Goal: Task Accomplishment & Management: Manage account settings

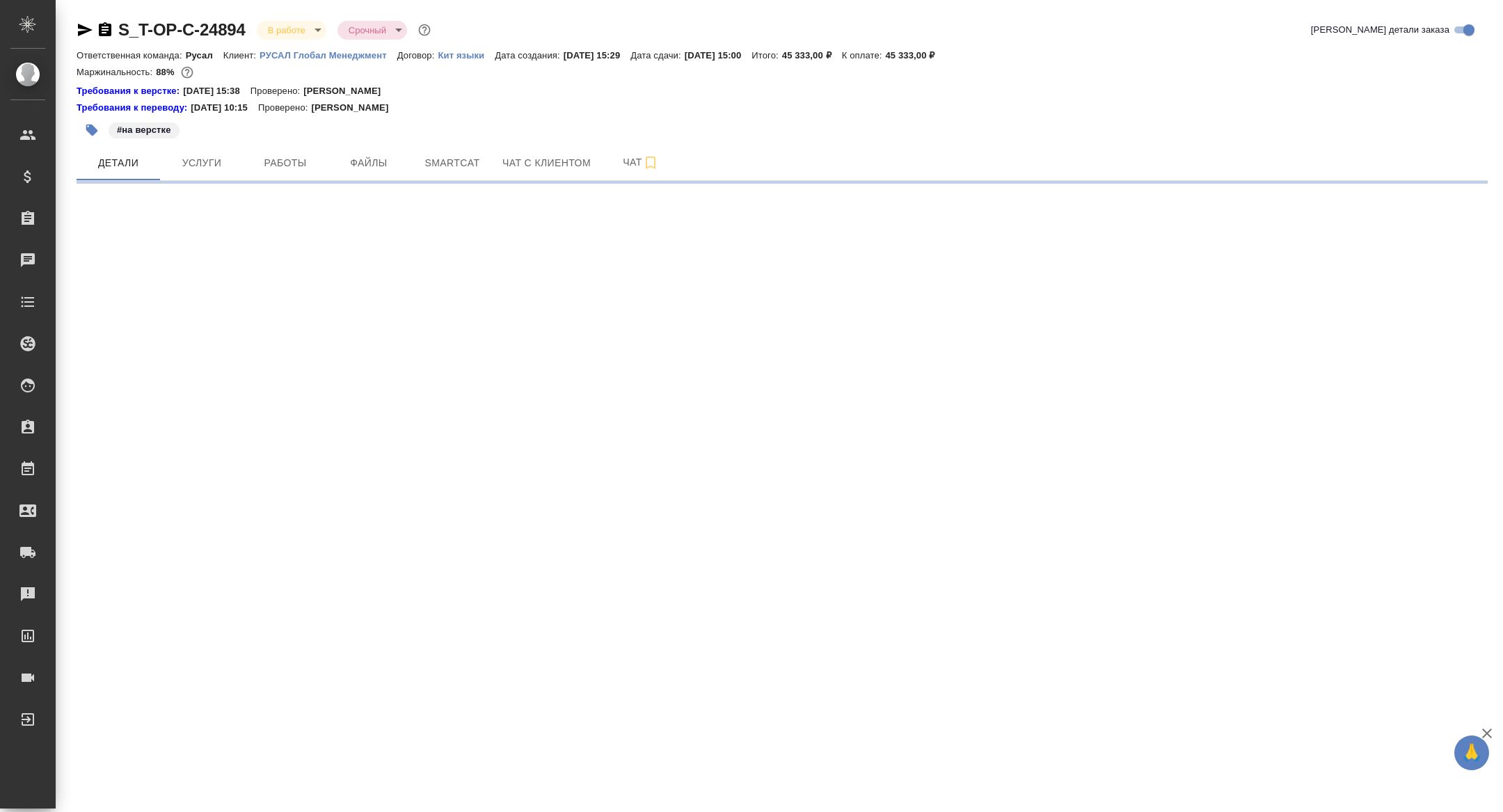
select select "RU"
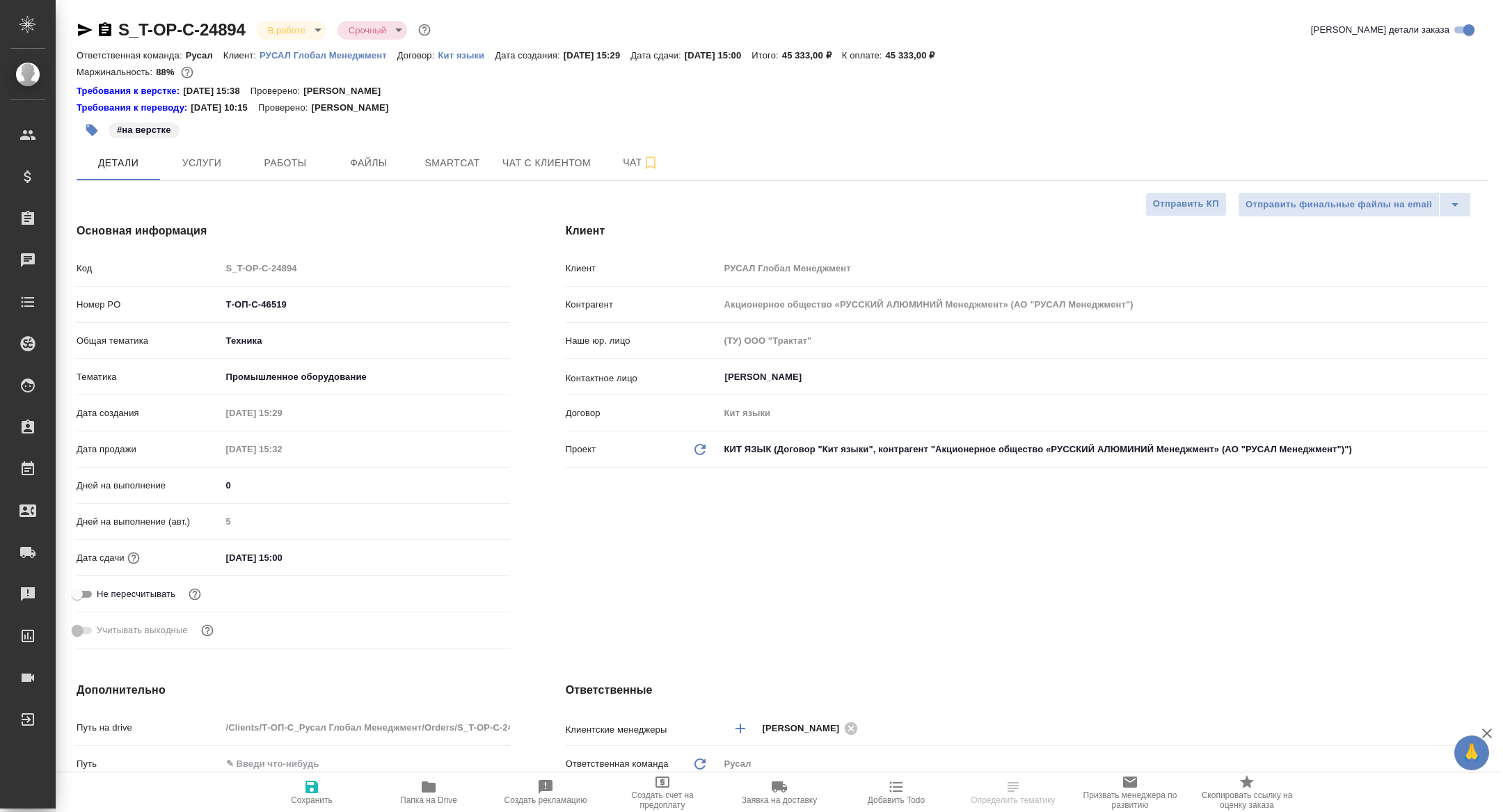
type textarea "x"
type input "[PERSON_NAME]"
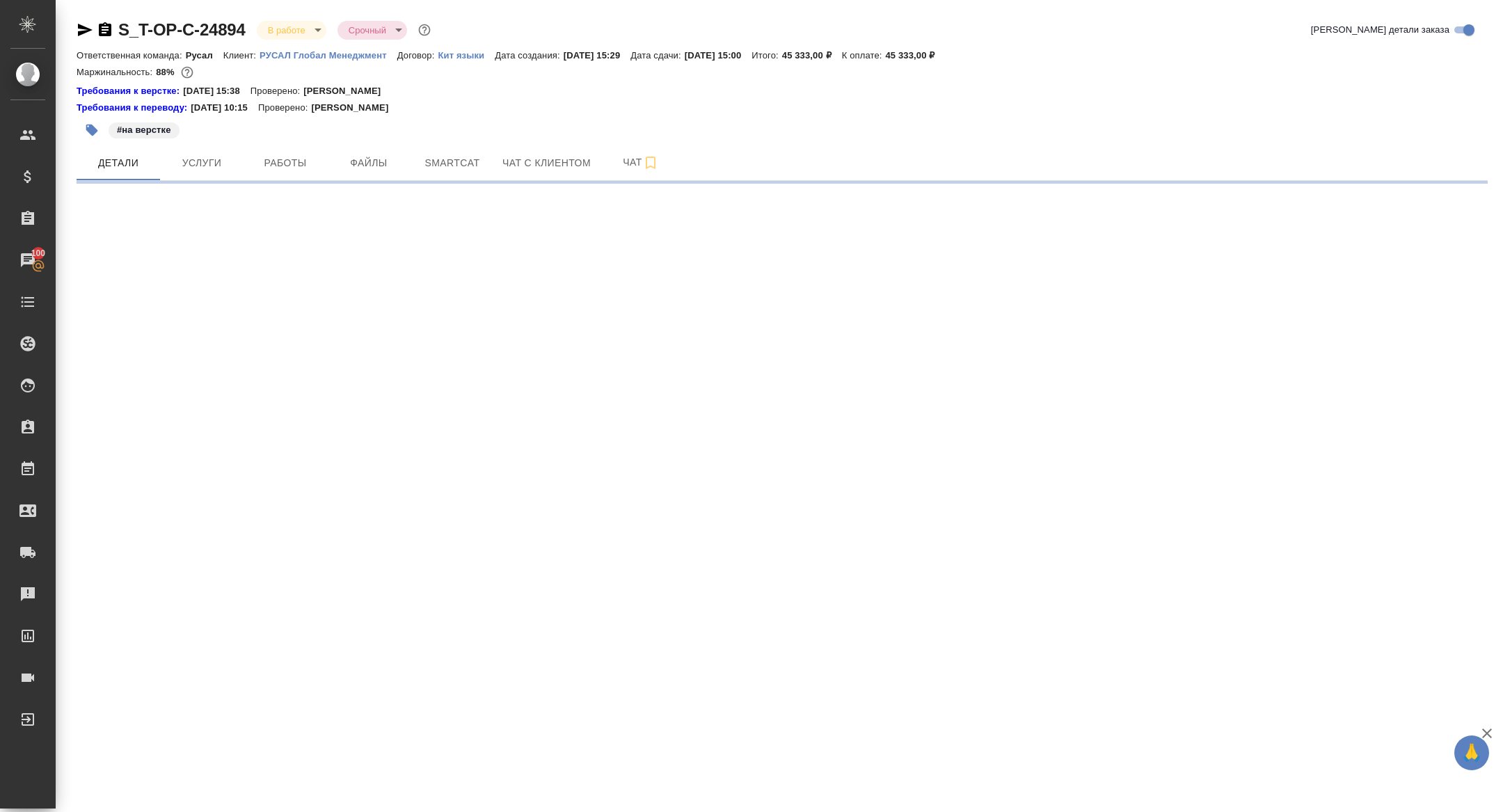
select select "RU"
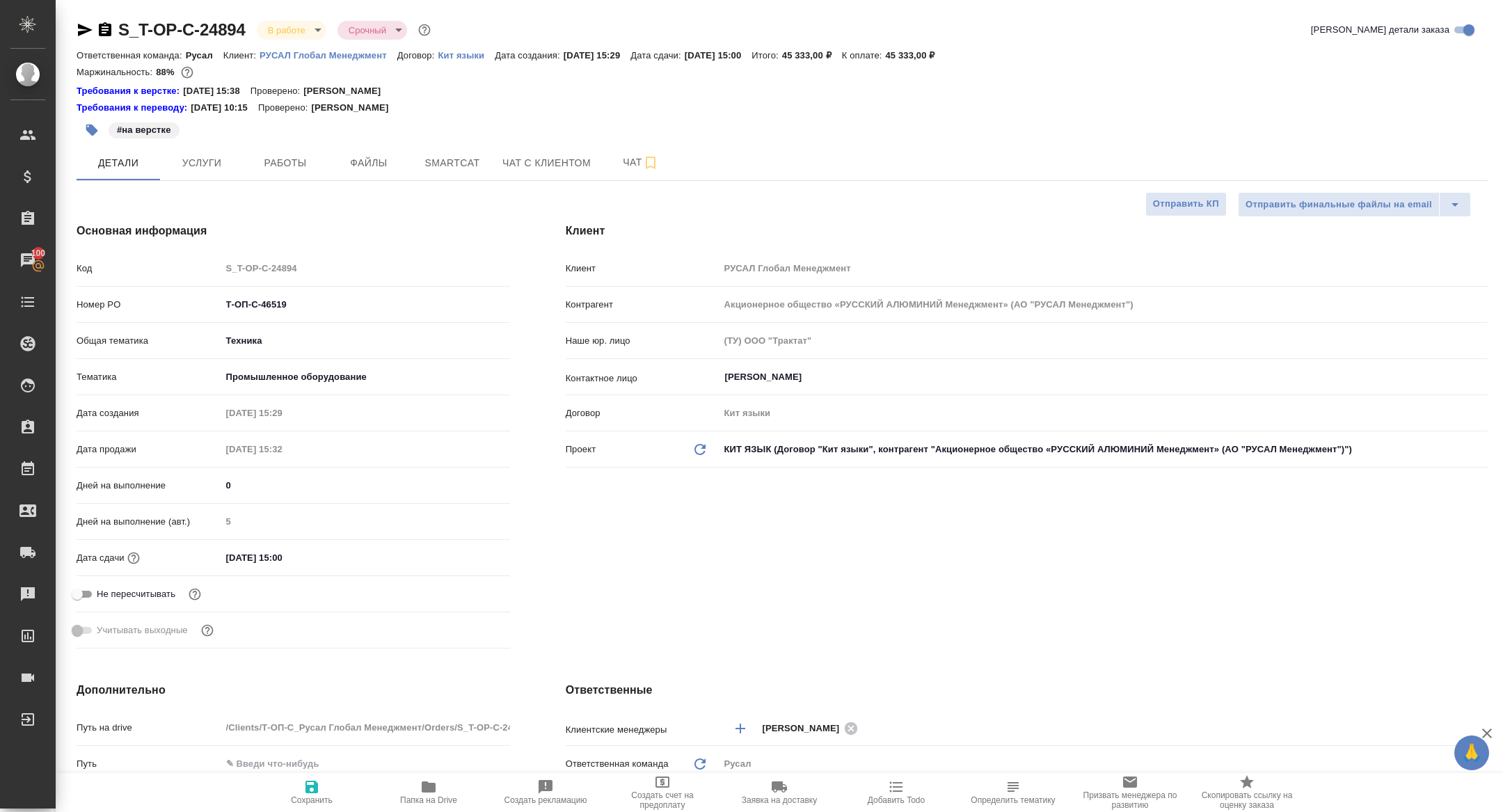
type textarea "x"
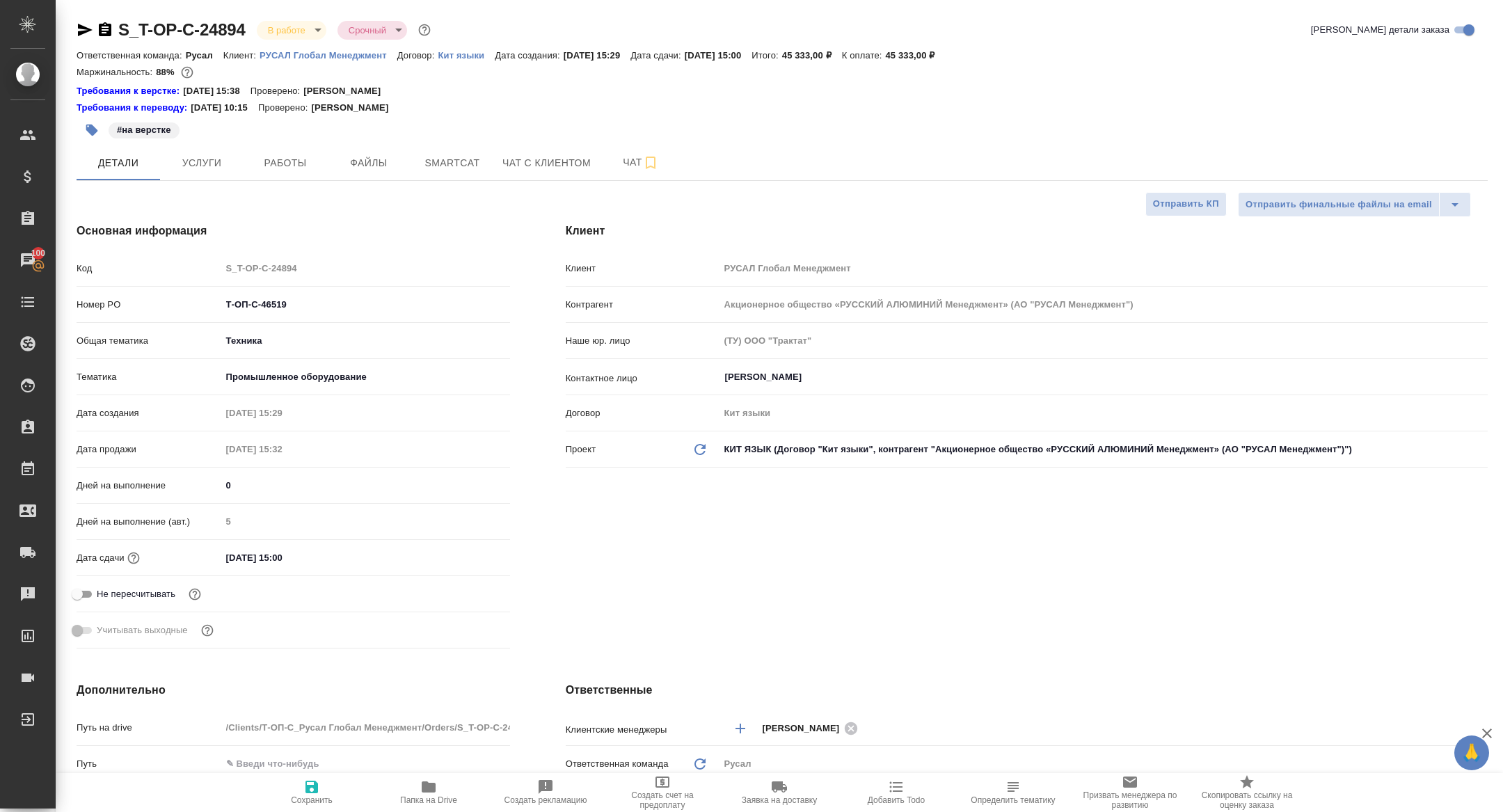
type textarea "x"
click at [310, 169] on span "Работы" at bounding box center [285, 162] width 67 height 17
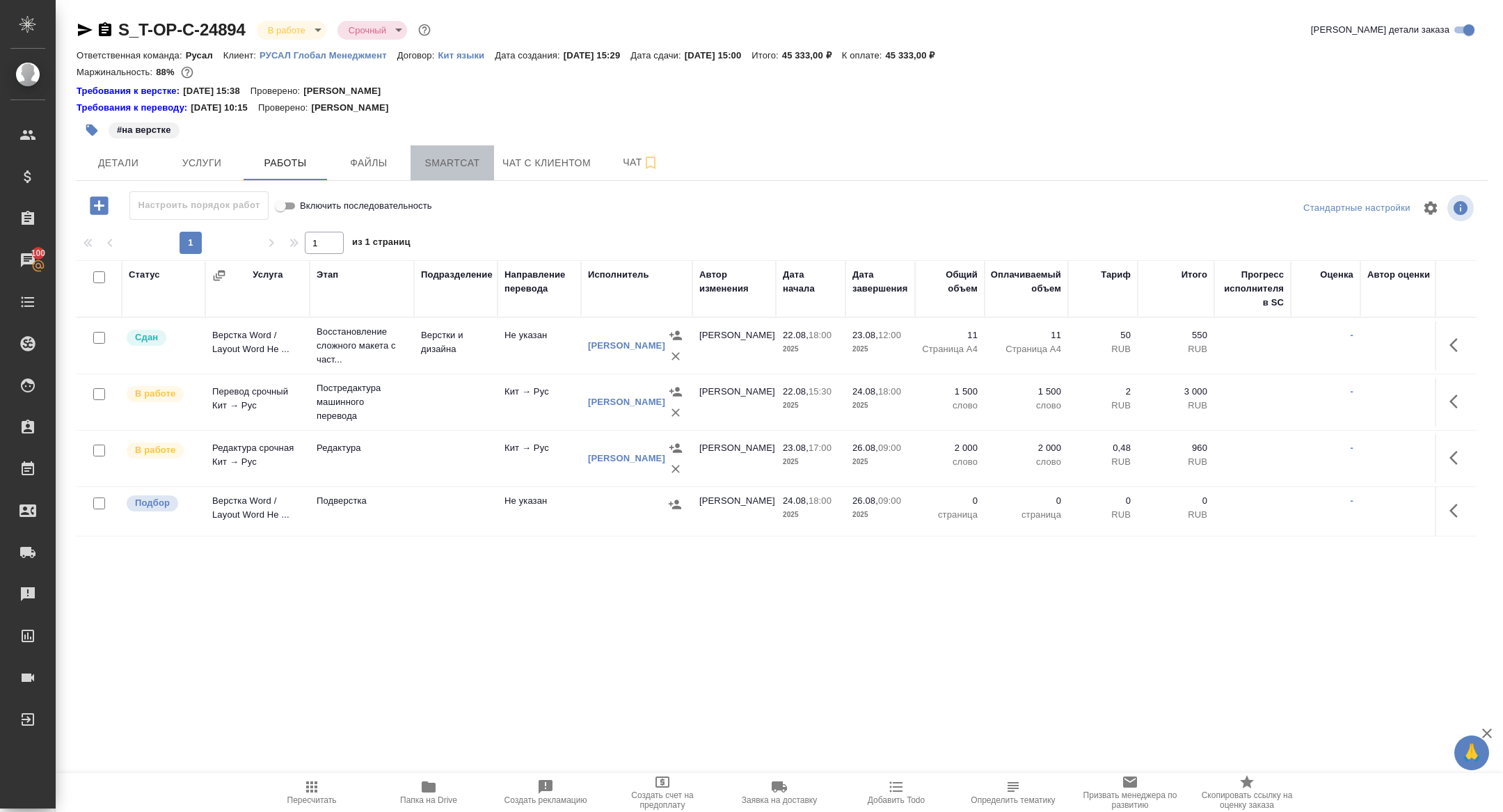
click at [448, 167] on span "Smartcat" at bounding box center [452, 162] width 67 height 17
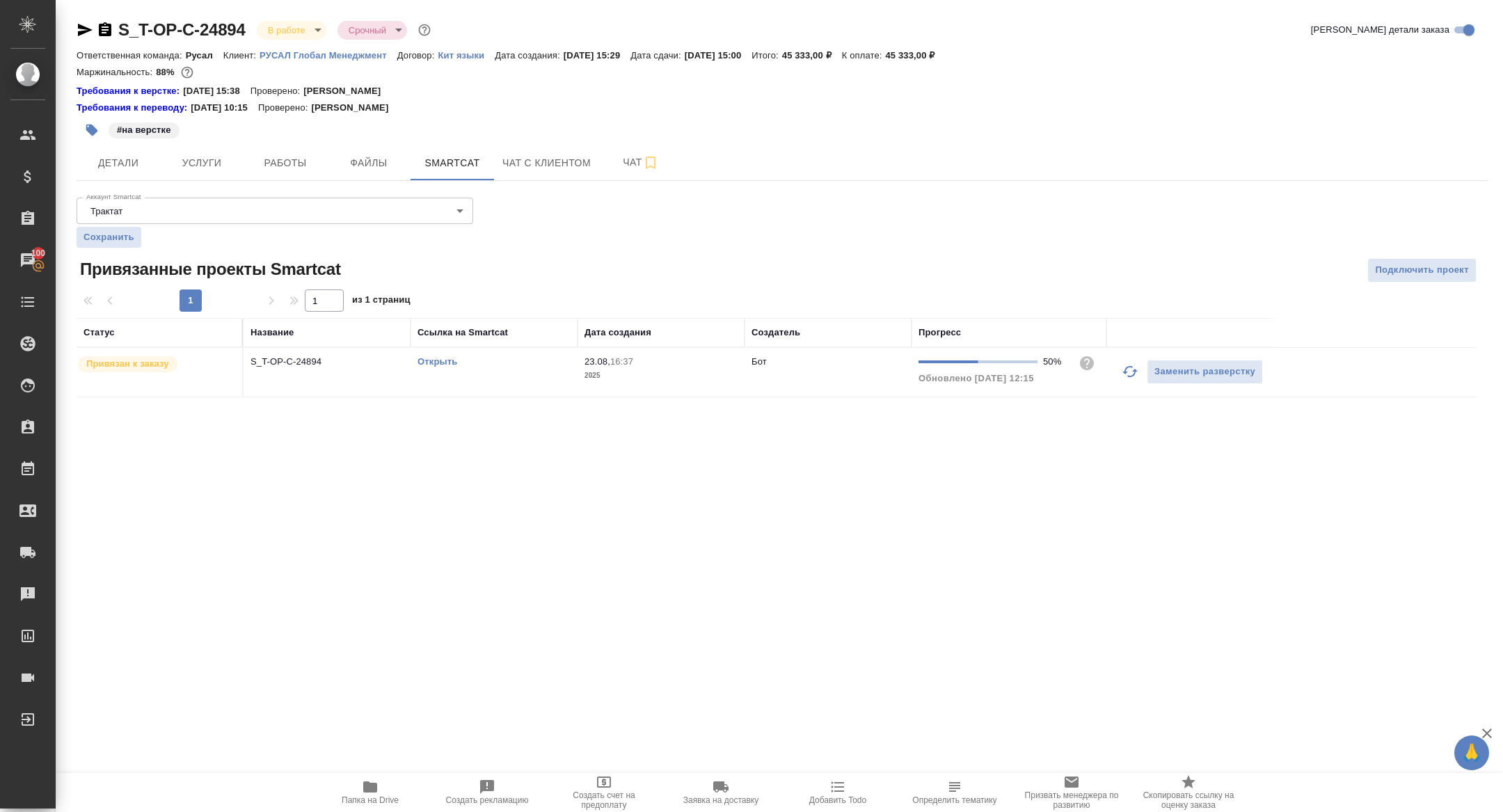
click at [1132, 380] on button "button" at bounding box center [1130, 371] width 33 height 33
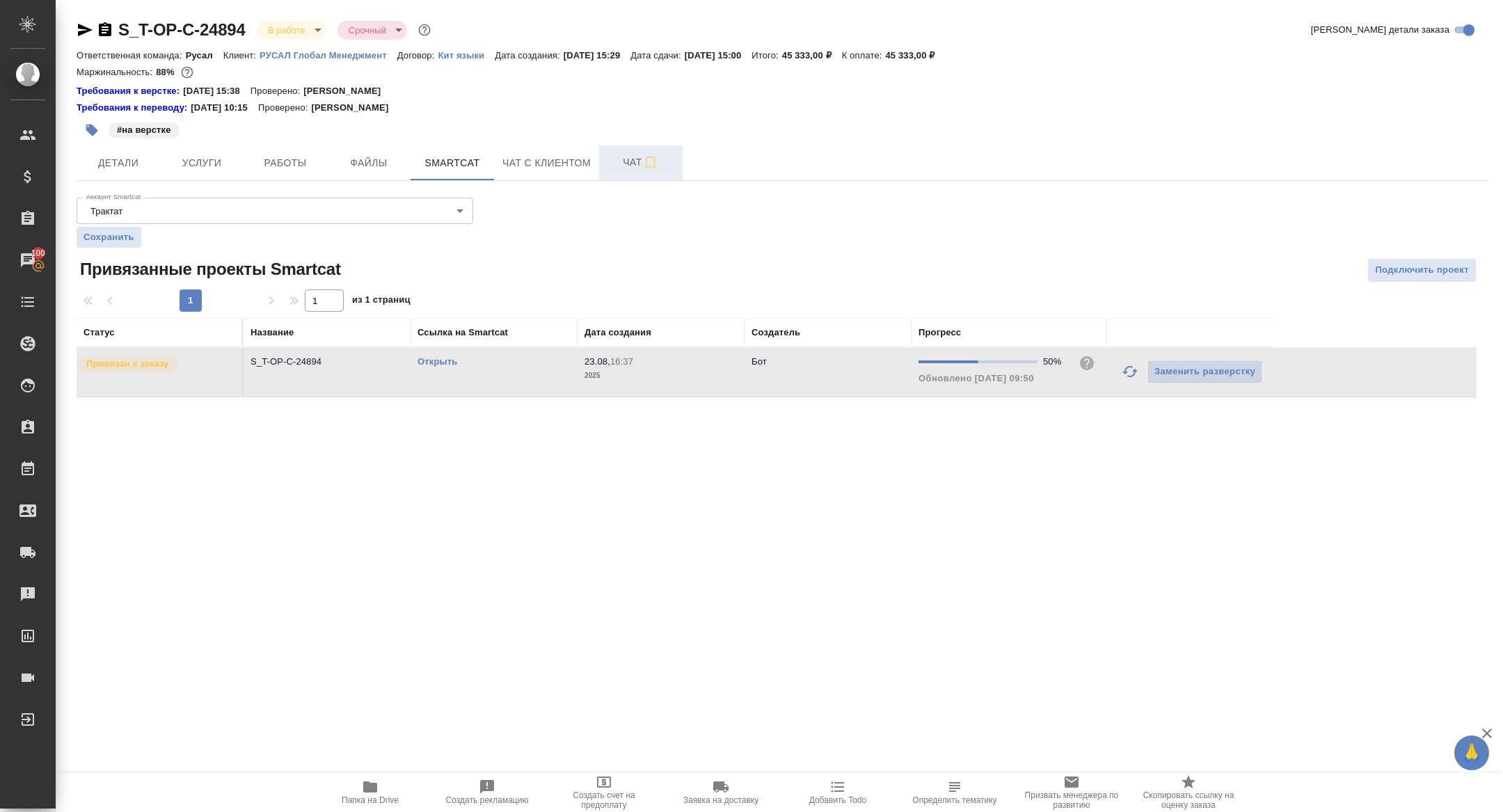
click at [629, 171] on button "Чат" at bounding box center [641, 162] width 84 height 35
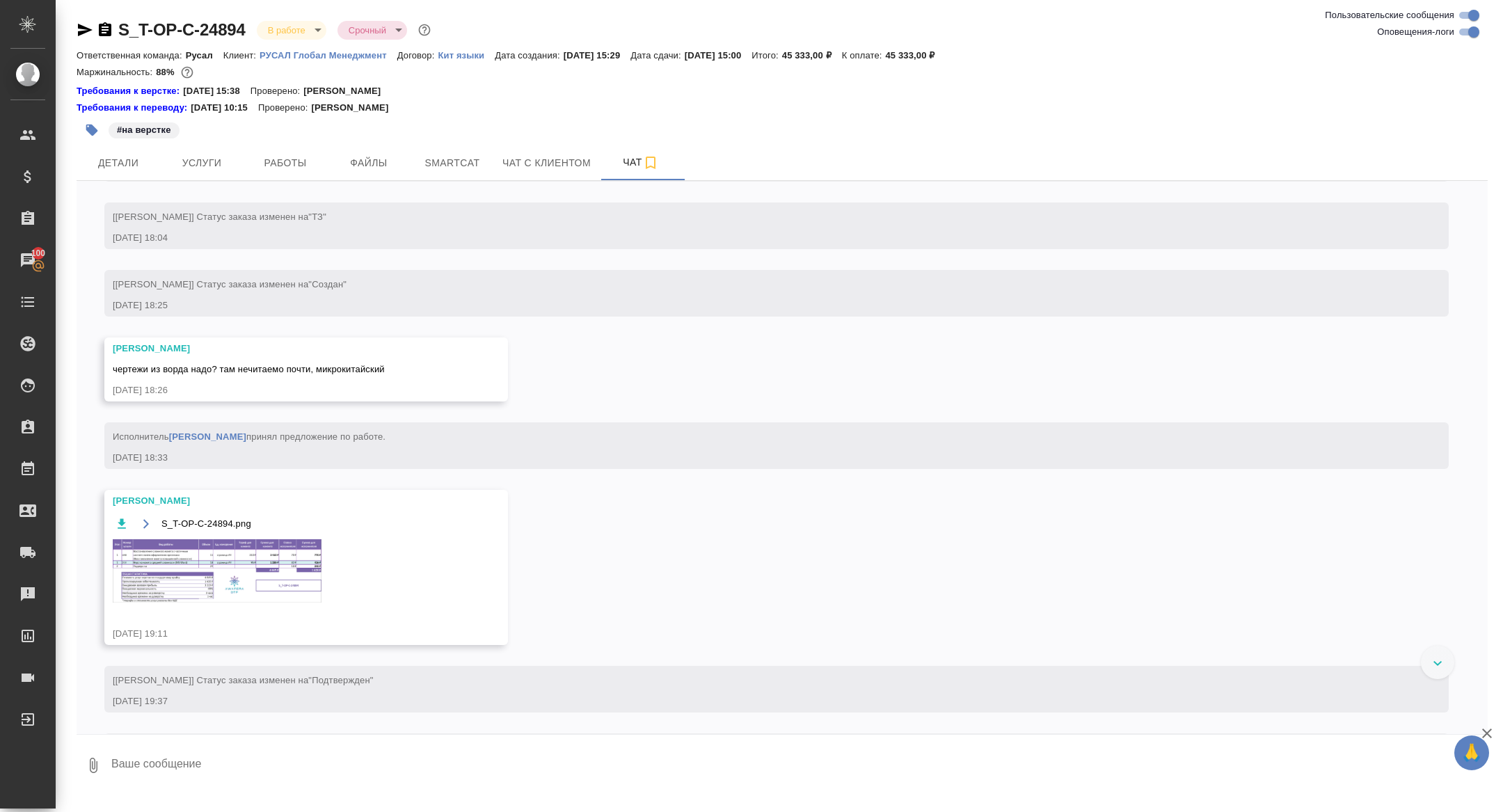
scroll to position [1734, 0]
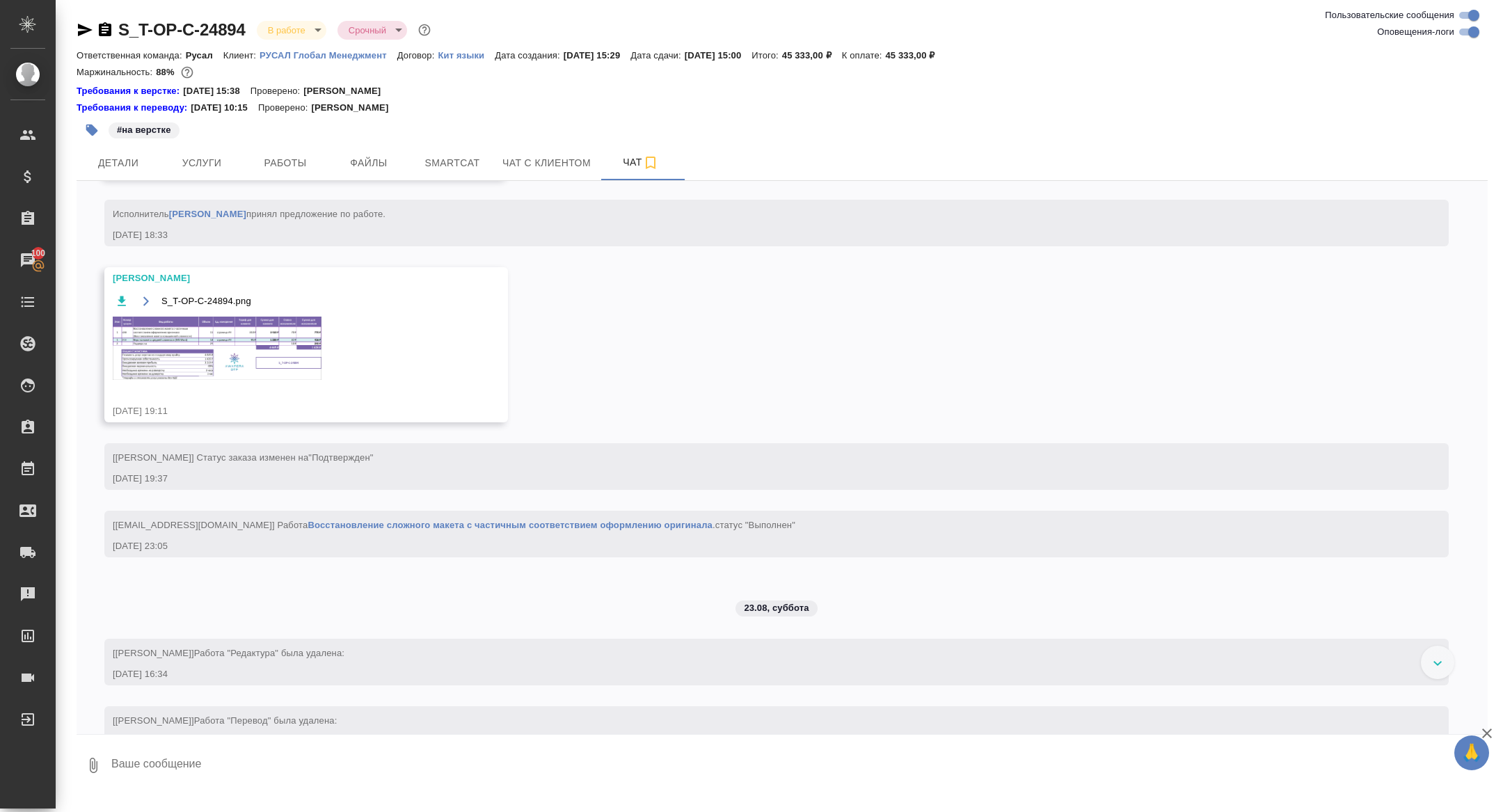
click at [271, 380] on img at bounding box center [217, 348] width 209 height 63
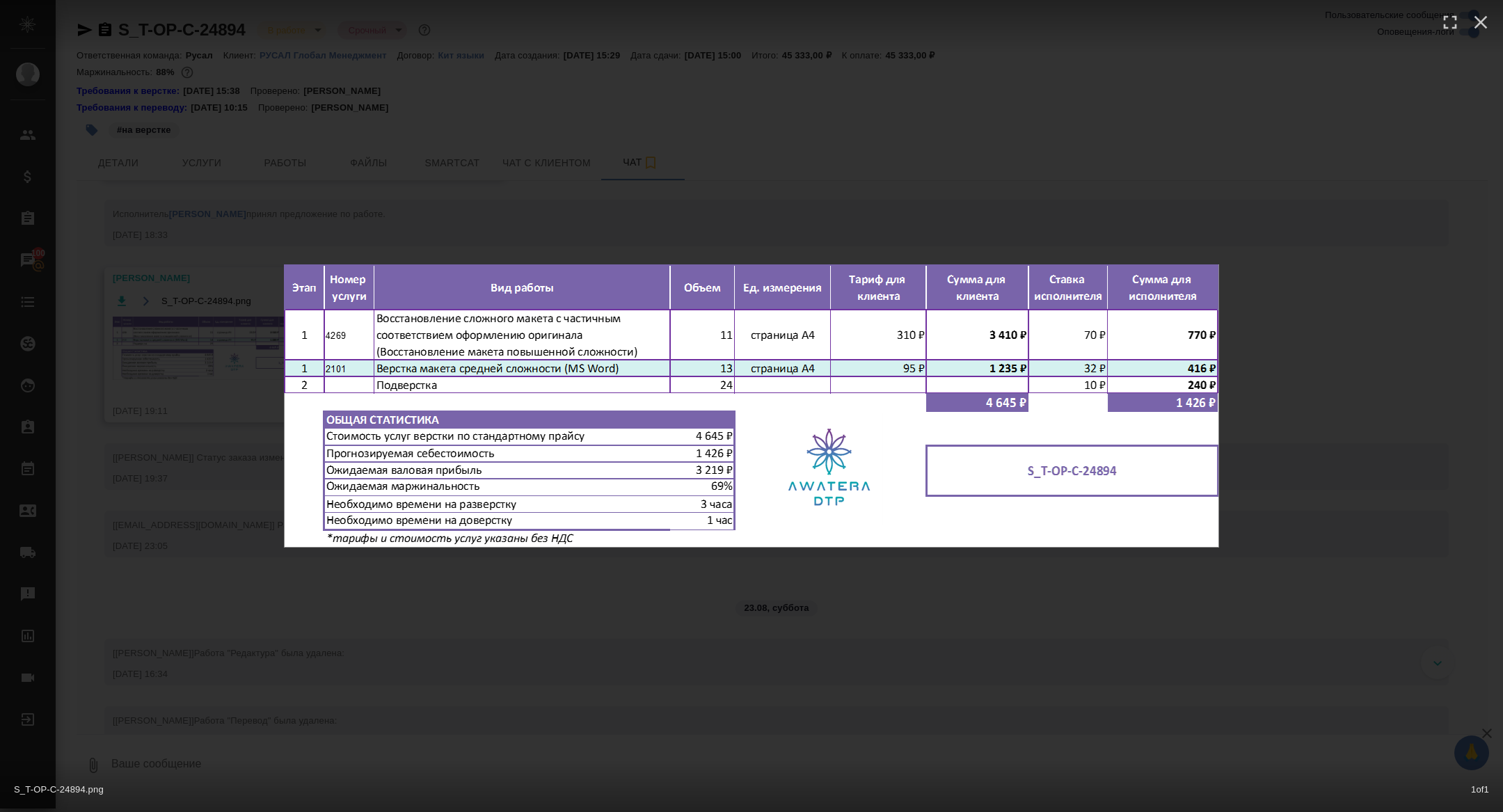
click at [206, 478] on div "S_T-OP-C-24894.png 1 of 1" at bounding box center [751, 406] width 1503 height 812
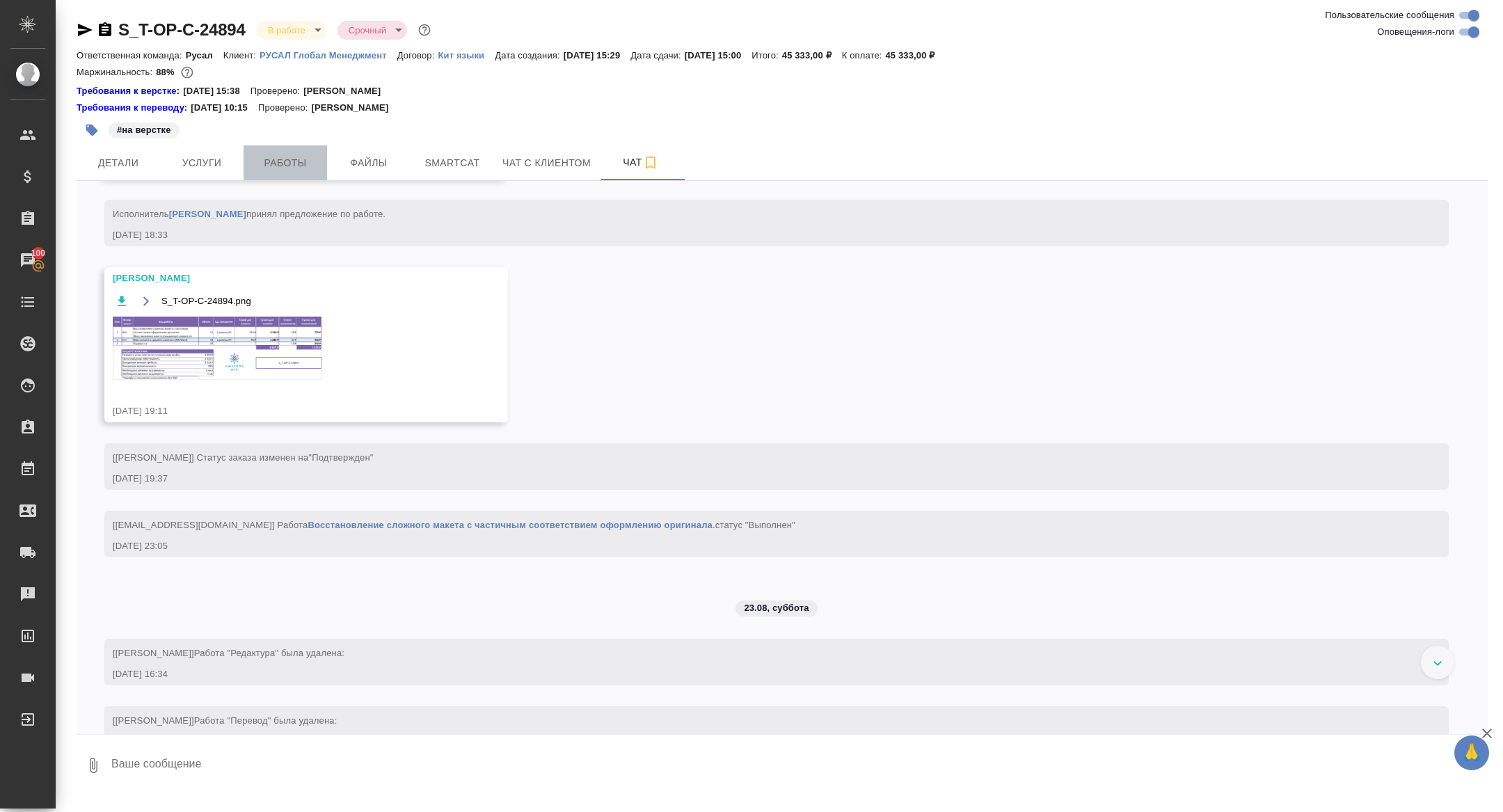
click at [298, 164] on span "Работы" at bounding box center [285, 162] width 67 height 17
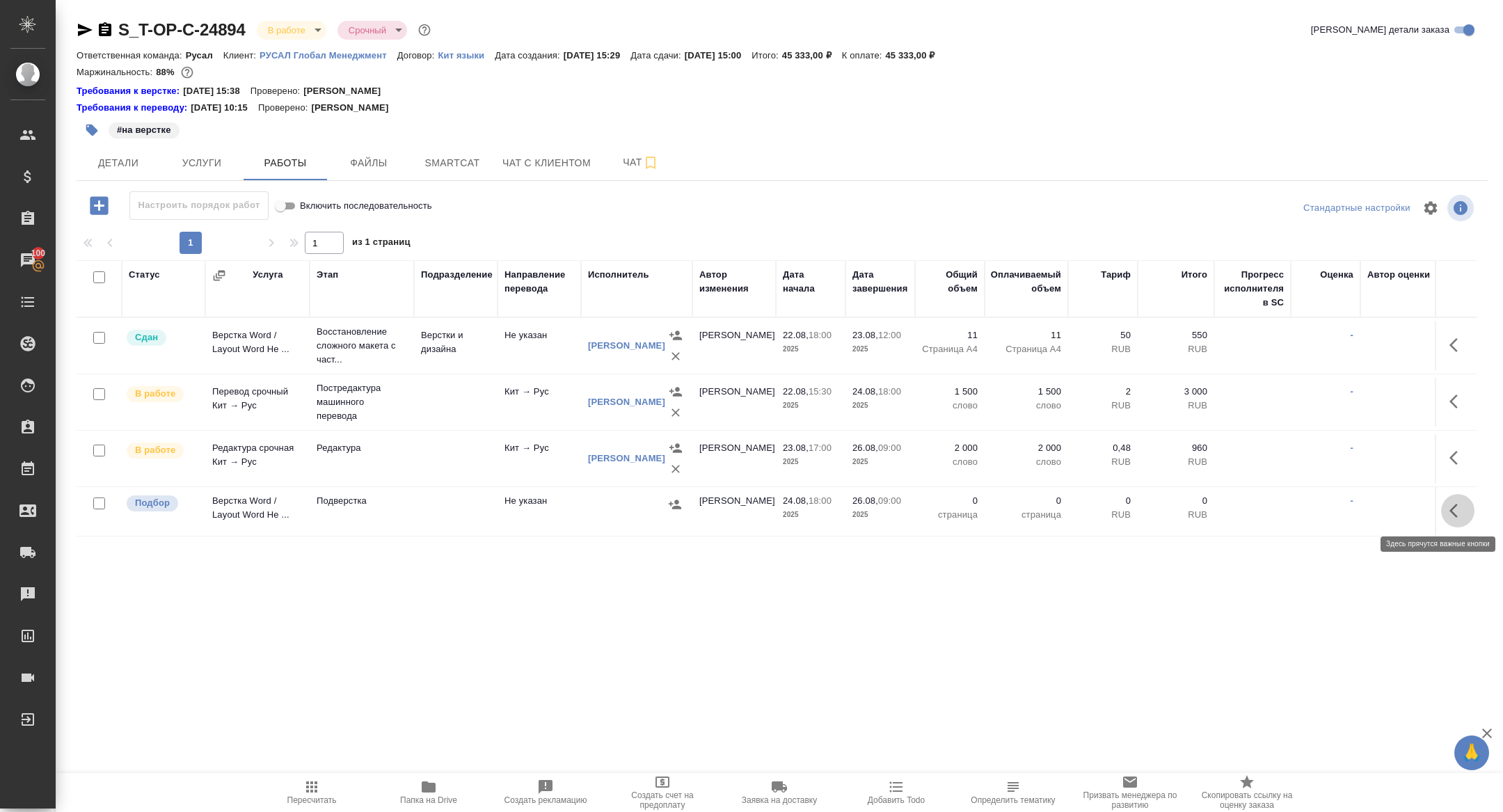
click at [1465, 515] on icon "button" at bounding box center [1458, 511] width 17 height 17
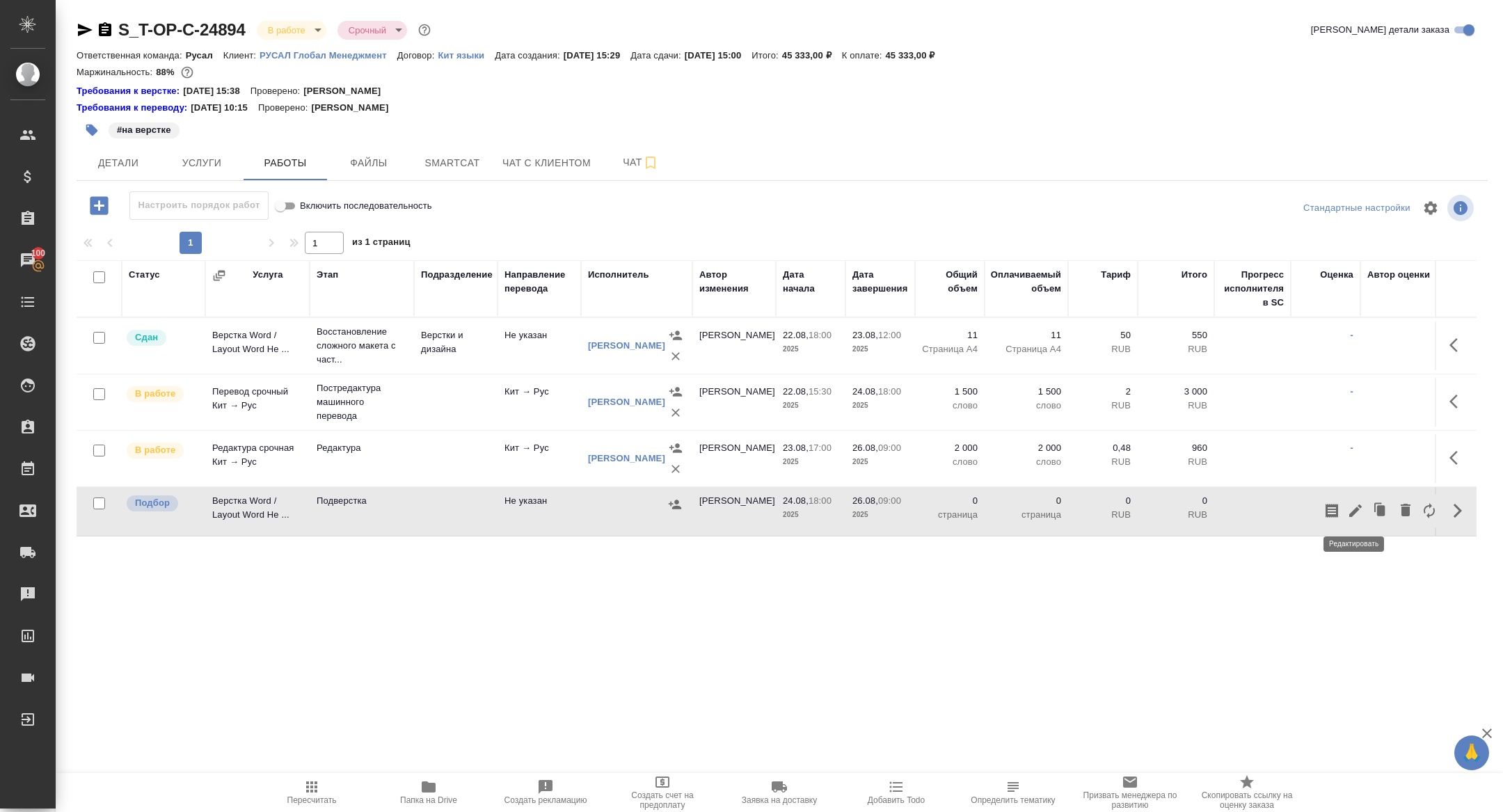
click at [1363, 508] on icon "button" at bounding box center [1356, 511] width 17 height 17
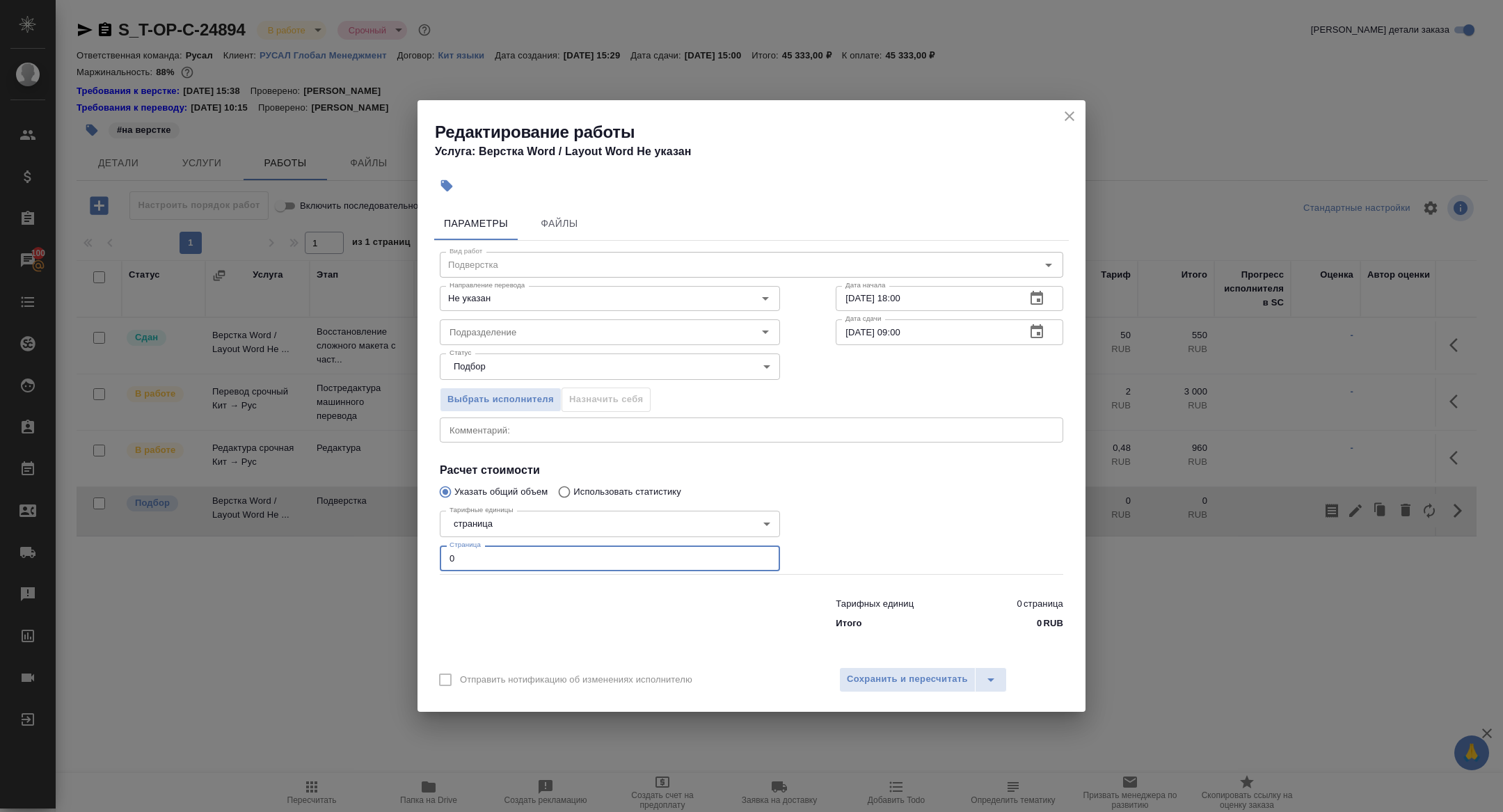
drag, startPoint x: 511, startPoint y: 561, endPoint x: 328, endPoint y: 530, distance: 185.6
click at [328, 530] on div "Редактирование работы Услуга: Верстка Word / Layout Word Не указан Параметры Фа…" at bounding box center [751, 406] width 1503 height 812
type input "24"
click at [1039, 326] on icon "button" at bounding box center [1037, 330] width 13 height 14
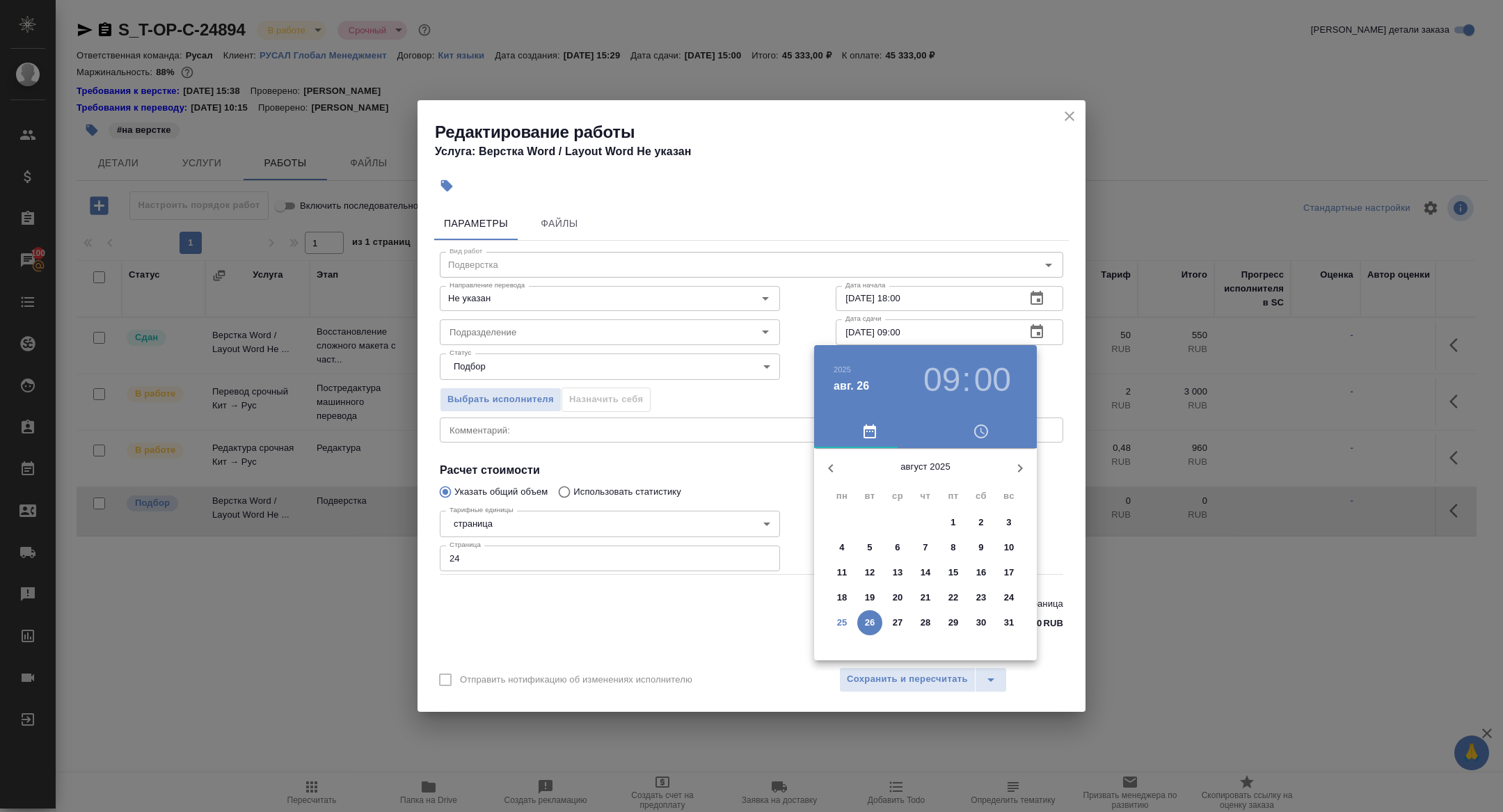
click at [943, 373] on h3 "09" at bounding box center [942, 379] width 37 height 39
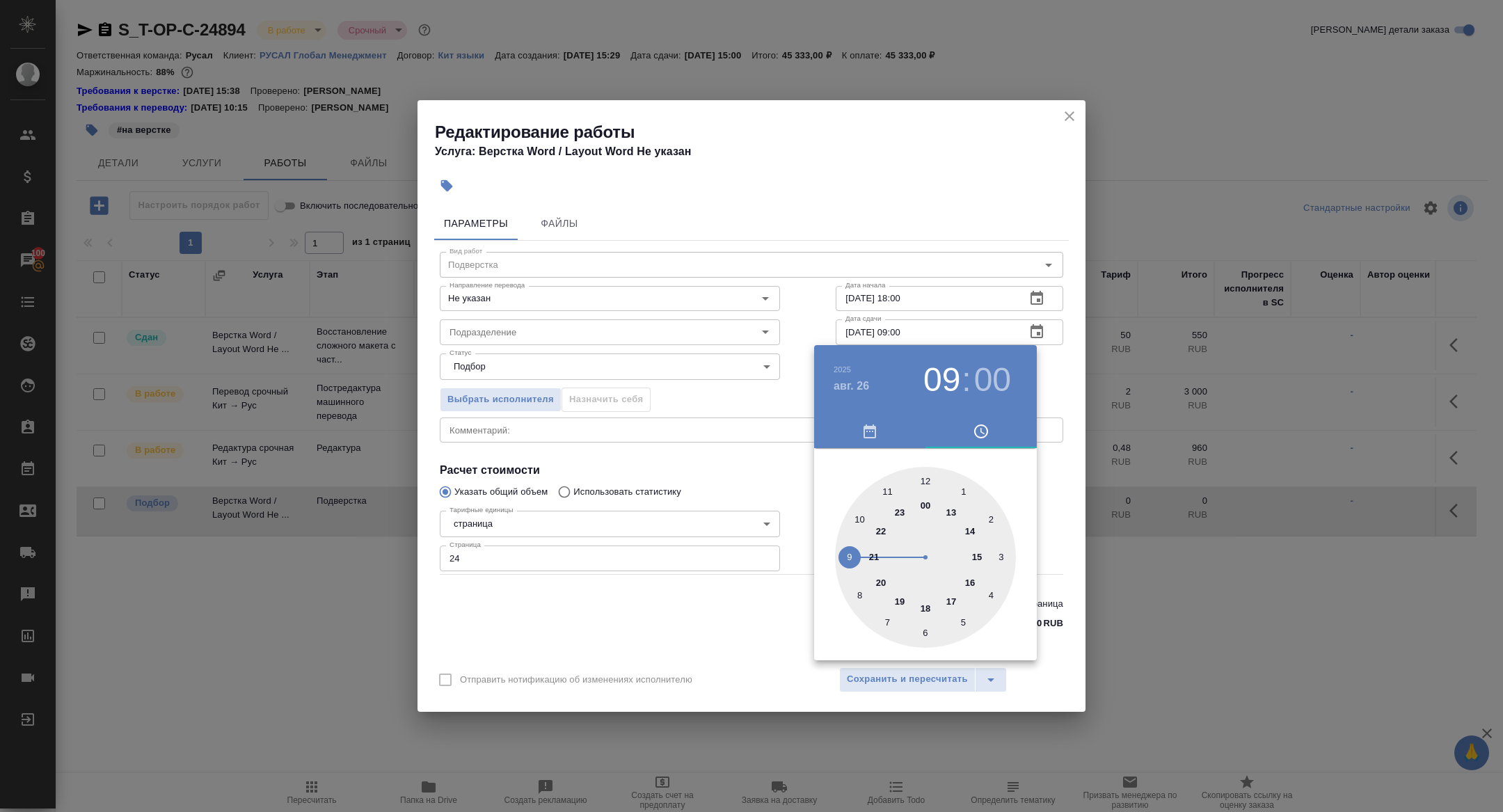
click at [924, 478] on div at bounding box center [925, 557] width 181 height 180
type input "[DATE] 12:00"
click at [700, 393] on div at bounding box center [751, 406] width 1503 height 812
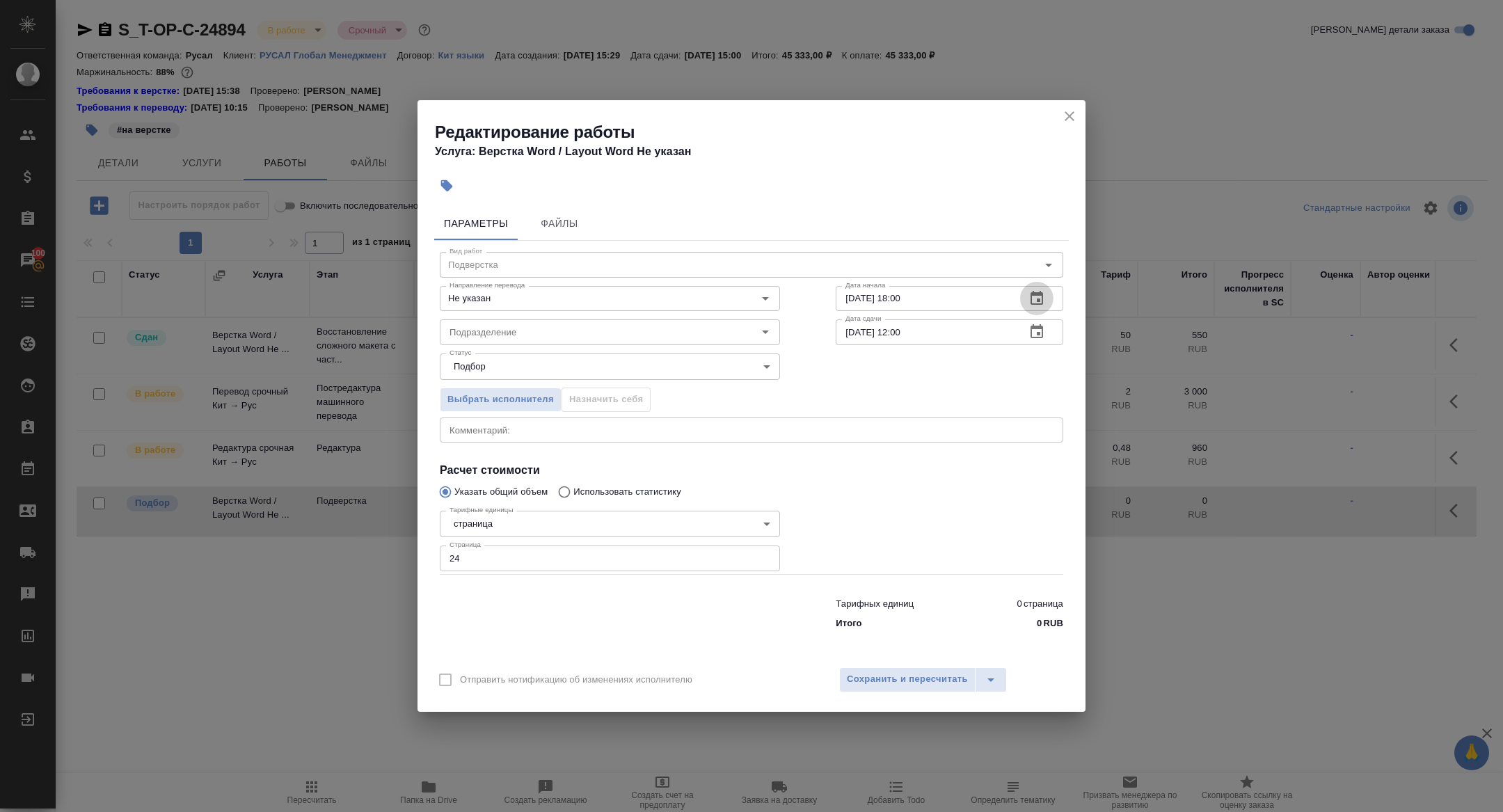
click at [1041, 290] on icon "button" at bounding box center [1036, 298] width 17 height 17
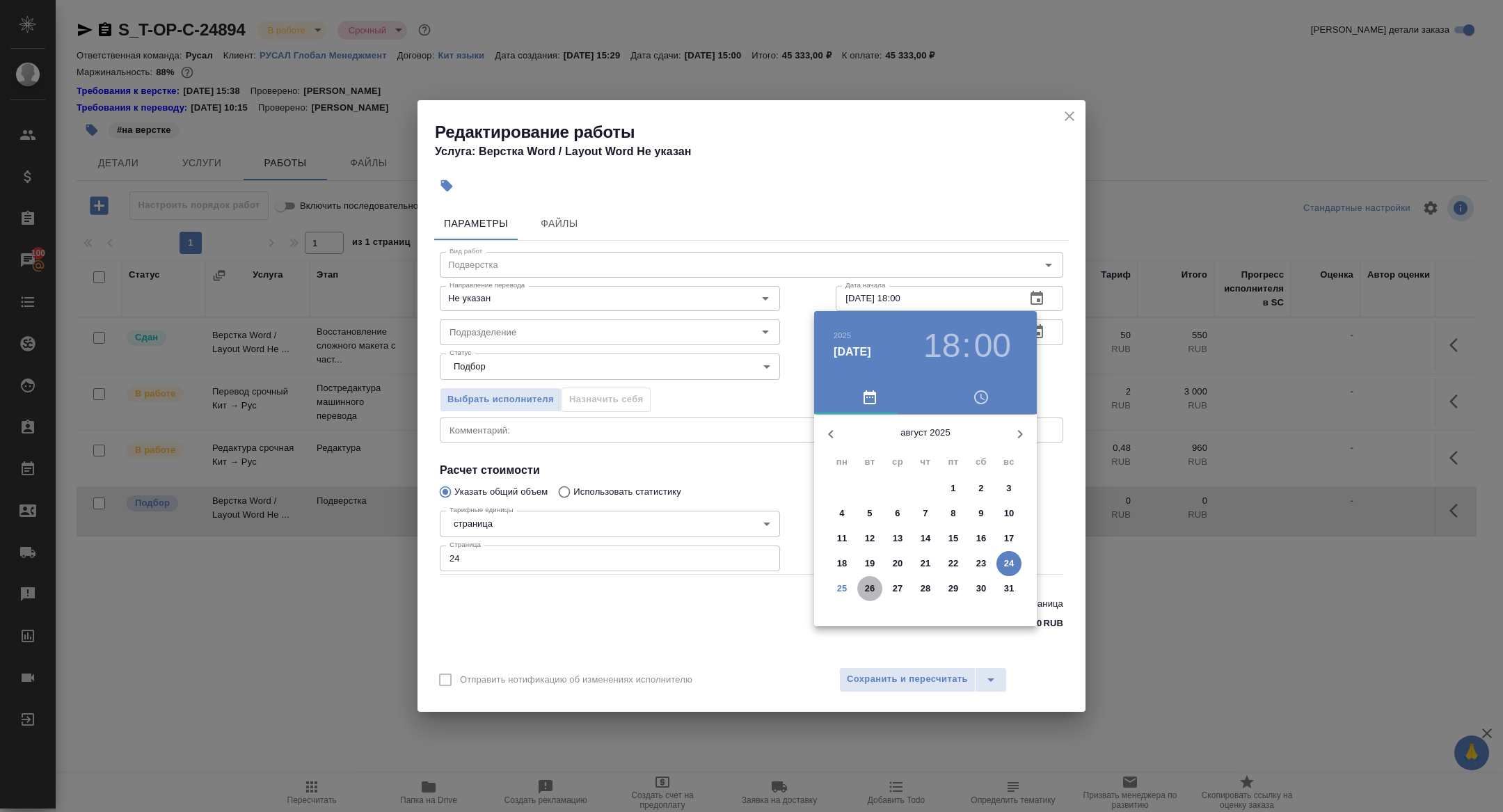
click at [874, 585] on p "26" at bounding box center [870, 588] width 11 height 14
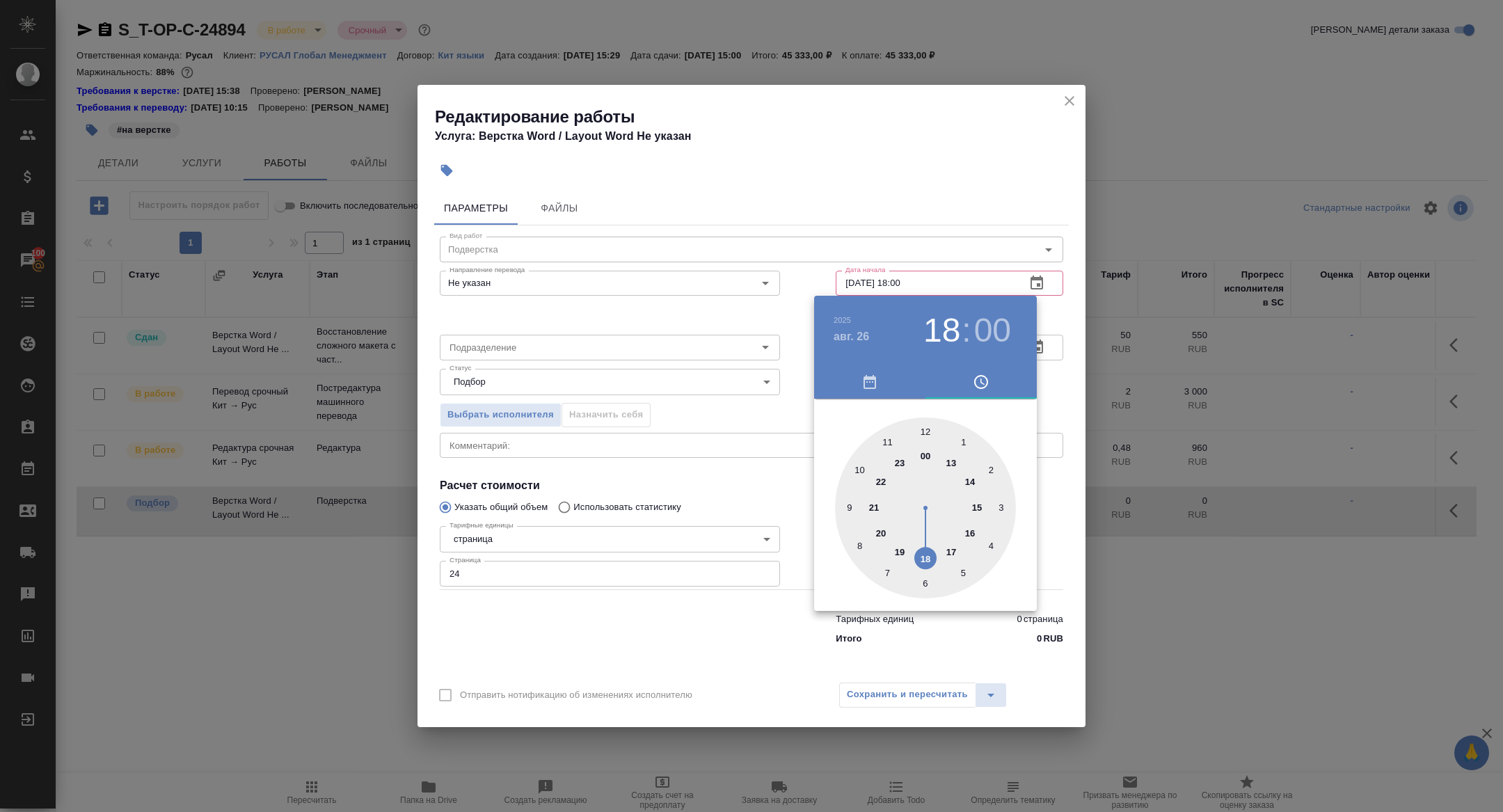
click at [861, 466] on div at bounding box center [925, 508] width 181 height 180
type input "[DATE] 10:00"
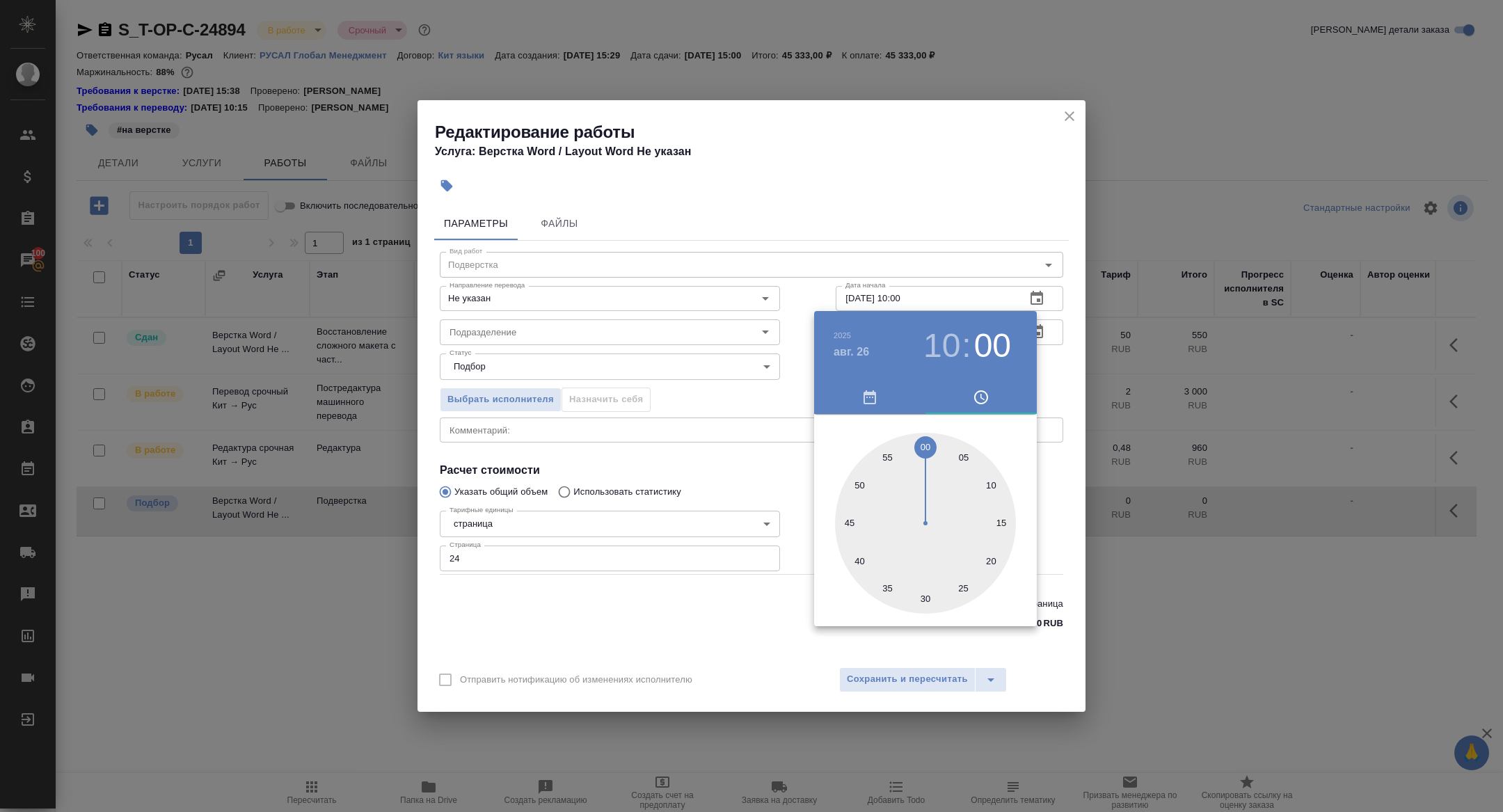
click at [654, 354] on div at bounding box center [751, 406] width 1503 height 812
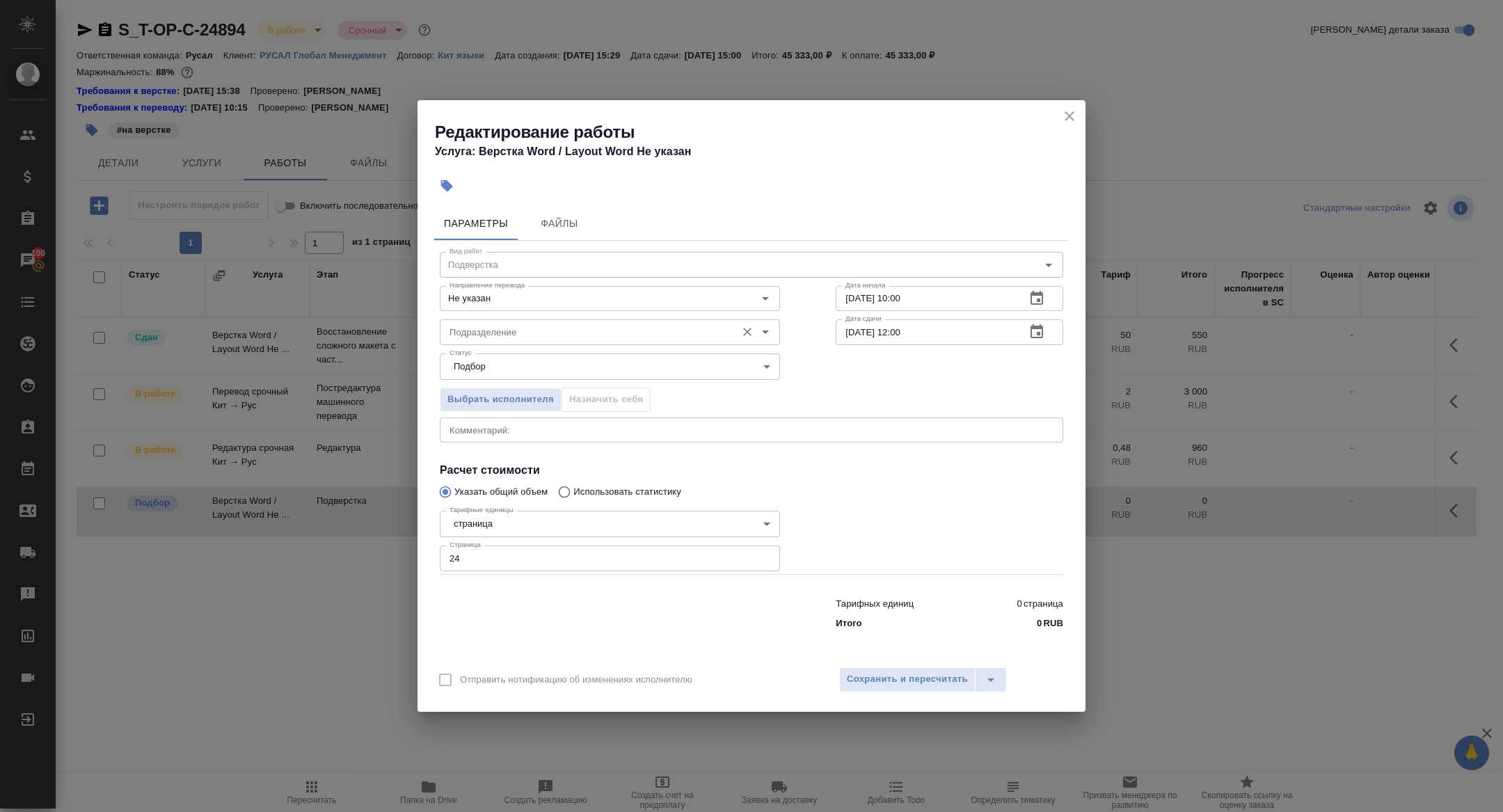
click at [492, 336] on input "Подразделение" at bounding box center [587, 331] width 285 height 17
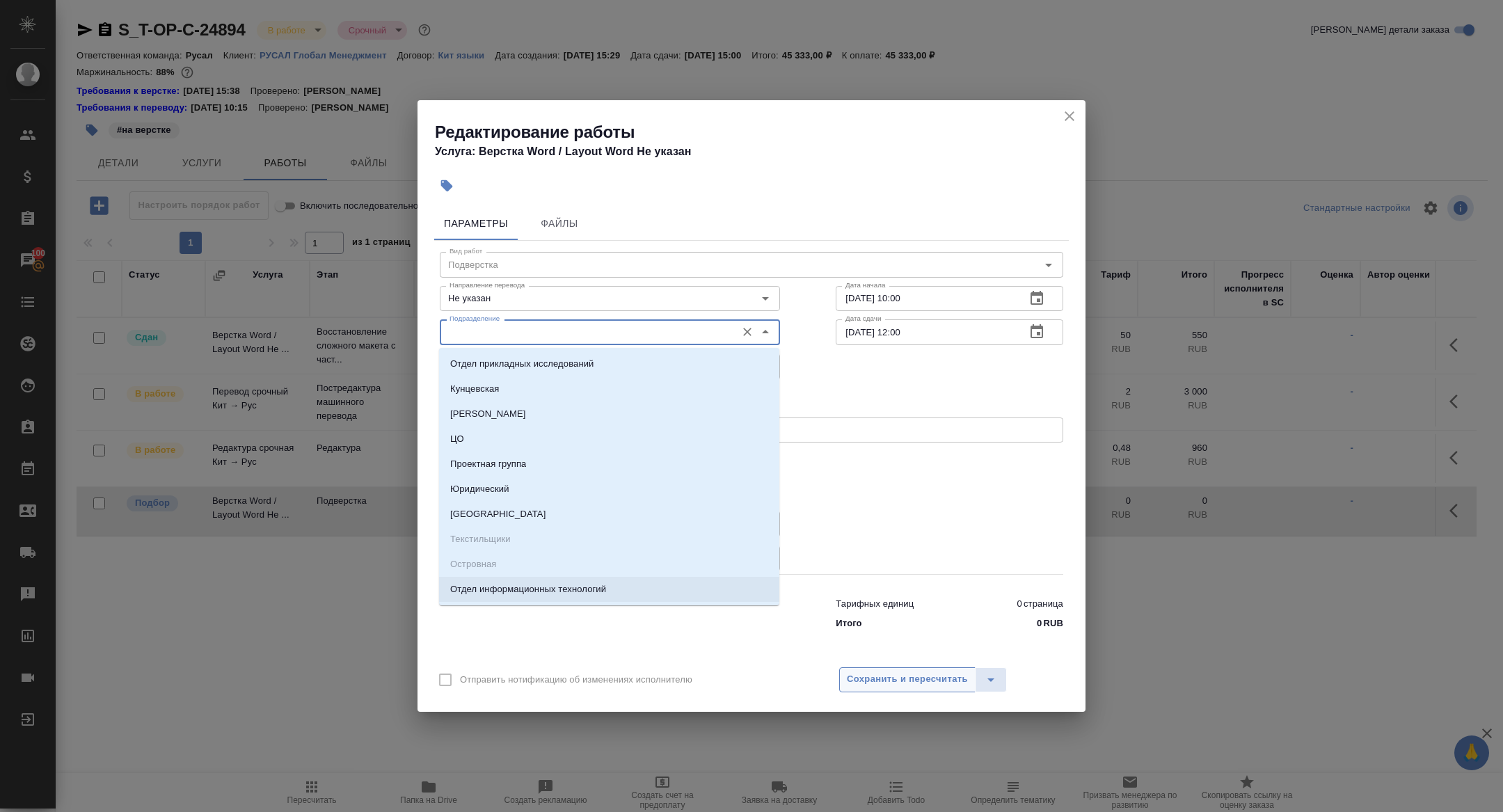
click at [900, 676] on span "Сохранить и пересчитать" at bounding box center [907, 679] width 121 height 16
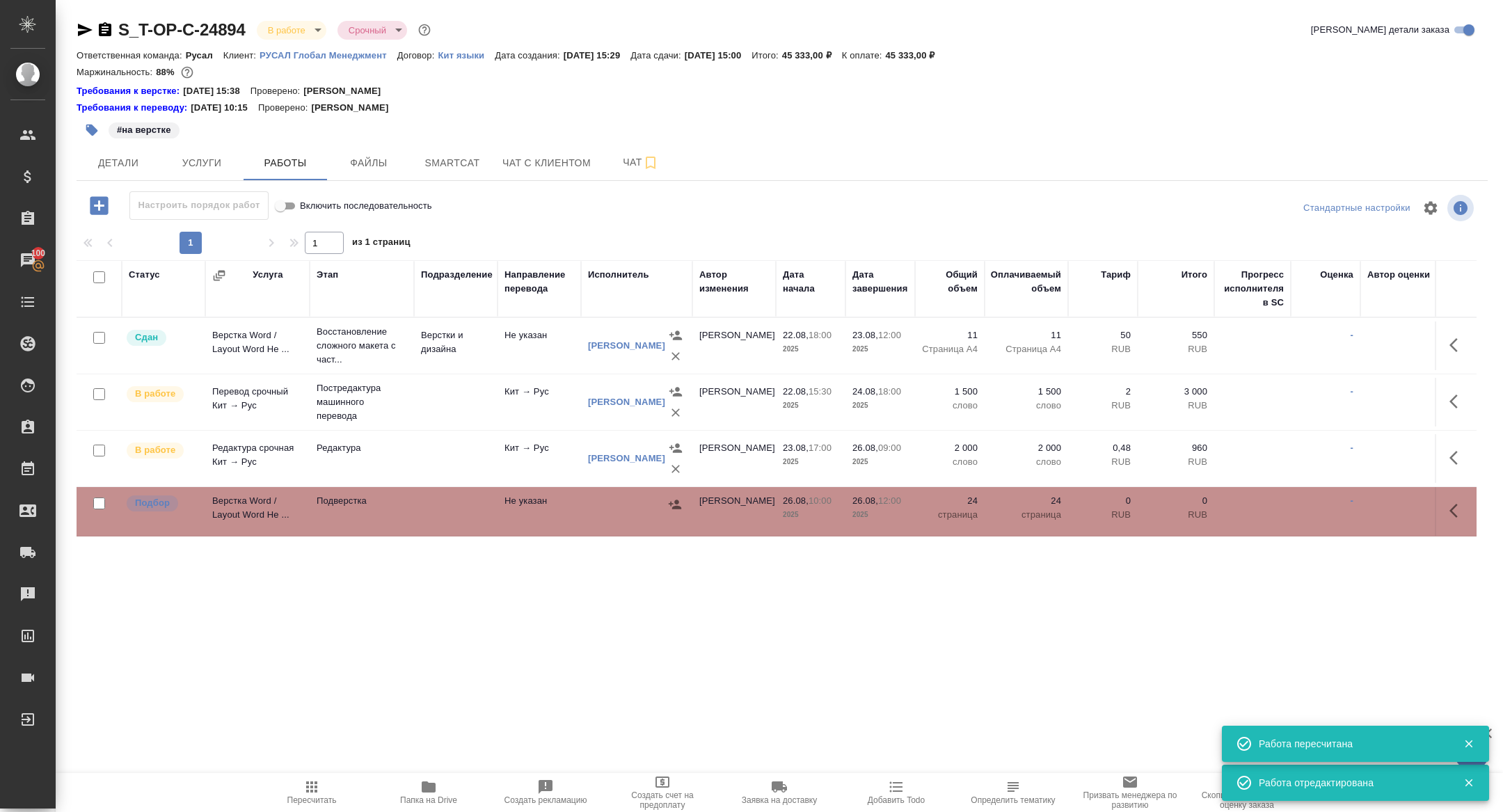
click at [1465, 508] on icon "button" at bounding box center [1458, 511] width 17 height 17
click at [1359, 500] on button "button" at bounding box center [1356, 510] width 23 height 33
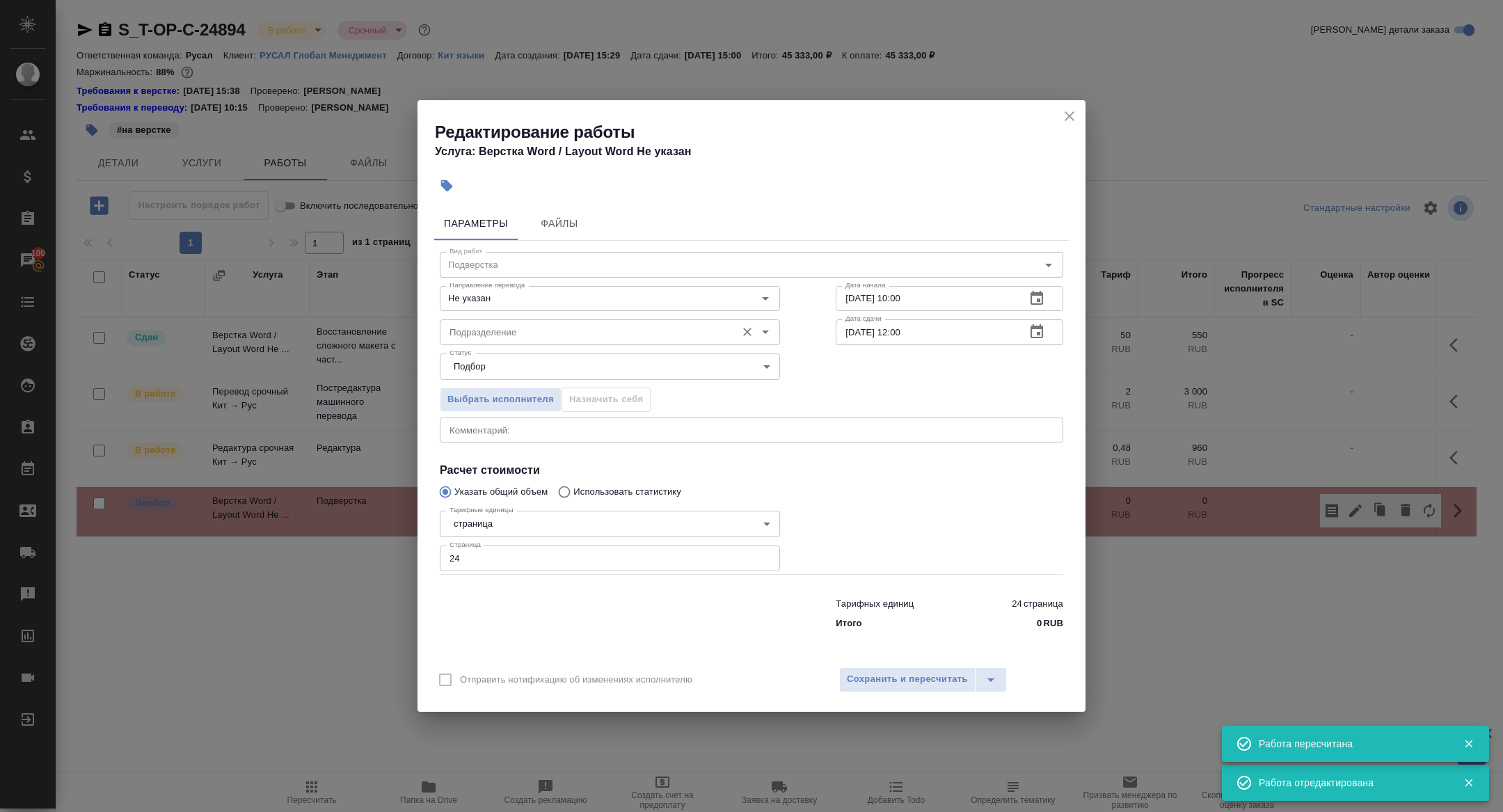
click at [530, 330] on input "Подразделение" at bounding box center [587, 331] width 285 height 17
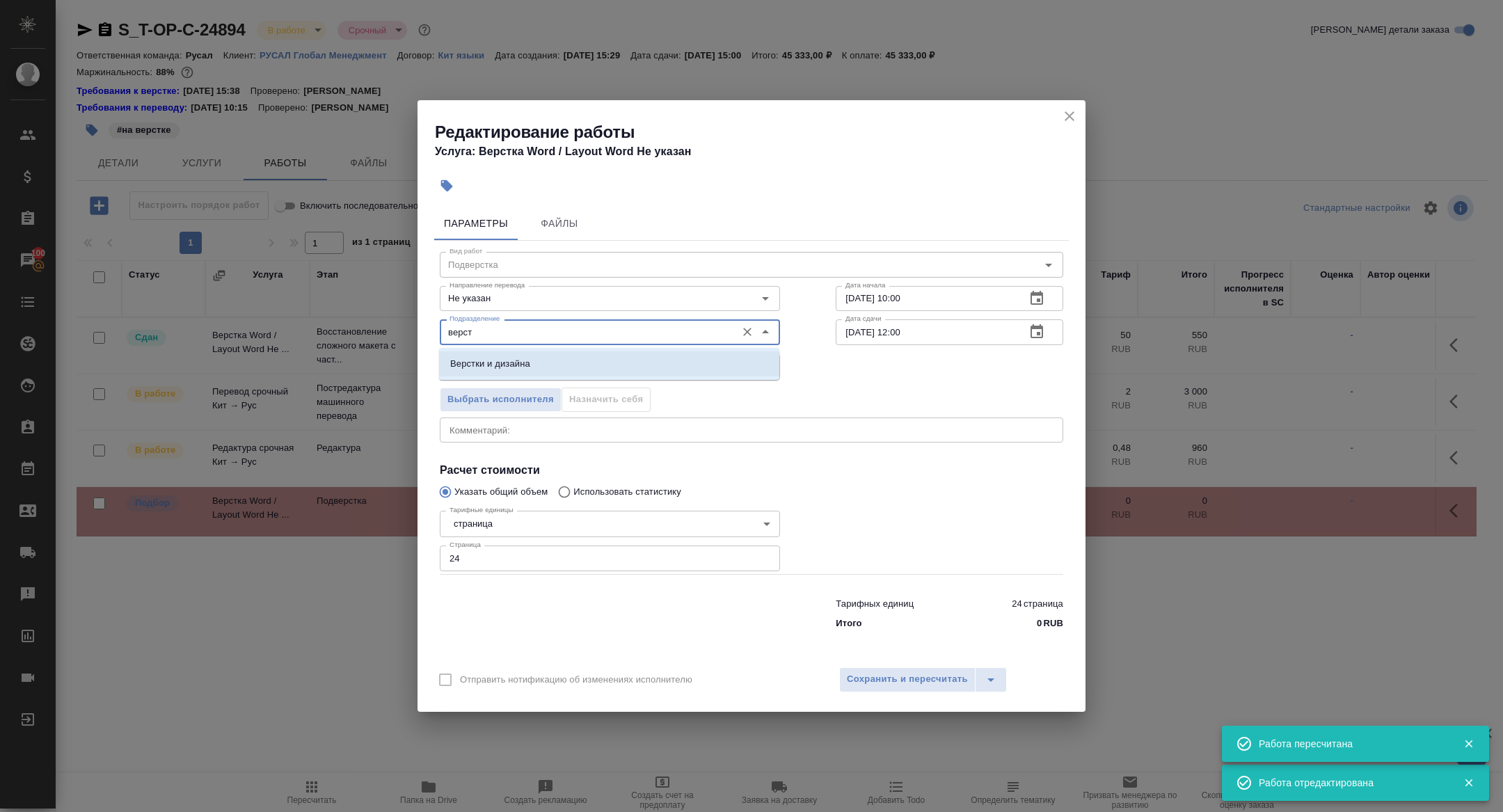
click at [551, 362] on li "Верстки и дизайна" at bounding box center [608, 364] width 340 height 25
type input "Верстки и дизайна"
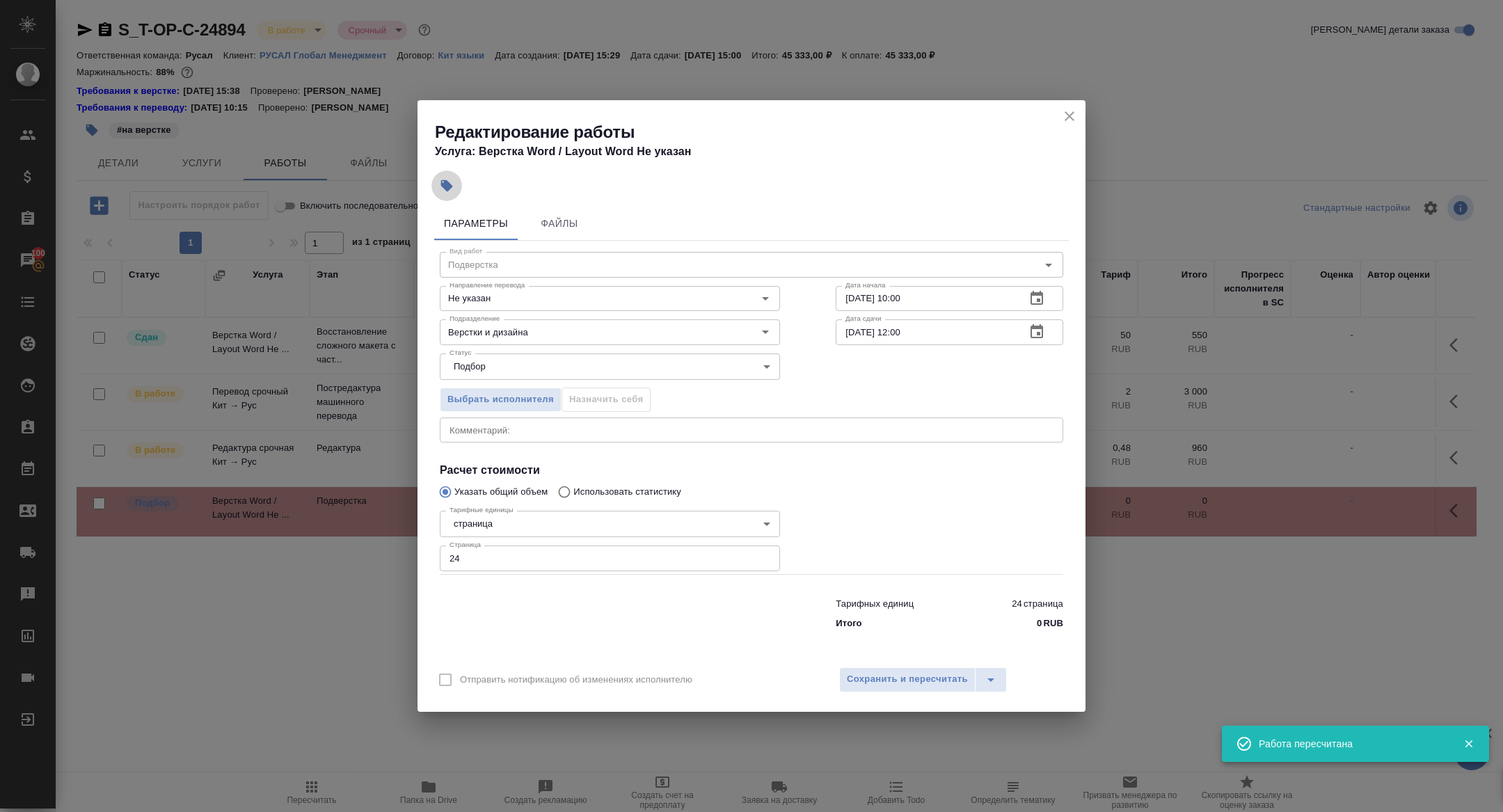
click at [443, 196] on button "button" at bounding box center [447, 186] width 31 height 31
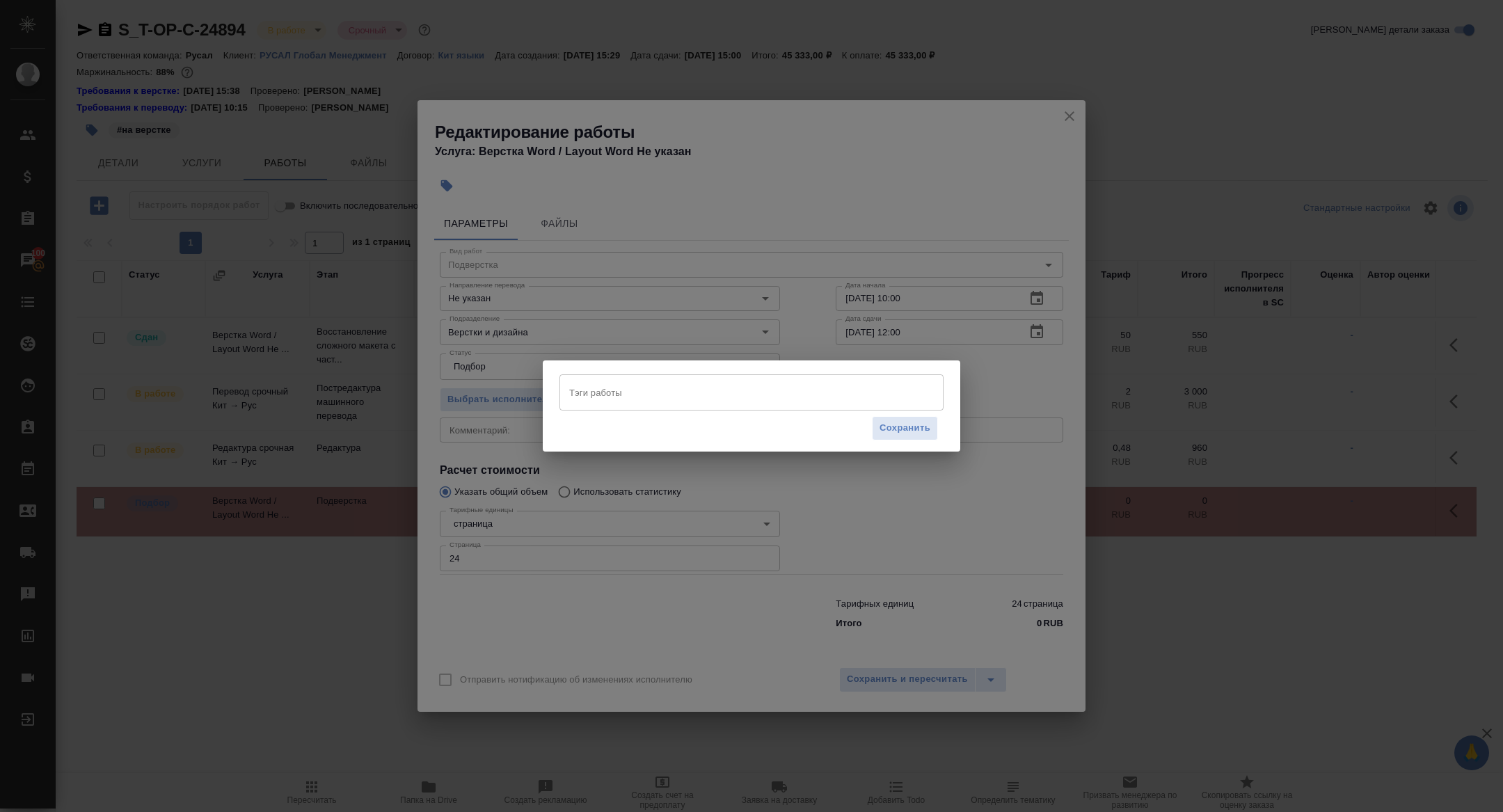
click at [645, 393] on input "Тэги работы" at bounding box center [738, 392] width 345 height 23
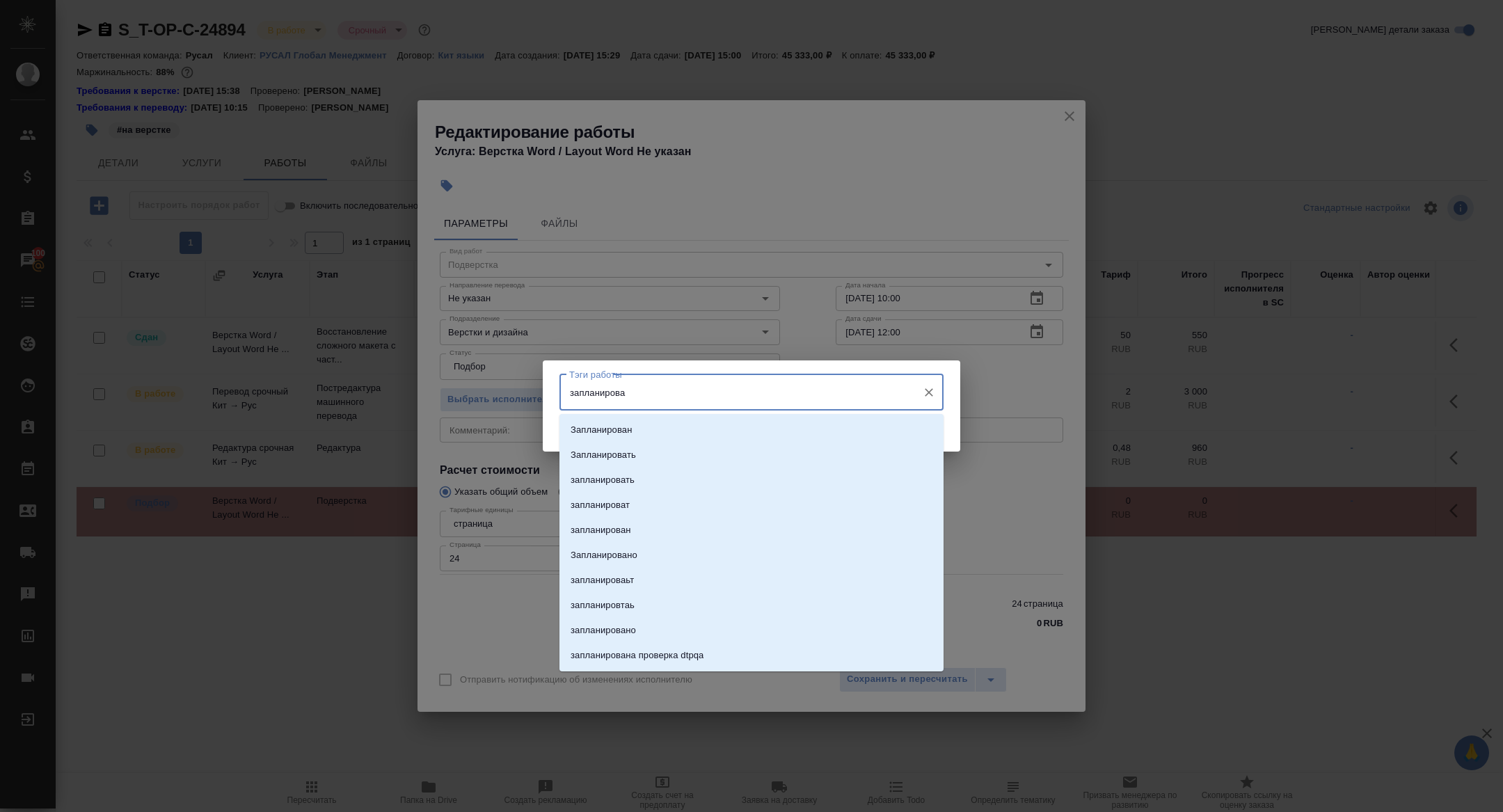
type input "запланирован"
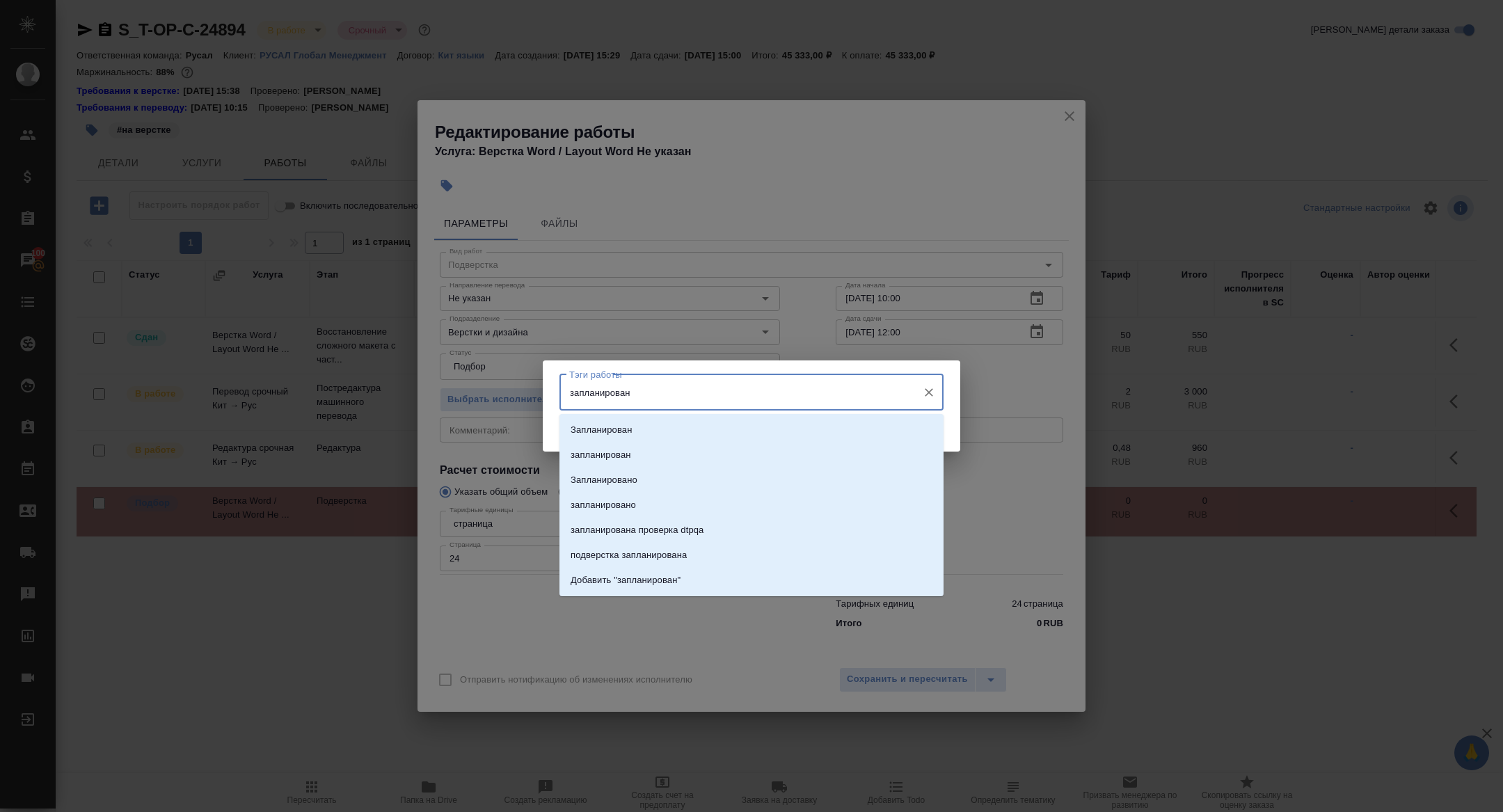
click at [695, 415] on div "Запланирован запланирован Запланировано запланировано запланирована проверка dt…" at bounding box center [752, 505] width 385 height 182
click at [695, 423] on li "Запланирован" at bounding box center [752, 430] width 385 height 25
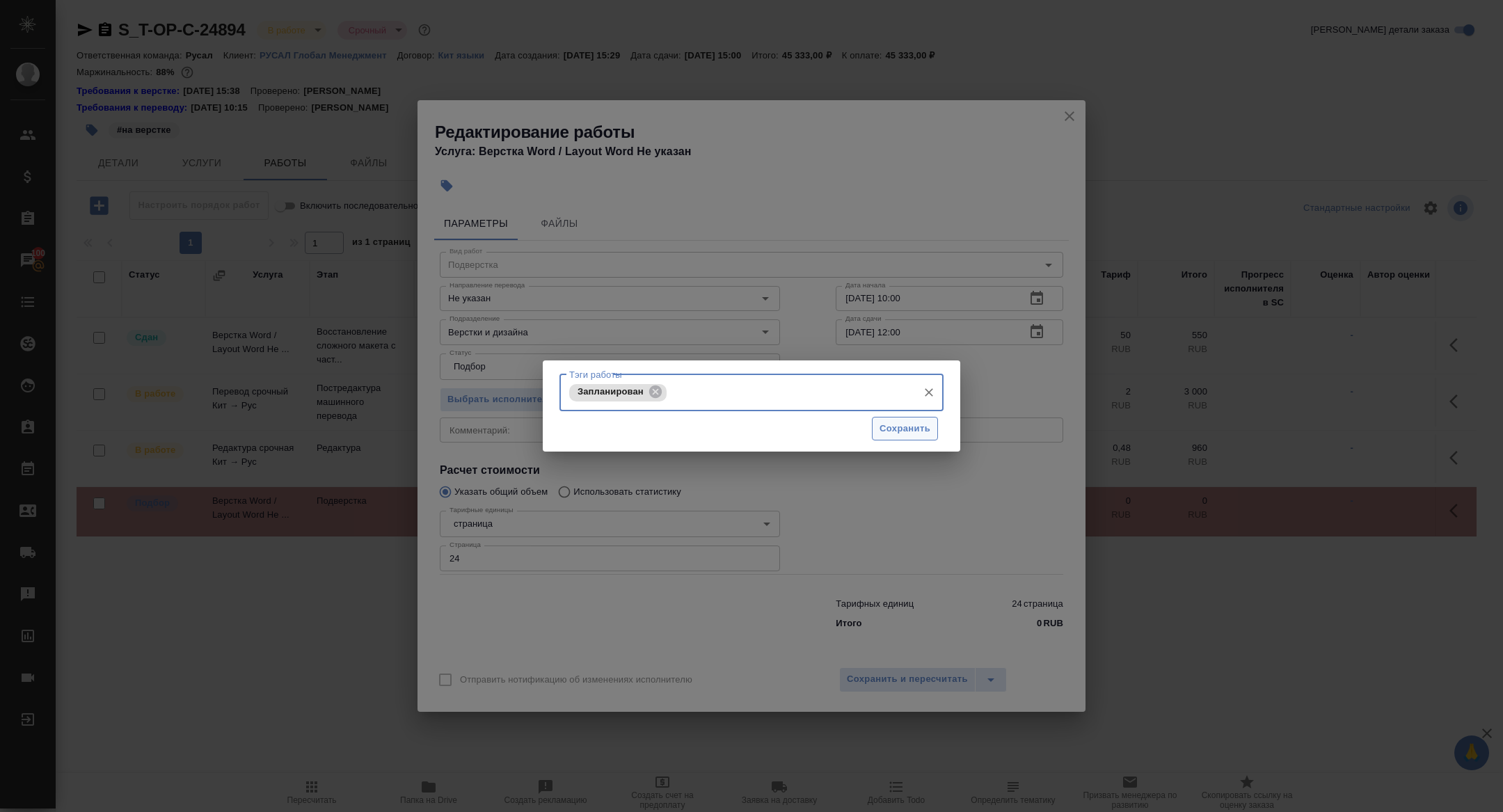
click at [895, 428] on span "Сохранить" at bounding box center [905, 429] width 51 height 16
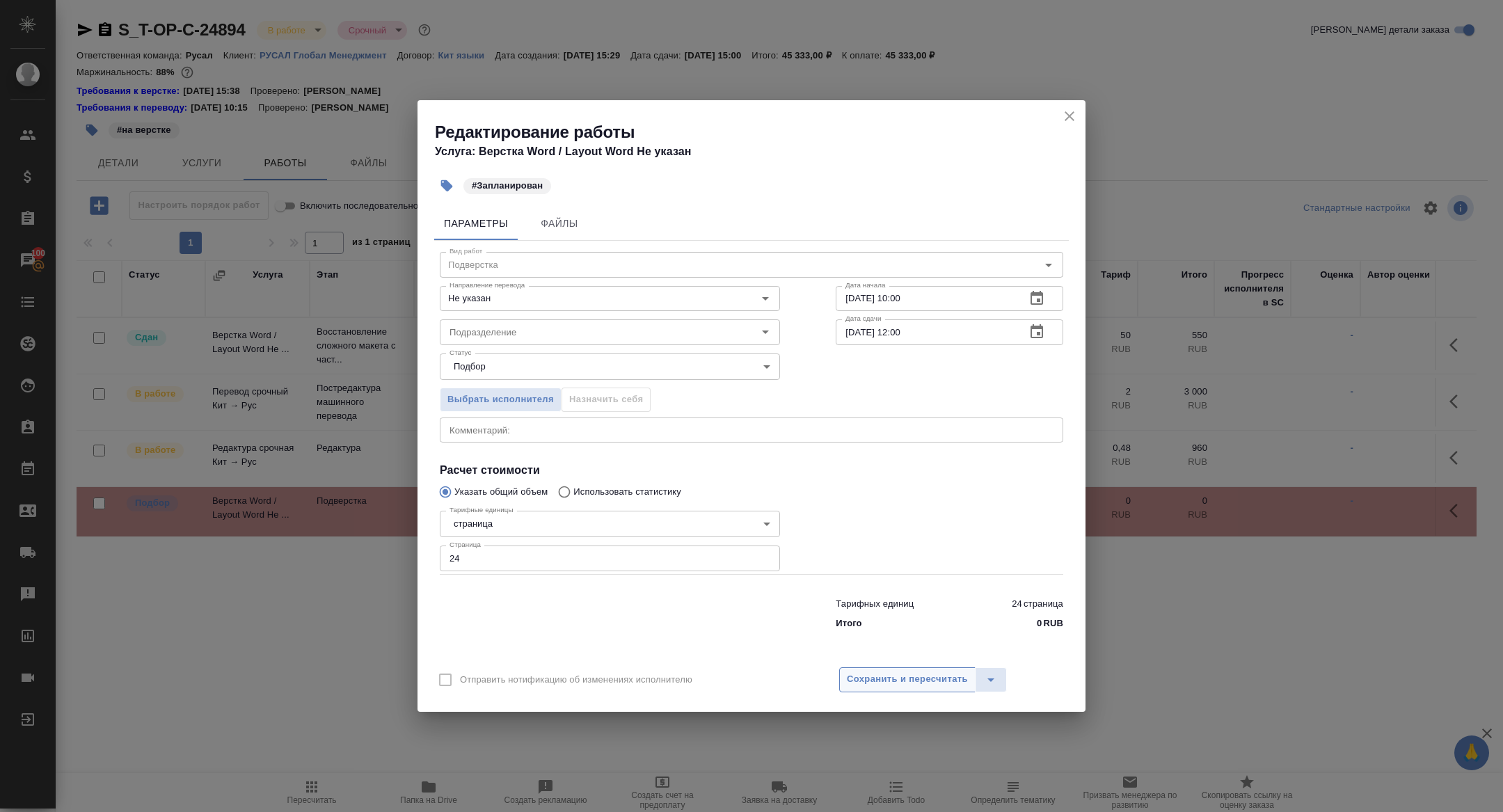
click at [886, 691] on button "Сохранить и пересчитать" at bounding box center [907, 679] width 136 height 25
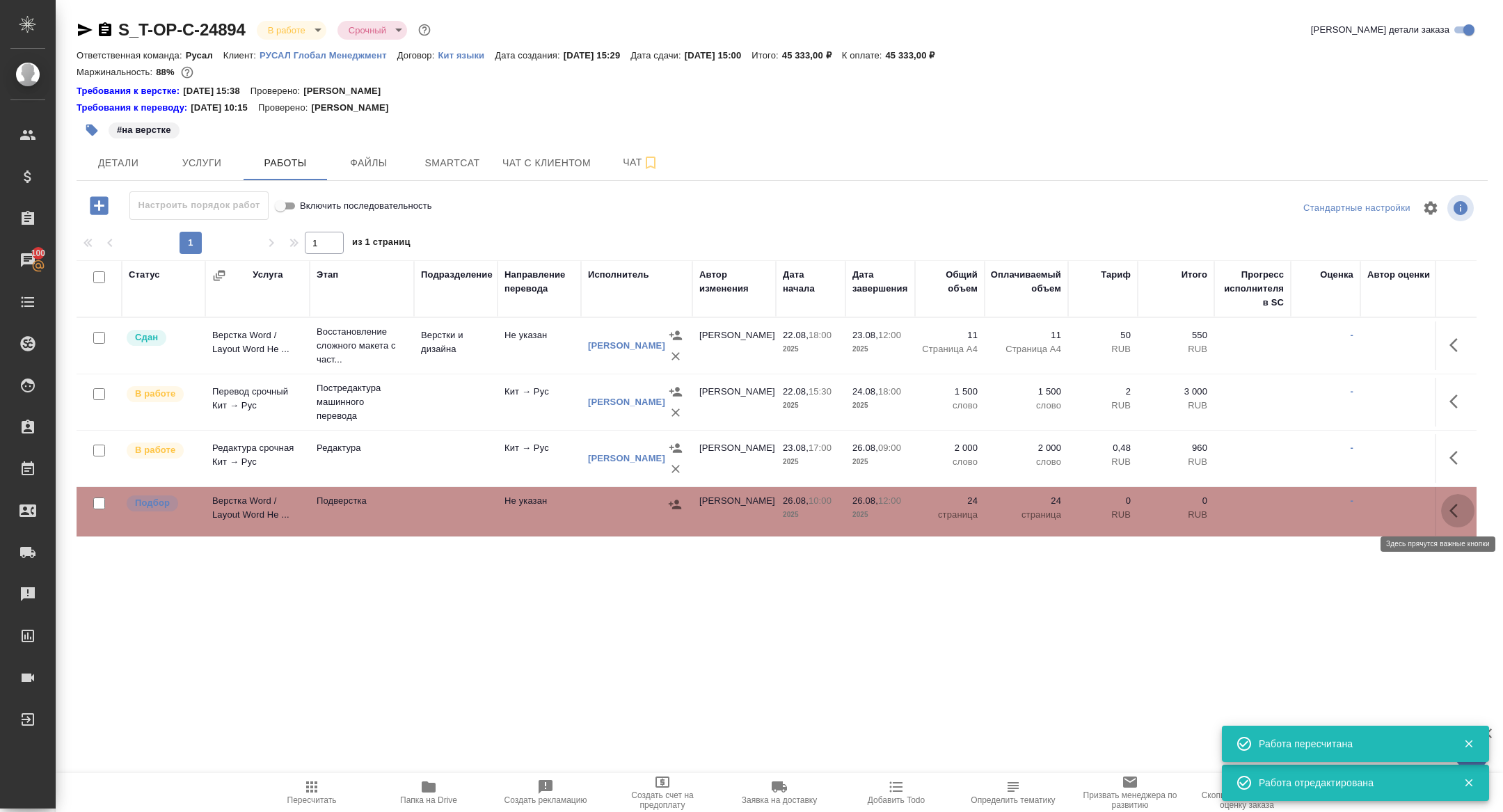
click at [1462, 509] on icon "button" at bounding box center [1458, 511] width 17 height 17
click at [1353, 512] on icon "button" at bounding box center [1356, 511] width 13 height 13
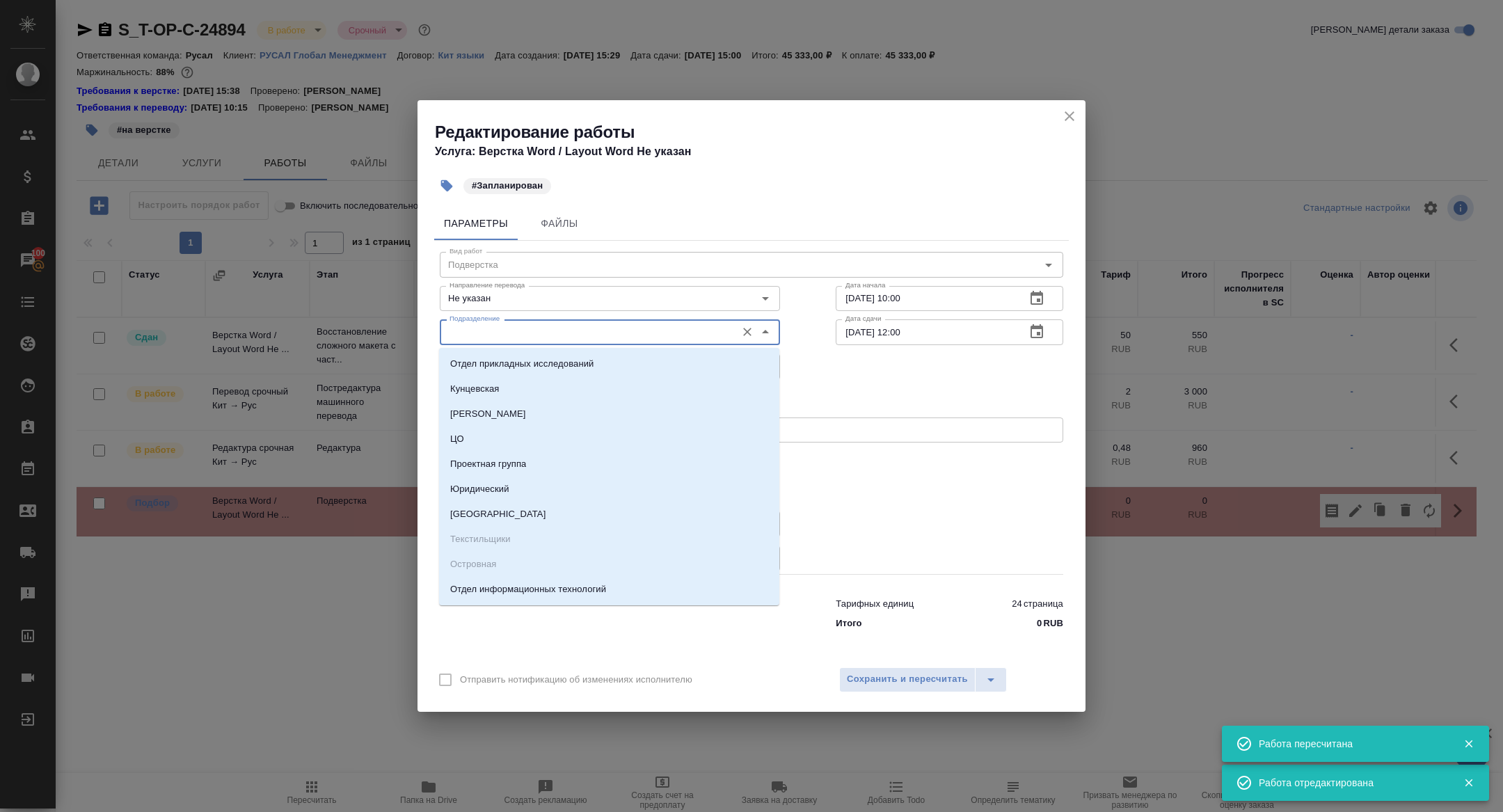
click at [546, 329] on input "Подразделение" at bounding box center [587, 331] width 285 height 17
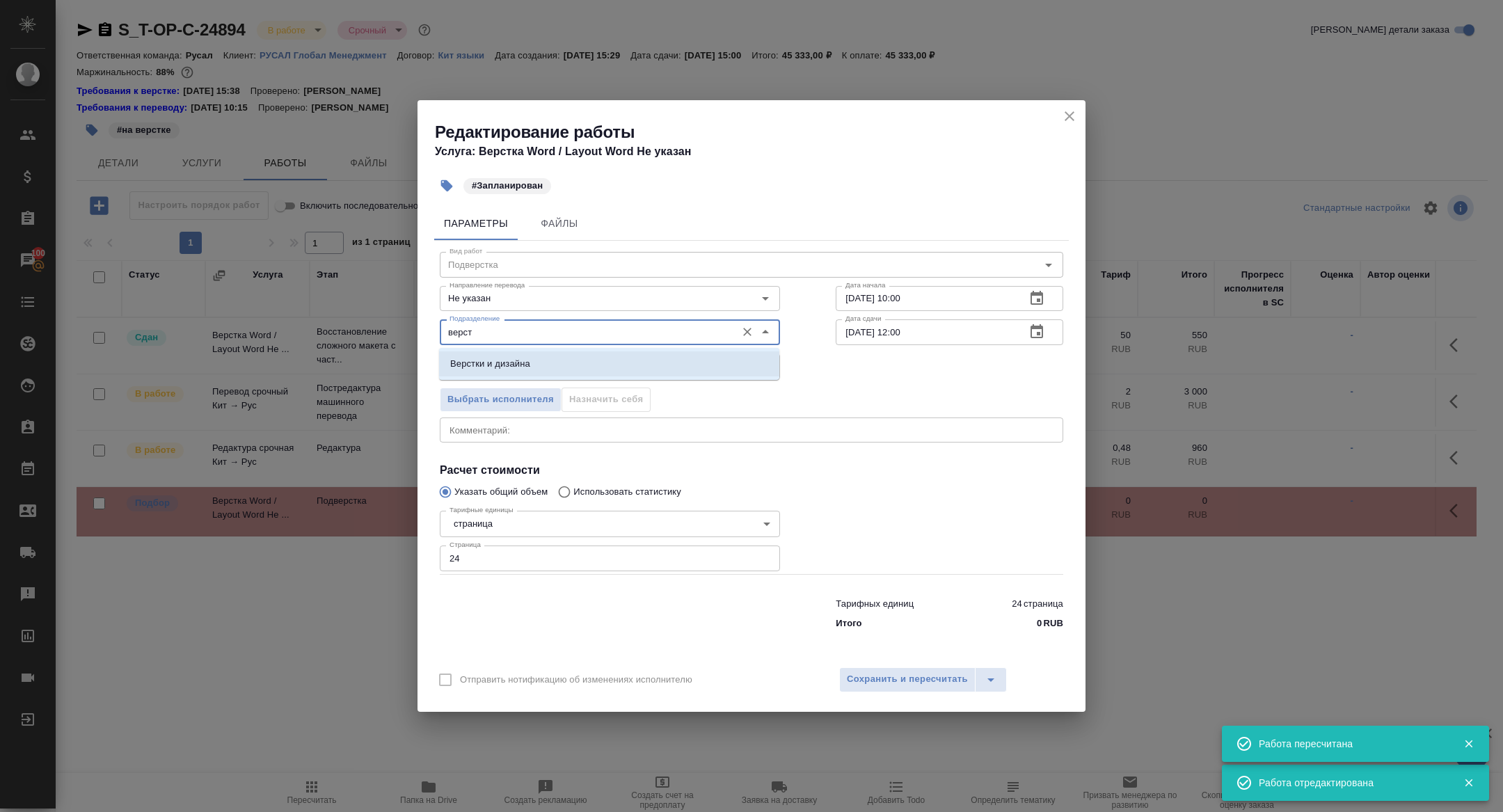
click at [573, 372] on li "Верстки и дизайна" at bounding box center [608, 364] width 340 height 25
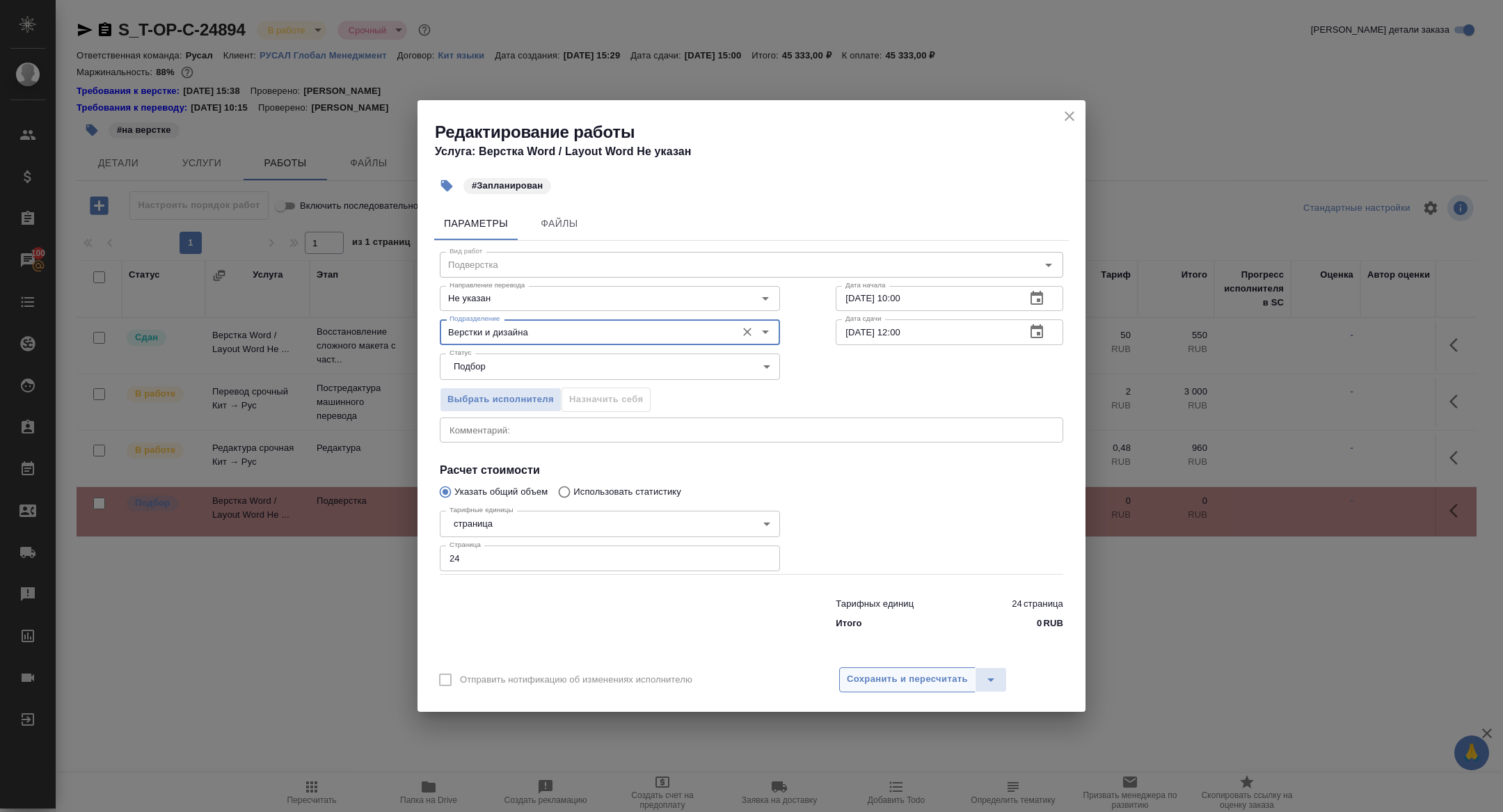
type input "Верстки и дизайна"
click at [880, 685] on span "Сохранить и пересчитать" at bounding box center [907, 679] width 121 height 16
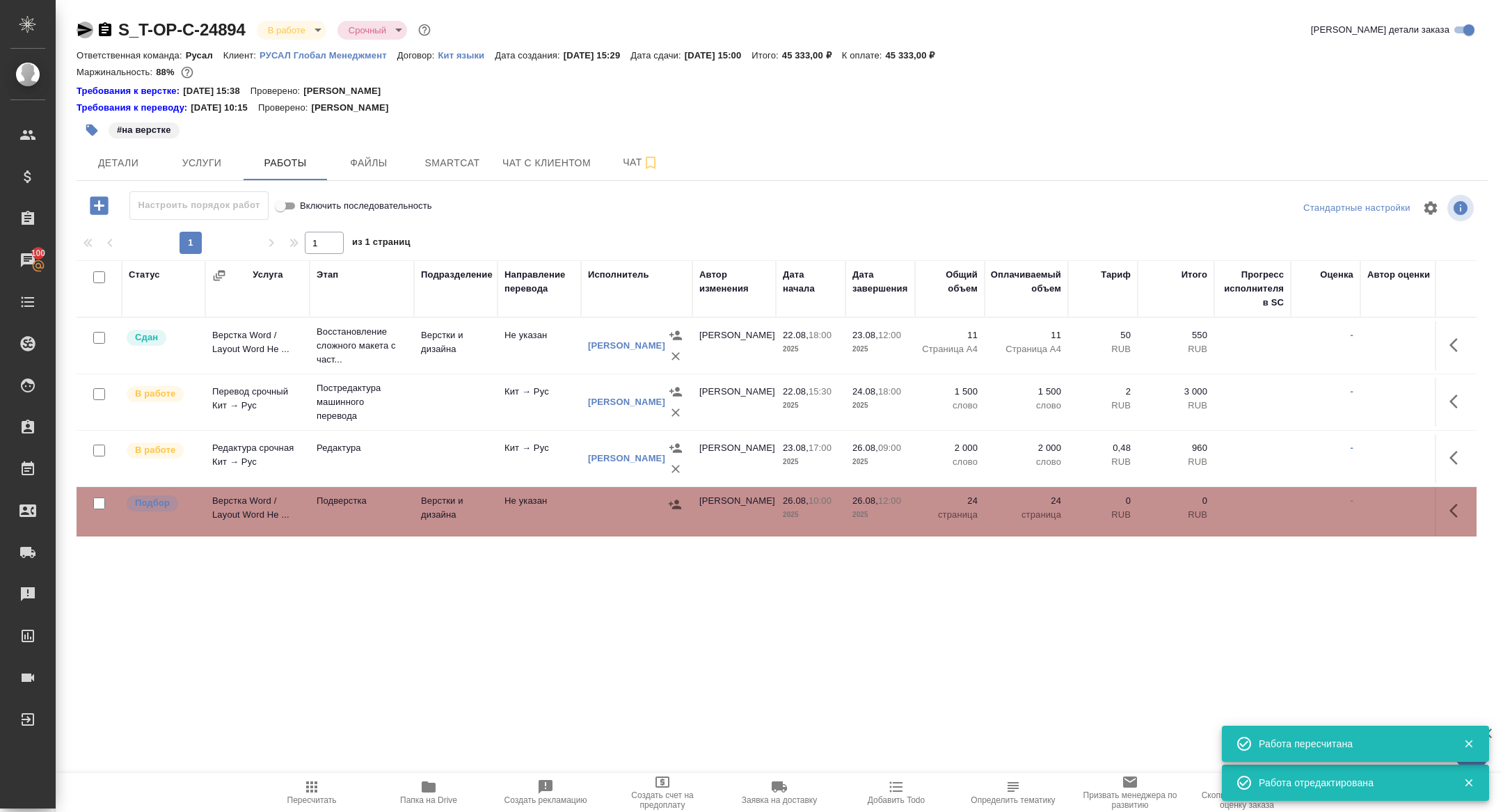
click at [82, 22] on icon "button" at bounding box center [85, 30] width 17 height 17
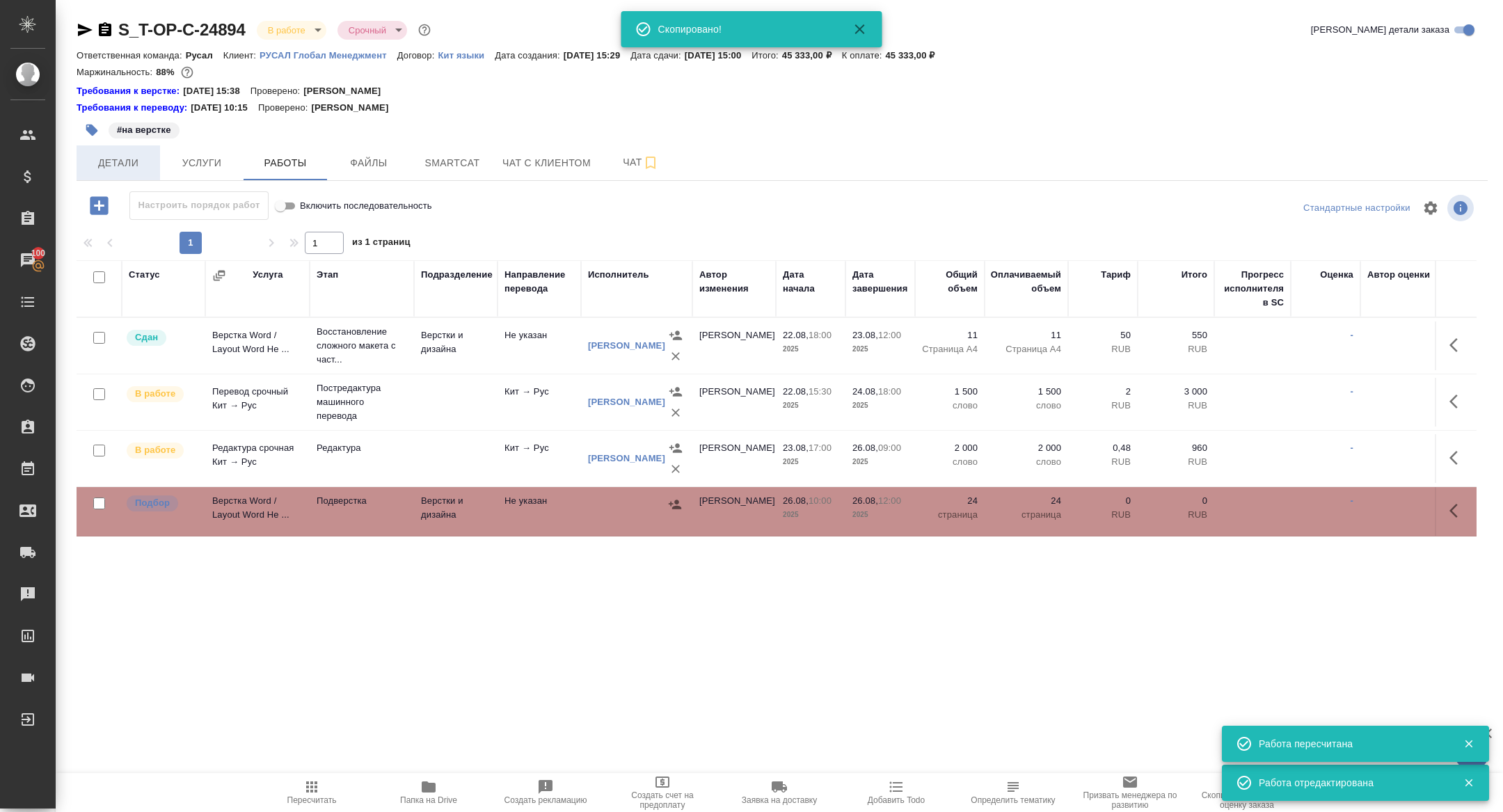
click at [116, 169] on span "Детали" at bounding box center [118, 162] width 67 height 17
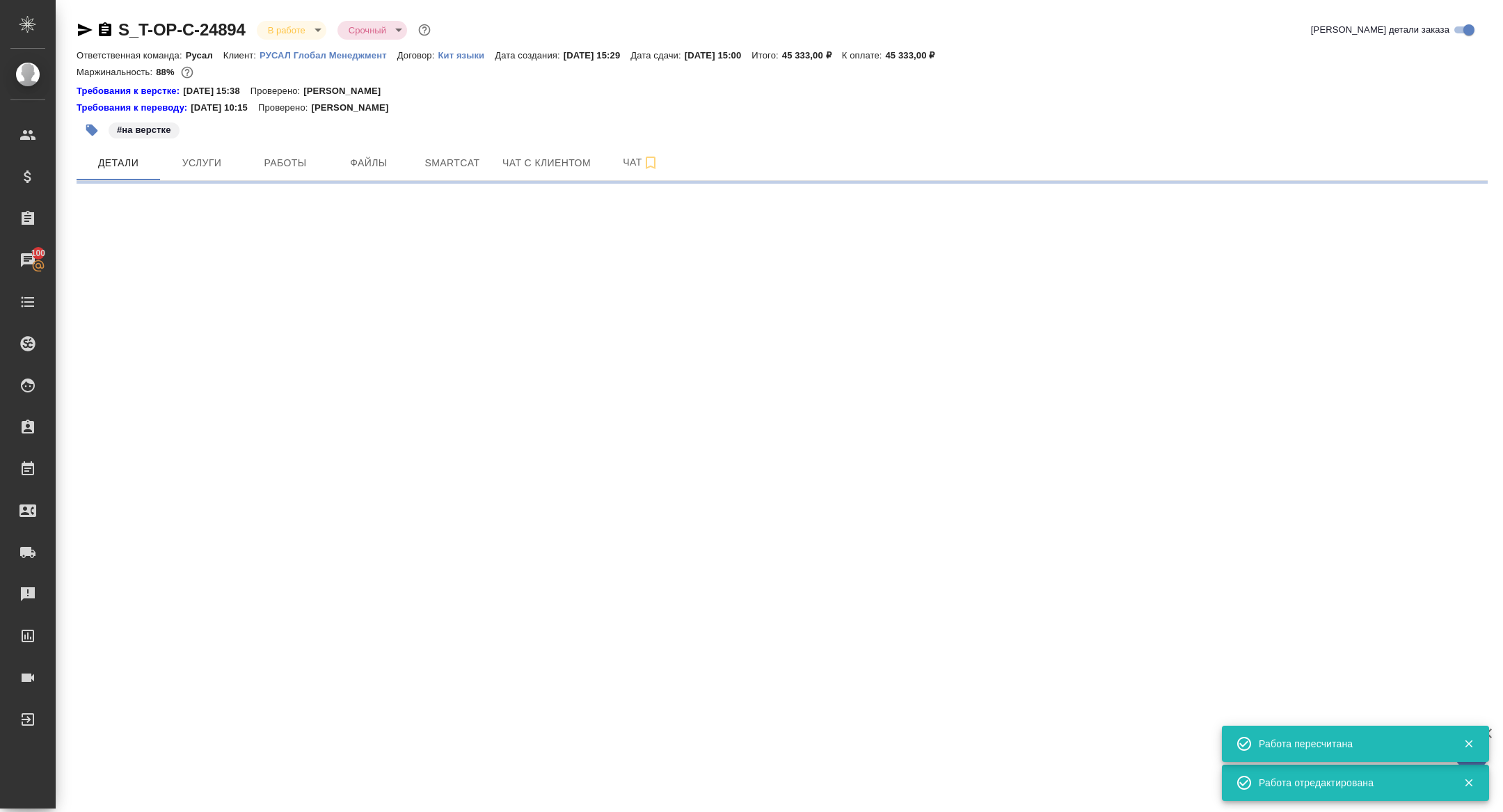
select select "RU"
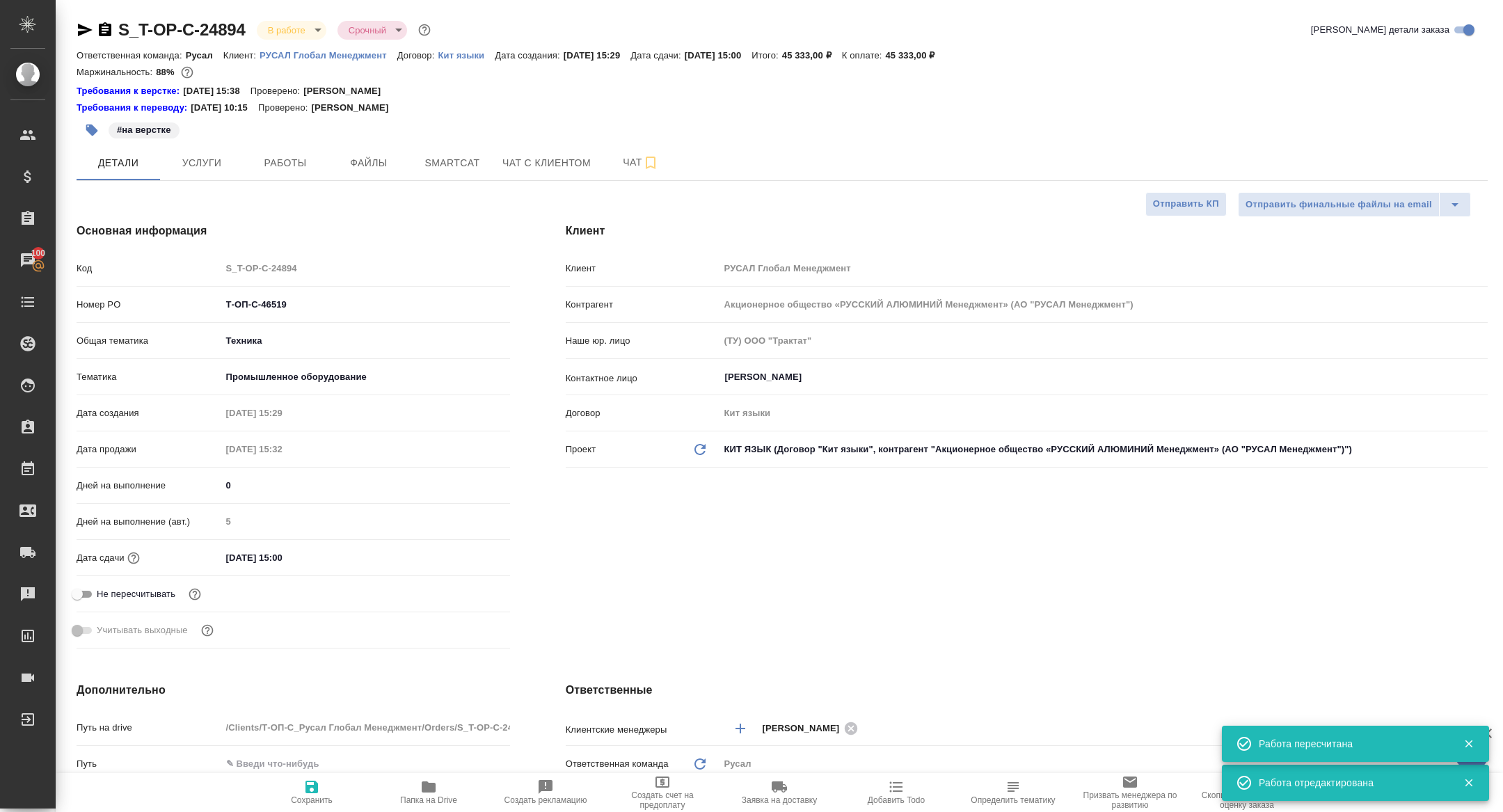
type textarea "x"
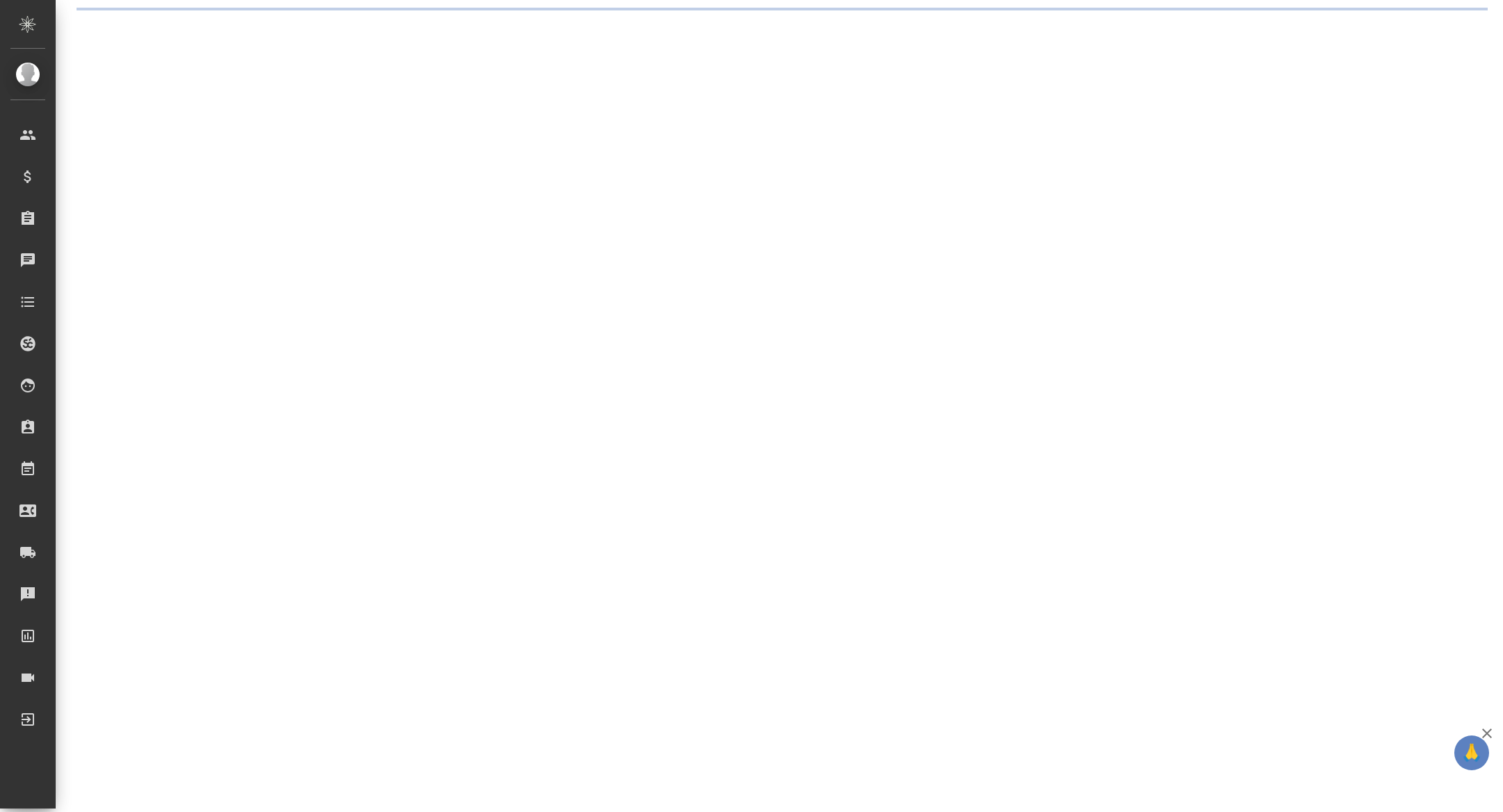
select select "RU"
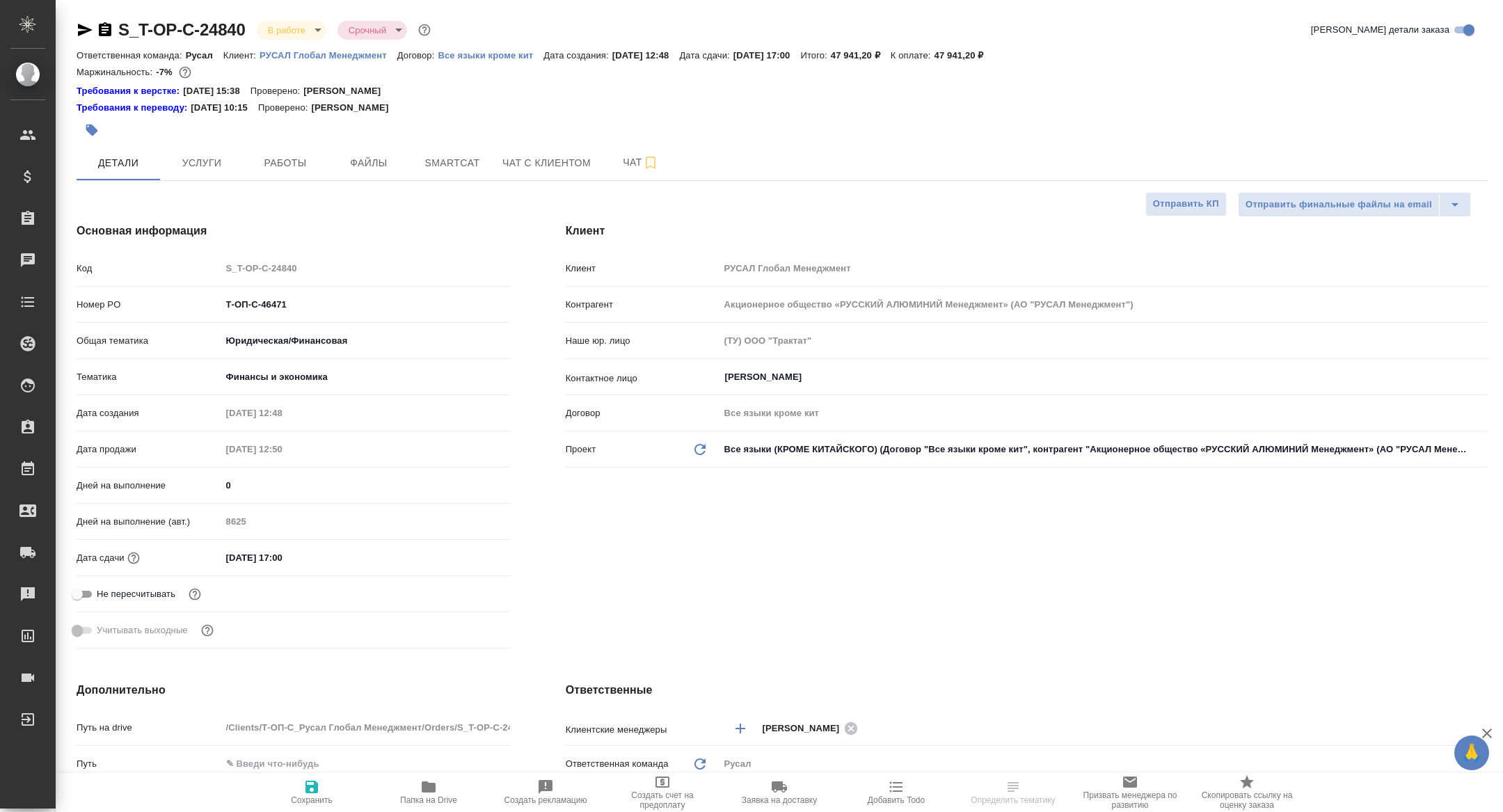
type textarea "x"
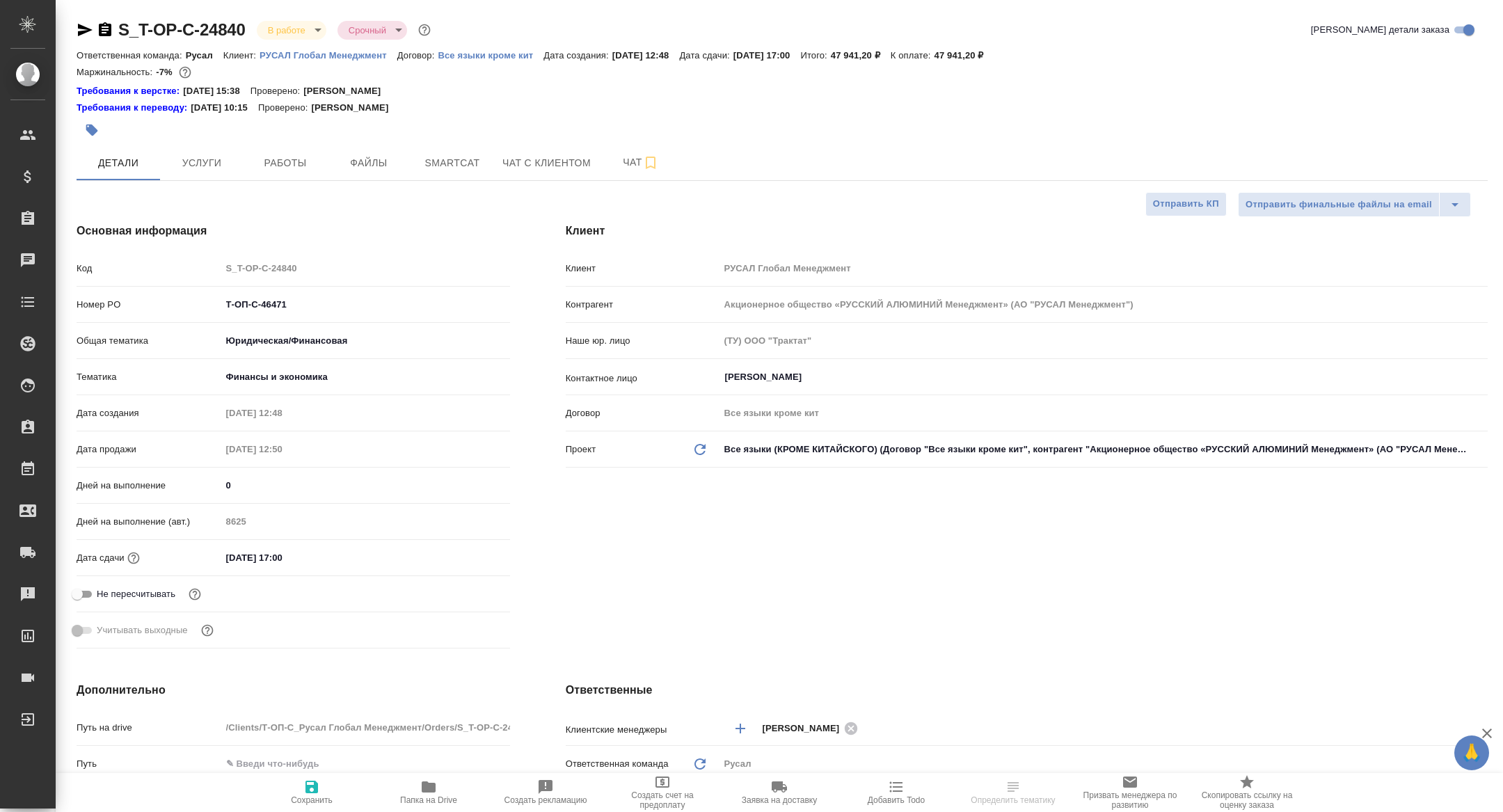
type textarea "x"
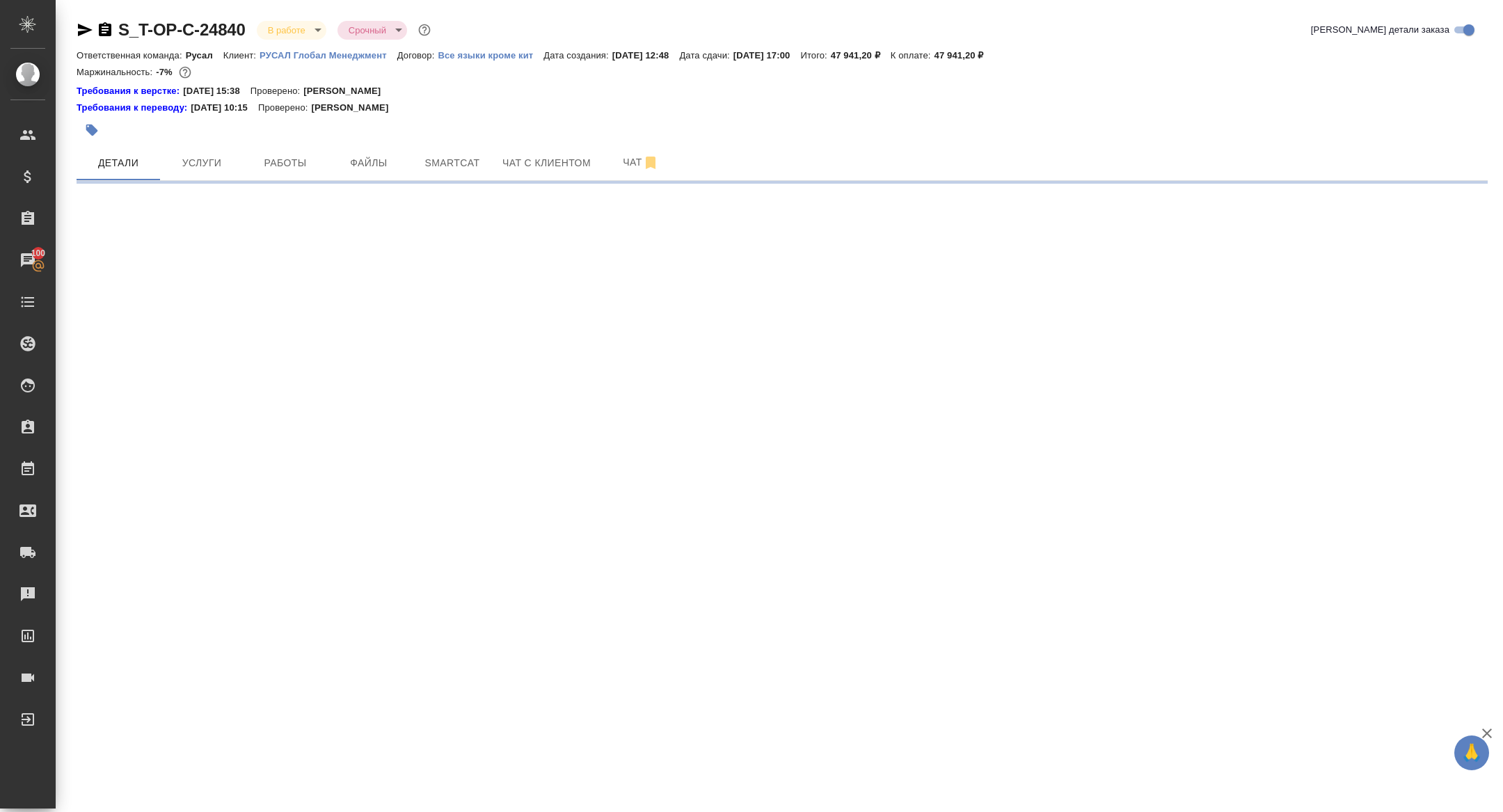
select select "RU"
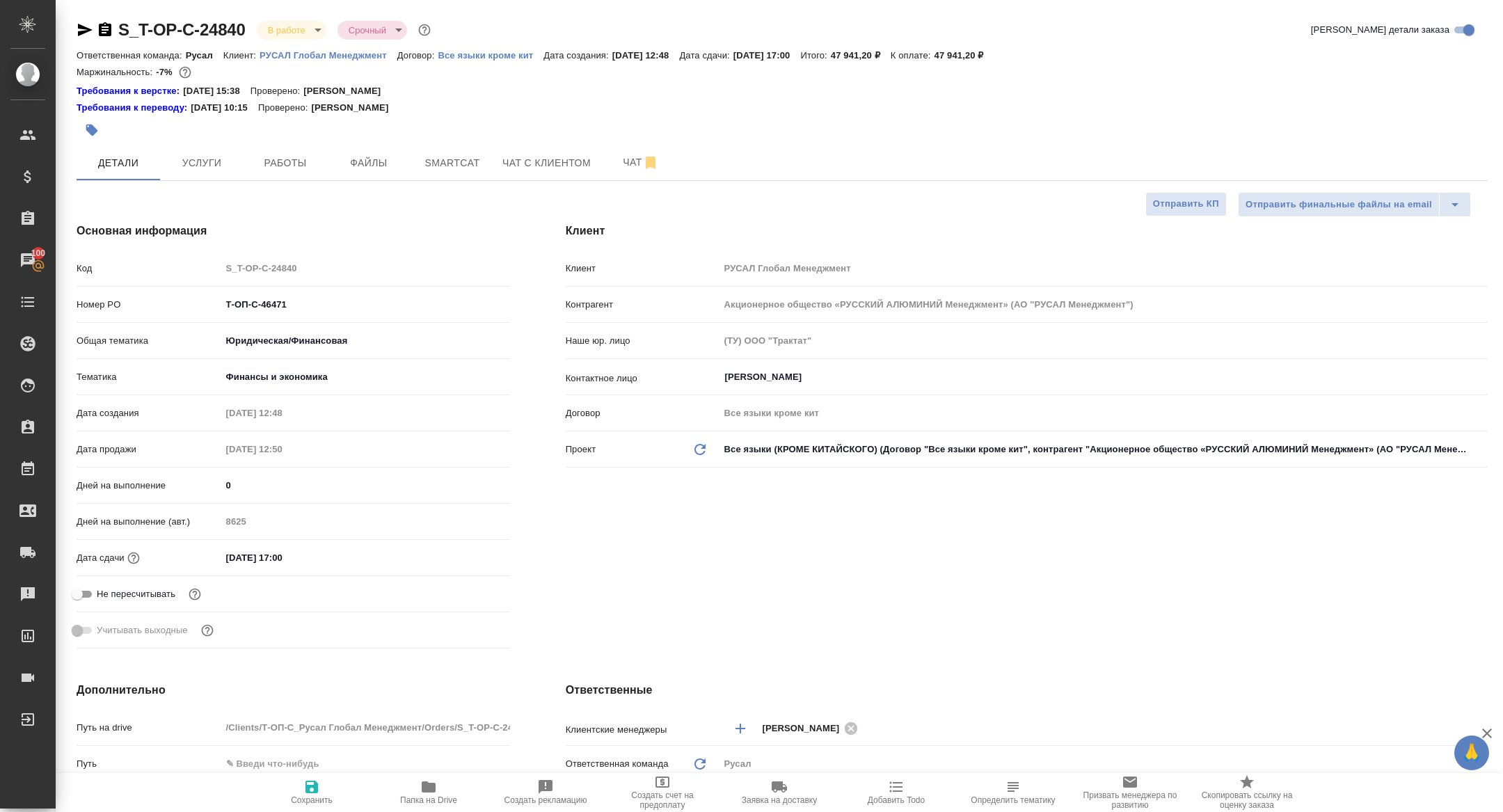
type textarea "x"
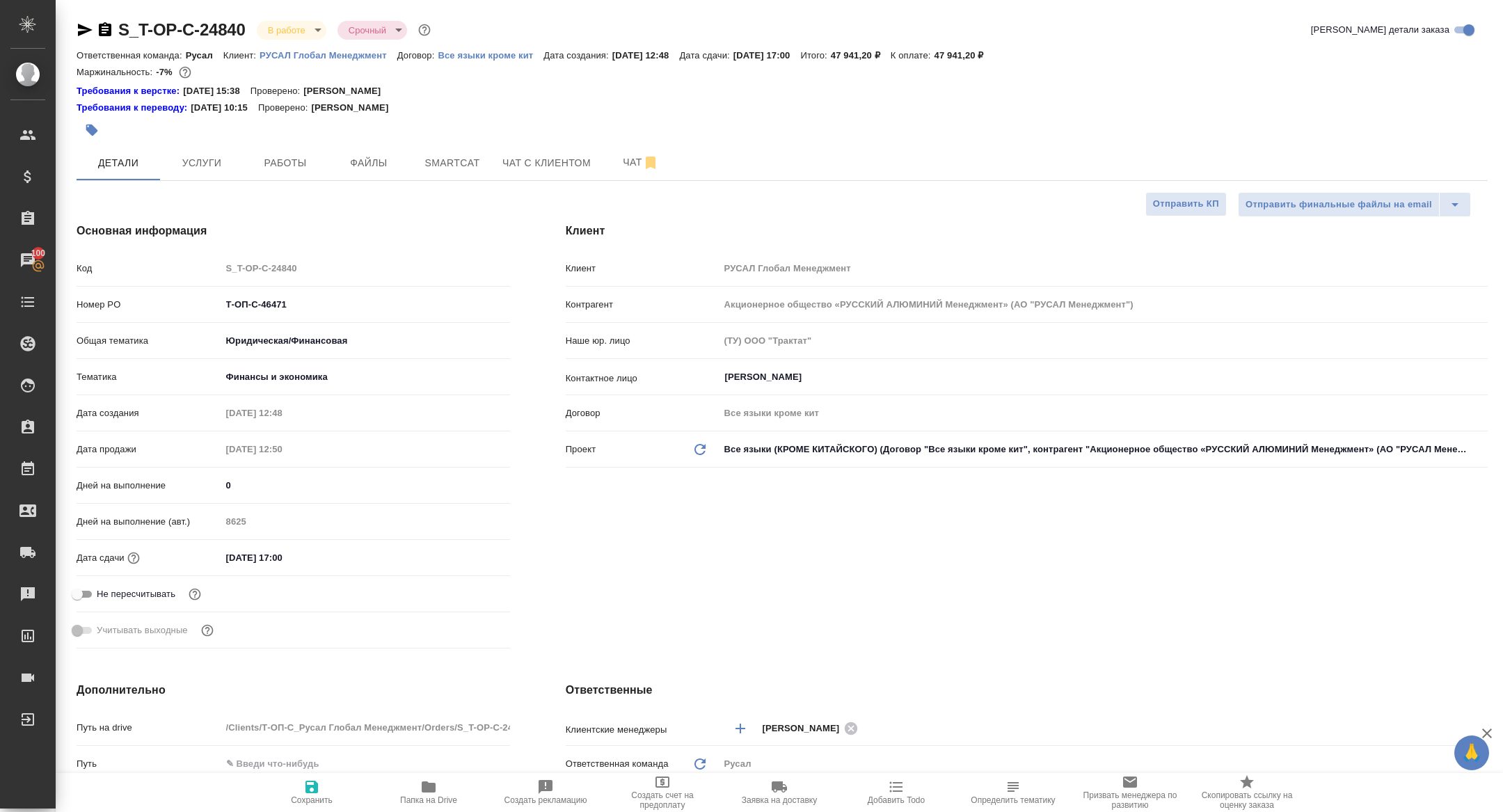
type textarea "x"
click at [296, 169] on span "Работы" at bounding box center [285, 162] width 67 height 17
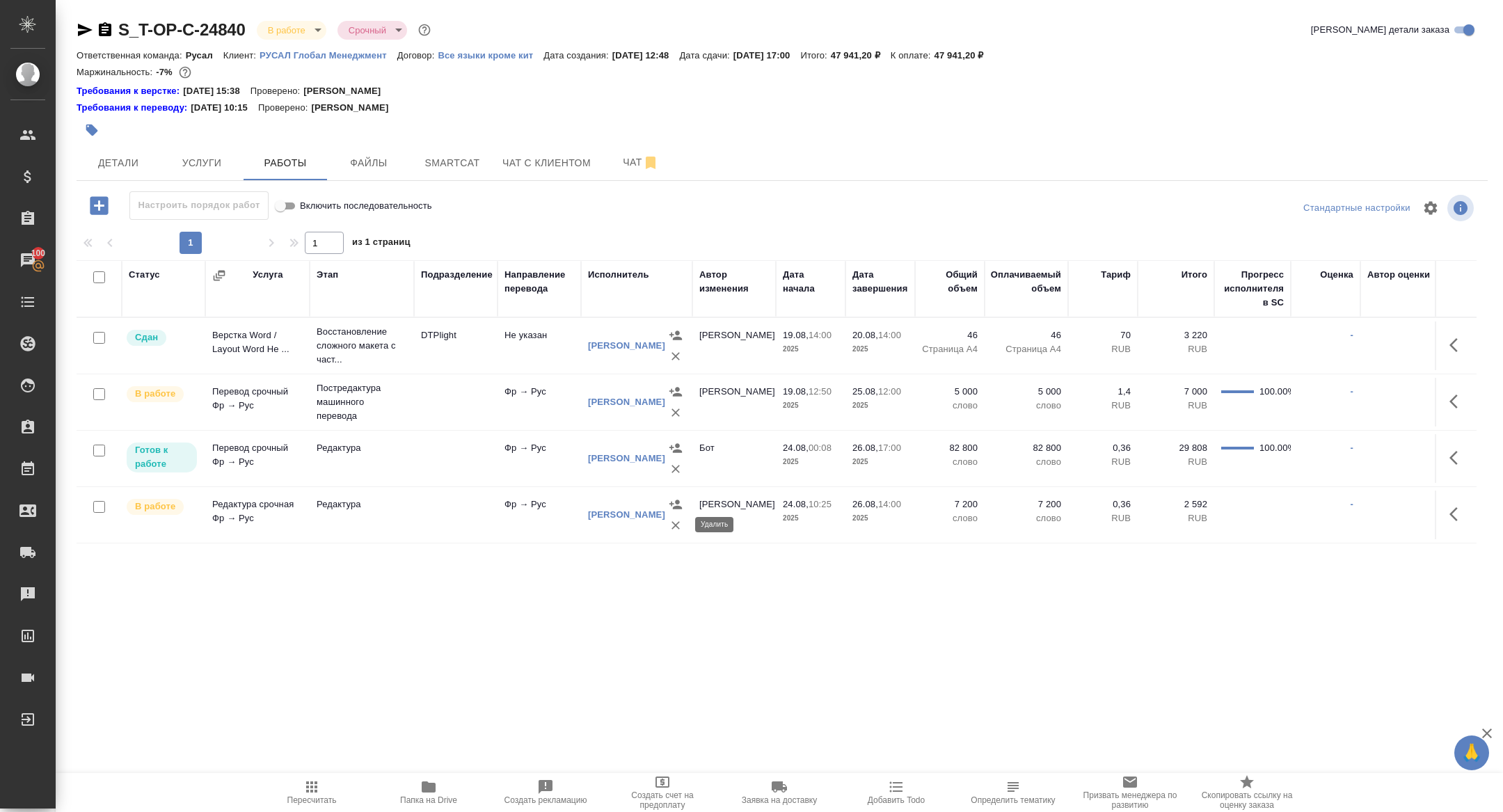
click at [673, 530] on icon "button" at bounding box center [675, 524] width 14 height 14
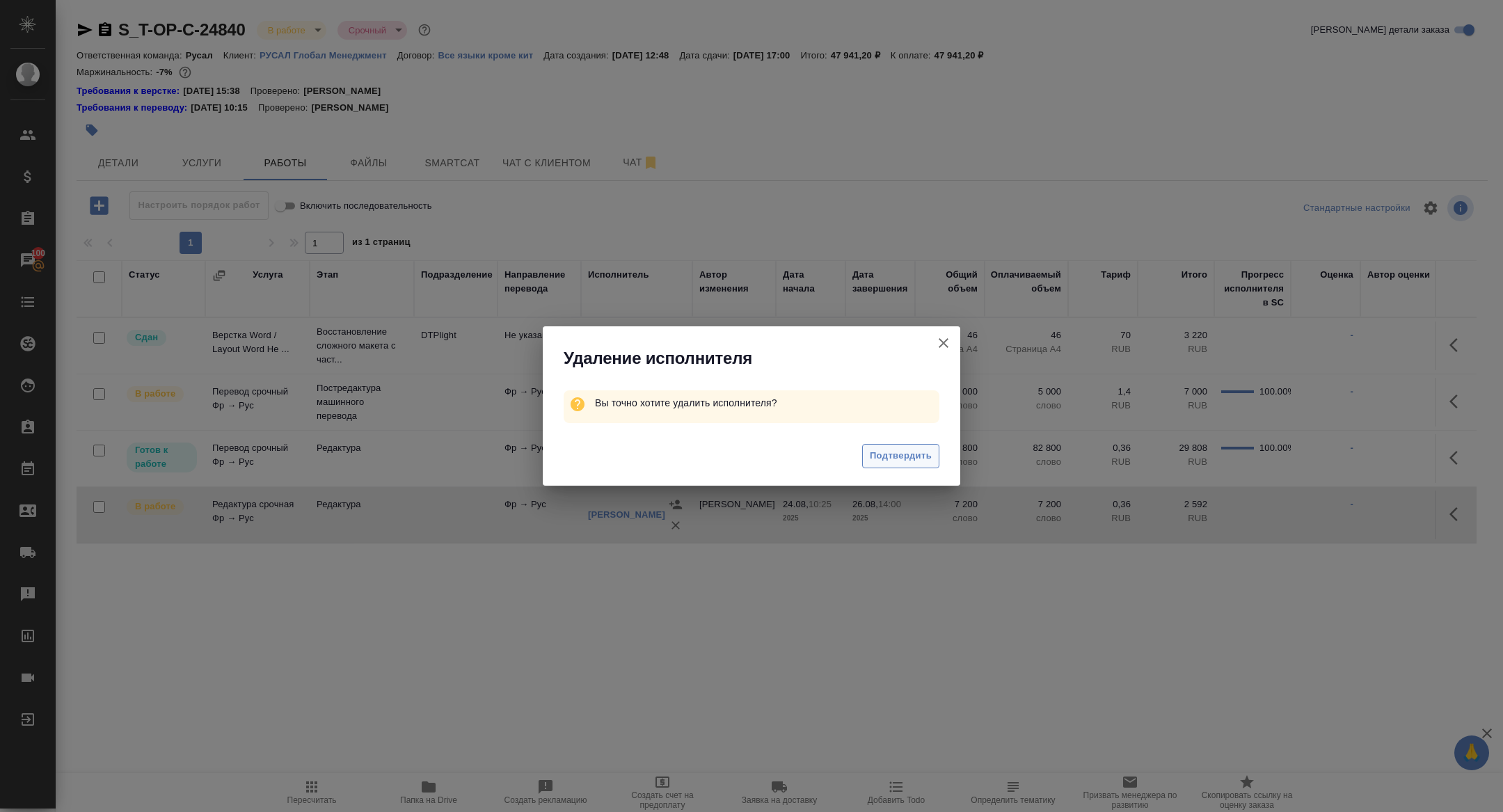
click at [900, 466] on button "Подтвердить" at bounding box center [901, 456] width 78 height 24
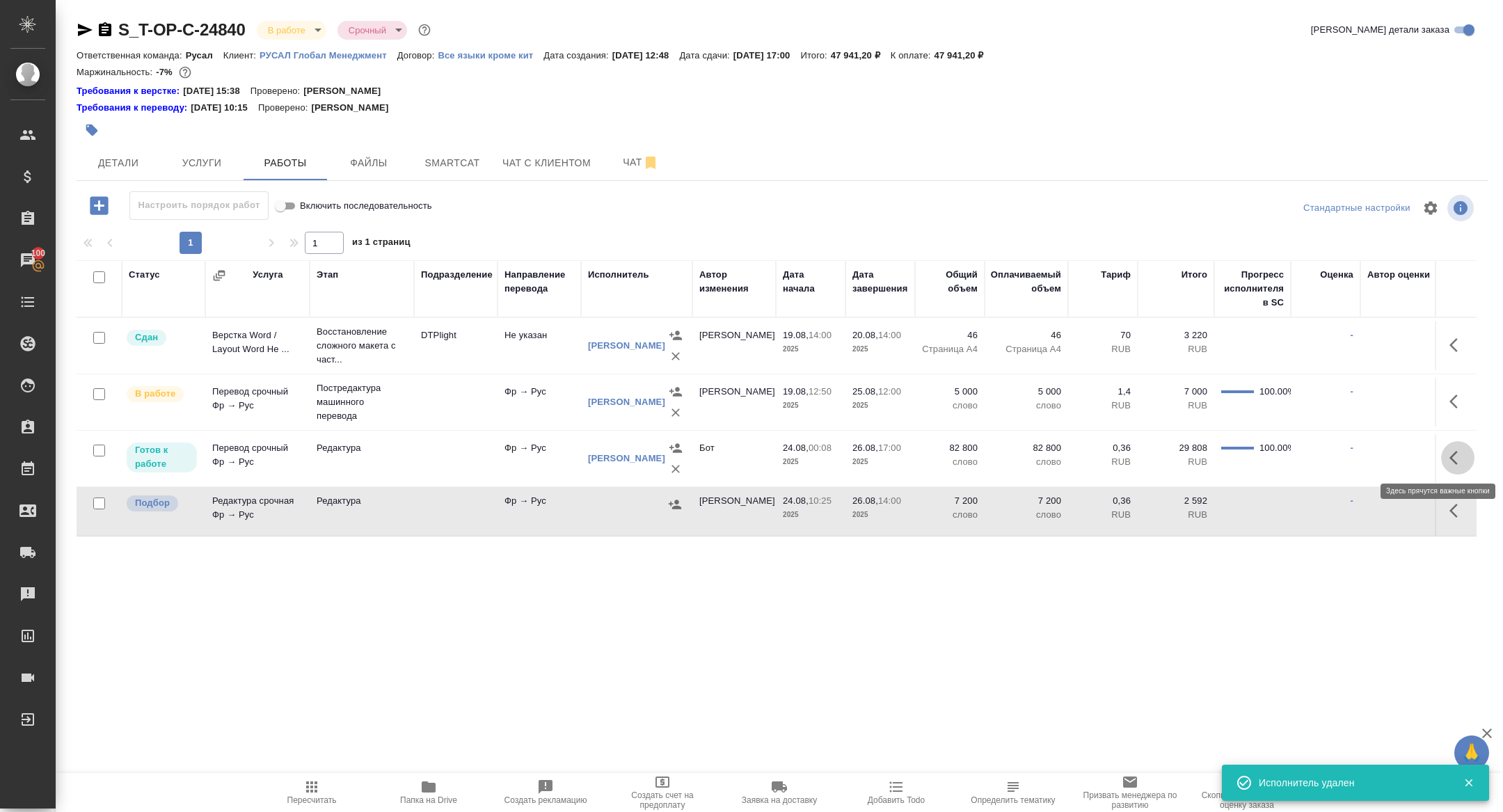
click at [1460, 445] on button "button" at bounding box center [1458, 457] width 33 height 33
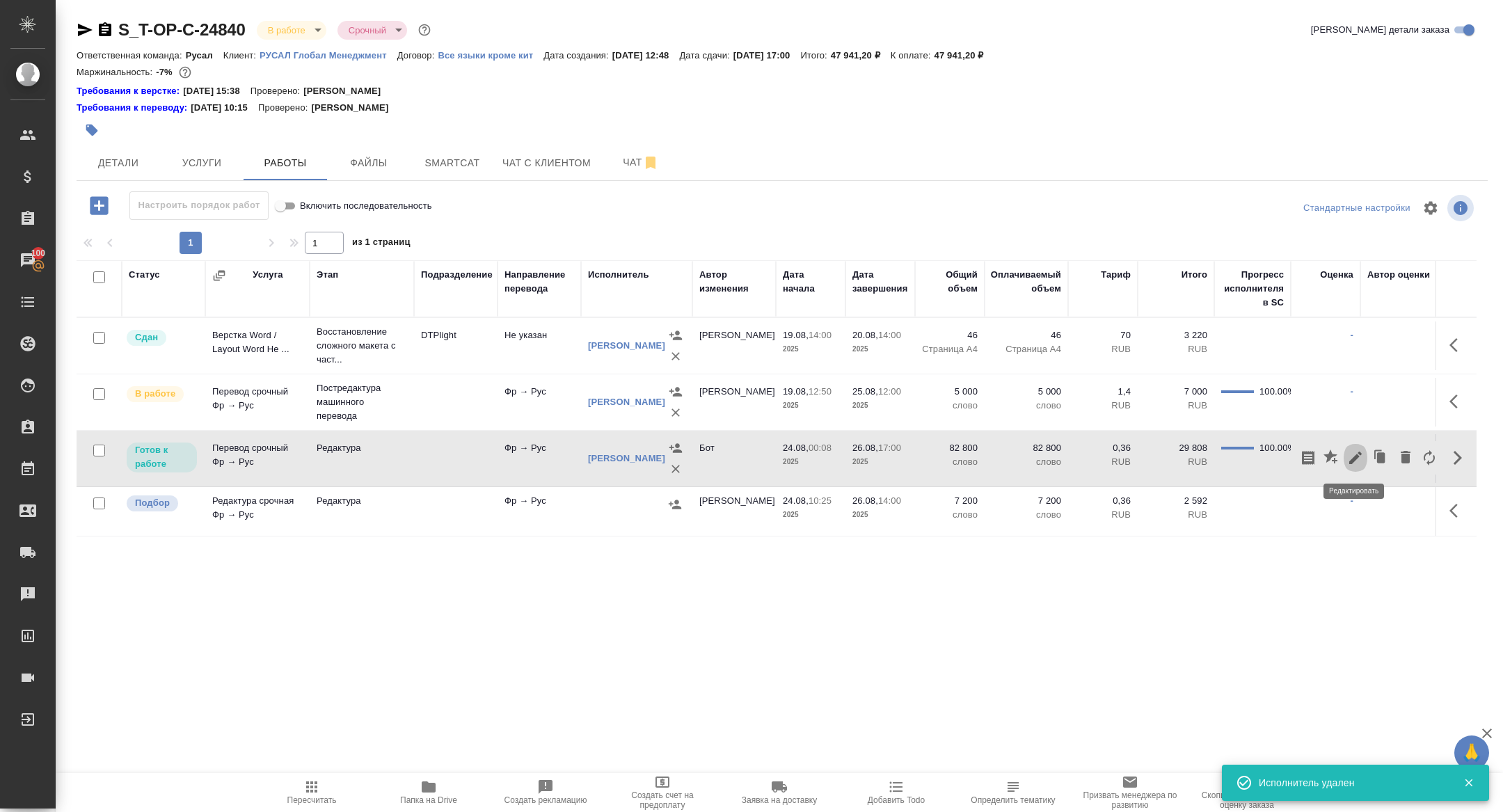
click at [1361, 462] on icon "button" at bounding box center [1356, 457] width 17 height 17
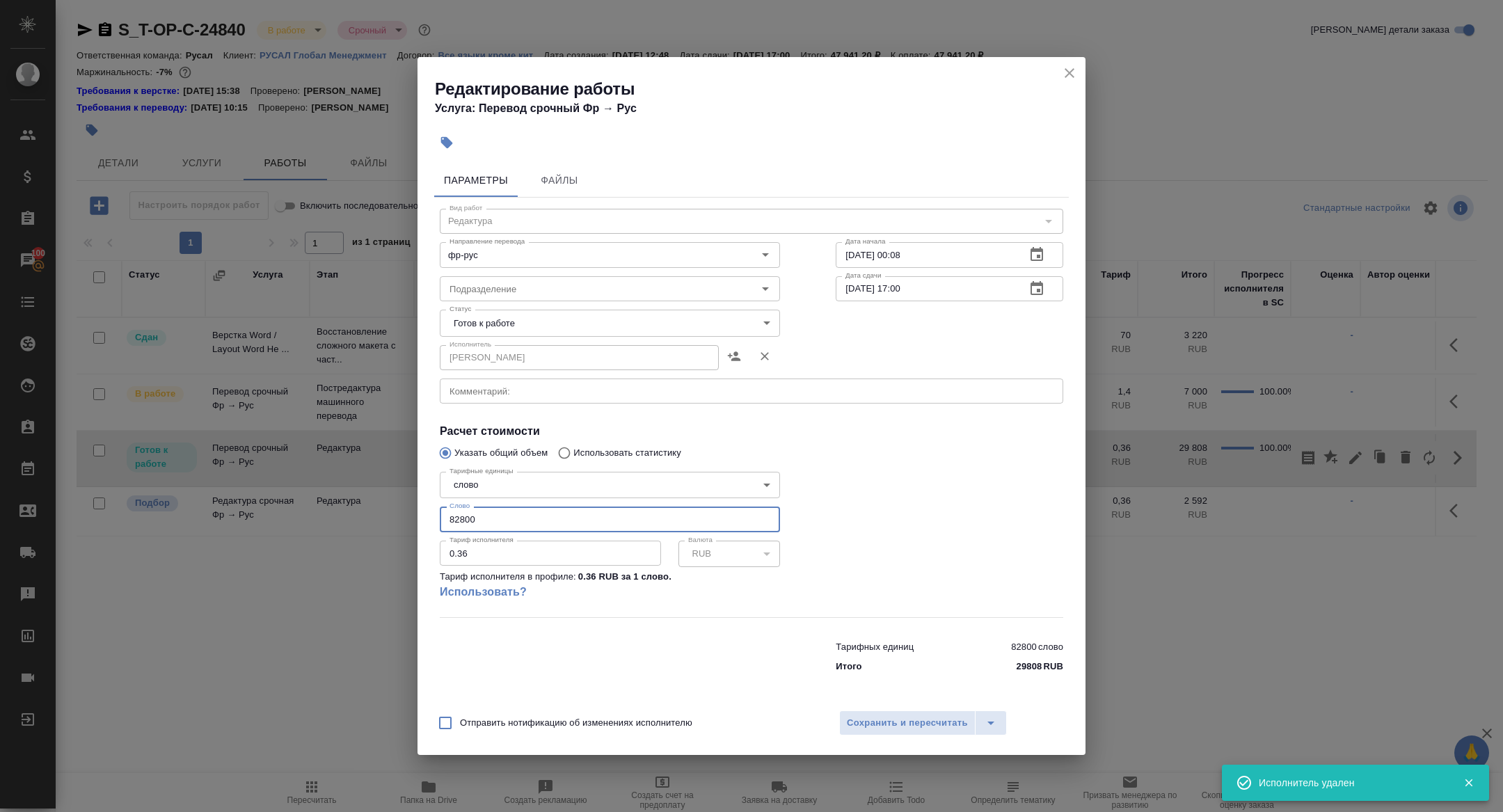
drag, startPoint x: 493, startPoint y: 521, endPoint x: 351, endPoint y: 509, distance: 142.5
click at [352, 509] on div "Редактирование работы Услуга: Перевод срочный Фр → Рус Параметры Файлы Вид рабо…" at bounding box center [751, 406] width 1503 height 812
type input "7200"
click at [847, 717] on span "Сохранить и пересчитать" at bounding box center [907, 724] width 121 height 16
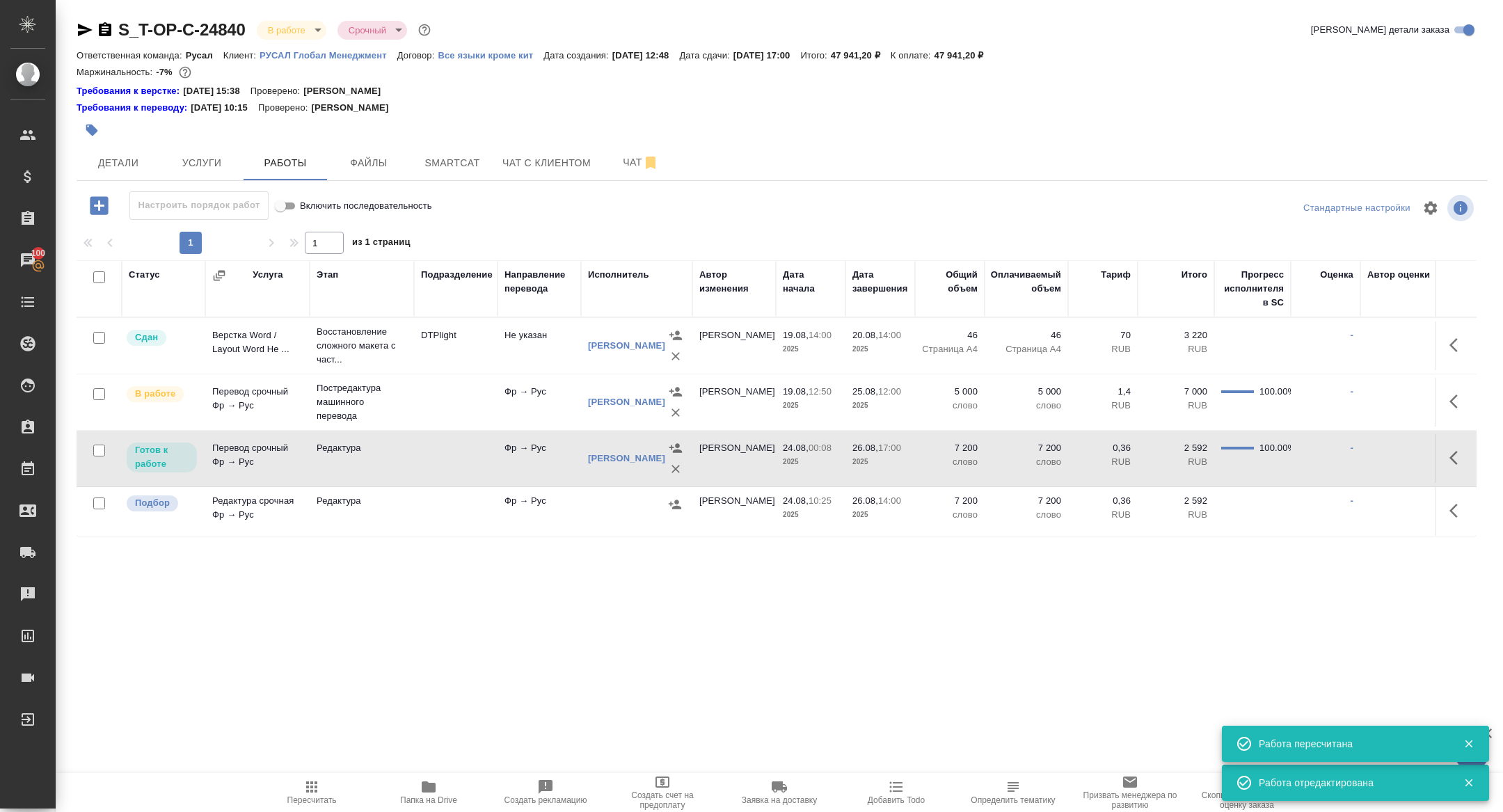
click at [1452, 505] on icon "button" at bounding box center [1458, 511] width 17 height 17
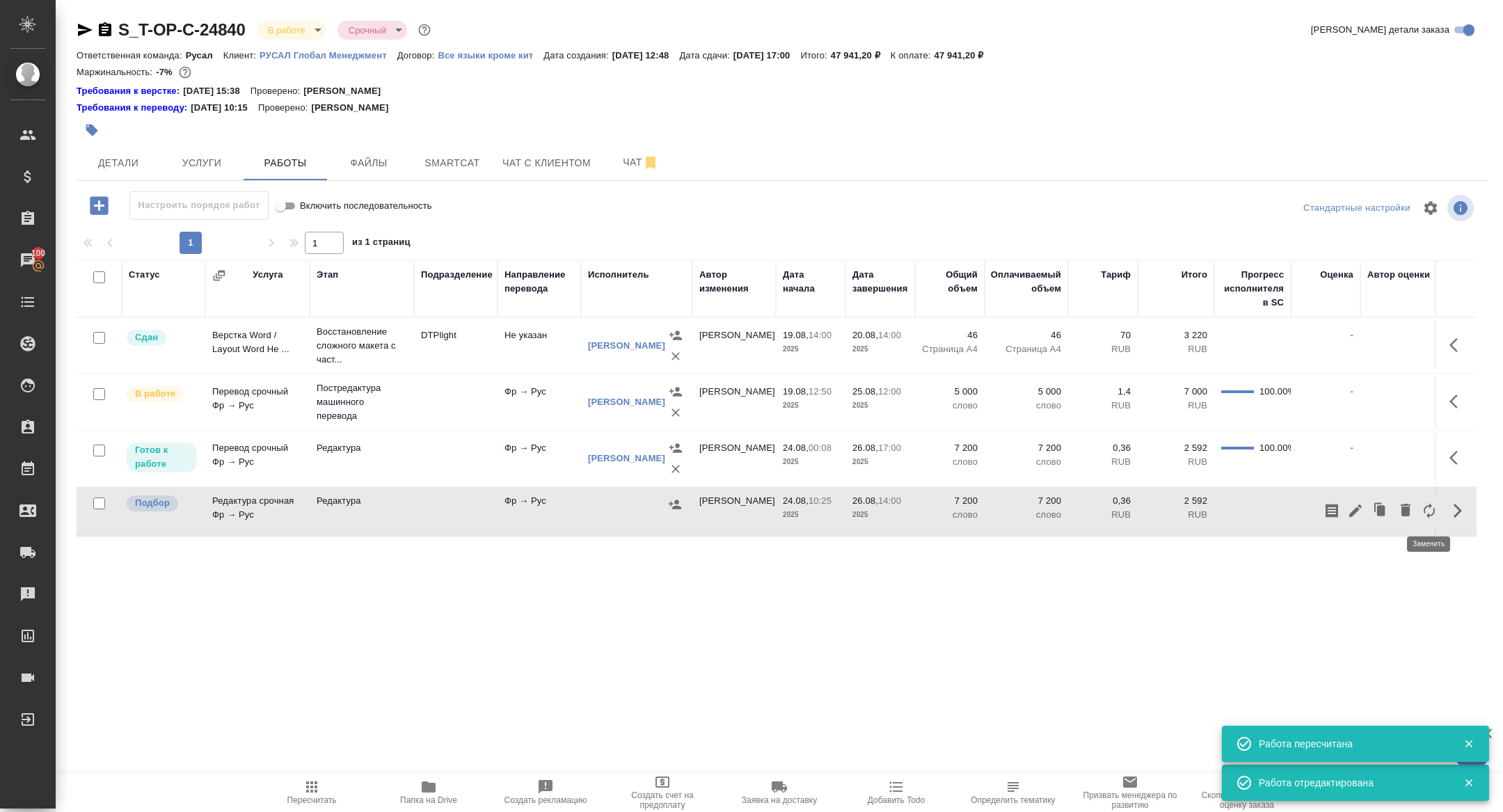
click at [1421, 512] on icon "button" at bounding box center [1429, 511] width 17 height 17
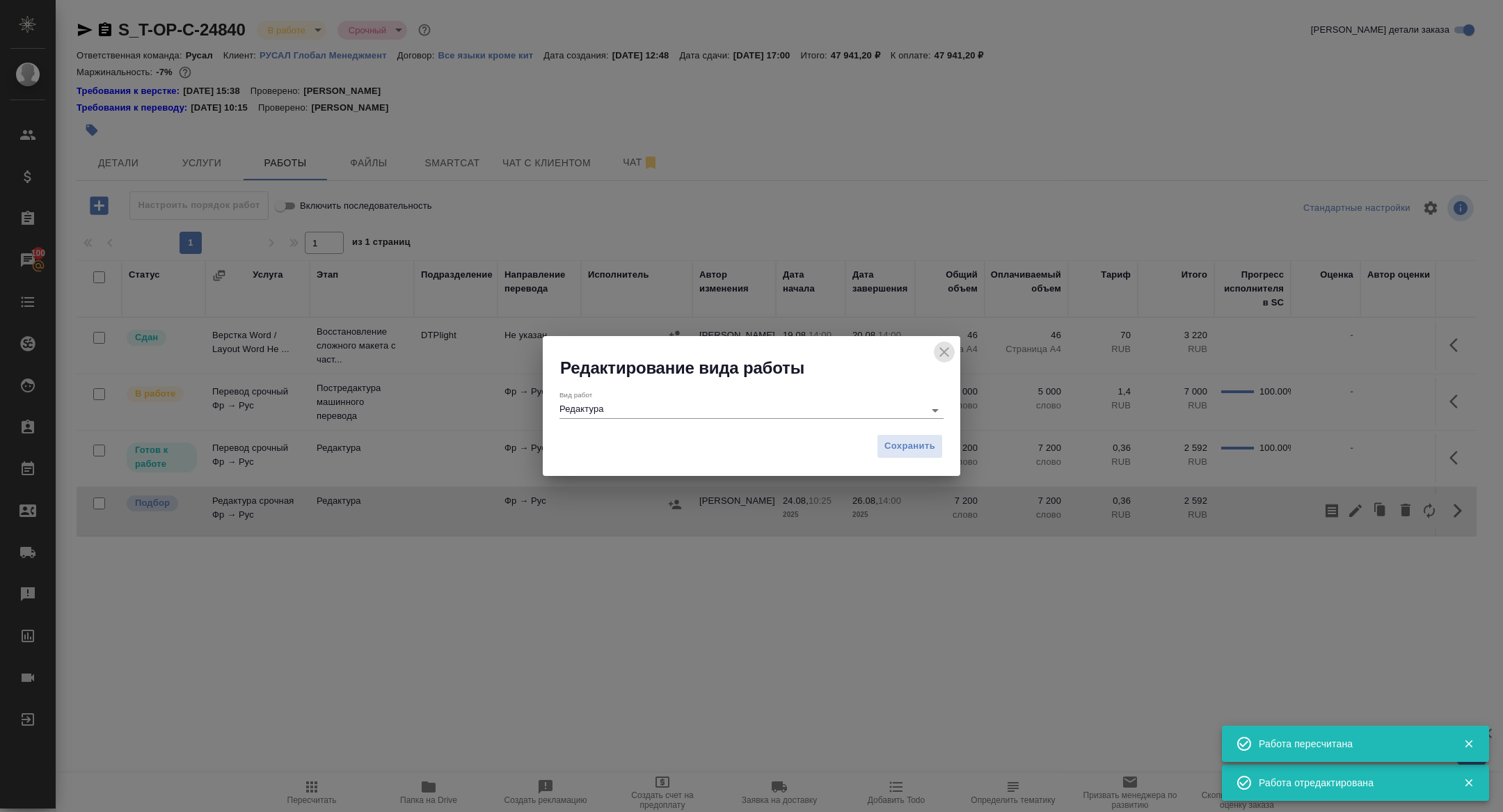
click at [942, 355] on icon "close" at bounding box center [944, 352] width 17 height 17
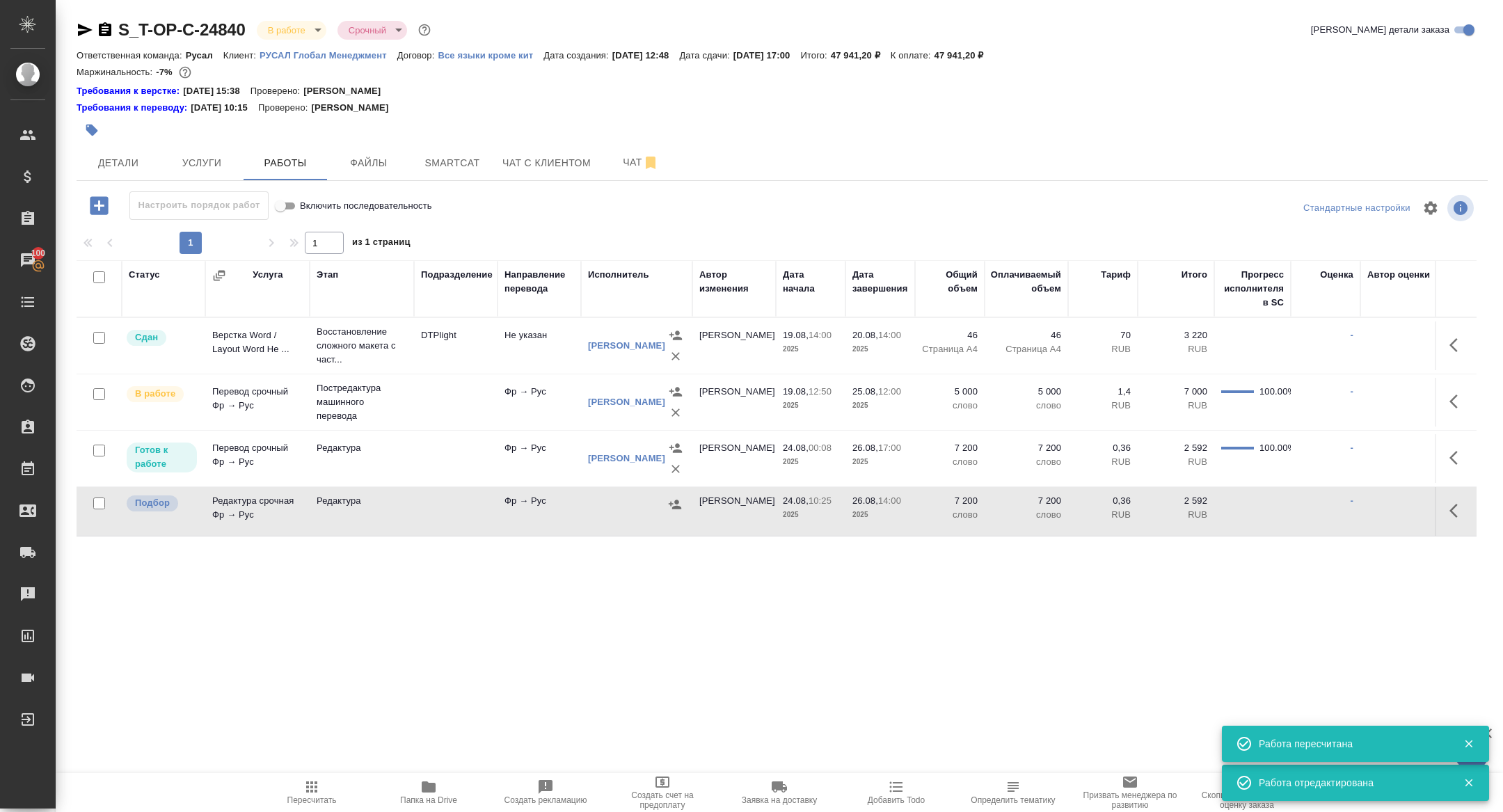
click at [1454, 505] on icon "button" at bounding box center [1453, 510] width 8 height 14
click at [1403, 505] on icon "button" at bounding box center [1406, 510] width 10 height 13
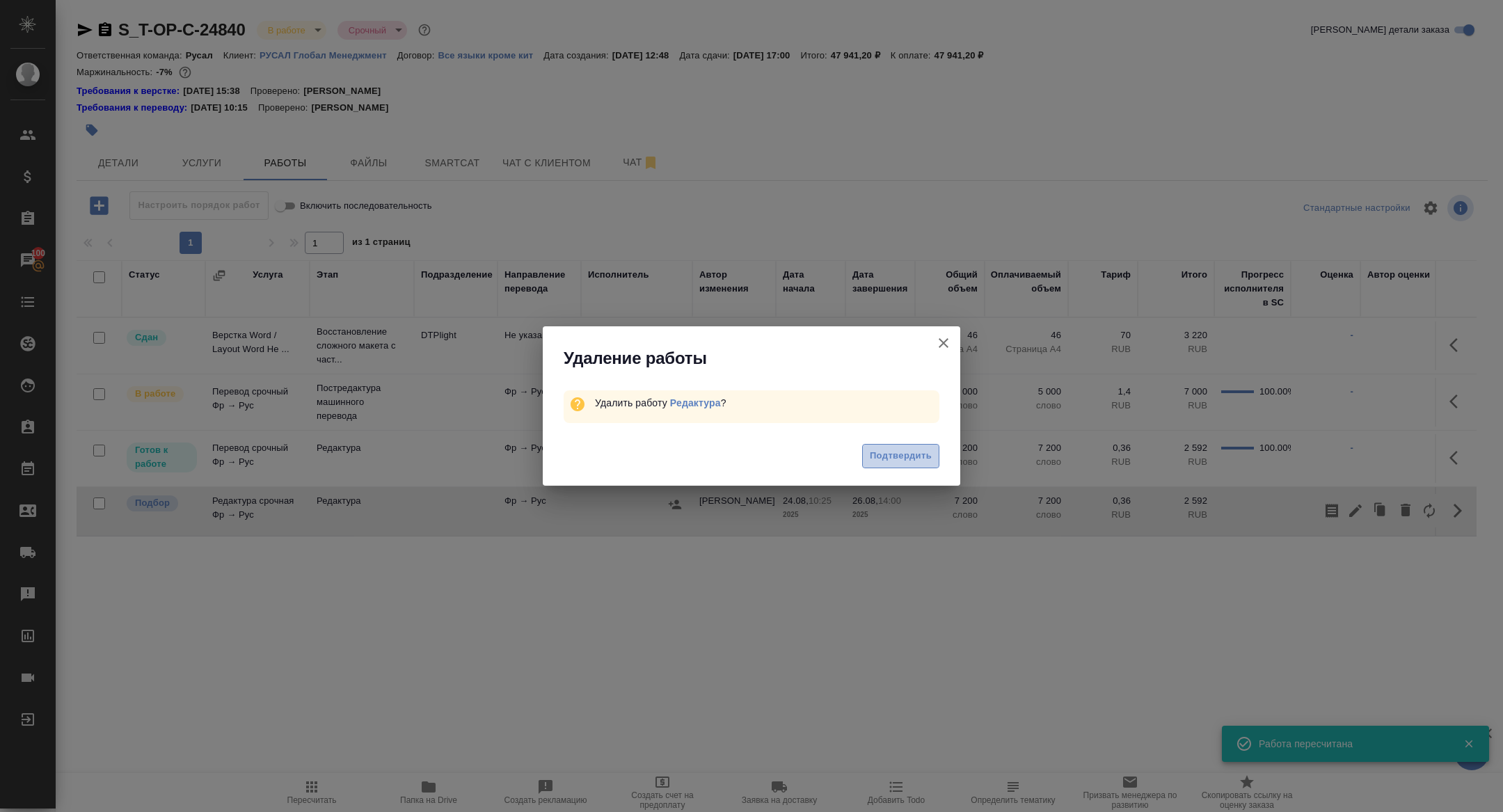
click at [932, 448] on button "Подтвердить" at bounding box center [901, 456] width 78 height 24
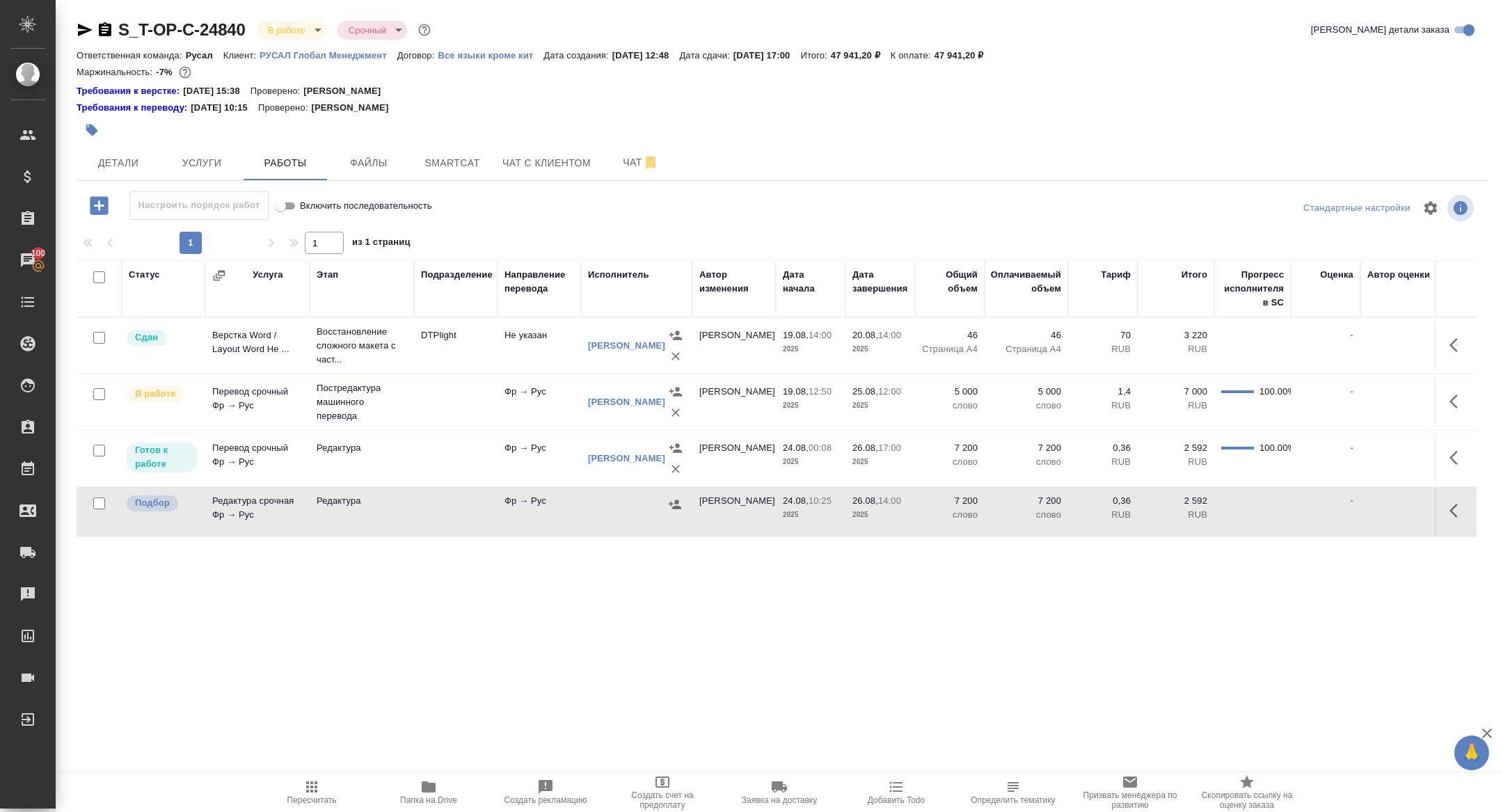
click at [932, 448] on p "7 200" at bounding box center [951, 448] width 56 height 14
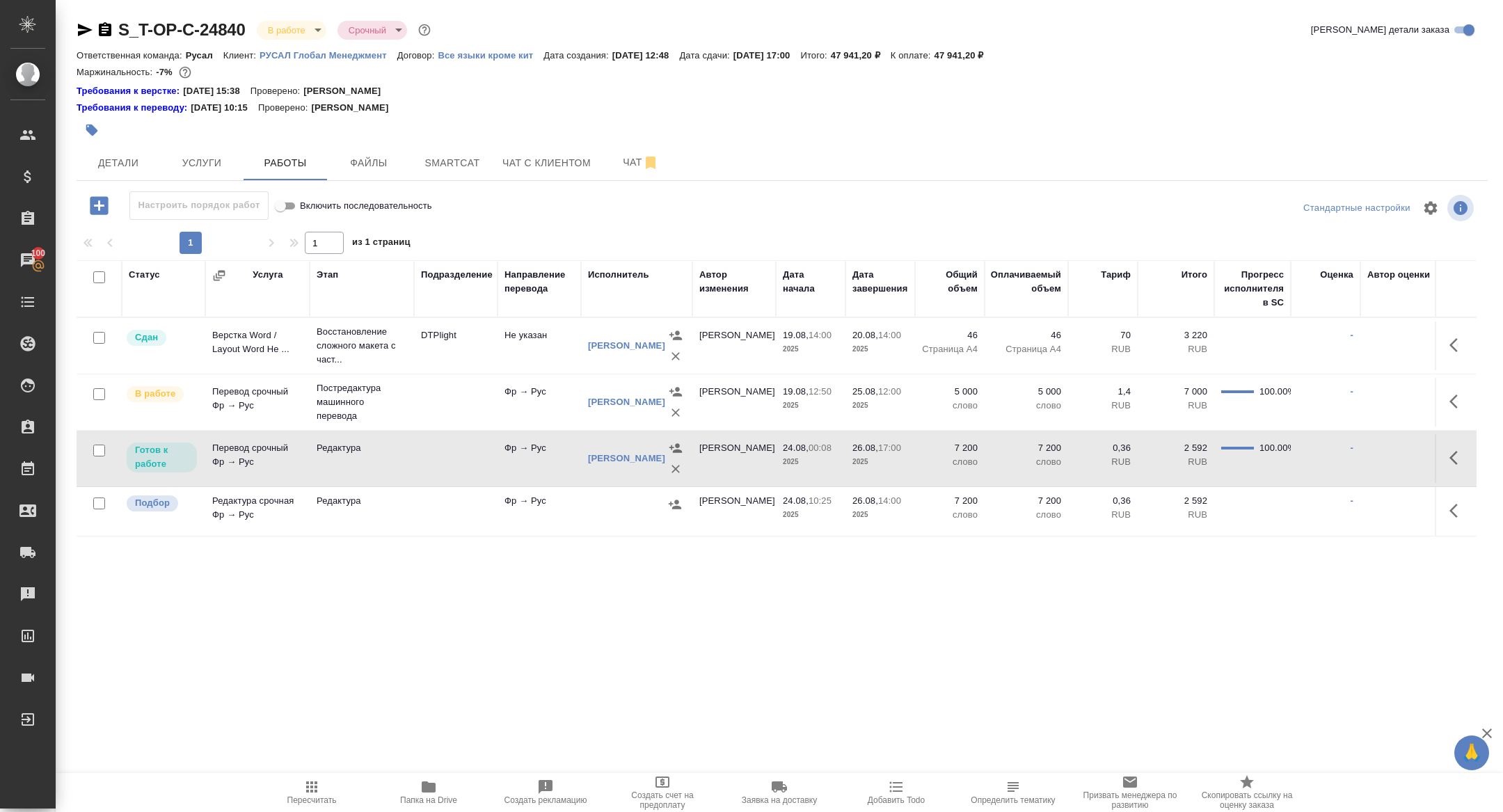
click at [302, 795] on span "Пересчитать" at bounding box center [311, 799] width 50 height 10
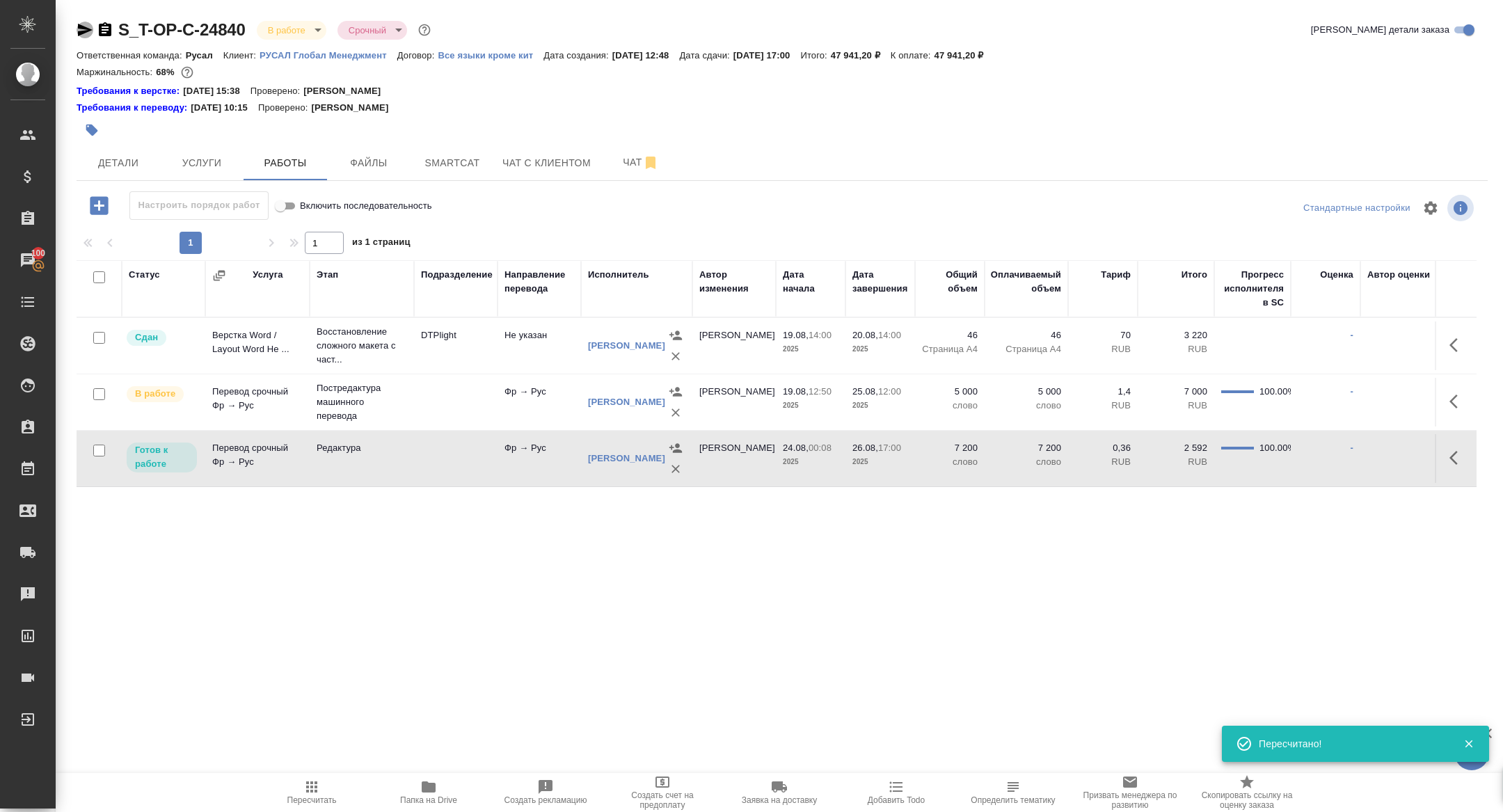
click at [84, 26] on icon "button" at bounding box center [85, 30] width 17 height 17
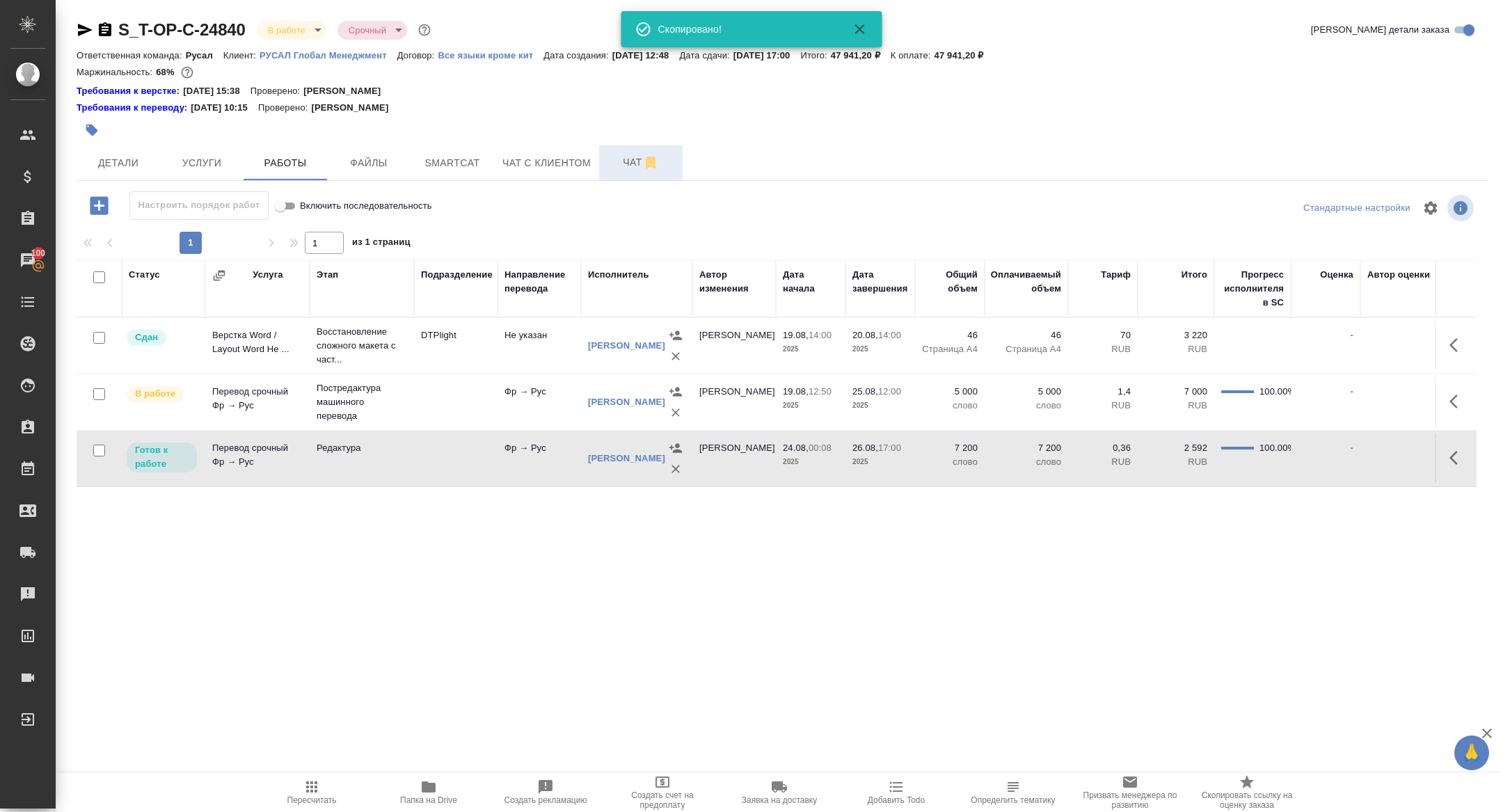
click at [634, 150] on button "Чат" at bounding box center [641, 162] width 84 height 35
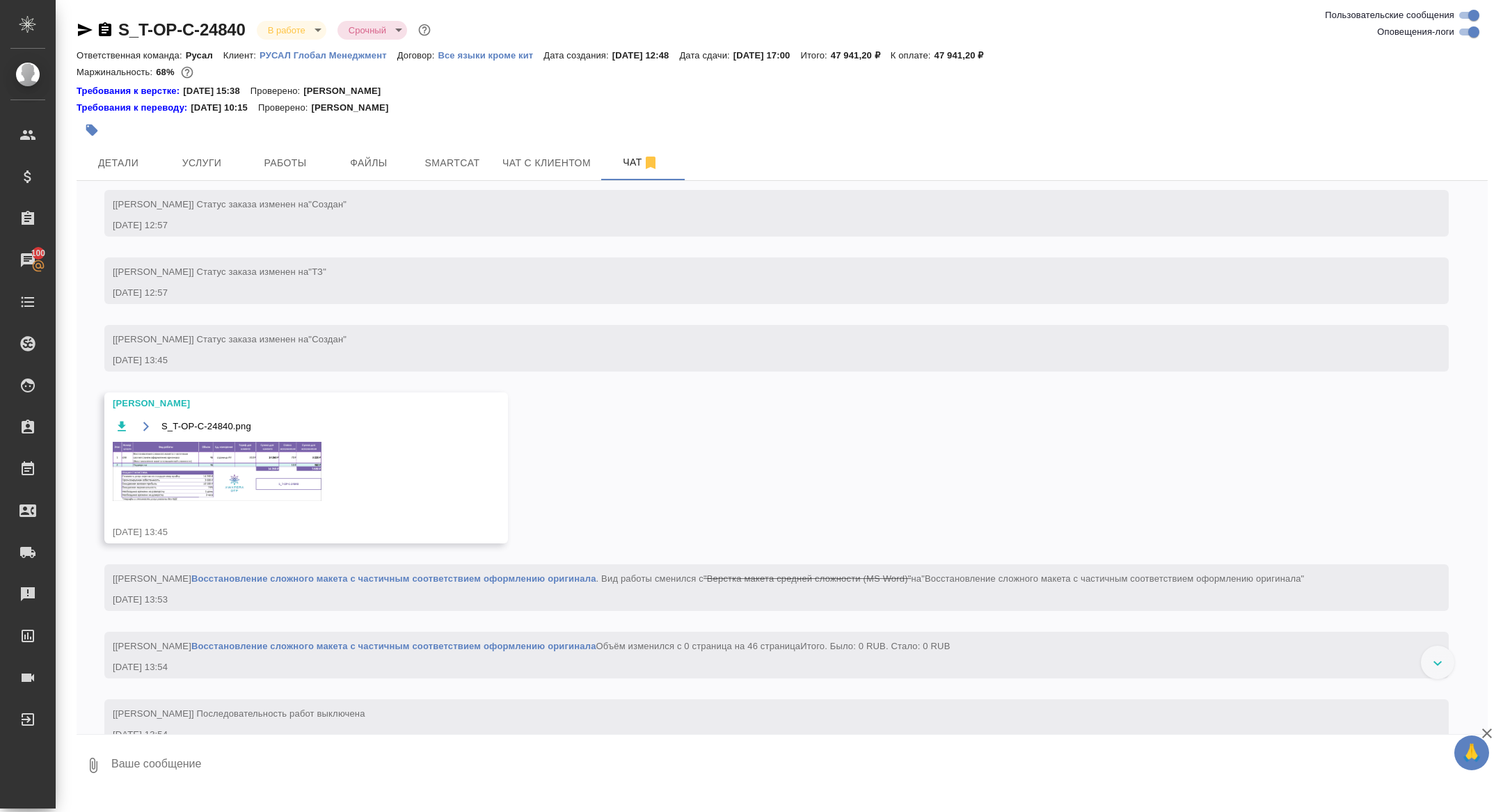
scroll to position [1058, 0]
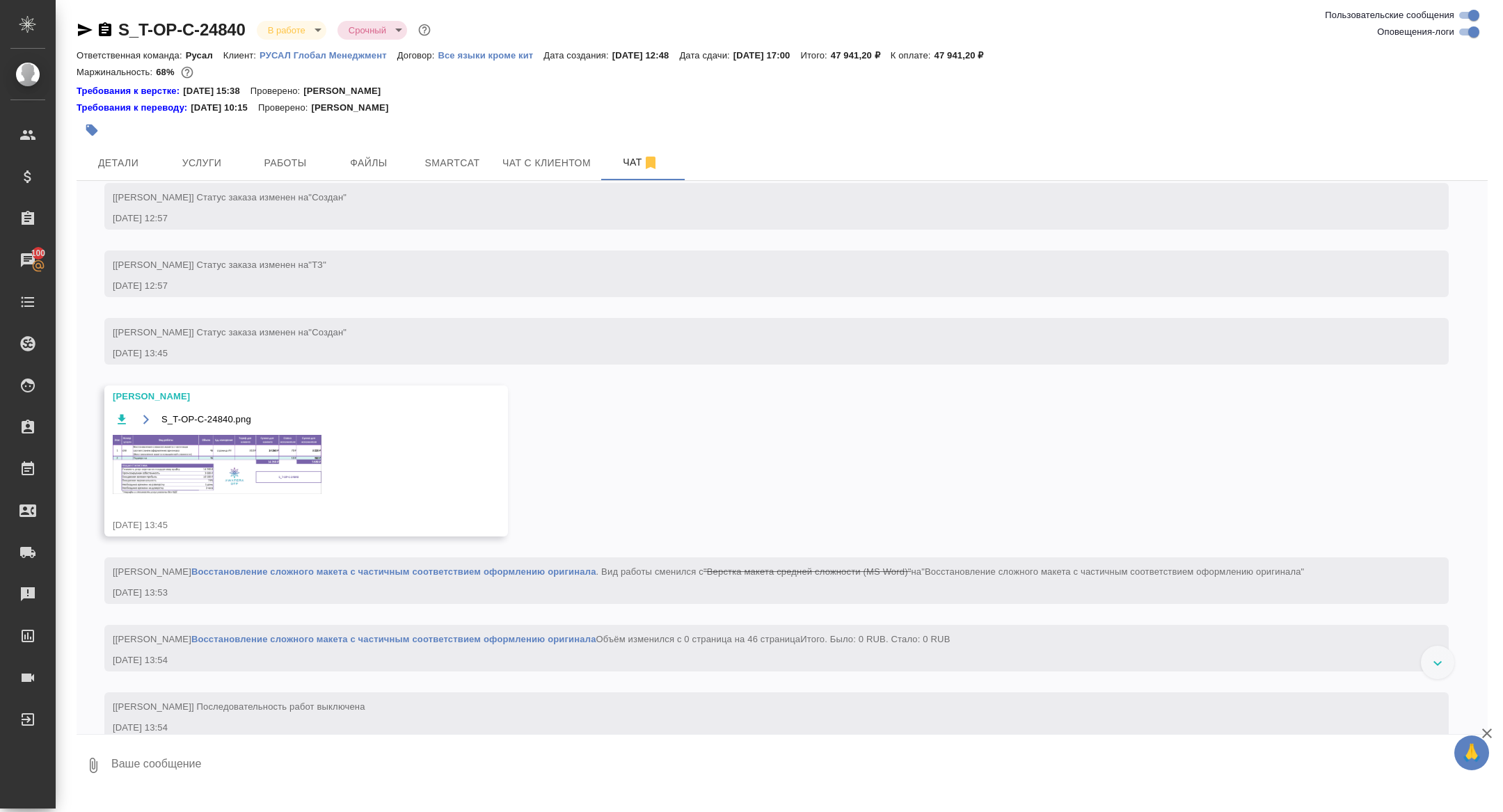
click at [232, 494] on img at bounding box center [217, 465] width 209 height 60
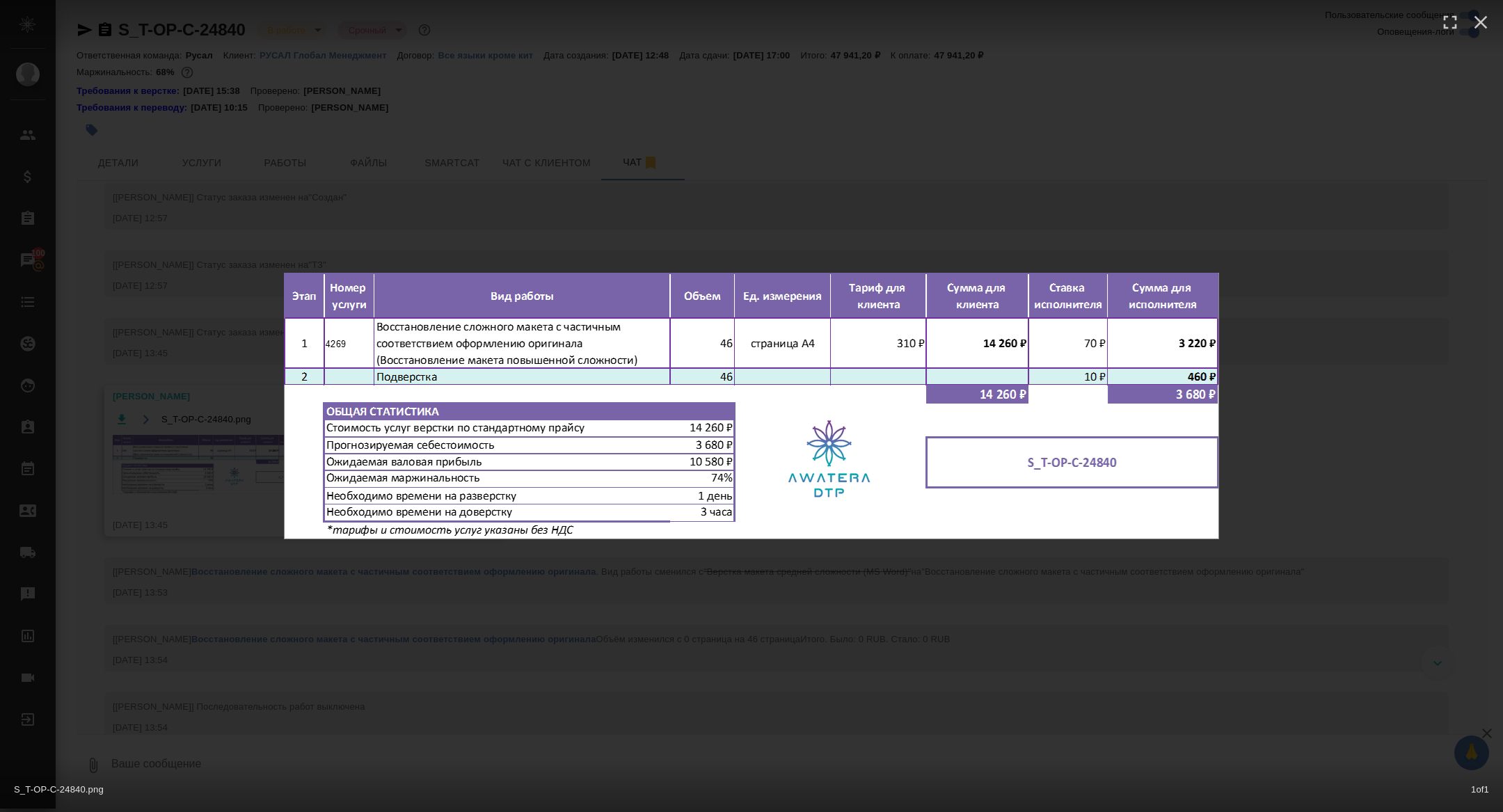
click at [197, 496] on div "S_T-OP-C-24840.png 1 of 1" at bounding box center [751, 406] width 1503 height 812
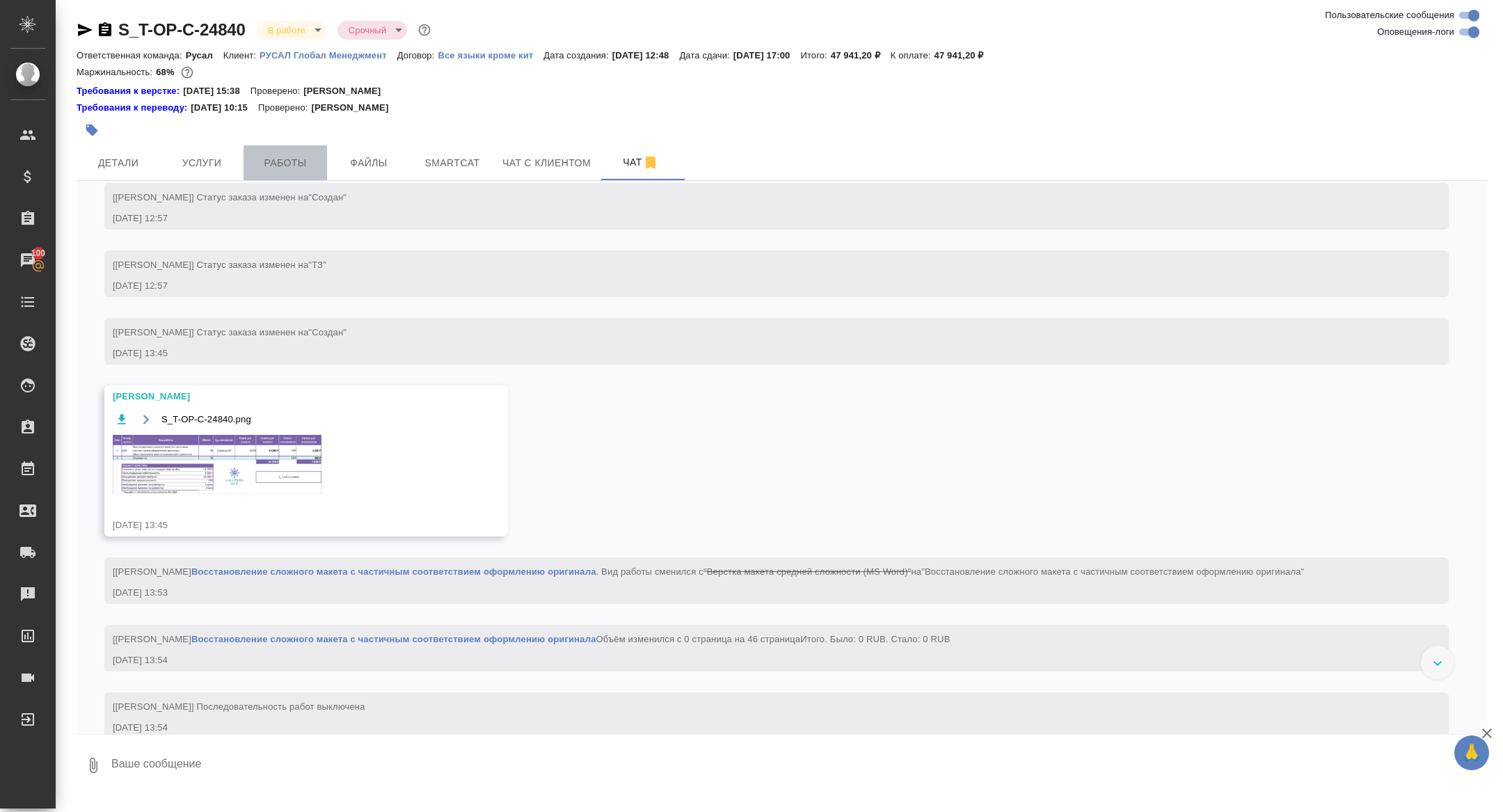
click at [281, 172] on button "Работы" at bounding box center [285, 162] width 84 height 35
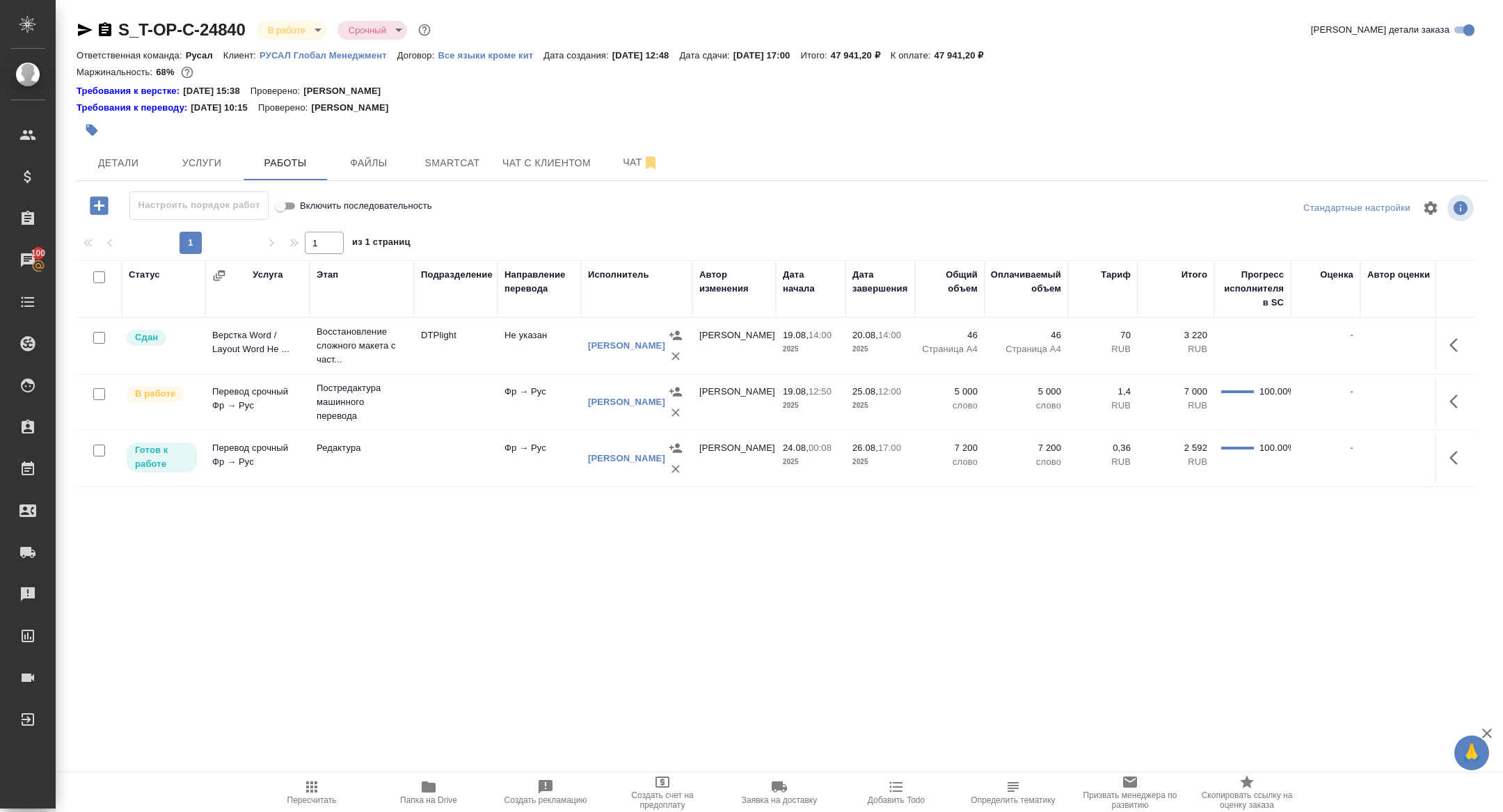
click at [94, 206] on icon "button" at bounding box center [98, 205] width 24 height 24
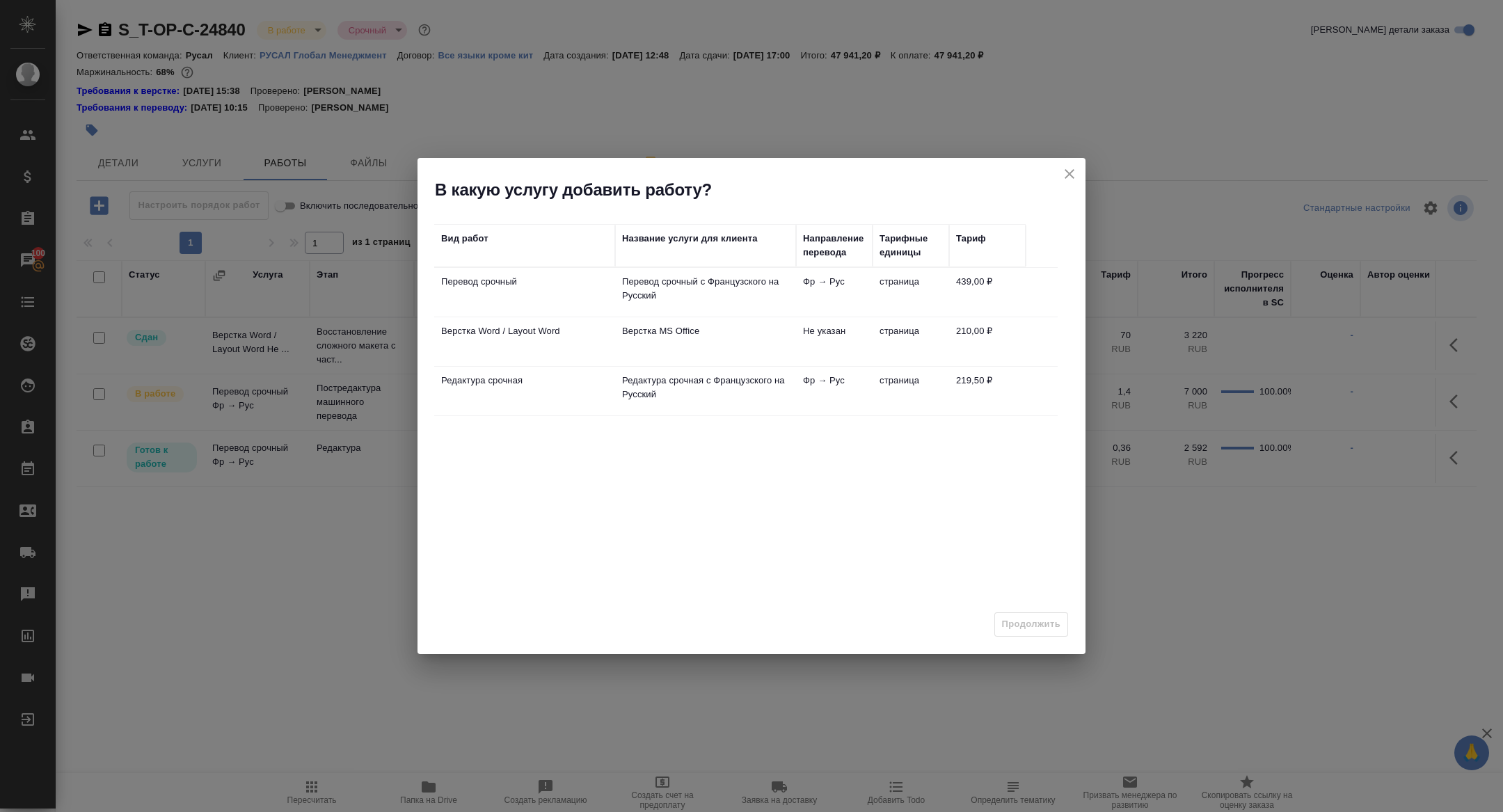
click at [480, 324] on p "Верстка Word / Layout Word" at bounding box center [524, 330] width 167 height 14
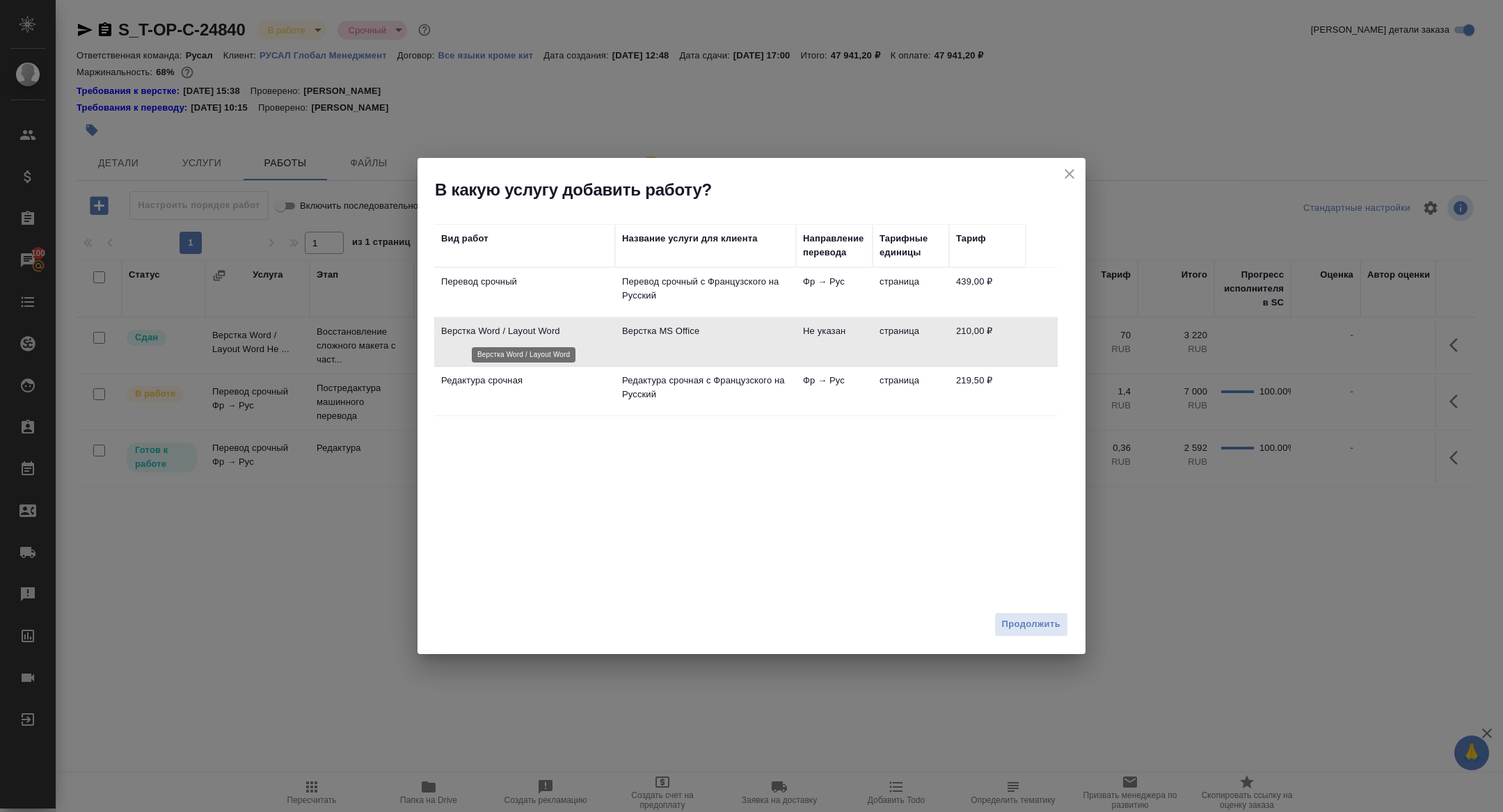
click at [480, 324] on p "Верстка Word / Layout Word" at bounding box center [524, 330] width 167 height 14
click at [1037, 623] on span "Продолжить" at bounding box center [1031, 624] width 59 height 16
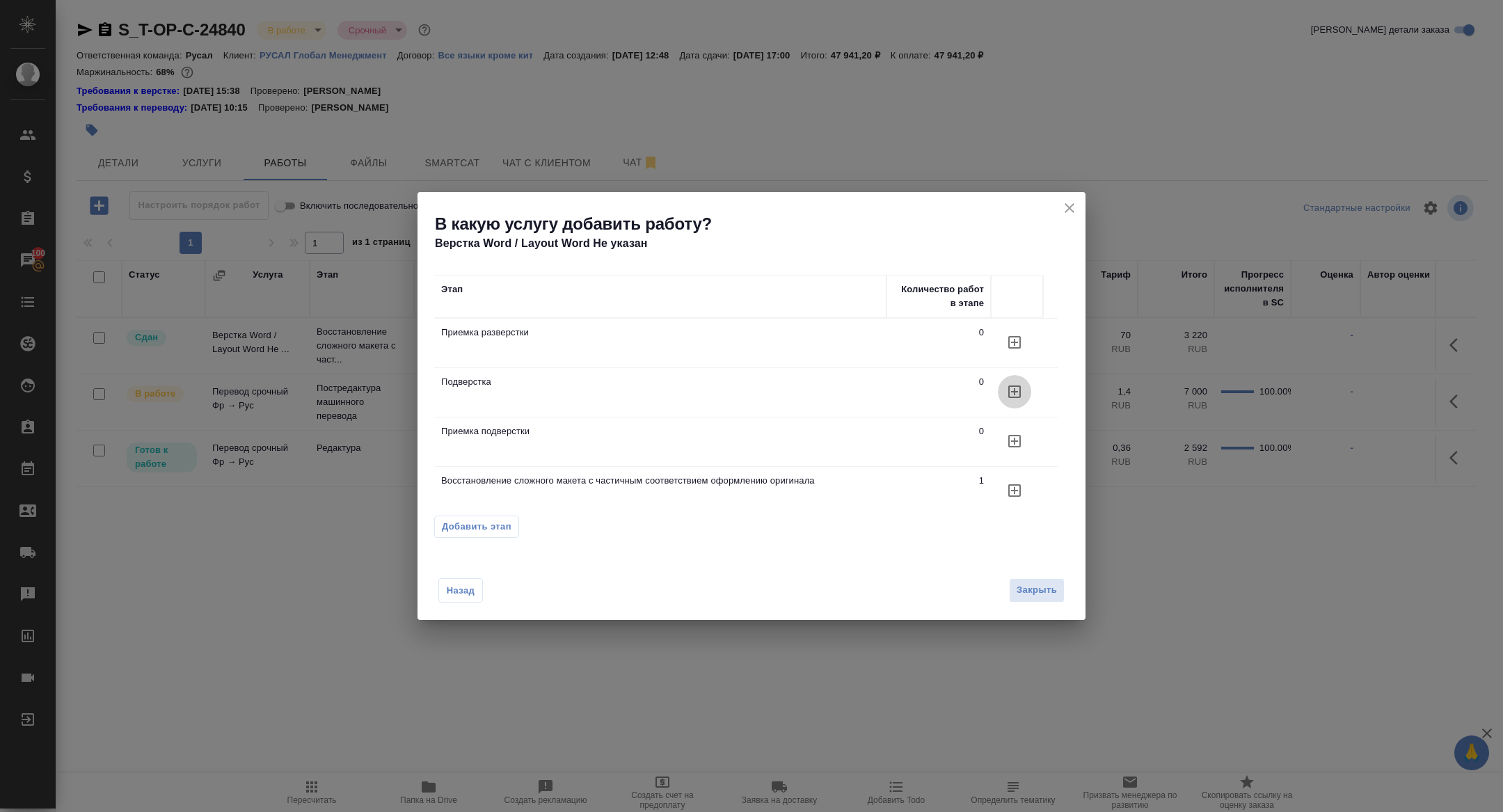
click at [1019, 381] on button "button" at bounding box center [1015, 392] width 33 height 33
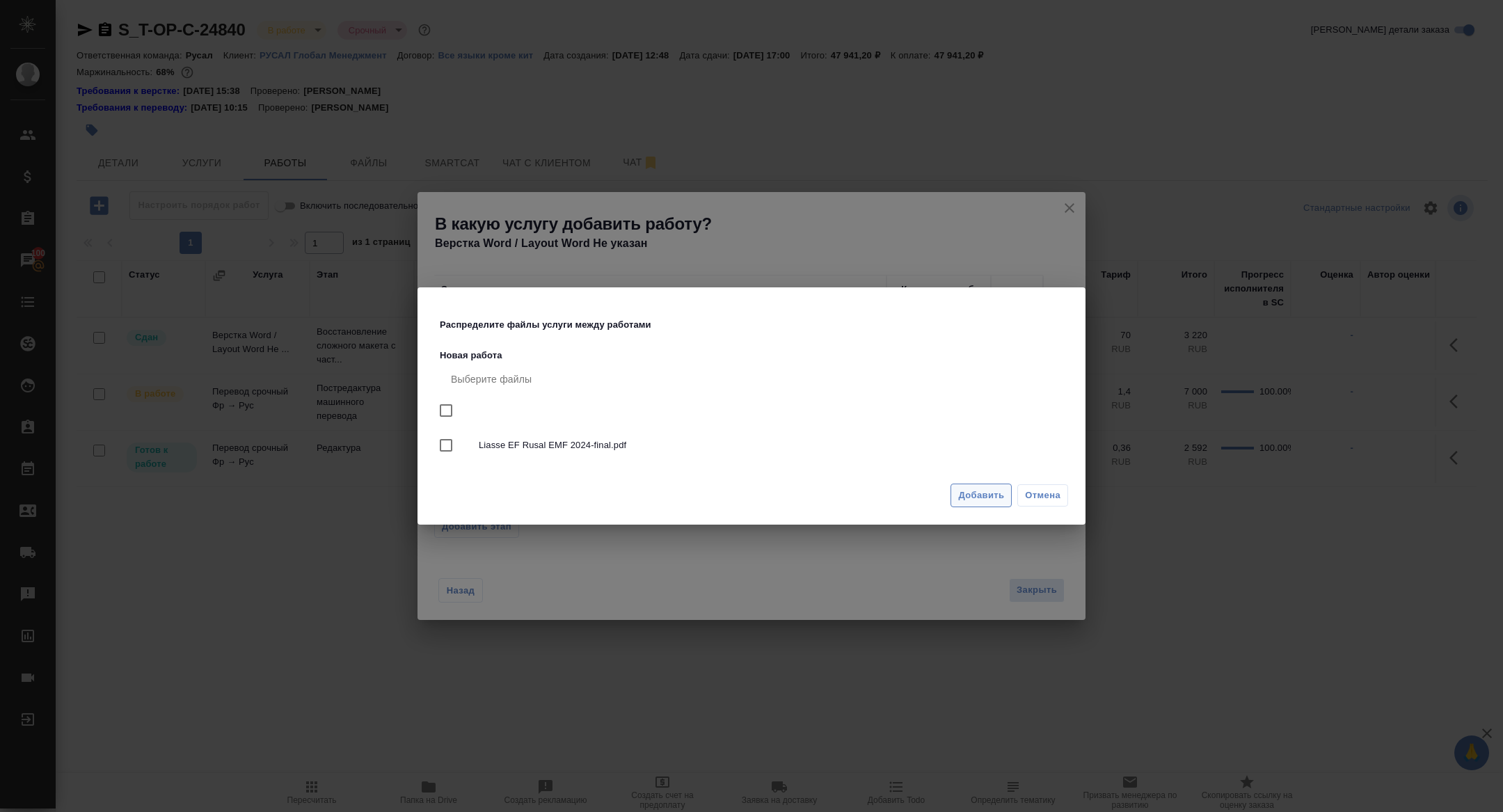
click at [959, 489] on button "Добавить" at bounding box center [981, 495] width 61 height 24
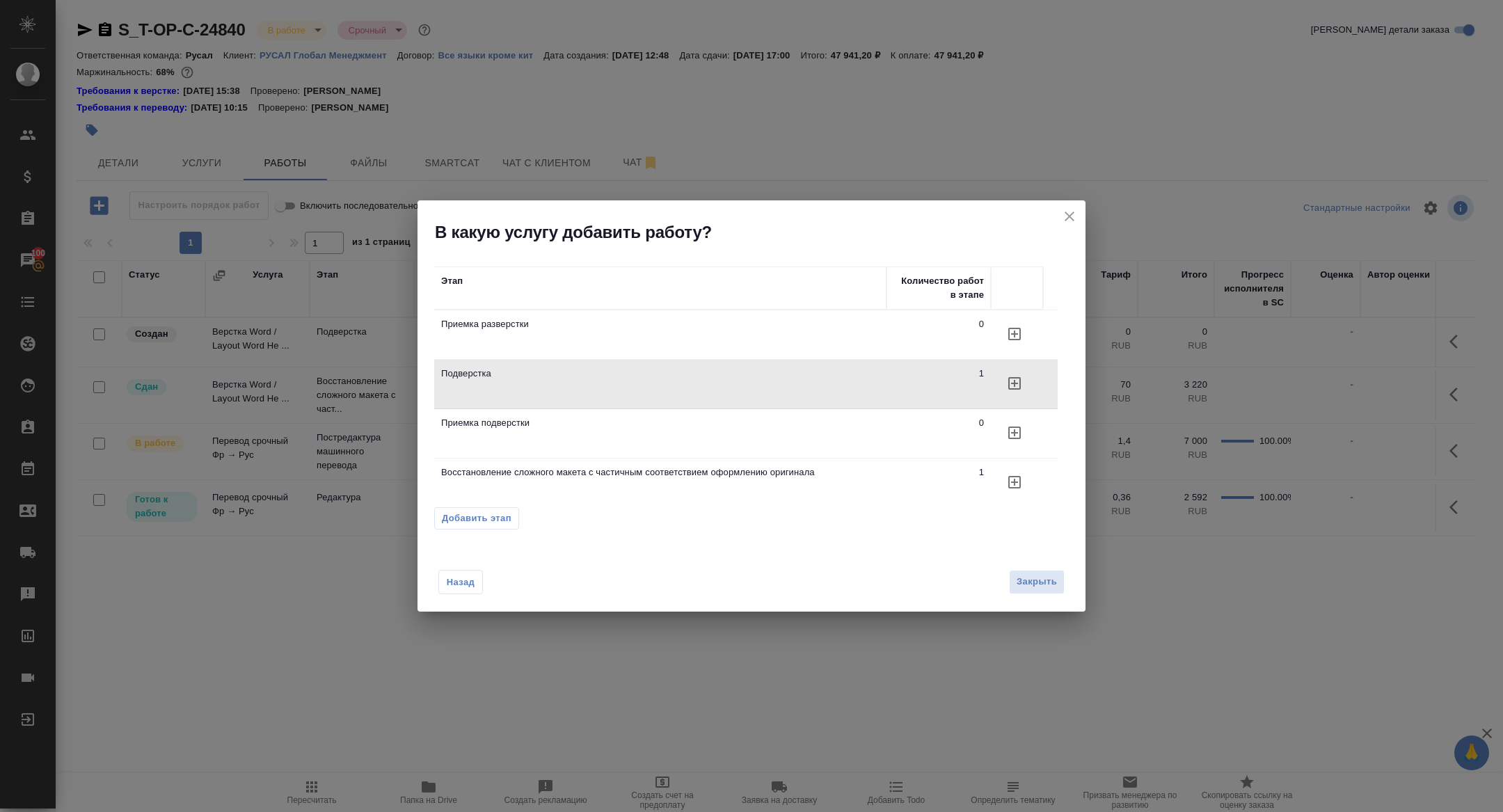
click at [1070, 217] on icon "close" at bounding box center [1070, 216] width 10 height 10
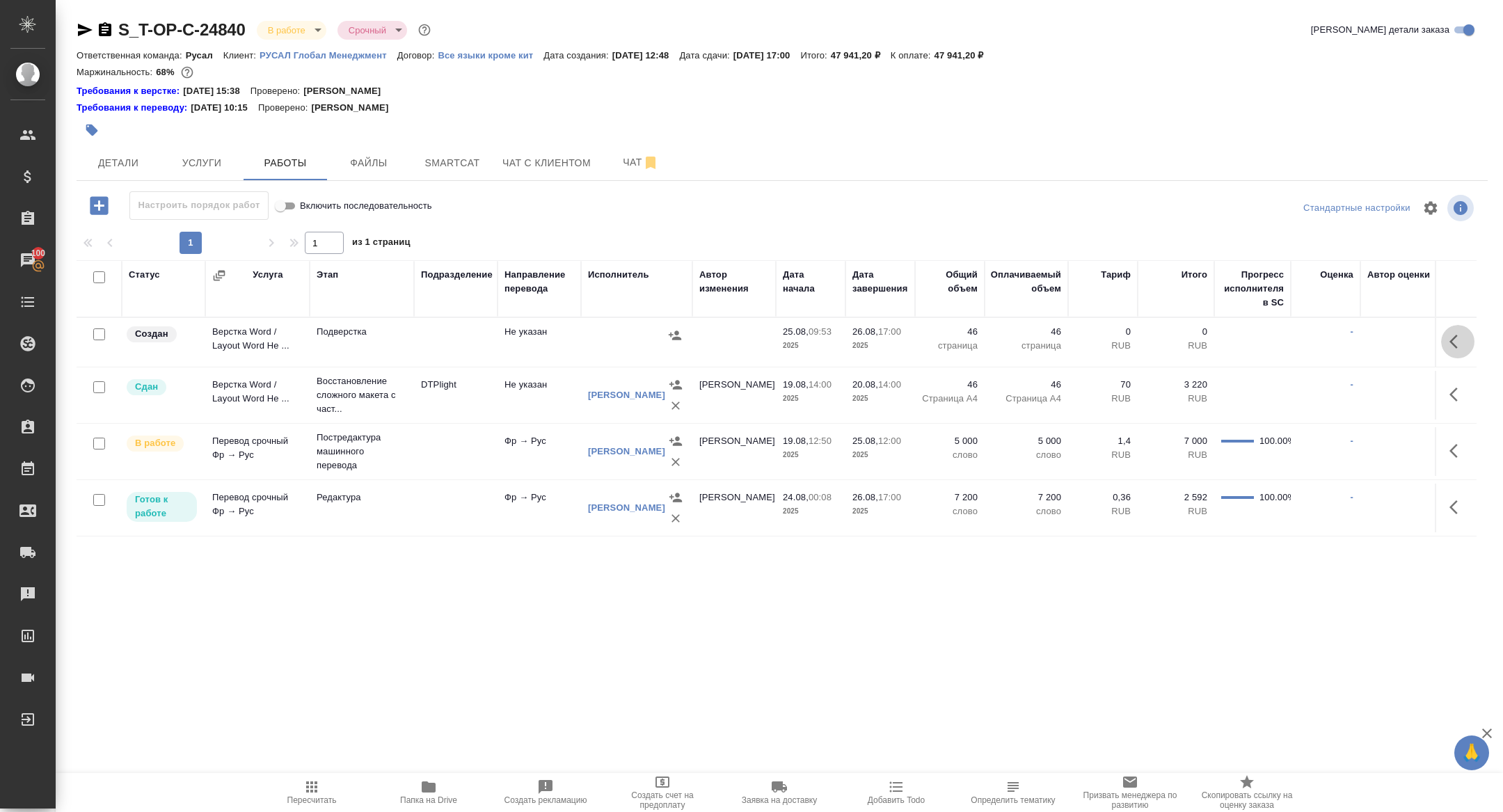
click at [1471, 333] on button "button" at bounding box center [1458, 341] width 33 height 33
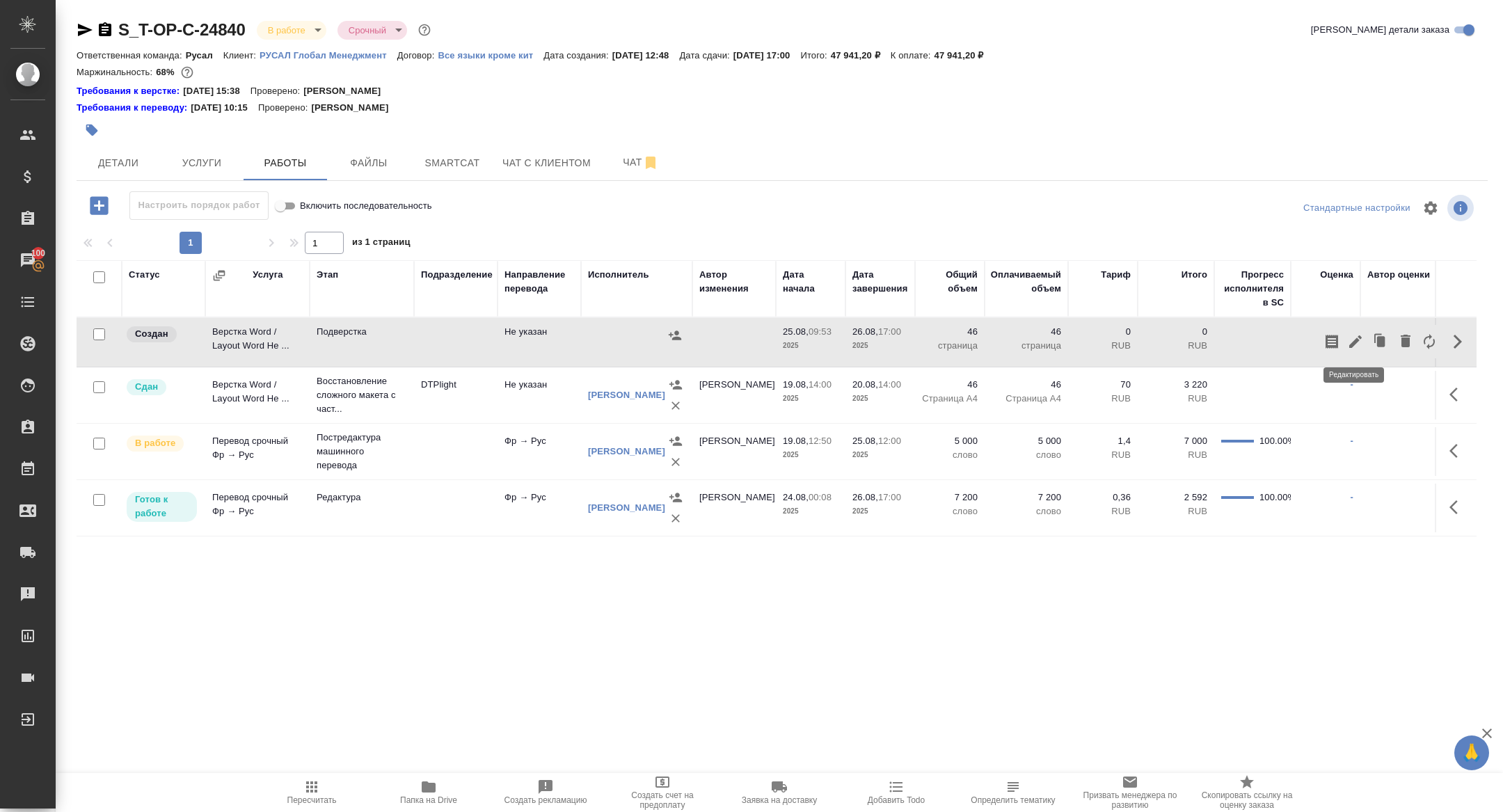
click at [1359, 336] on icon "button" at bounding box center [1356, 342] width 13 height 13
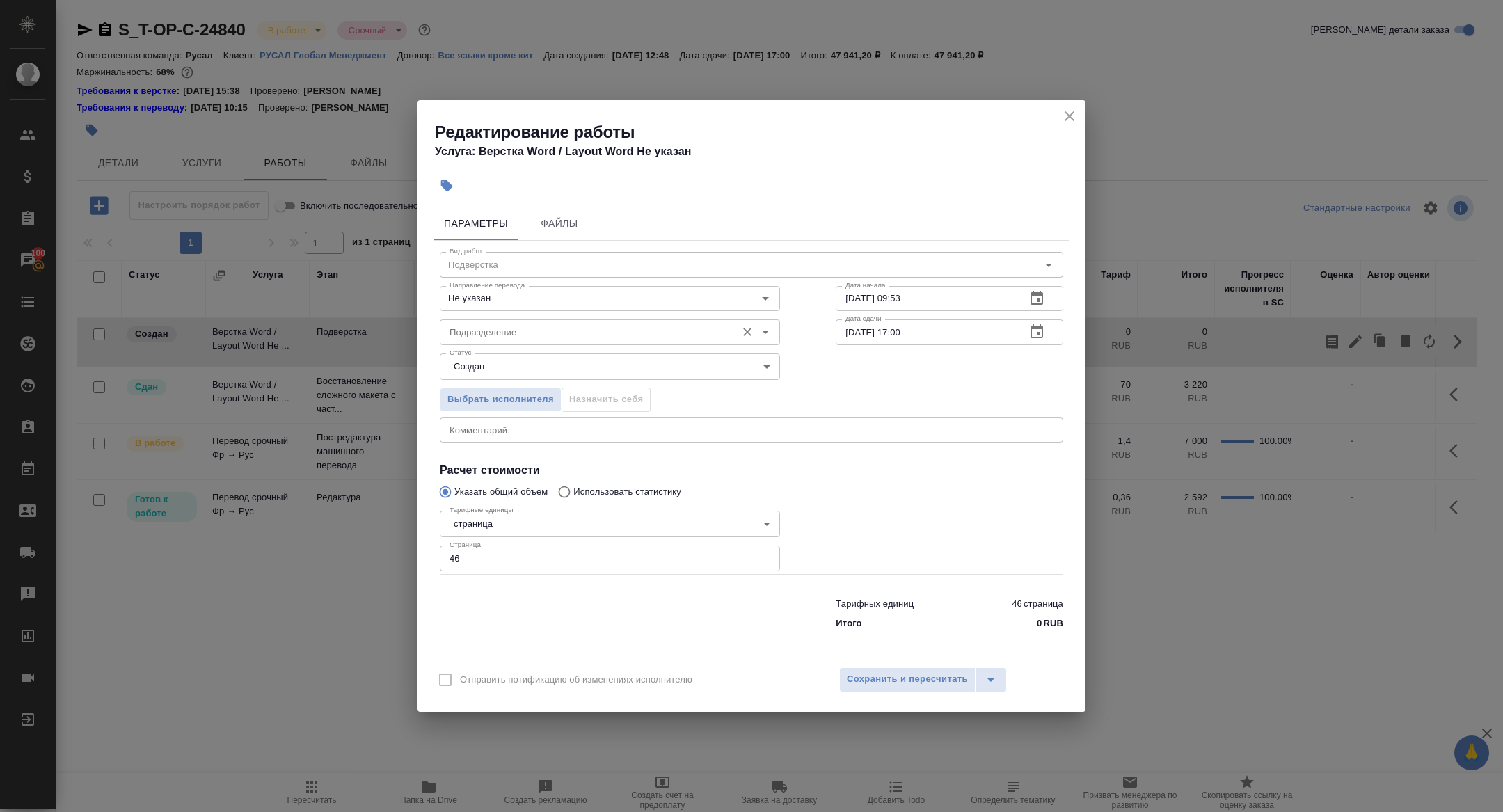
click at [537, 329] on input "Подразделение" at bounding box center [587, 331] width 285 height 17
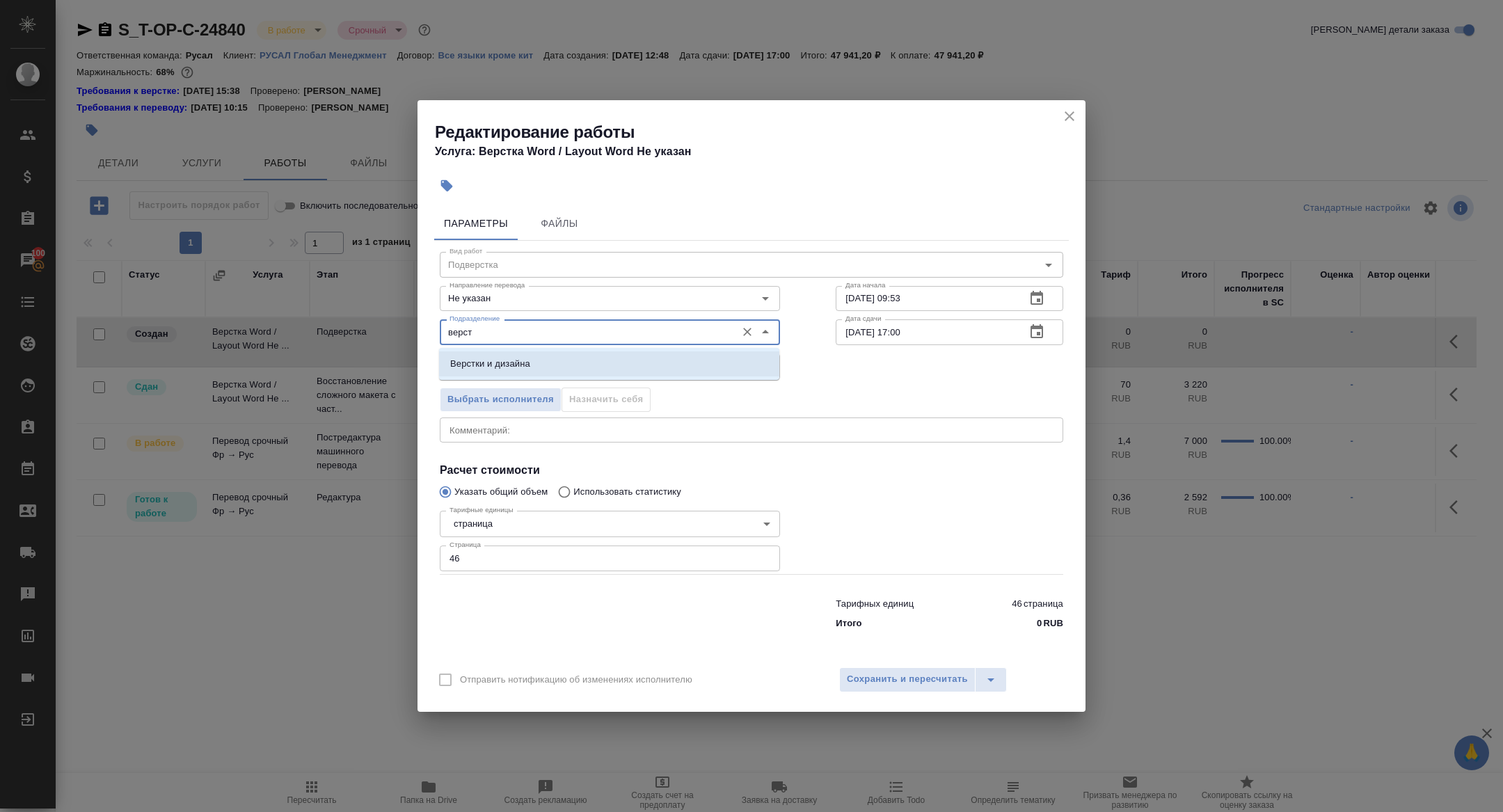
click at [529, 352] on li "Верстки и дизайна" at bounding box center [608, 364] width 340 height 25
type input "Верстки и дизайна"
click at [484, 371] on body "🙏 .cls-1 fill:#fff; AWATERA Zhuravleva Alexandra Клиенты Спецификации Заказы 10…" at bounding box center [751, 406] width 1503 height 812
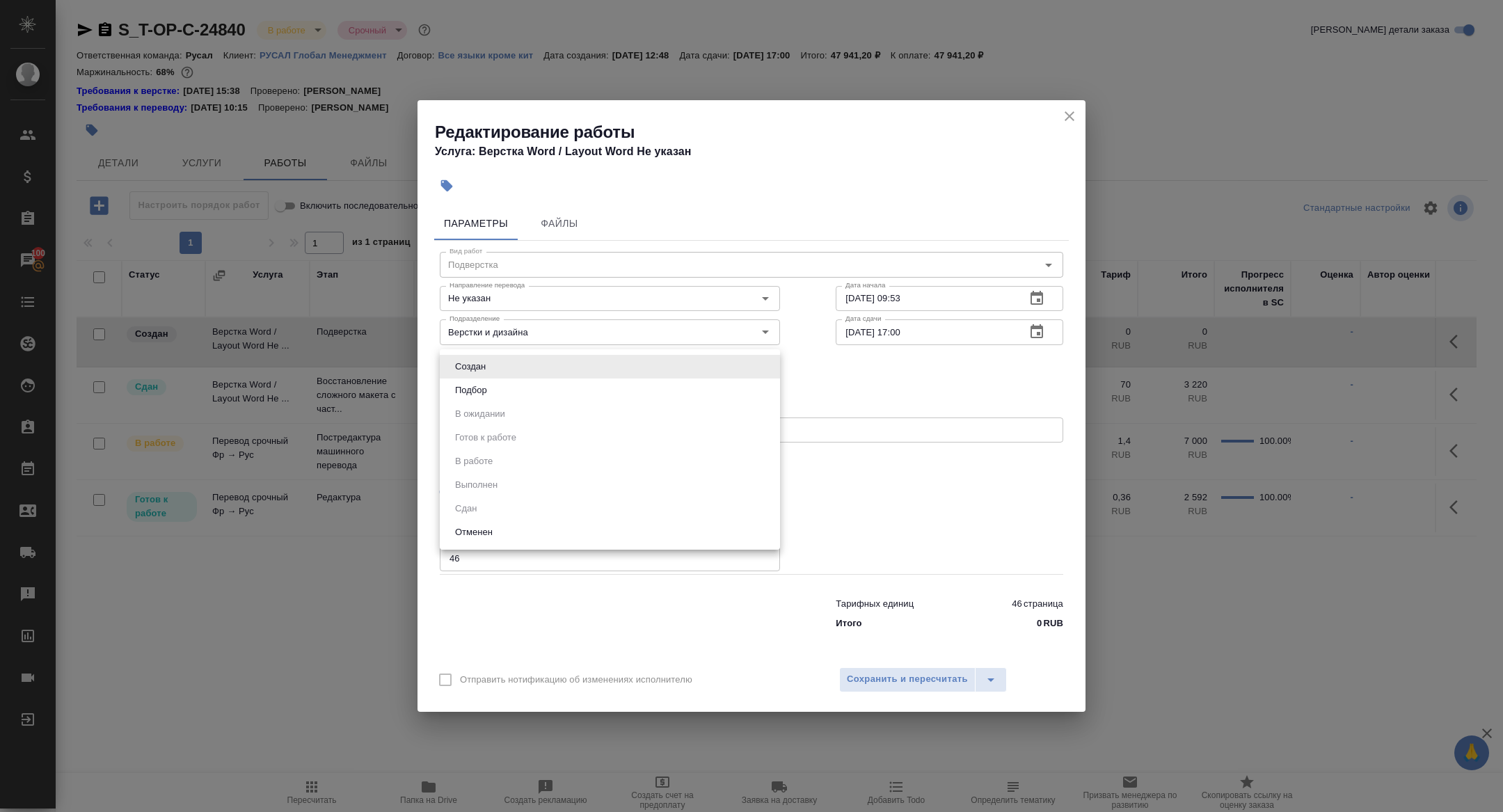
click at [478, 389] on button "Подбор" at bounding box center [471, 390] width 41 height 15
type input "recruiting"
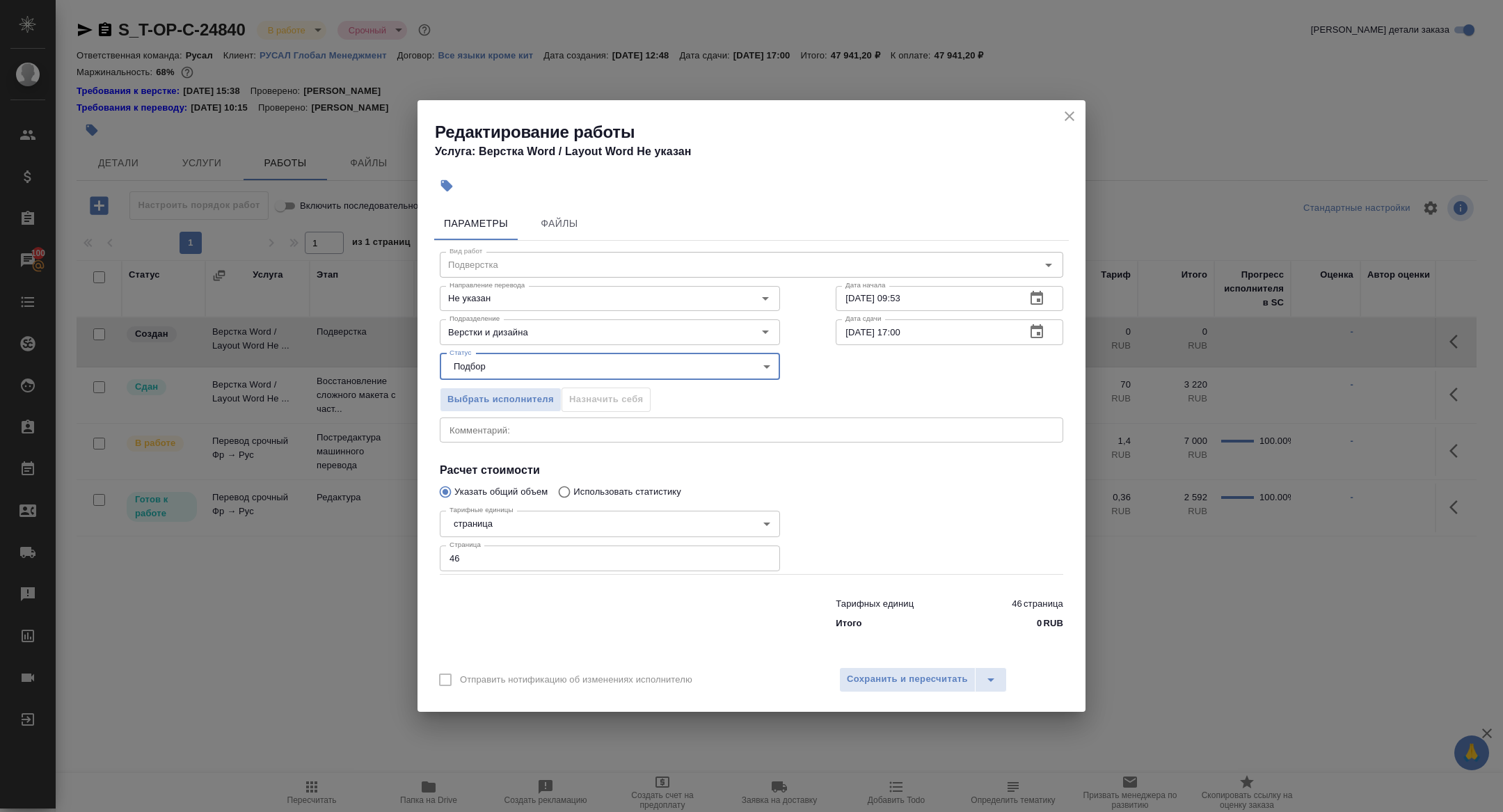
click at [1037, 323] on button "button" at bounding box center [1036, 331] width 33 height 33
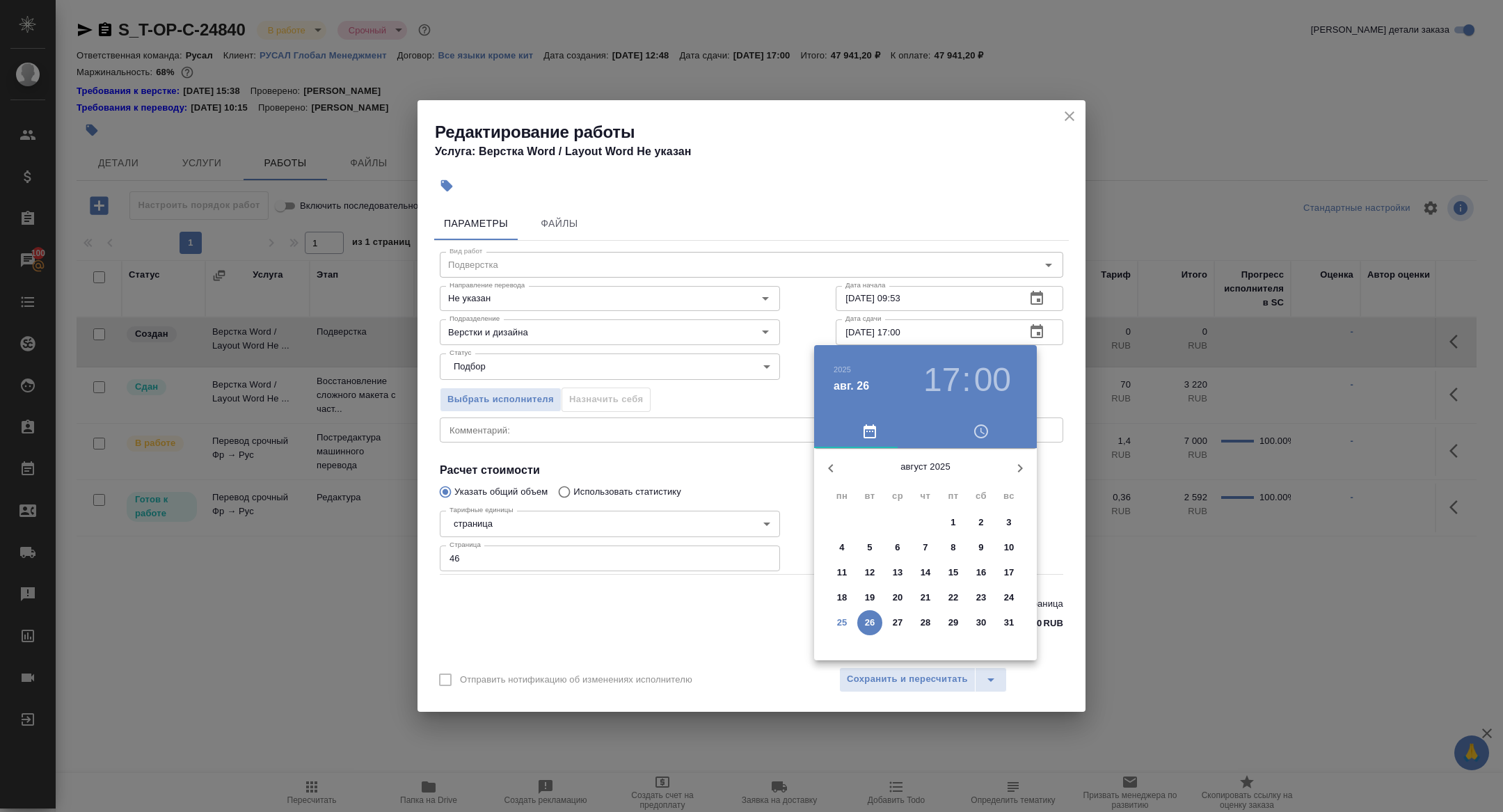
click at [950, 381] on h3 "17" at bounding box center [942, 379] width 37 height 39
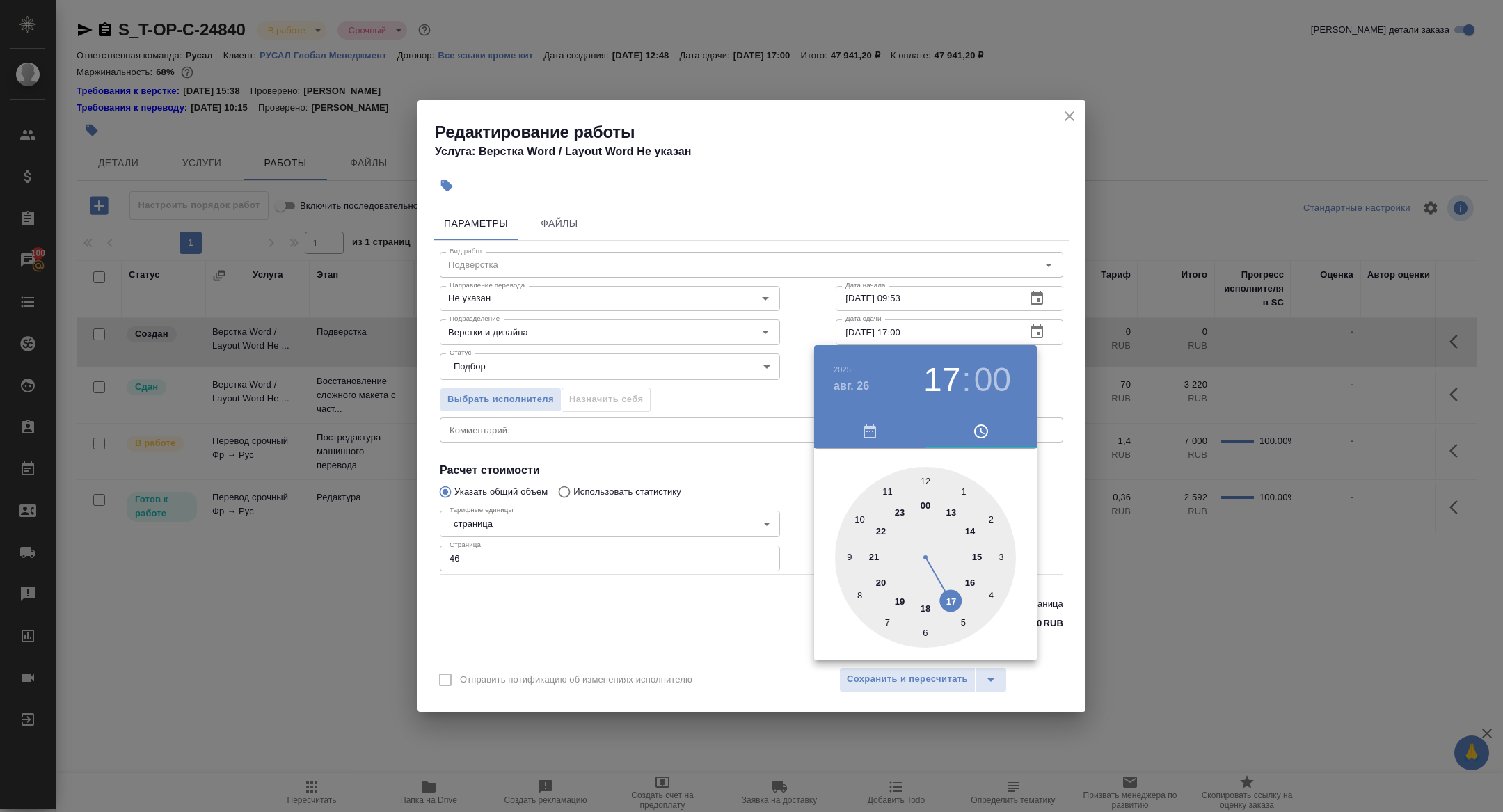
type input "[DATE] 12:00"
click at [928, 484] on div at bounding box center [925, 557] width 181 height 180
click at [788, 443] on div at bounding box center [751, 406] width 1503 height 812
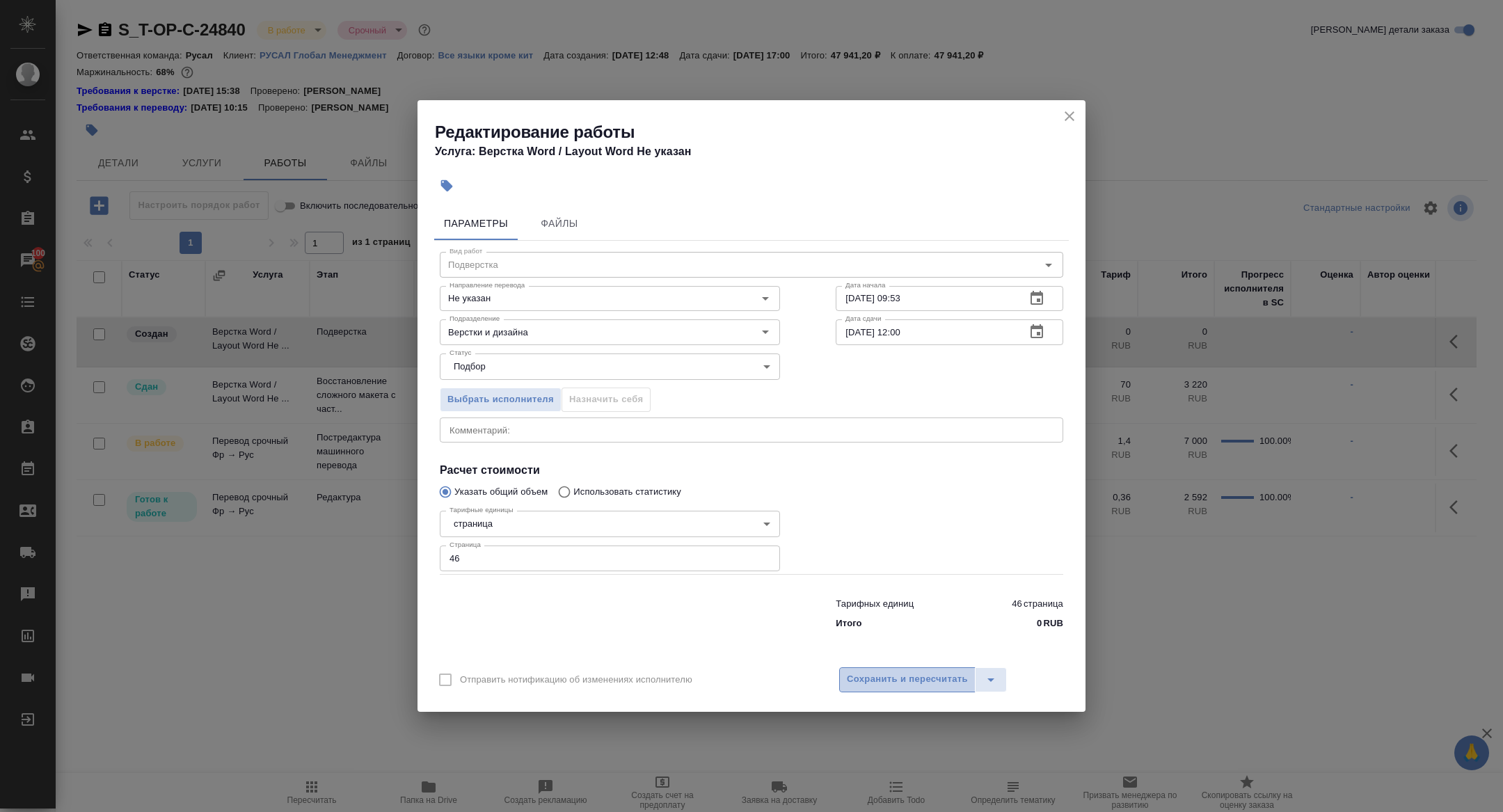
click at [877, 681] on span "Сохранить и пересчитать" at bounding box center [907, 679] width 121 height 16
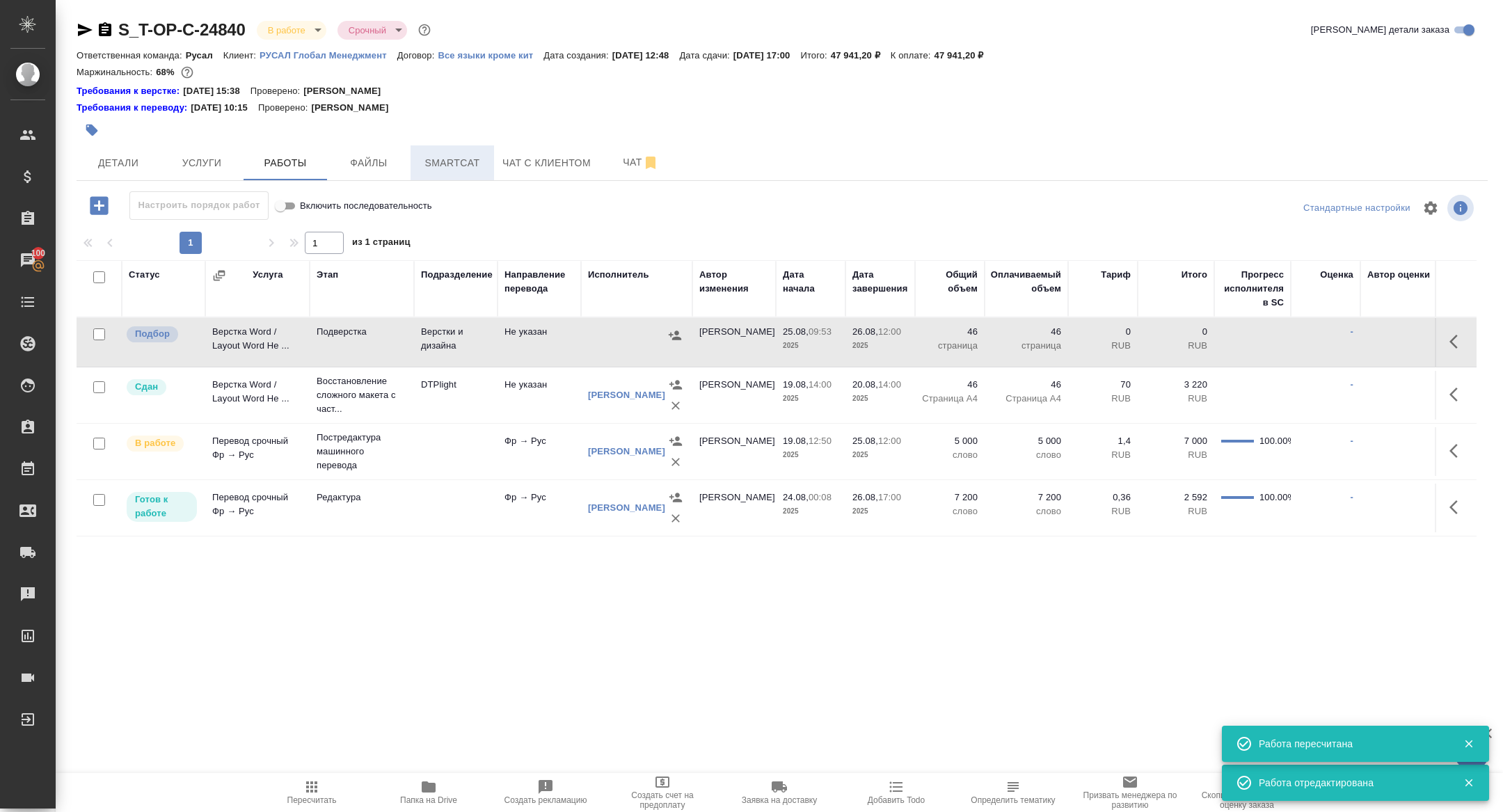
click at [442, 164] on span "Smartcat" at bounding box center [452, 162] width 67 height 17
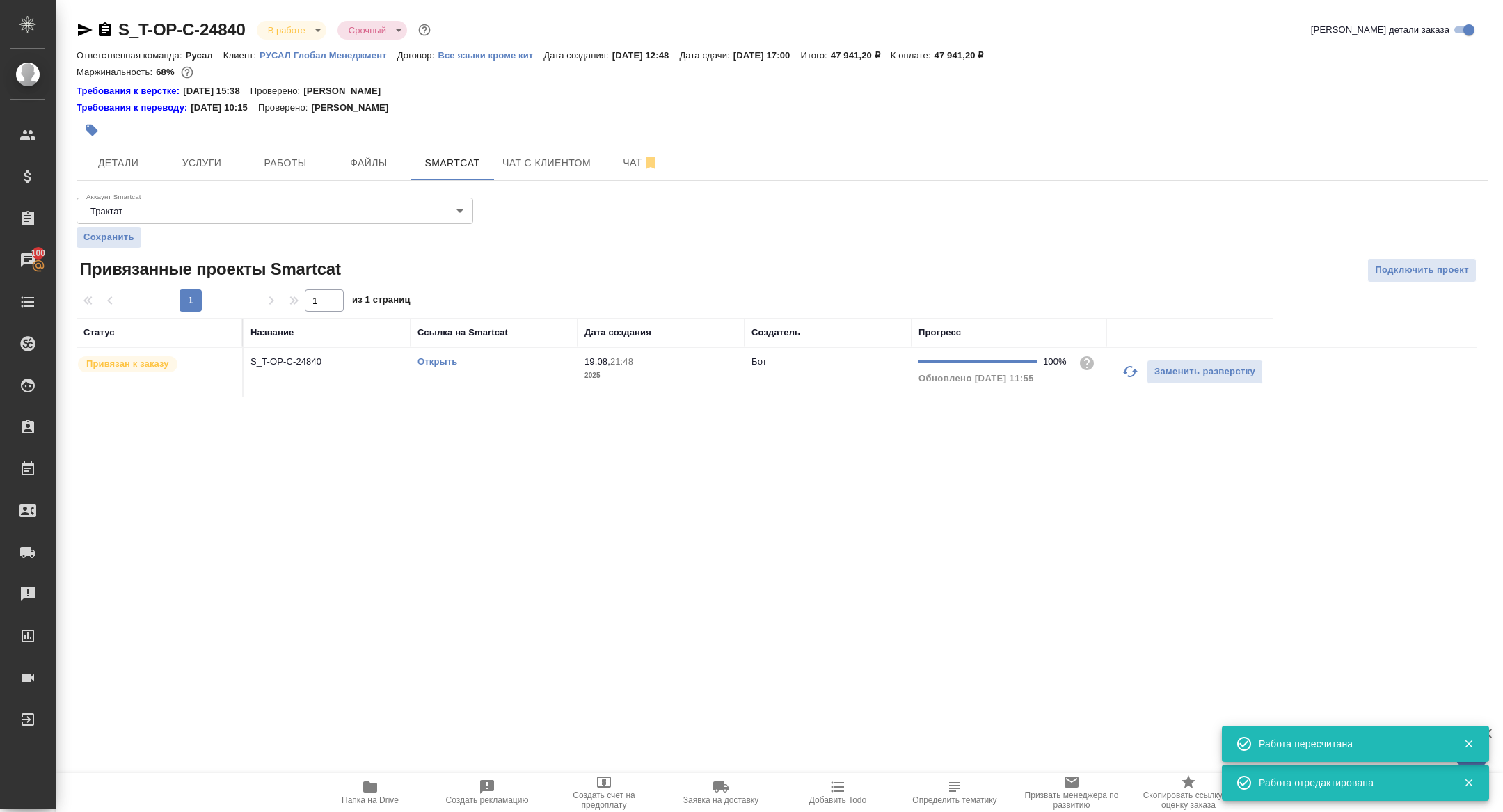
click at [442, 358] on link "Открыть" at bounding box center [438, 362] width 40 height 11
click at [351, 809] on button "Папка на Drive" at bounding box center [370, 792] width 117 height 39
click at [304, 160] on span "Работы" at bounding box center [285, 162] width 67 height 17
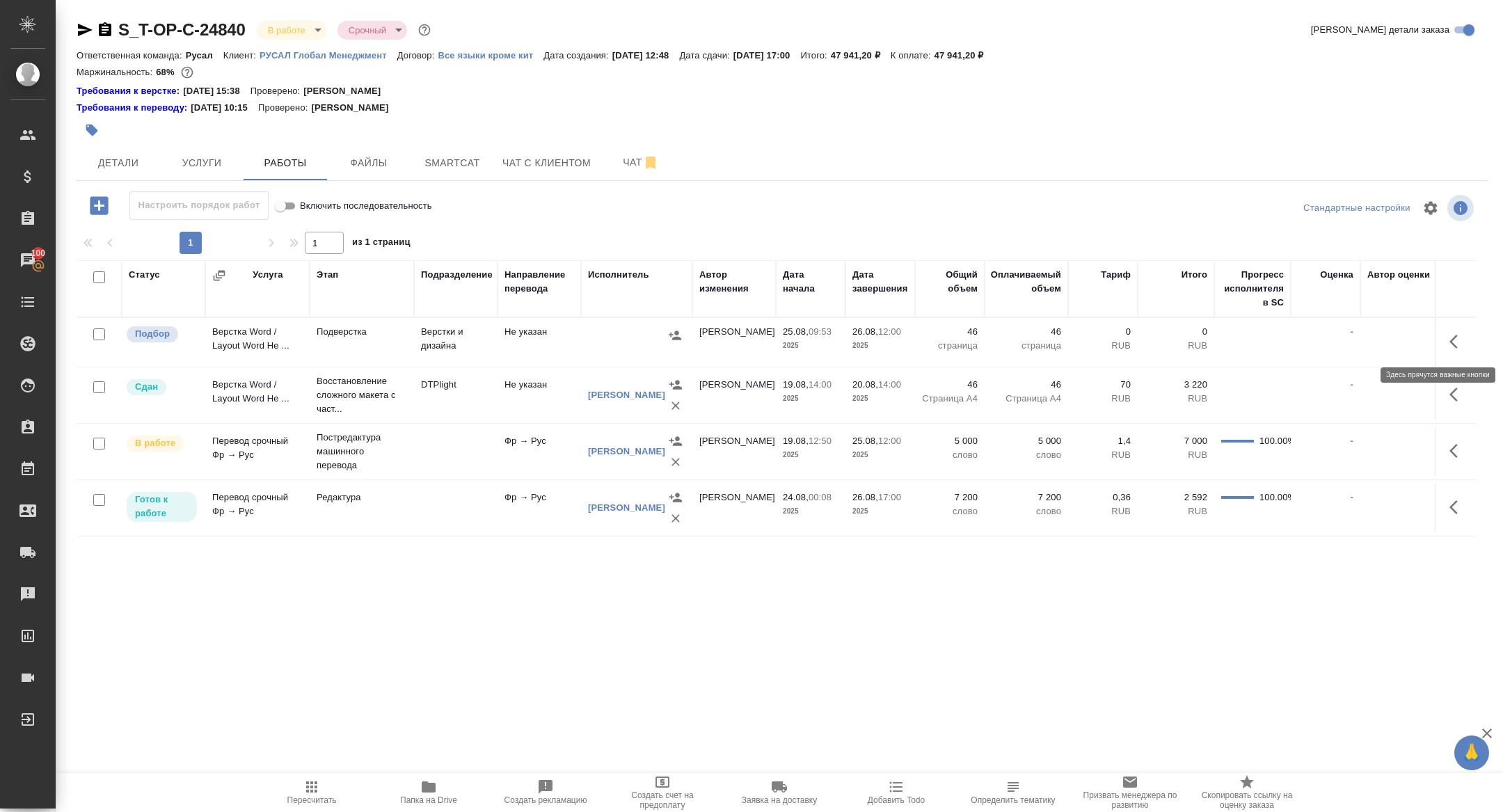
click at [1448, 344] on button "button" at bounding box center [1458, 341] width 33 height 33
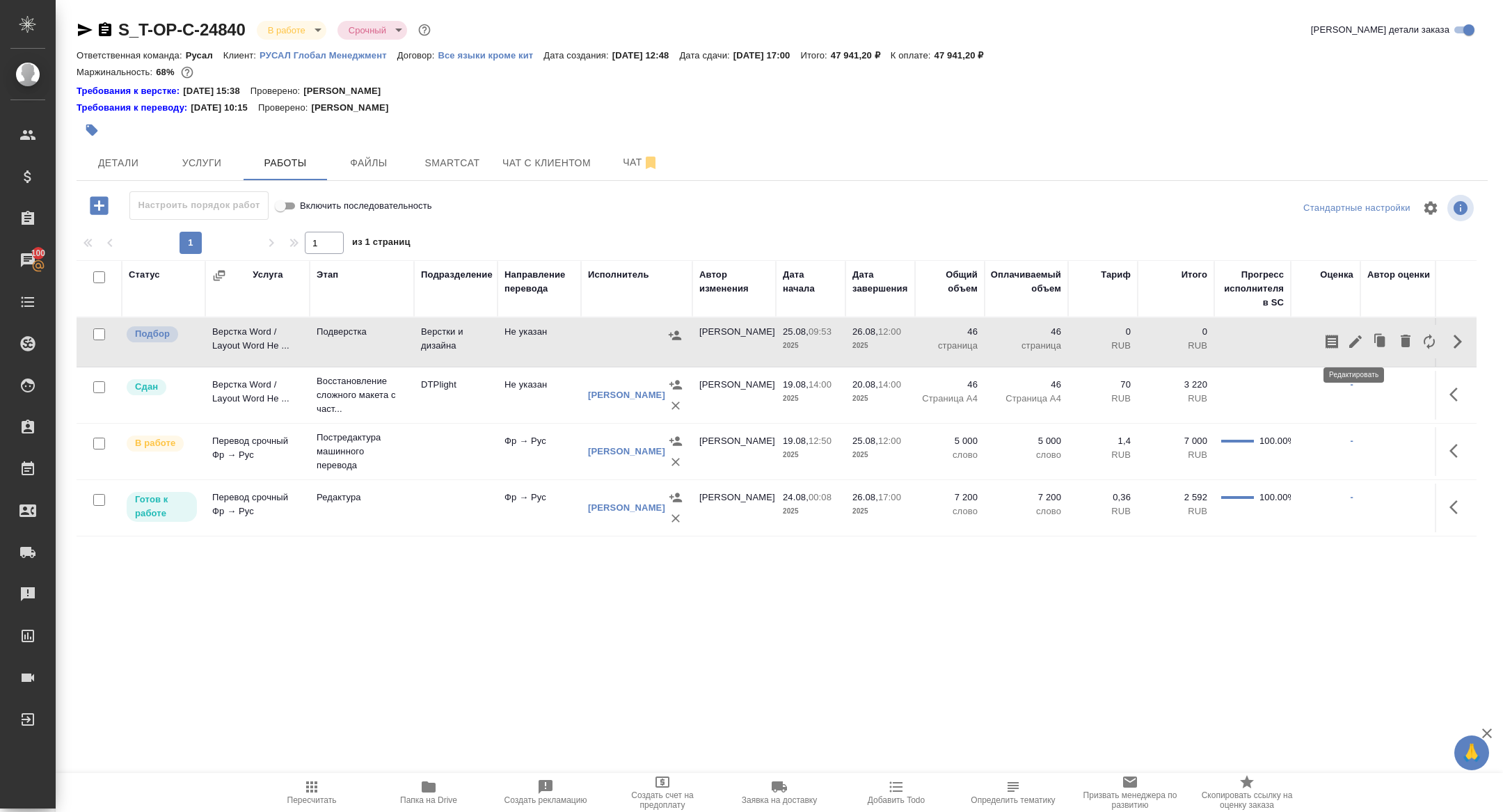
click at [1348, 342] on icon "button" at bounding box center [1356, 341] width 17 height 17
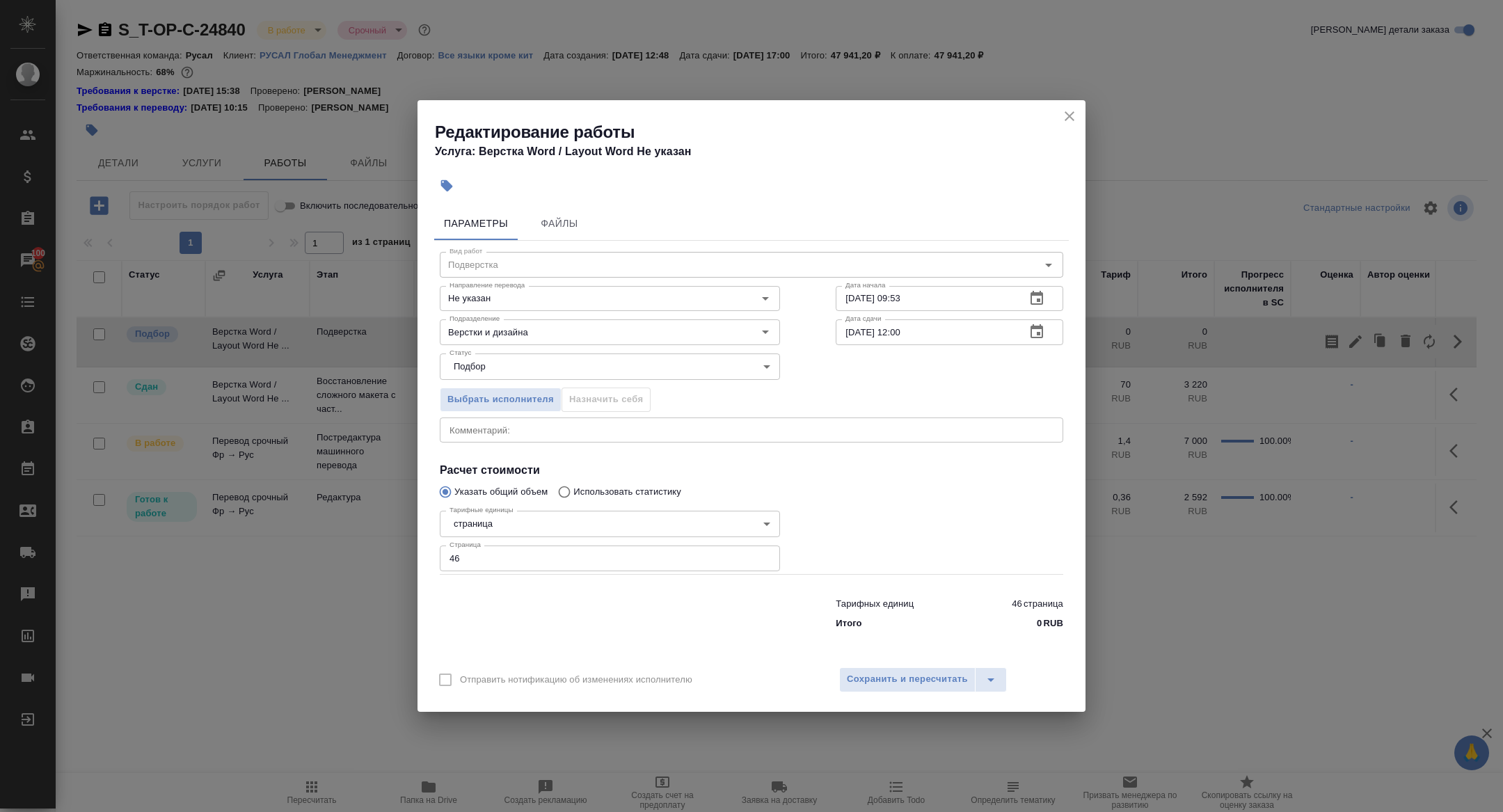
click at [559, 434] on textarea at bounding box center [751, 429] width 604 height 11
paste textarea "https://drive.awatera.com/f/10144437"
type textarea "https://drive.awatera.com/f/10144437"
click at [883, 695] on div "Отправить нотификацию об изменениях исполнителю Сохранить и пересчитать" at bounding box center [752, 684] width 668 height 53
click at [880, 676] on span "Сохранить и пересчитать" at bounding box center [907, 679] width 121 height 16
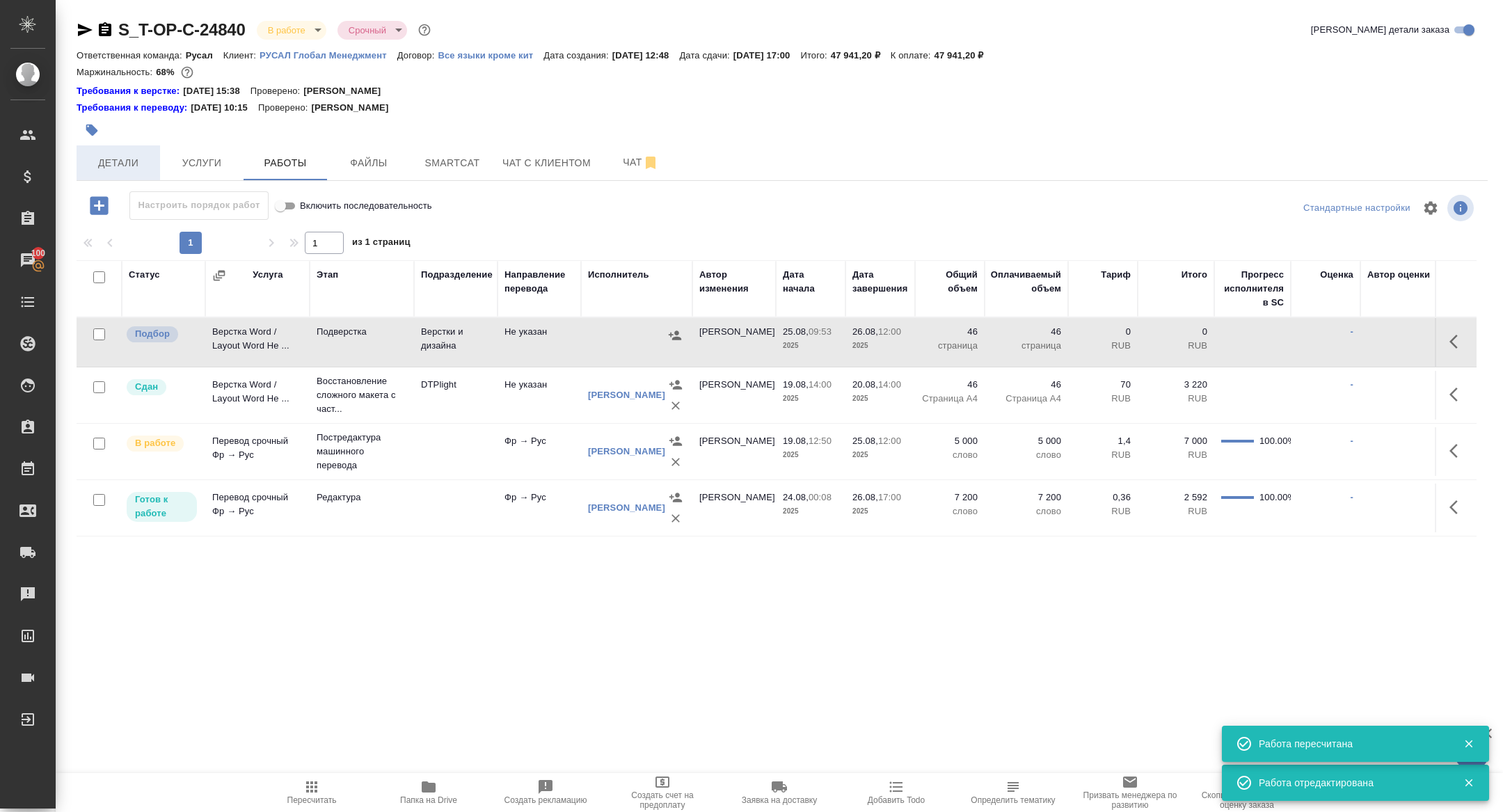
click at [126, 165] on span "Детали" at bounding box center [118, 162] width 67 height 17
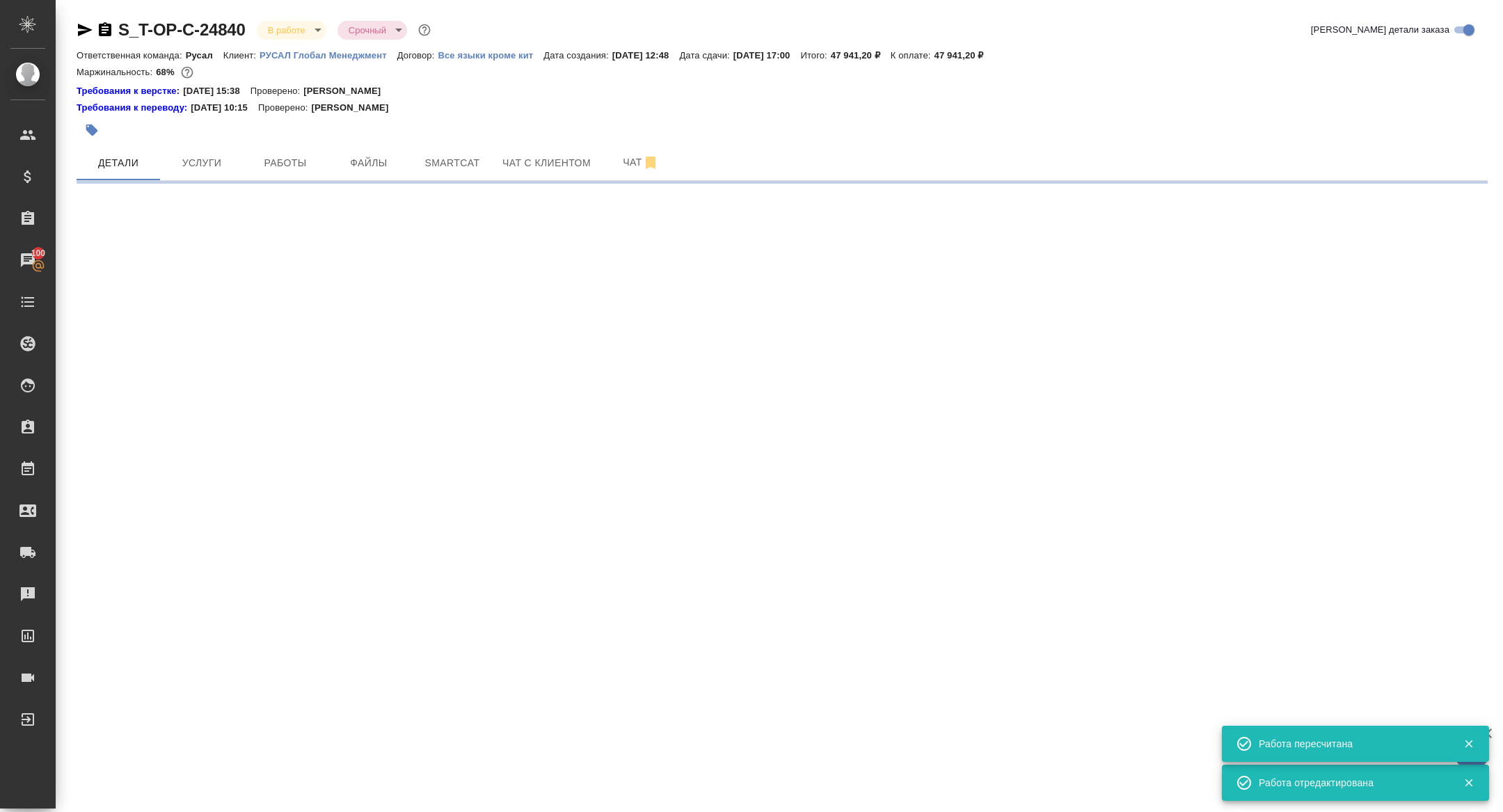
select select "RU"
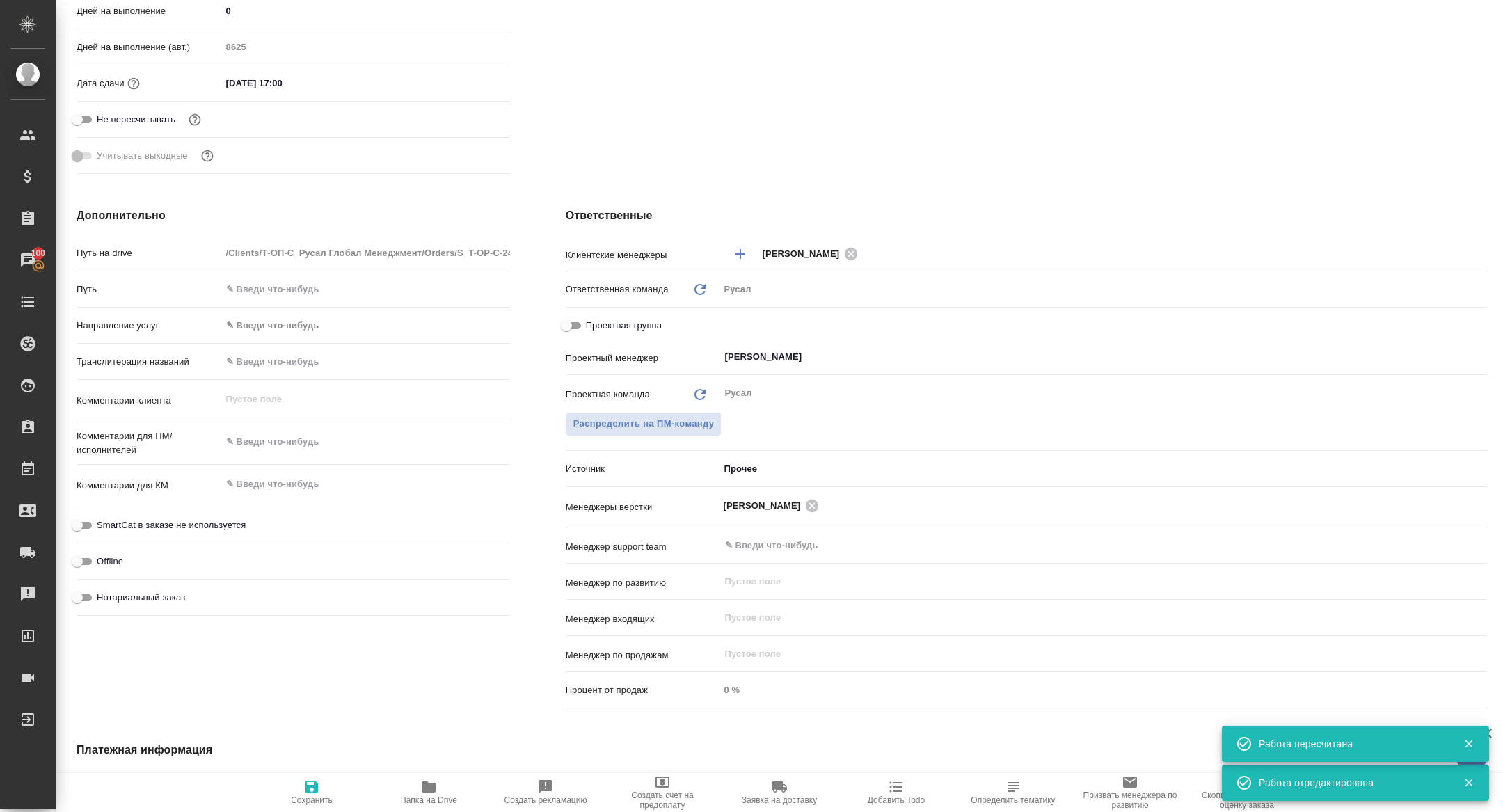
scroll to position [480, 0]
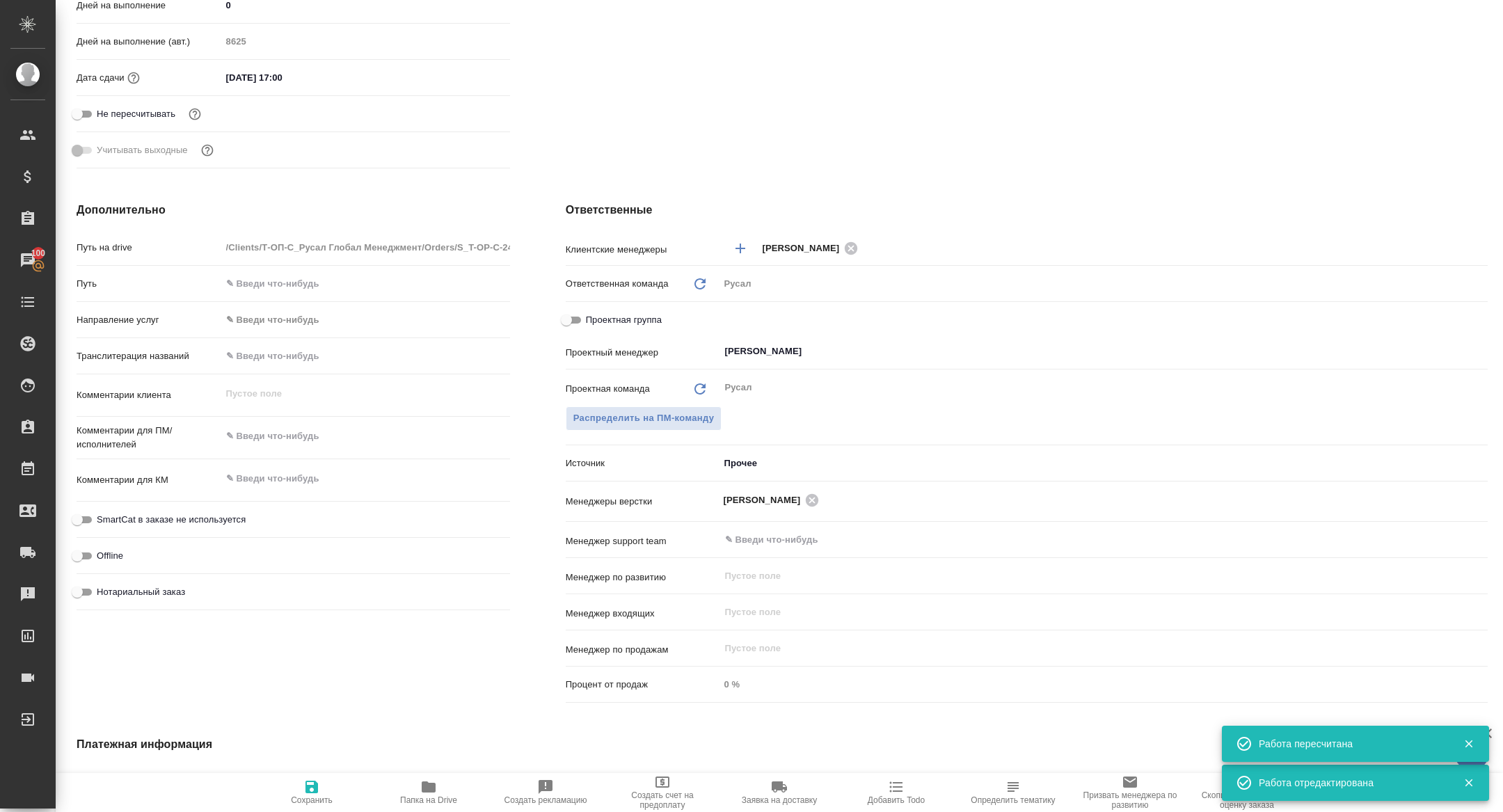
type textarea "x"
click at [576, 318] on input "Проектная группа" at bounding box center [567, 319] width 51 height 17
checkbox input "true"
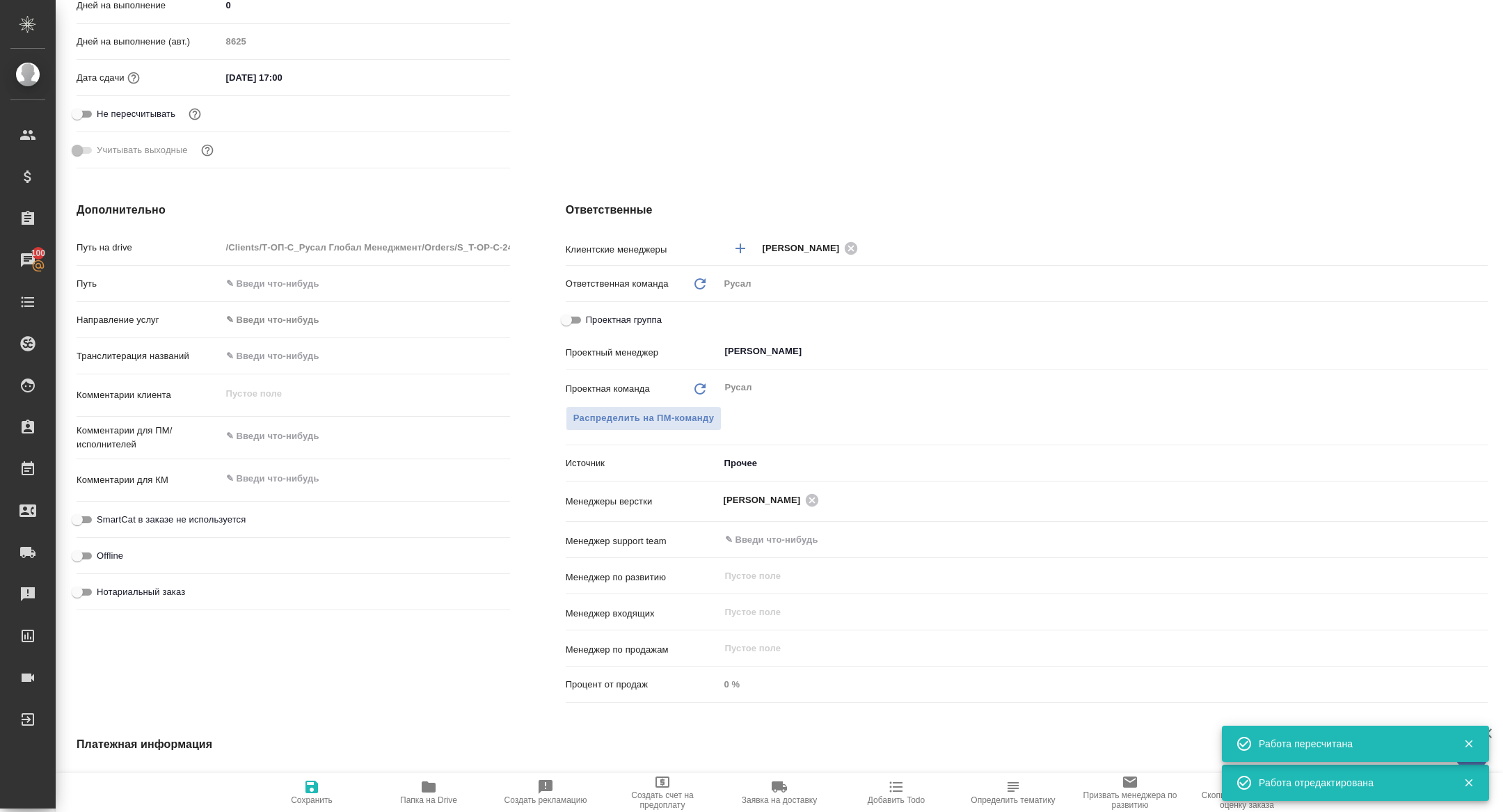
type textarea "x"
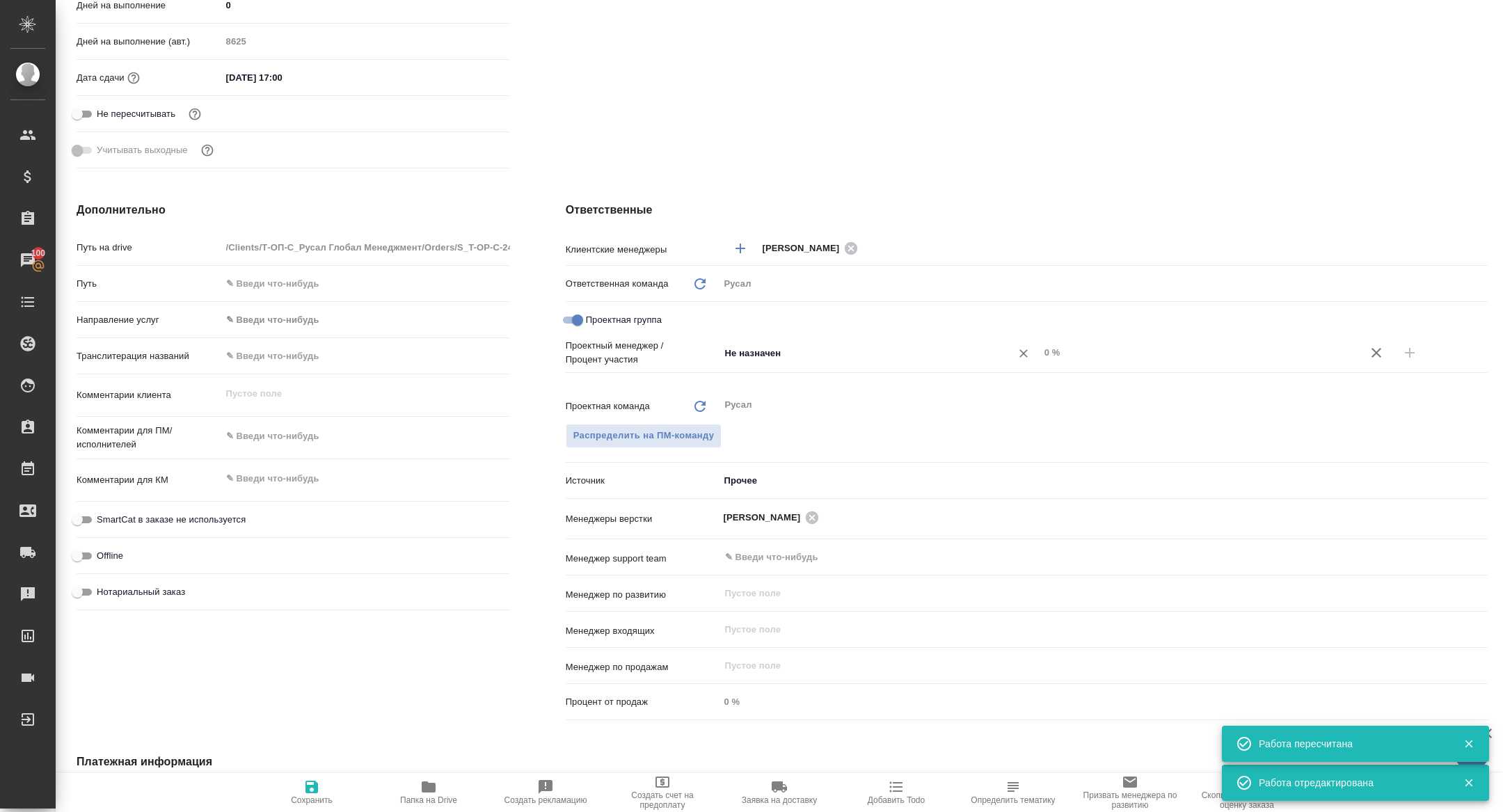
click at [819, 348] on input "Не назначен" at bounding box center [857, 353] width 265 height 17
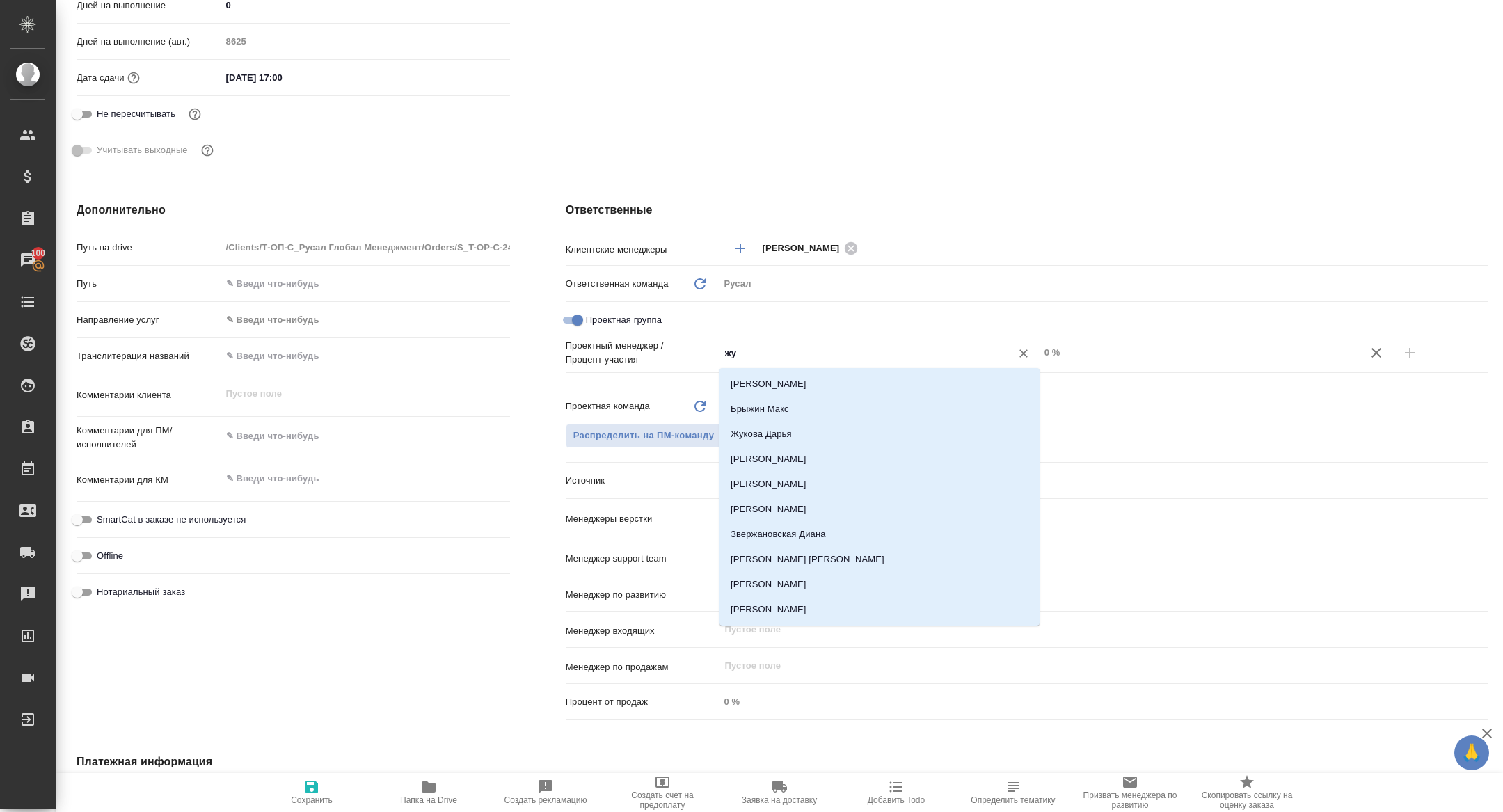
type input "жур"
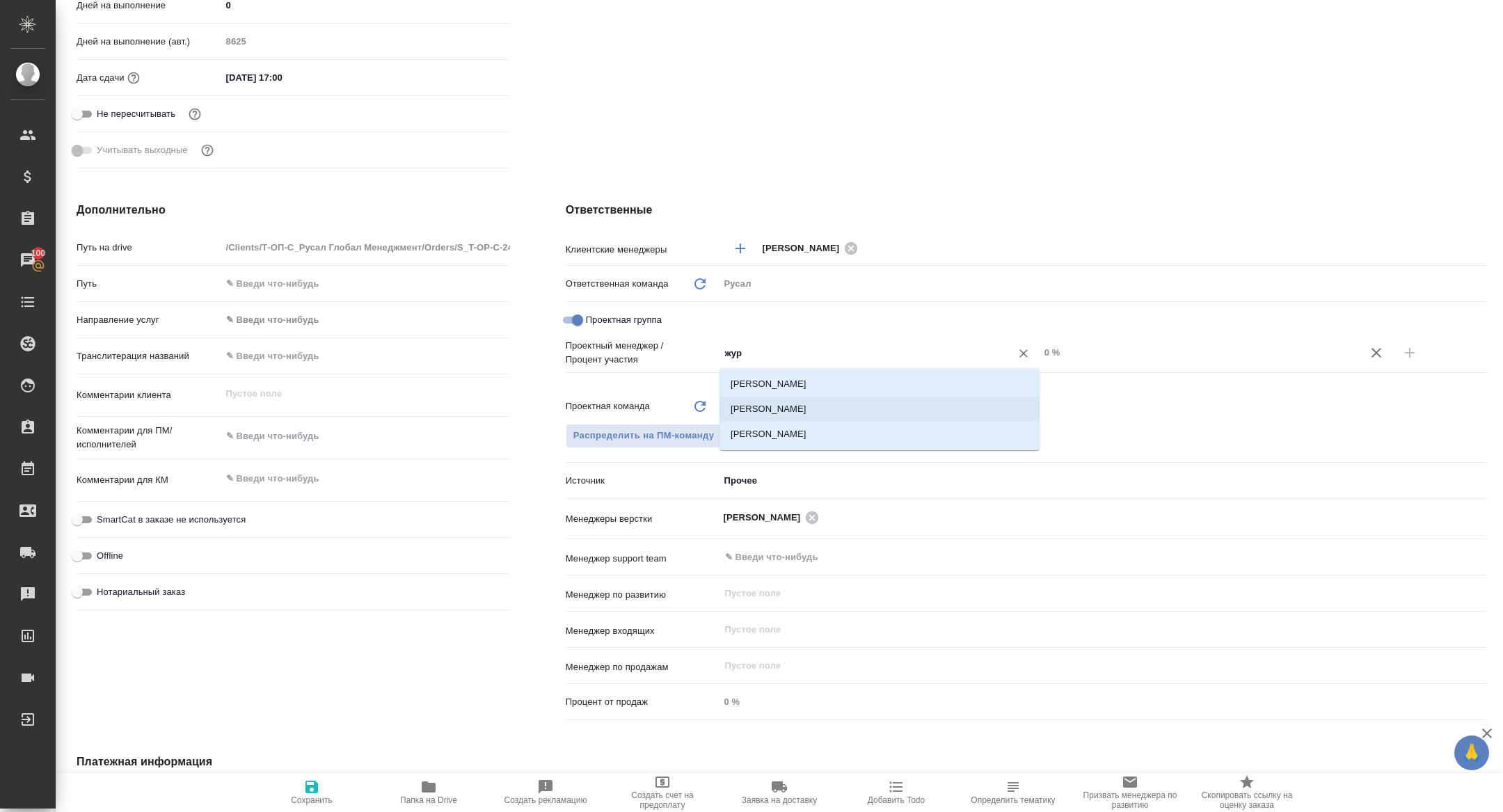
click at [863, 407] on li "[PERSON_NAME]" at bounding box center [879, 409] width 320 height 25
type textarea "x"
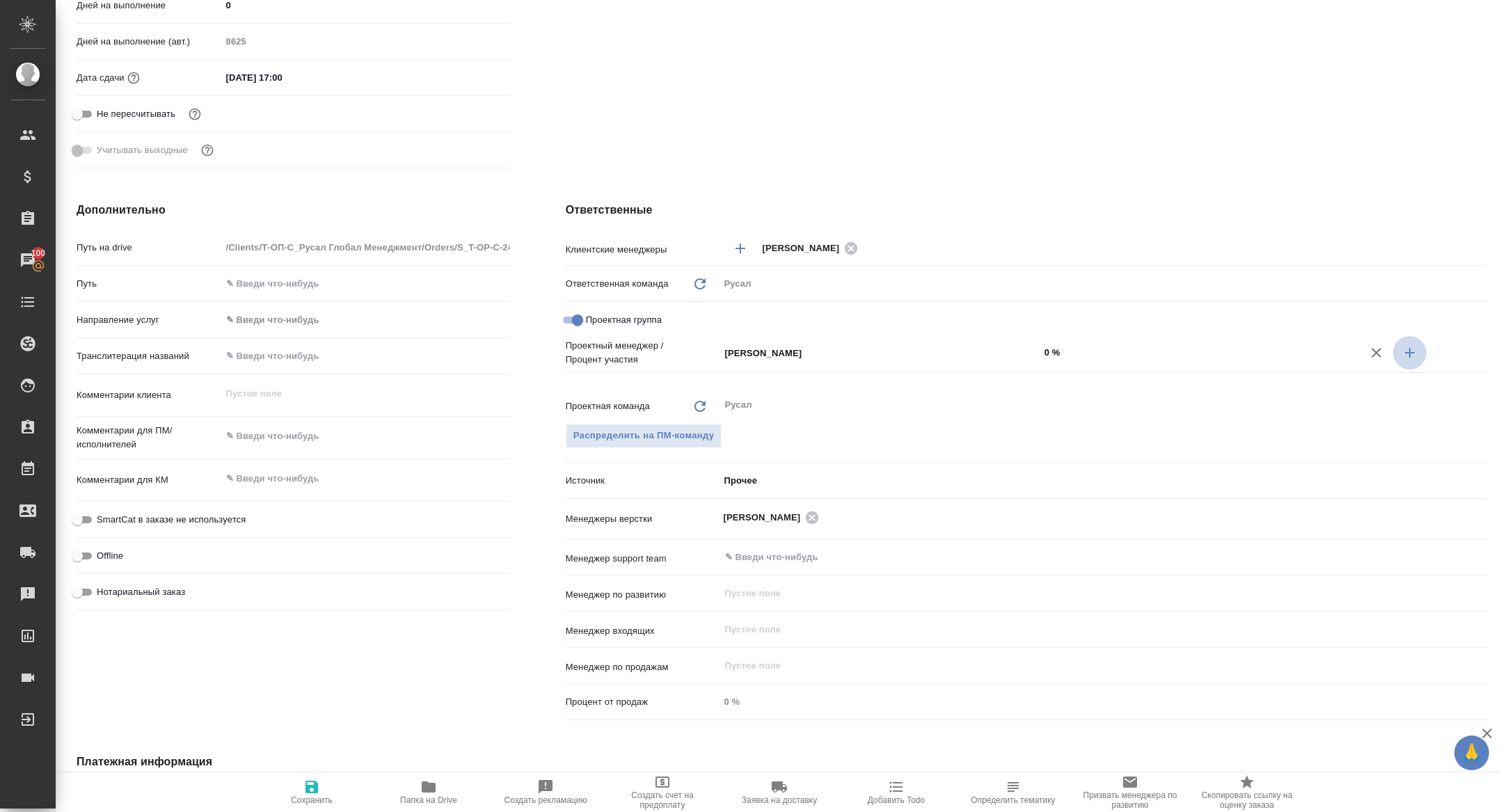
click at [1406, 354] on icon "button" at bounding box center [1410, 353] width 17 height 17
type textarea "x"
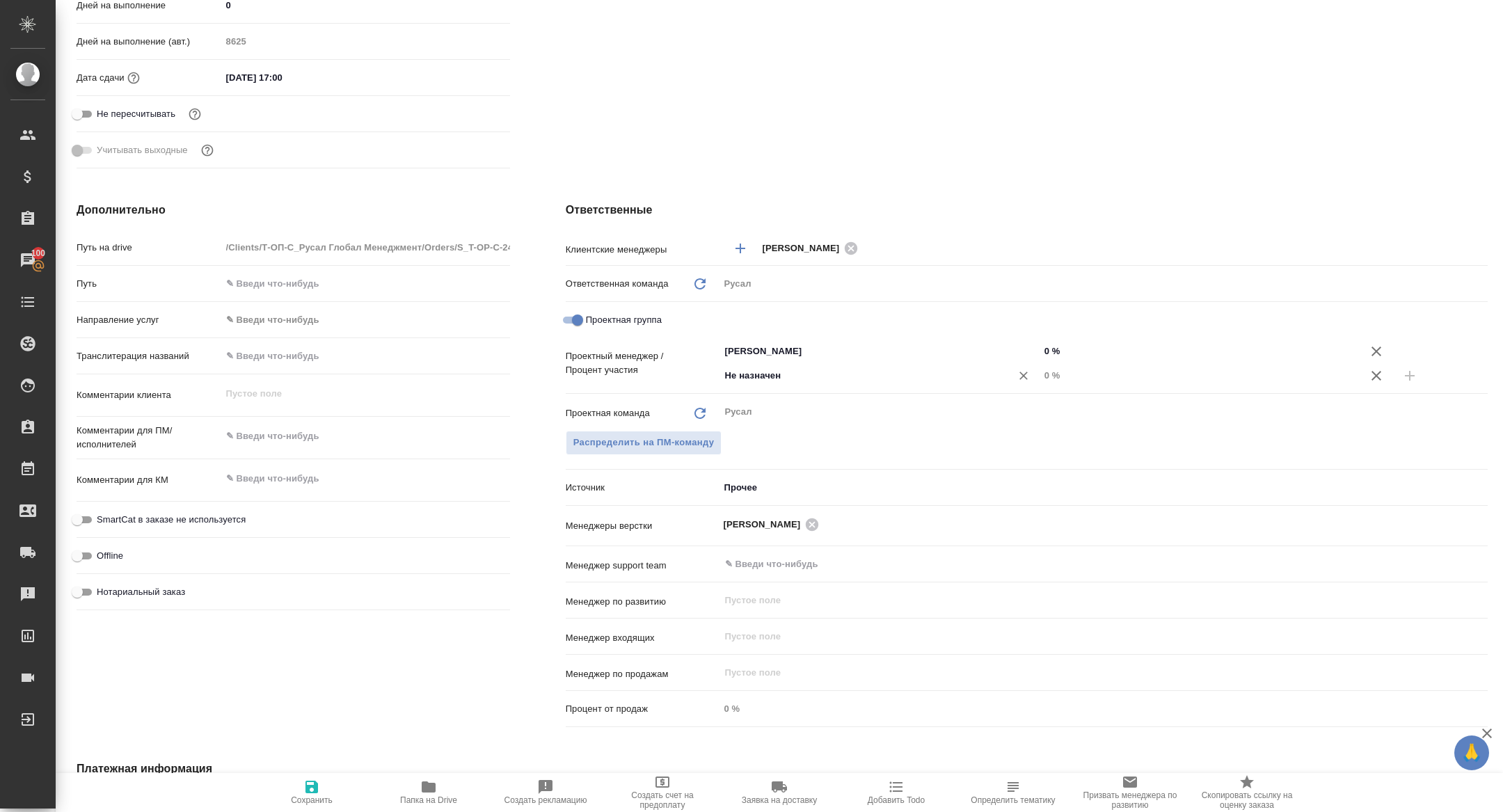
click at [821, 375] on input "Не назначен" at bounding box center [857, 375] width 265 height 17
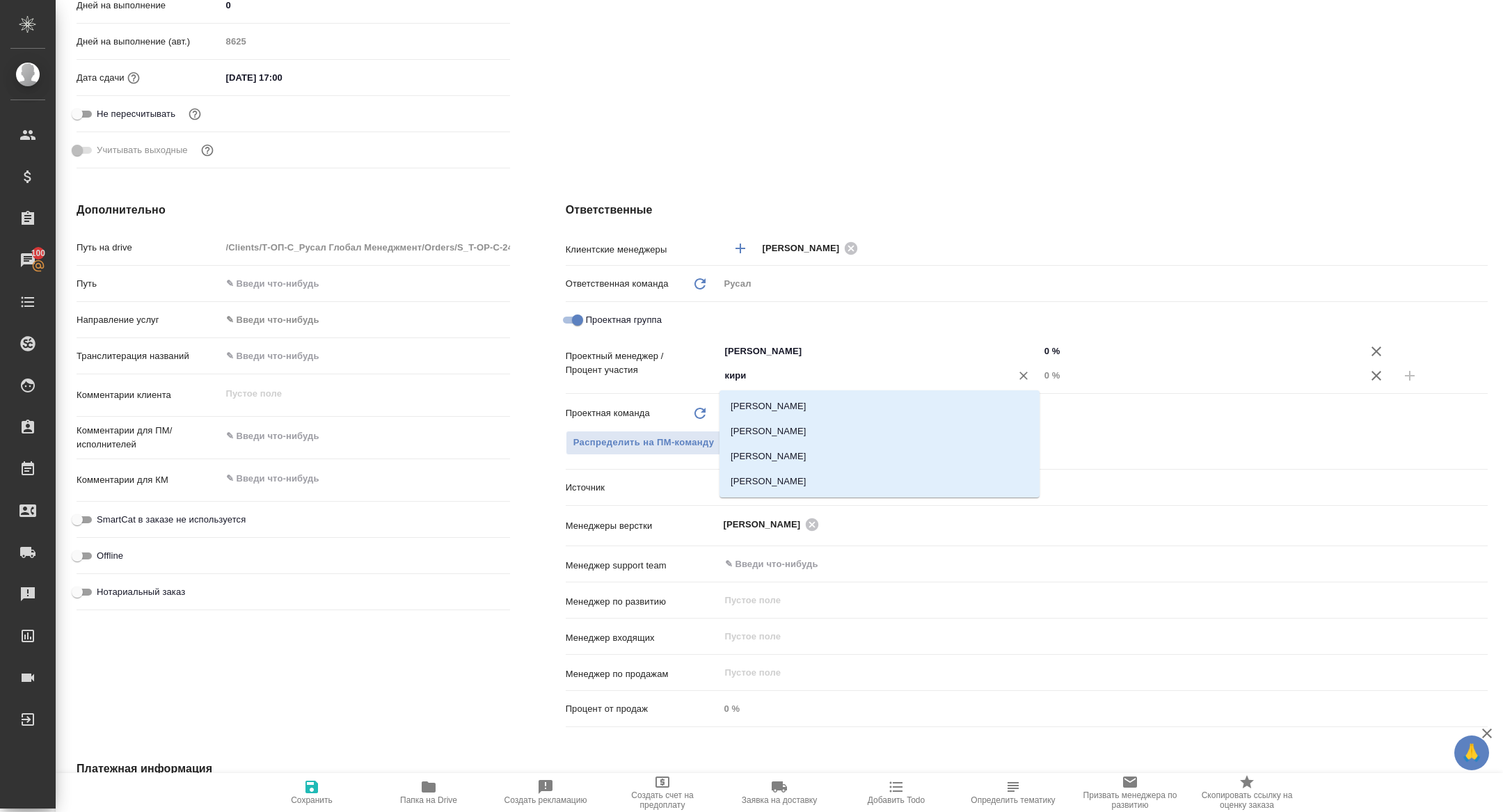
type input "кирил"
click at [827, 475] on li "Масляев Кирилл" at bounding box center [879, 482] width 320 height 25
type textarea "x"
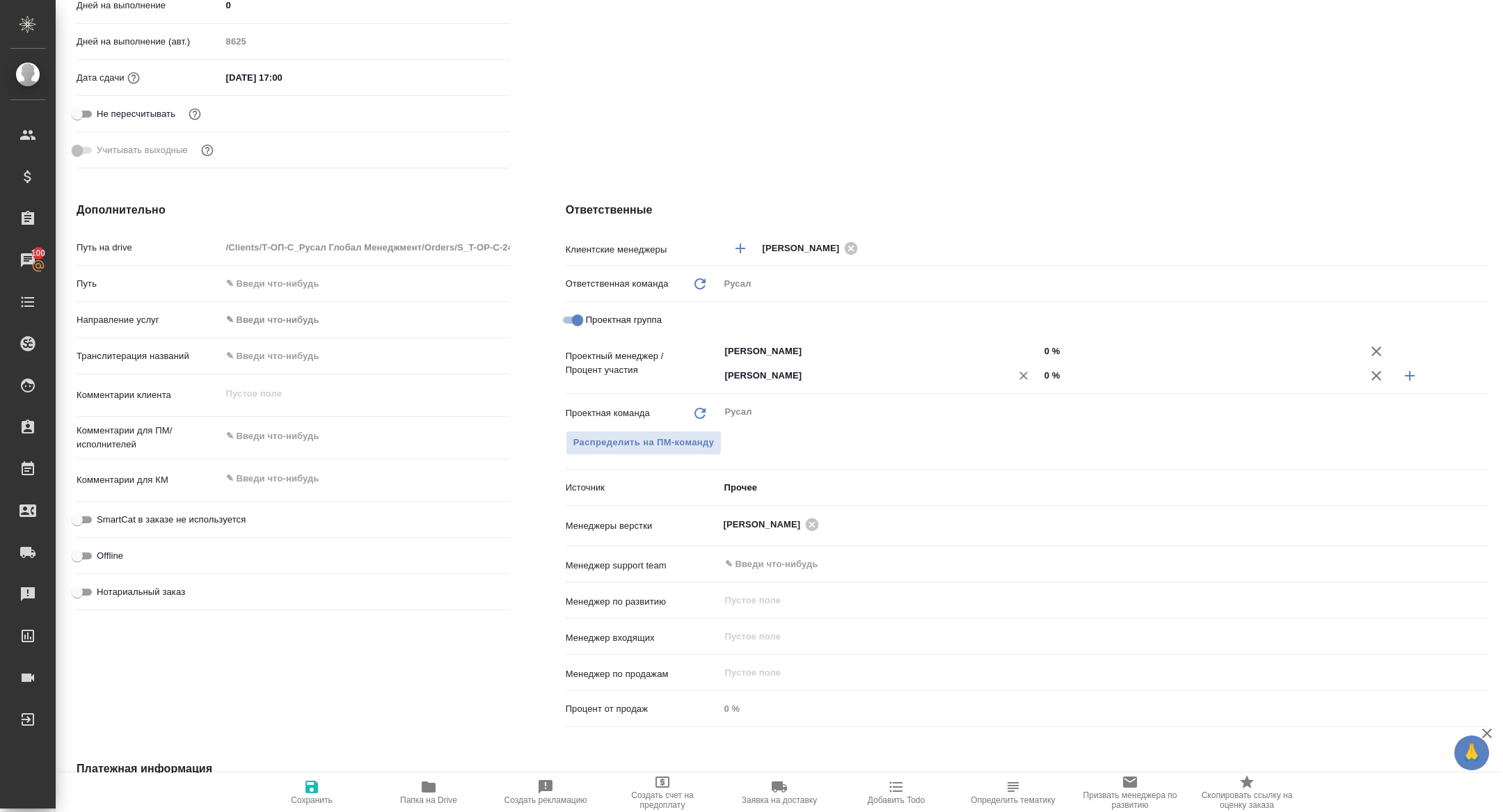
click at [808, 378] on input "Масляев Кирилл" at bounding box center [857, 375] width 265 height 17
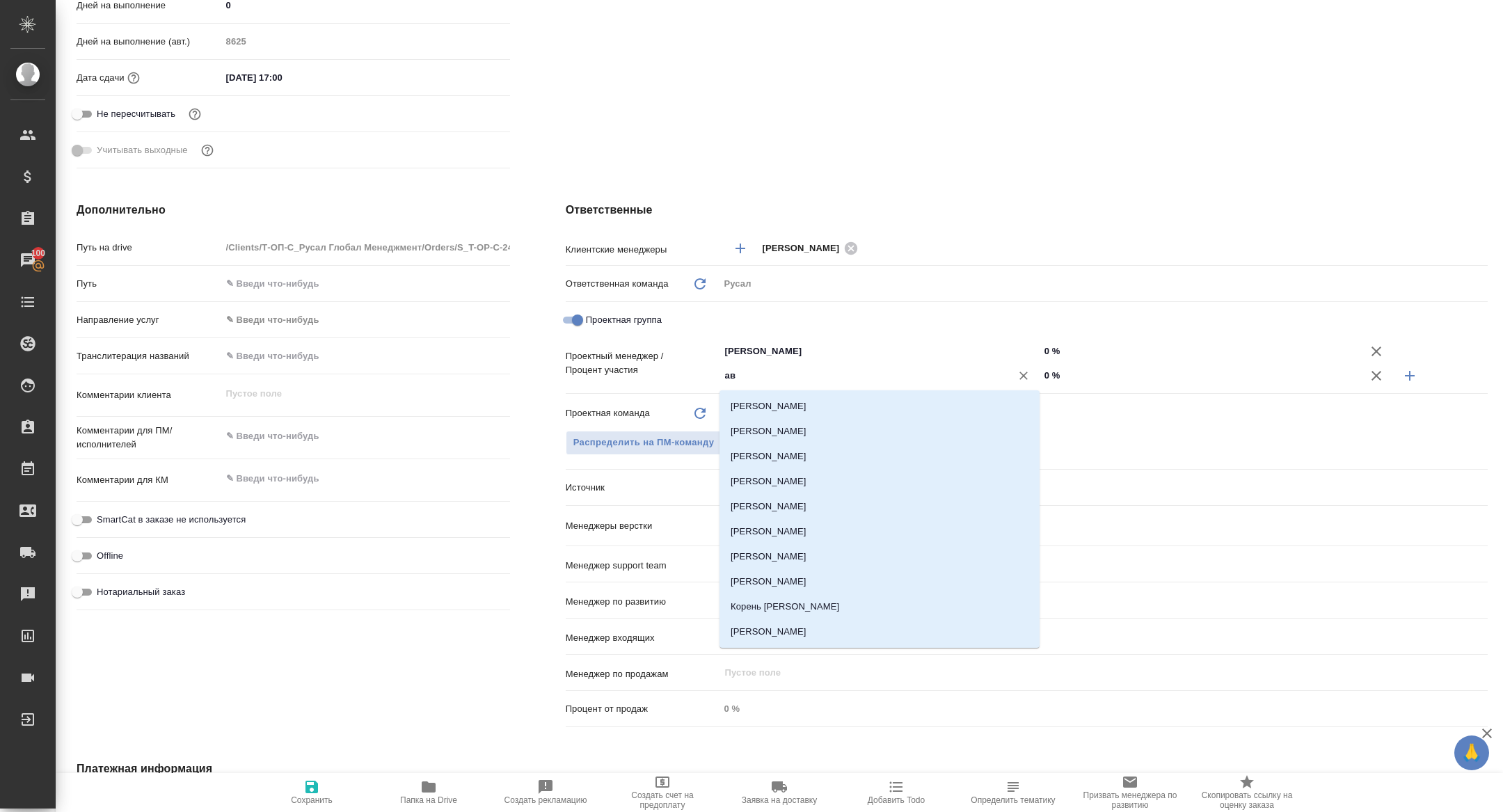
type input "авд"
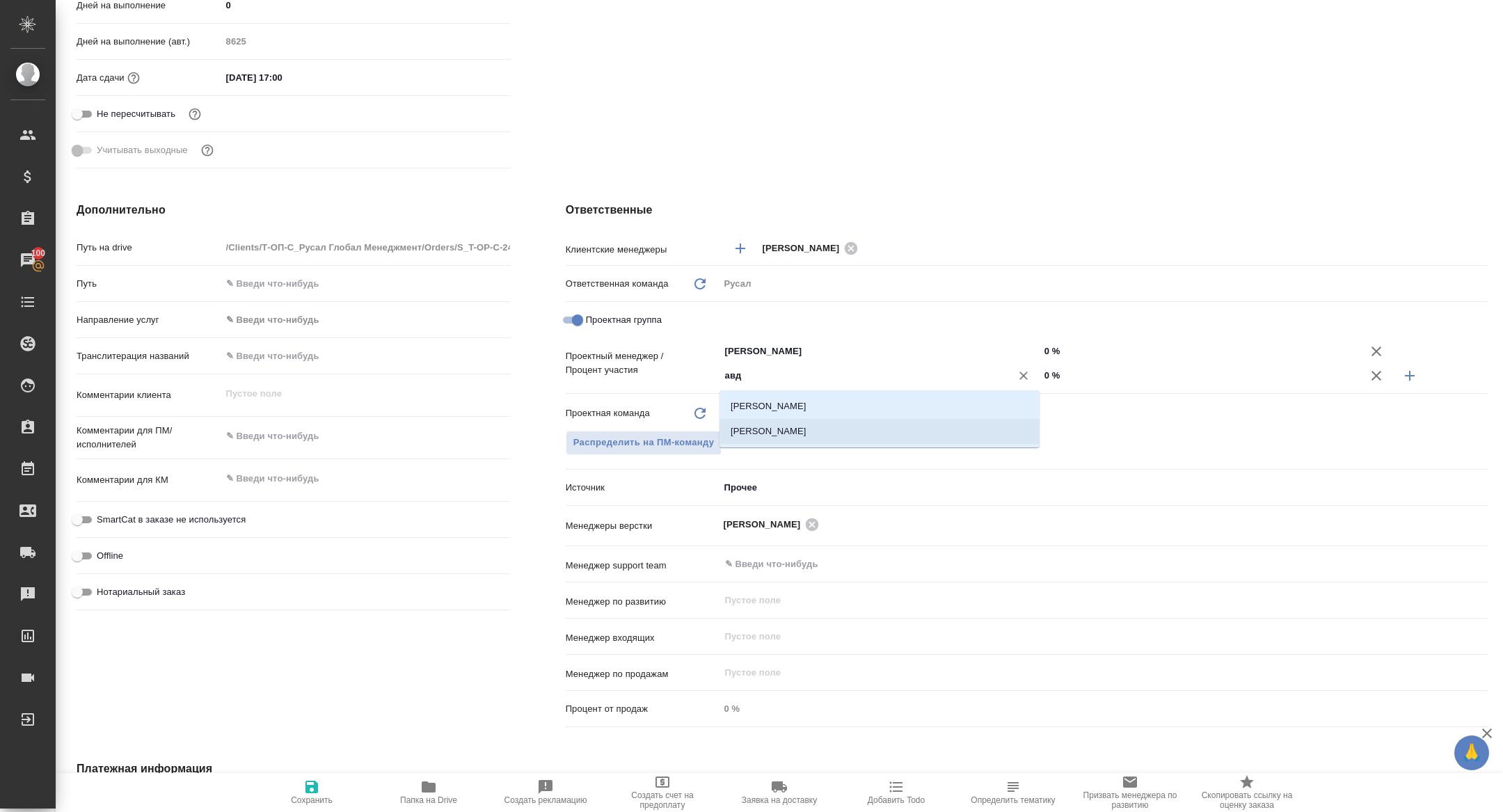
click at [821, 420] on li "[PERSON_NAME]" at bounding box center [879, 431] width 320 height 25
type textarea "x"
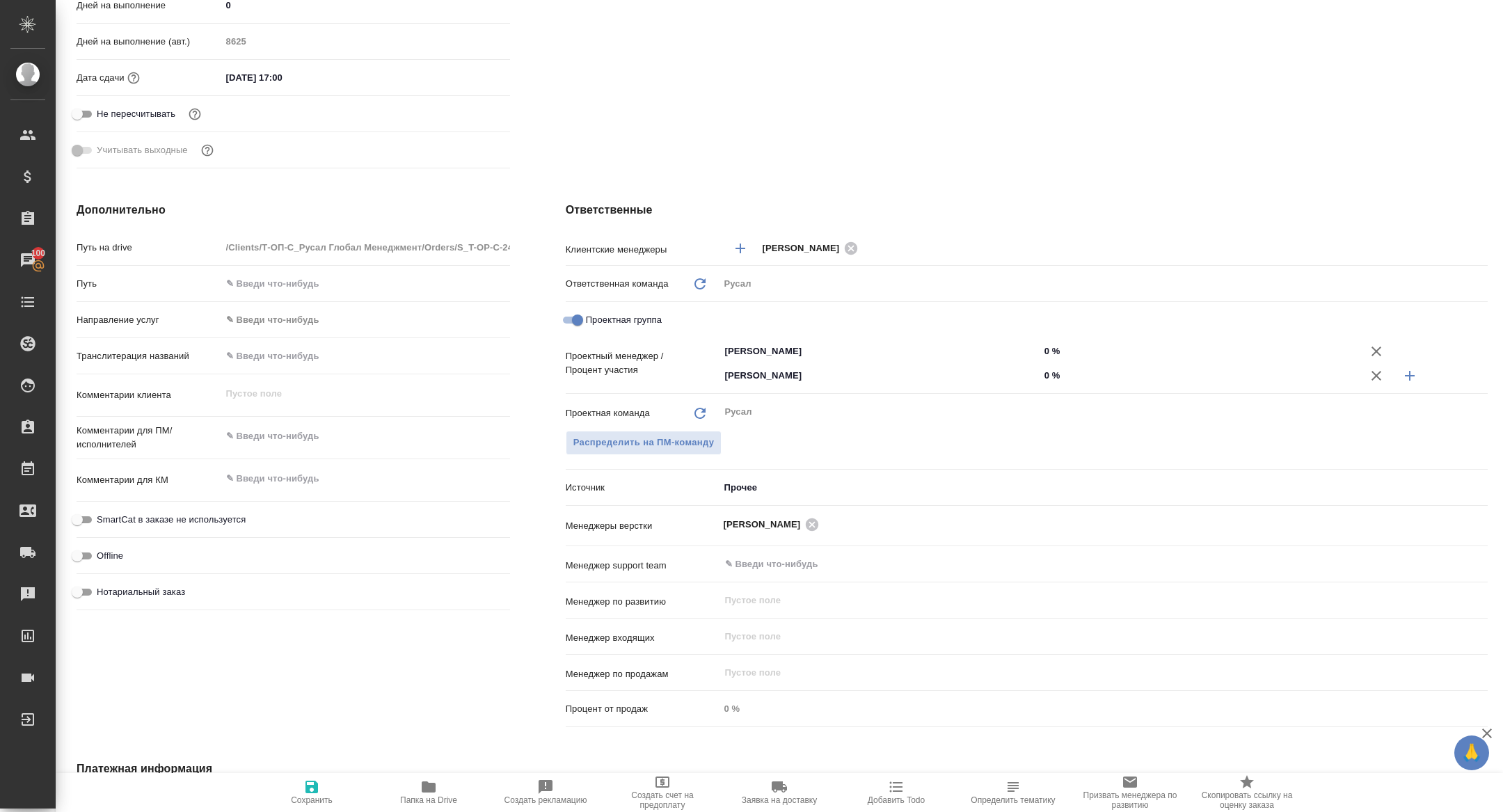
click at [329, 789] on span "Сохранить" at bounding box center [311, 791] width 100 height 26
type textarea "x"
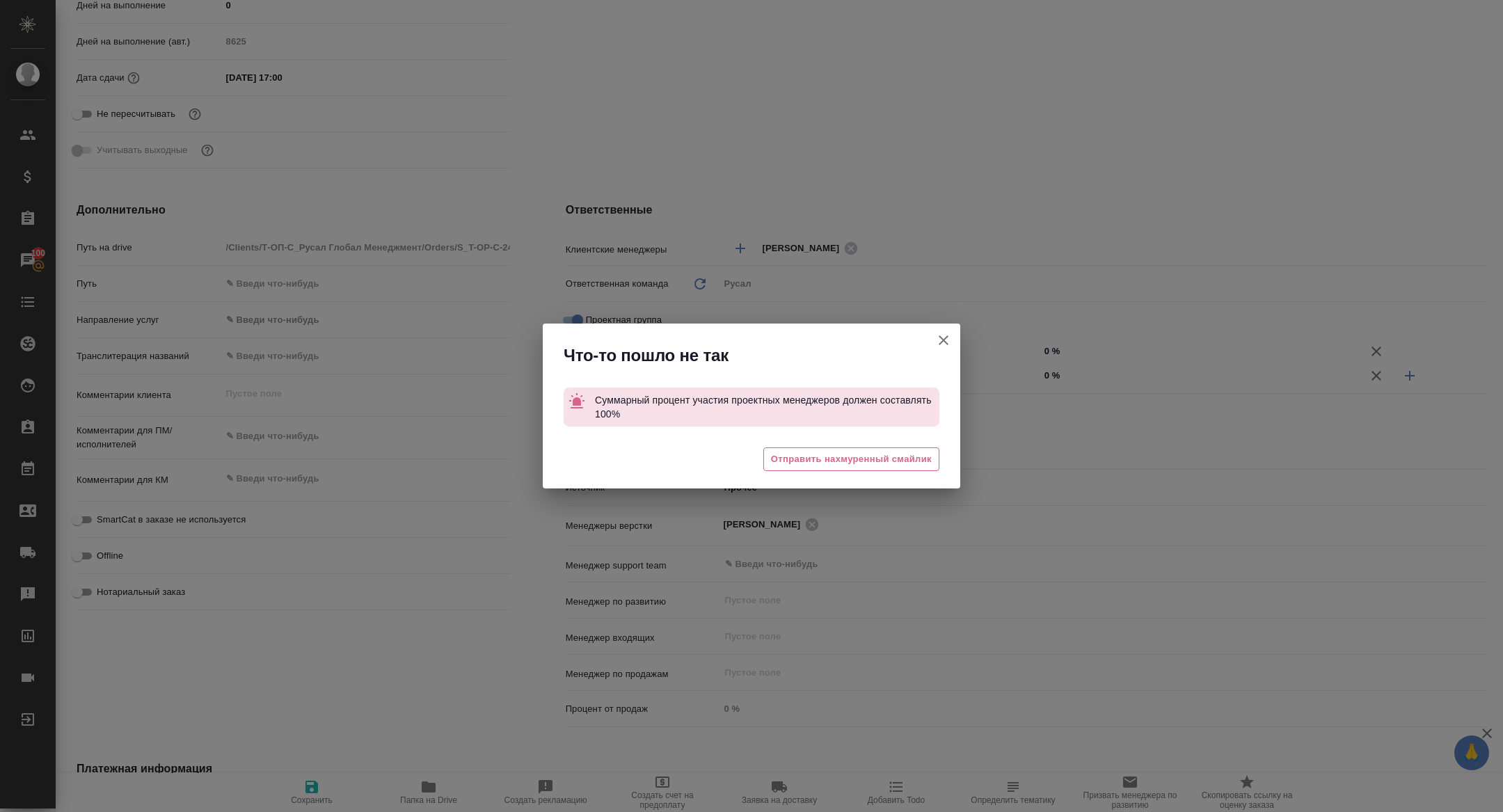
click at [932, 339] on button "Клиент не указал номер" at bounding box center [943, 339] width 33 height 33
type textarea "x"
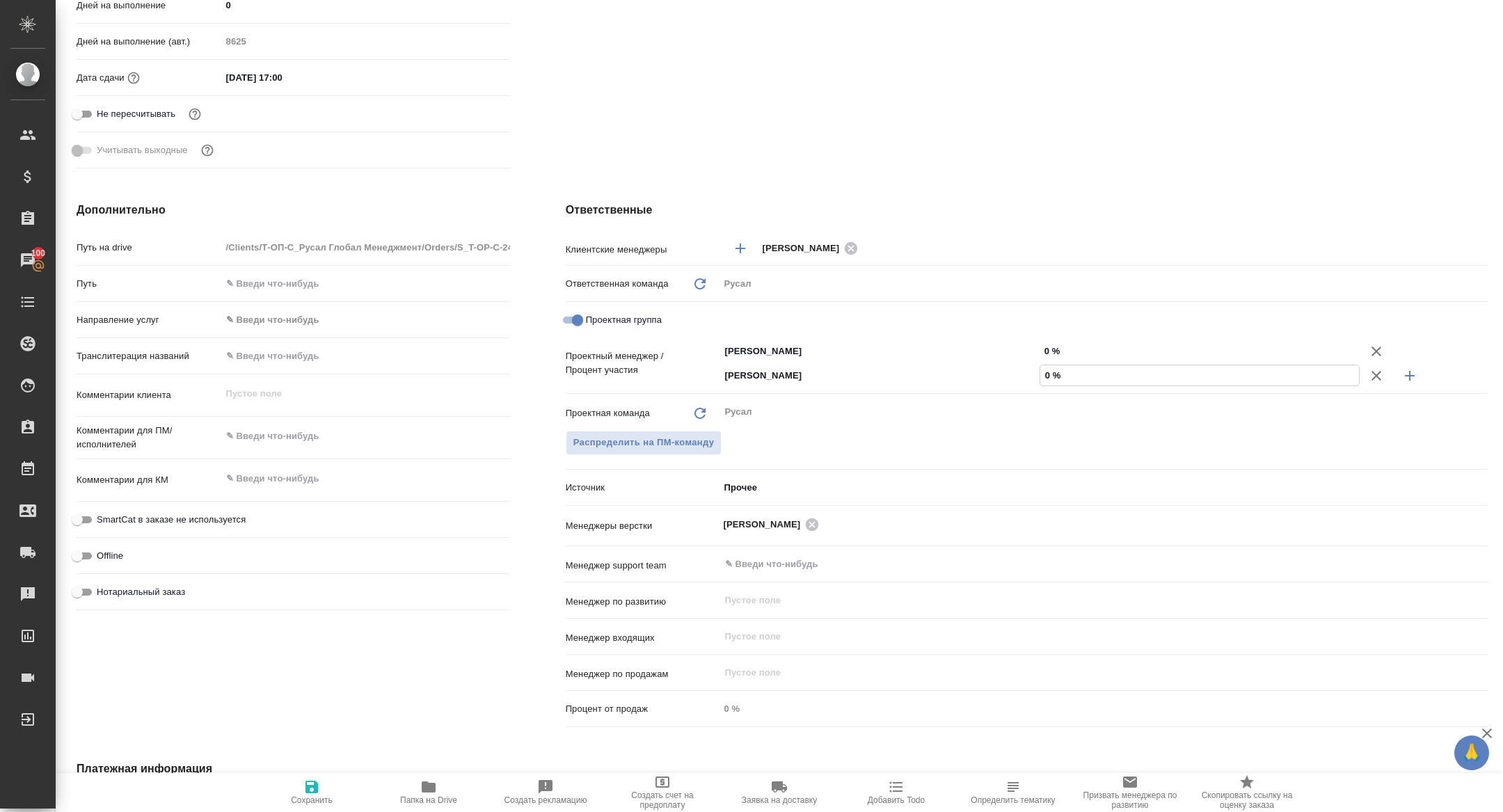
click at [1041, 376] on input "0 %" at bounding box center [1200, 375] width 319 height 20
type input "50 %"
type textarea "x"
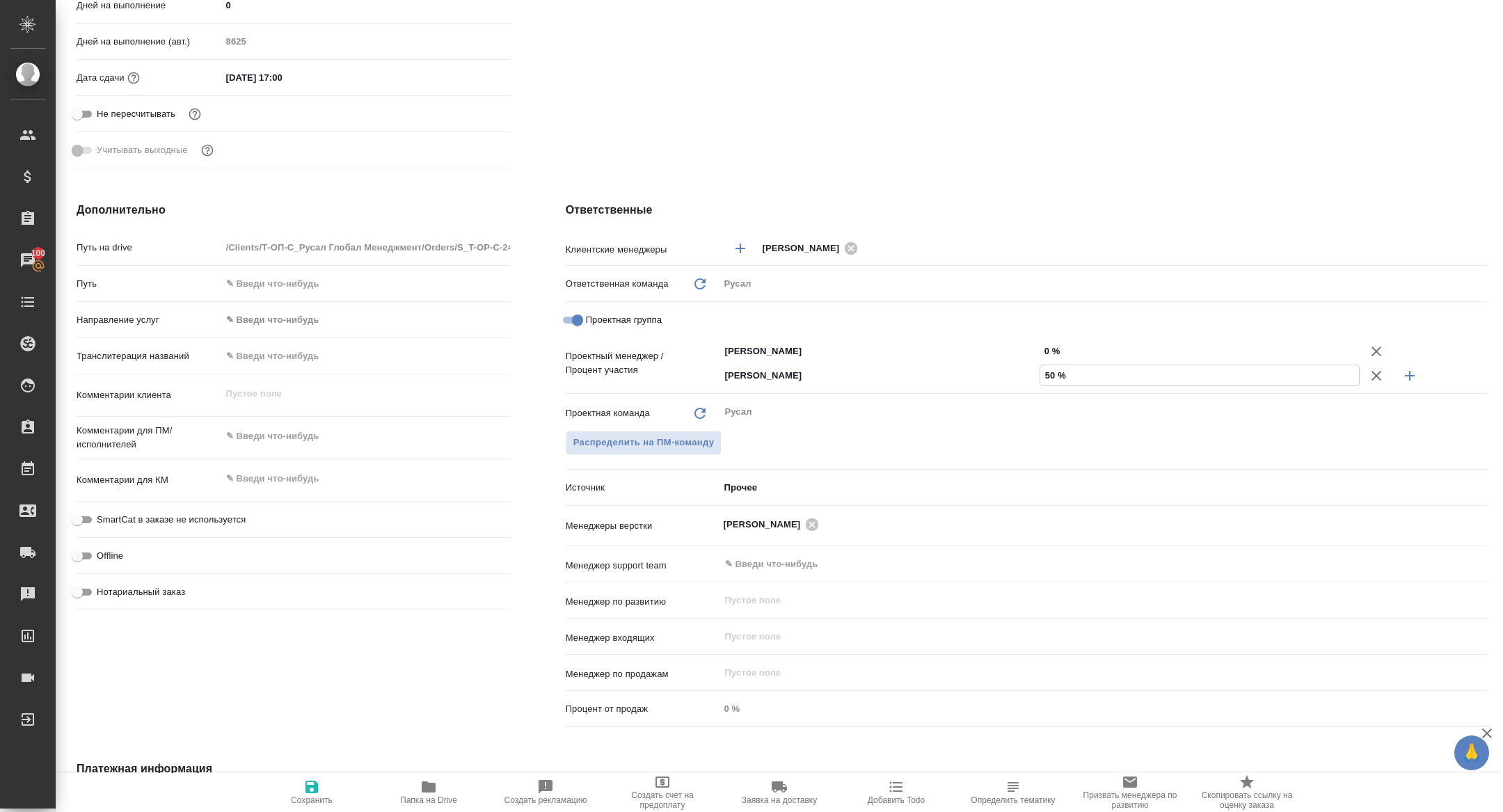
type input "50 %"
click at [1042, 349] on input "0 %" at bounding box center [1200, 351] width 320 height 20
type textarea "x"
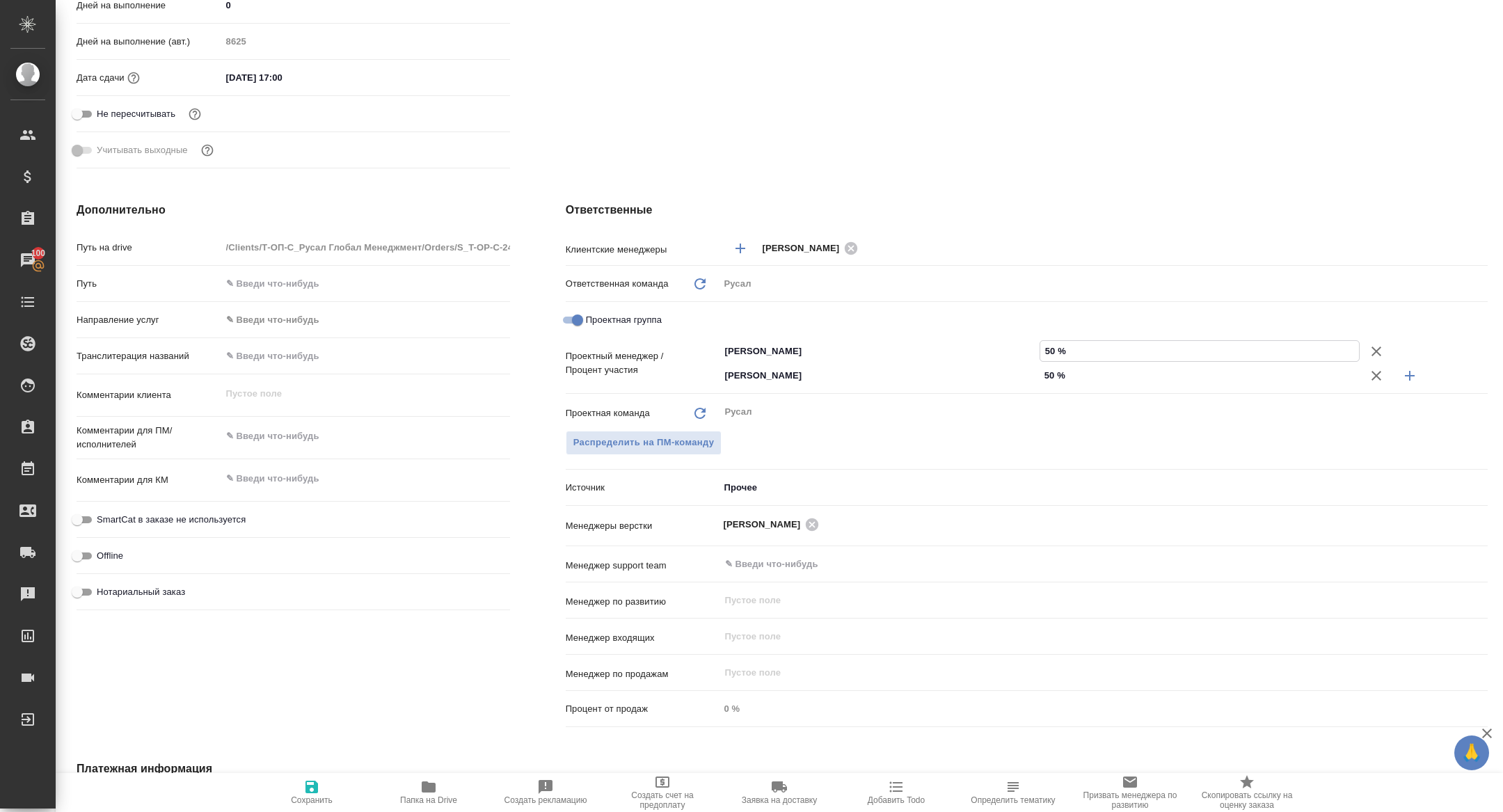
type input "50 %"
click at [242, 783] on div "Сохранить Папка на Drive Создать рекламацию Создать счет на предоплату Заявка н…" at bounding box center [780, 792] width 1448 height 39
click at [310, 788] on icon "button" at bounding box center [311, 787] width 13 height 13
type textarea "x"
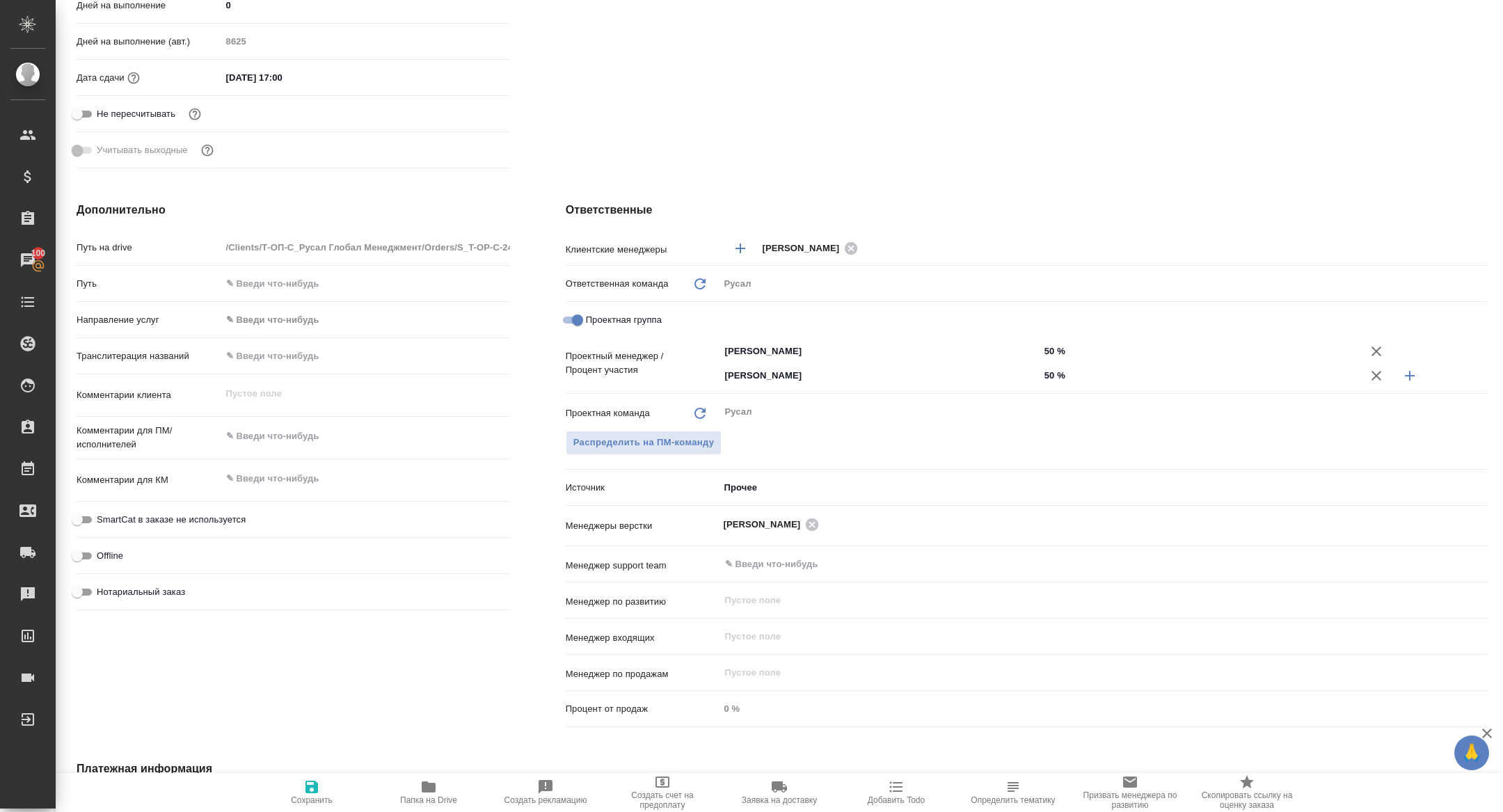
type textarea "x"
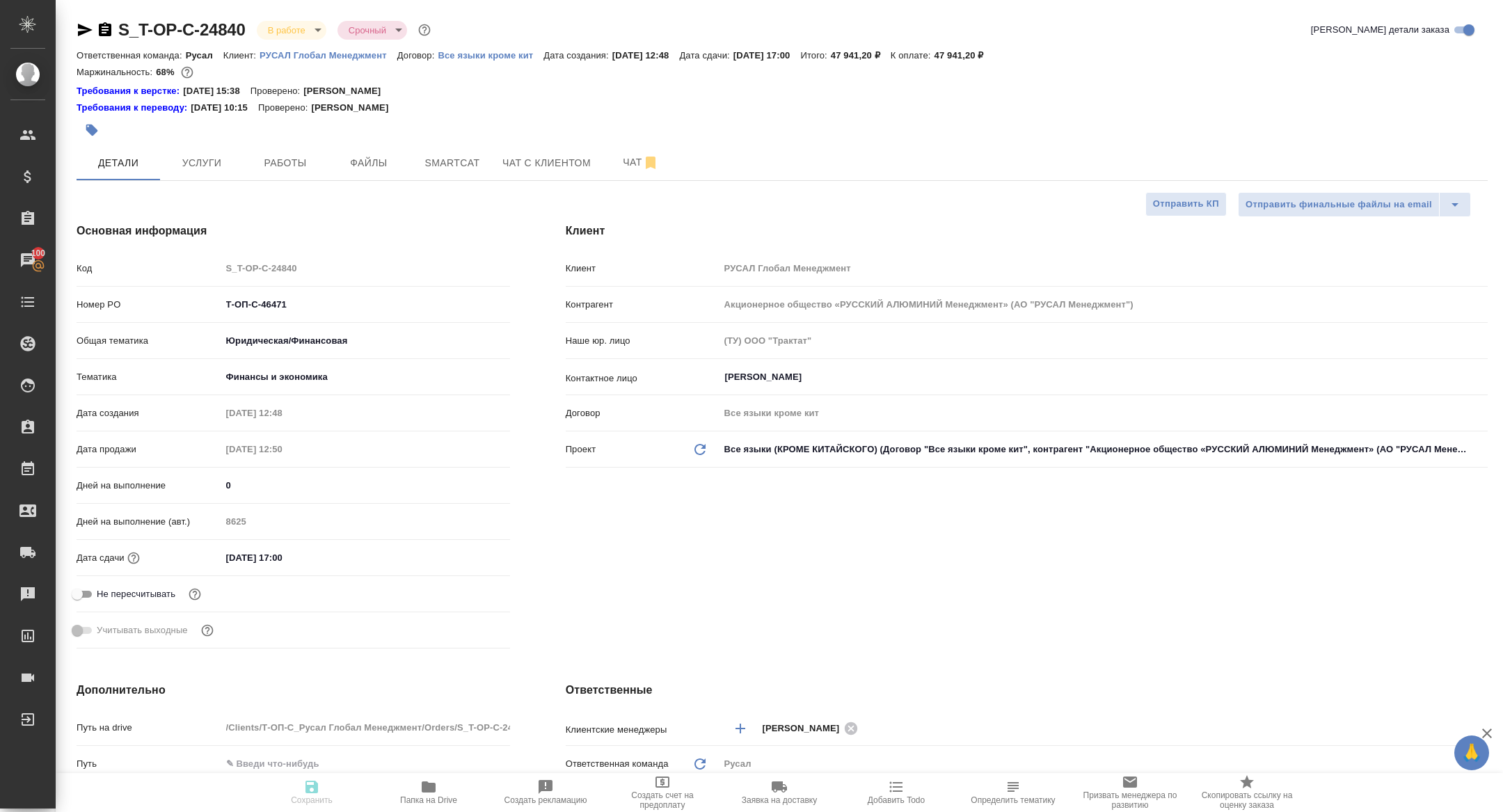
type textarea "x"
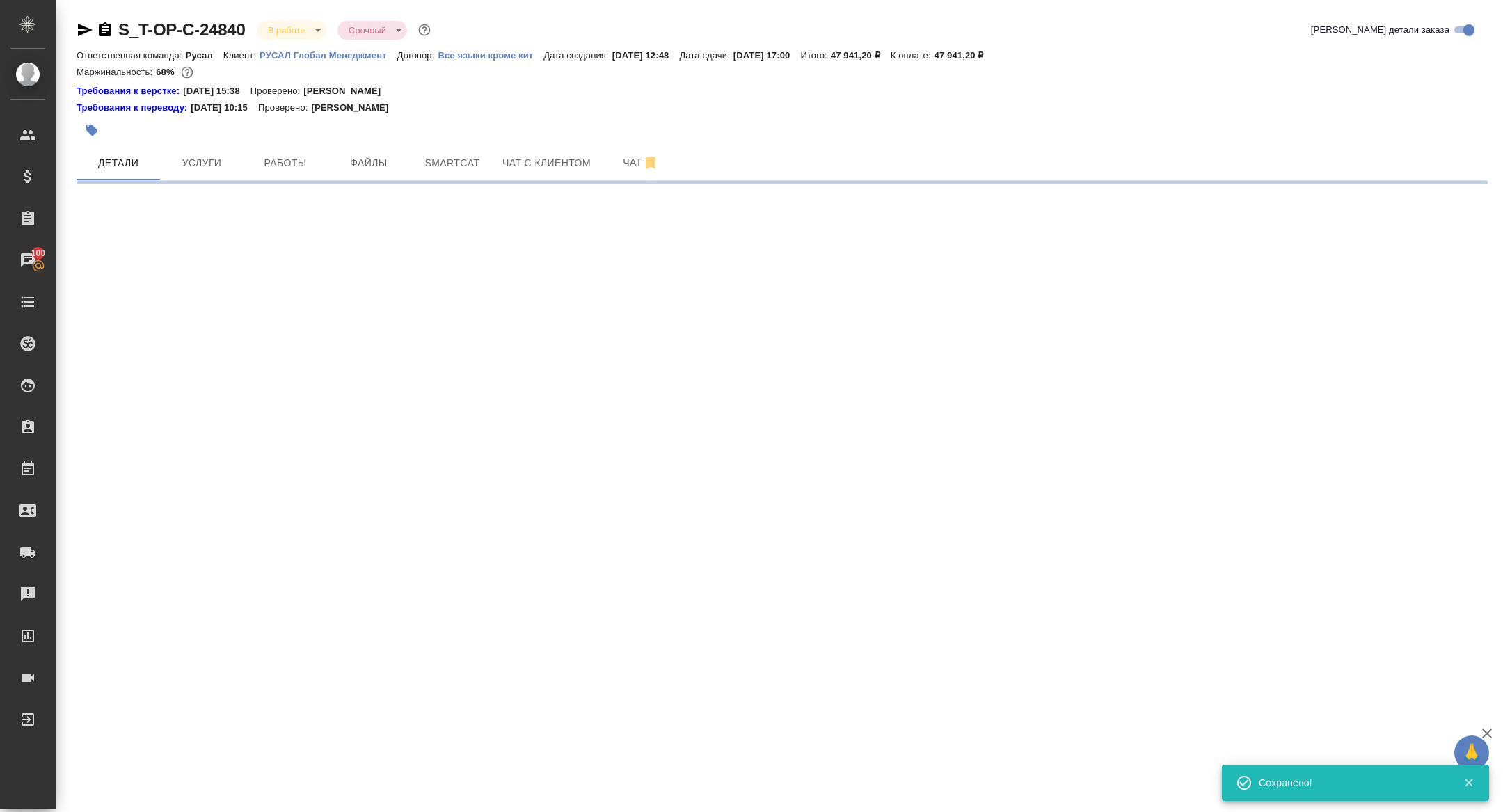
select select "RU"
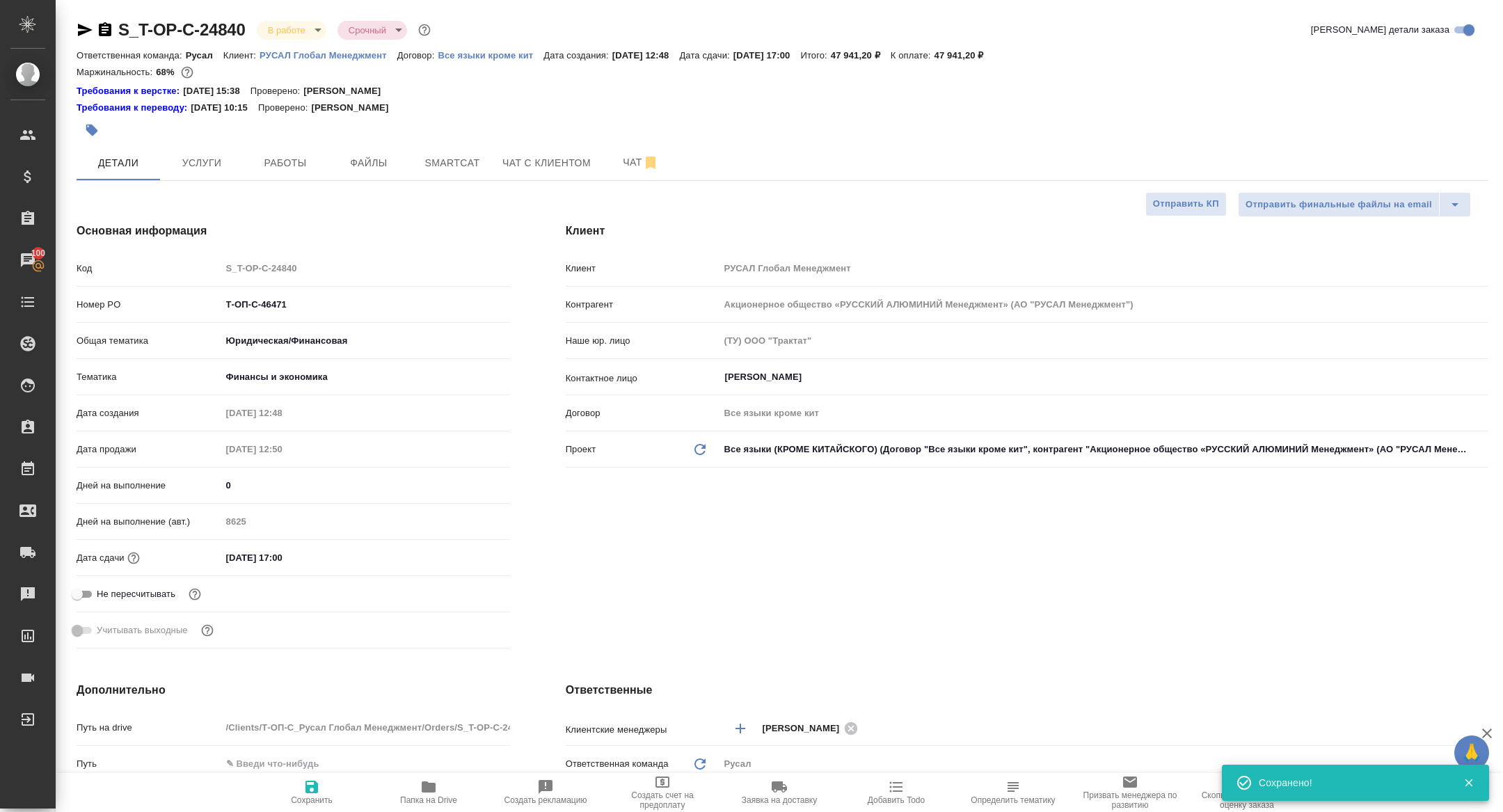
type textarea "x"
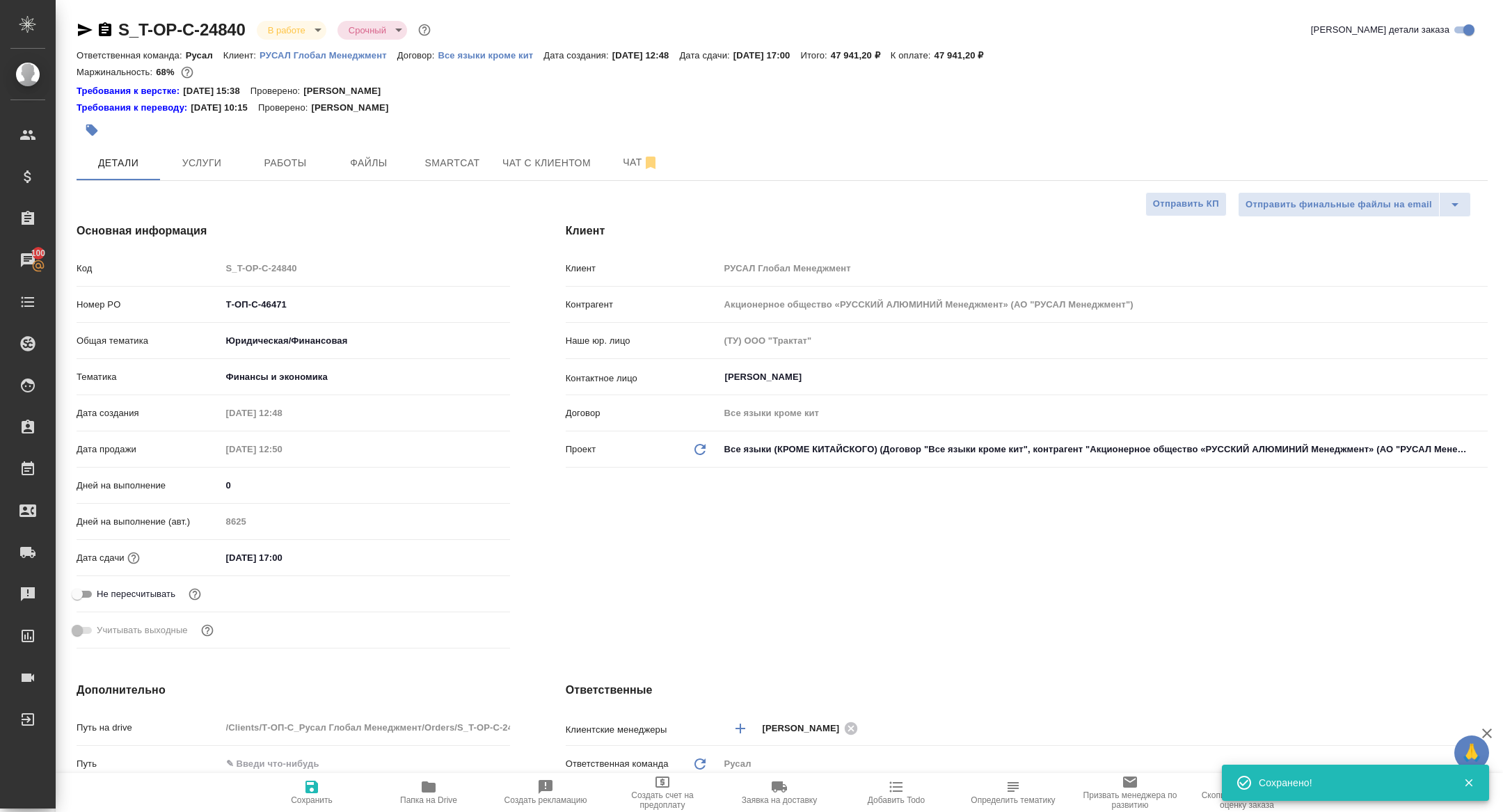
type textarea "x"
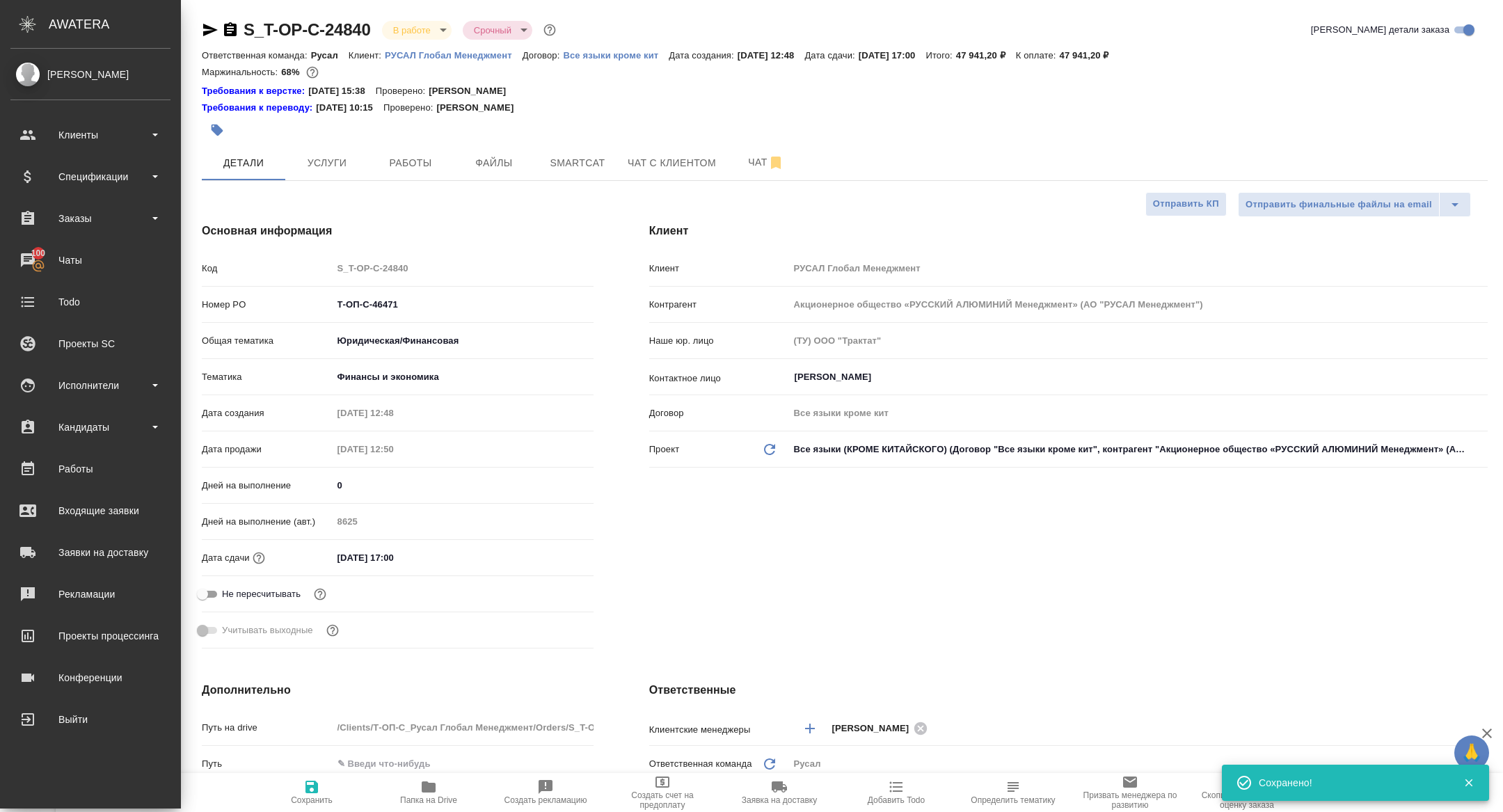
type textarea "x"
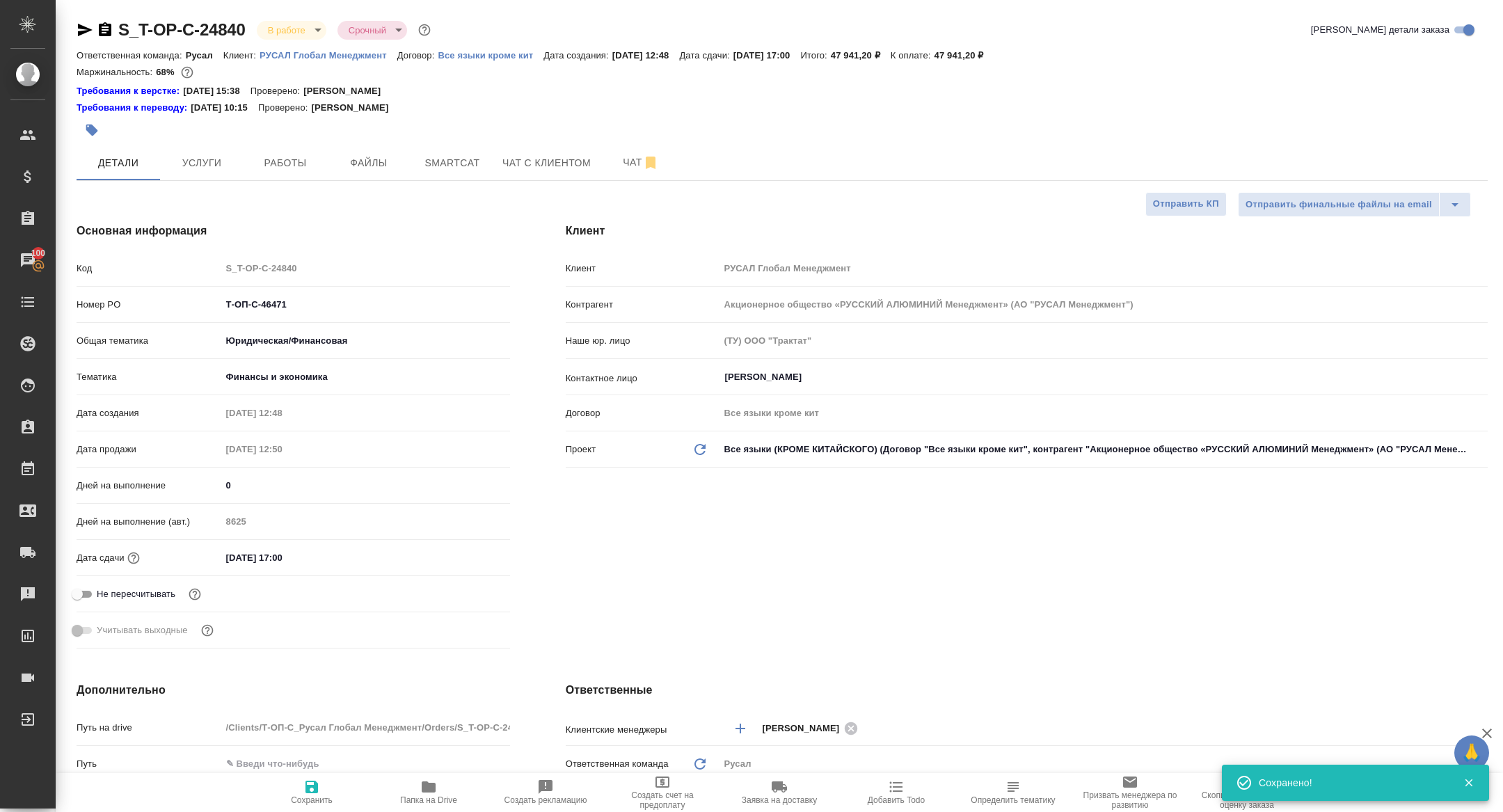
click at [76, 42] on div "S_T-OP-C-24840 В работе inProgress Срочный urgent Кратко детали заказа Ответств…" at bounding box center [782, 762] width 1426 height 1526
click at [76, 33] on div "S_T-OP-C-24840 В работе inProgress Срочный urgent Кратко детали заказа Ответств…" at bounding box center [782, 762] width 1426 height 1526
click at [80, 32] on icon "button" at bounding box center [85, 30] width 14 height 13
type textarea "x"
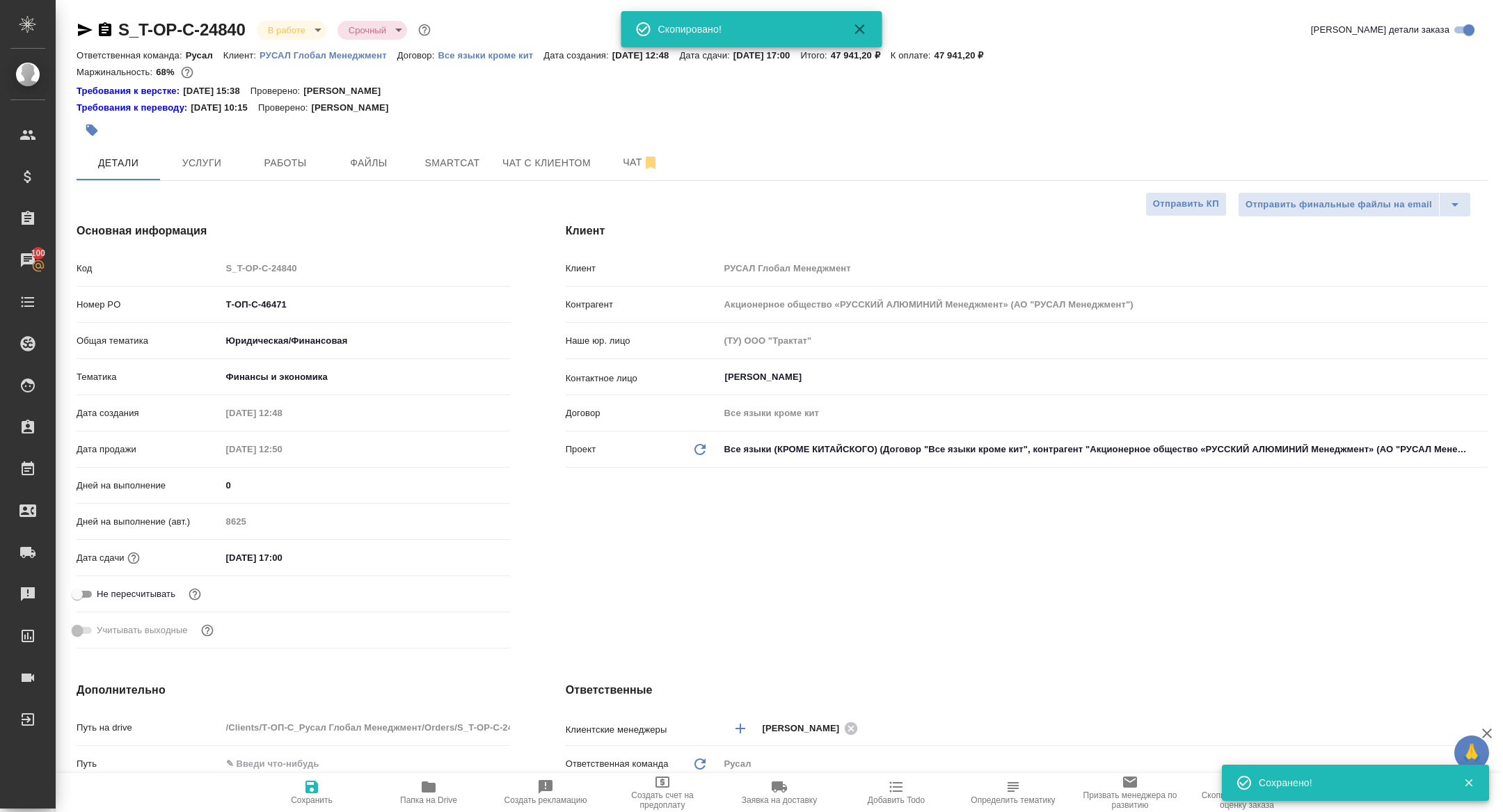
type textarea "x"
click at [249, 180] on hr at bounding box center [782, 180] width 1411 height 1
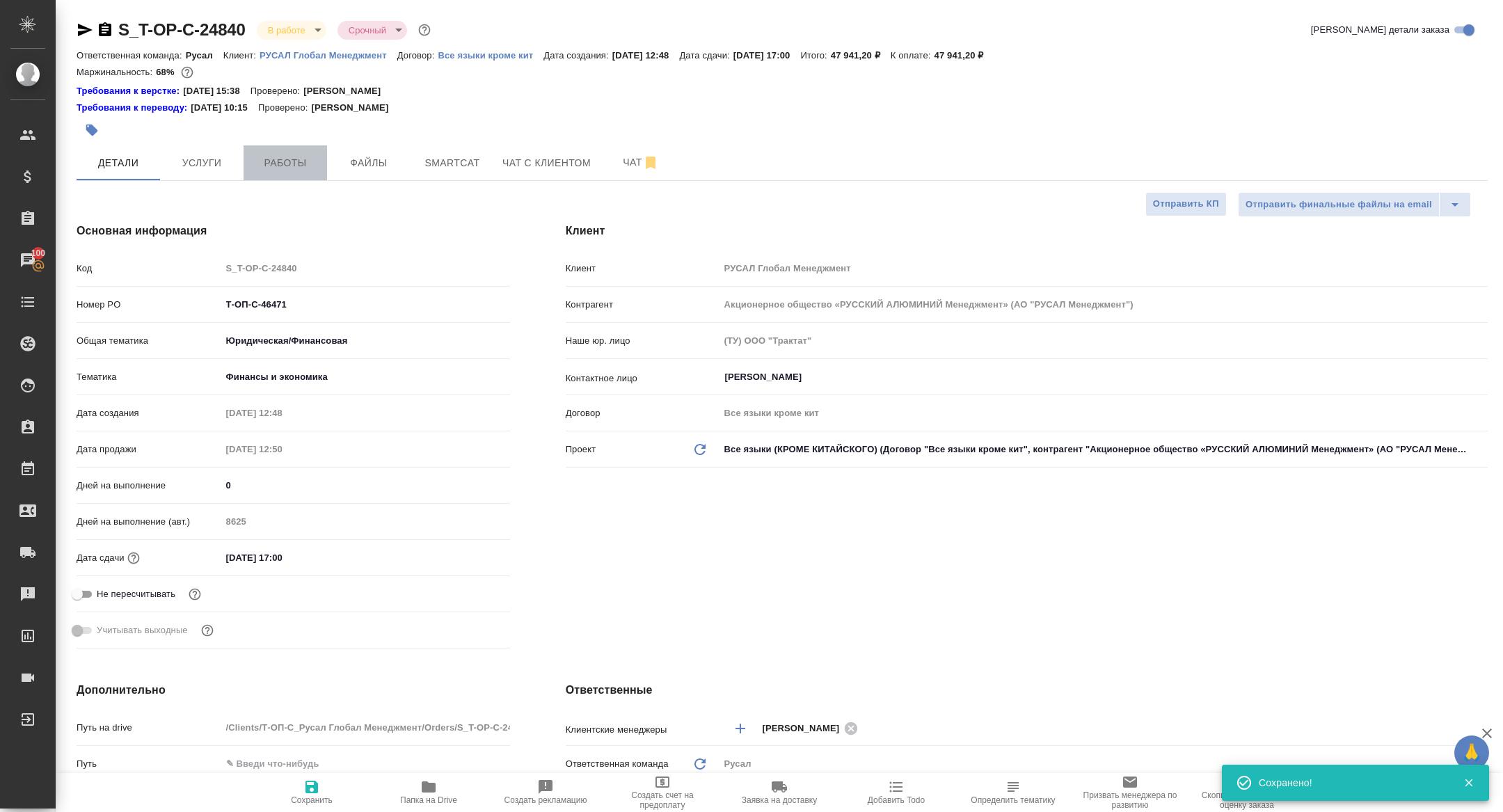
click at [295, 156] on span "Работы" at bounding box center [285, 162] width 67 height 17
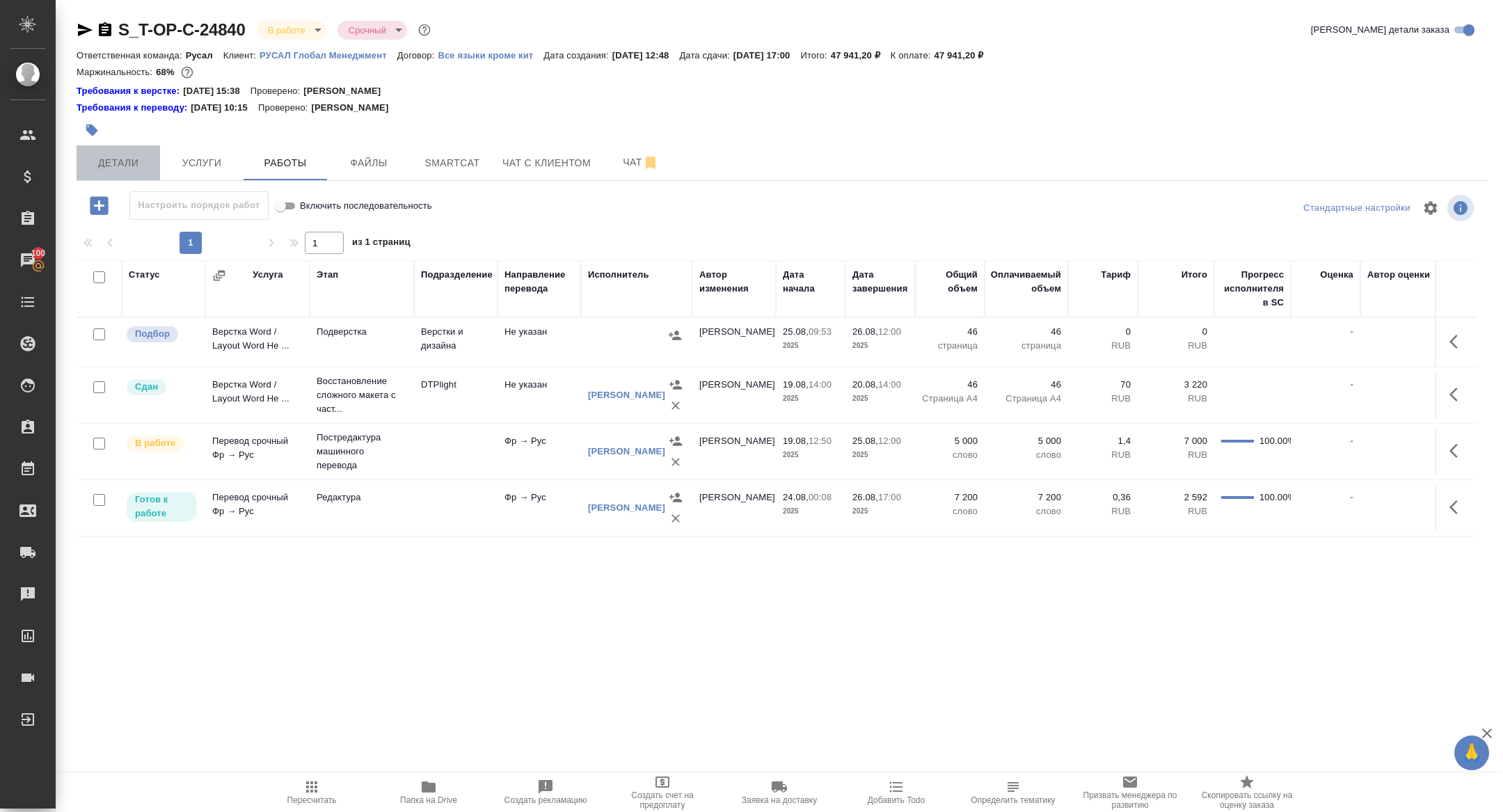
click at [115, 151] on button "Детали" at bounding box center [118, 162] width 84 height 35
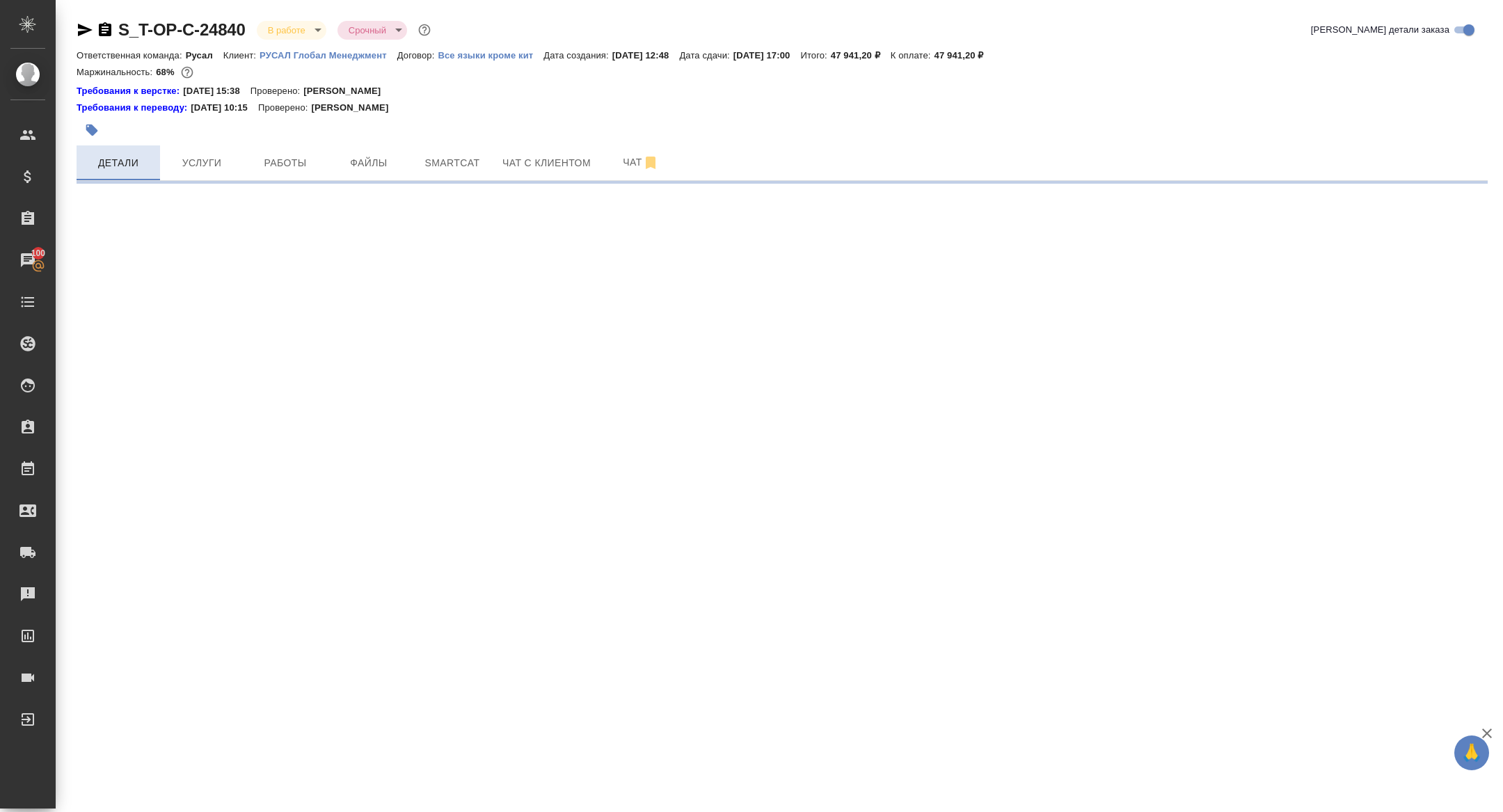
select select "RU"
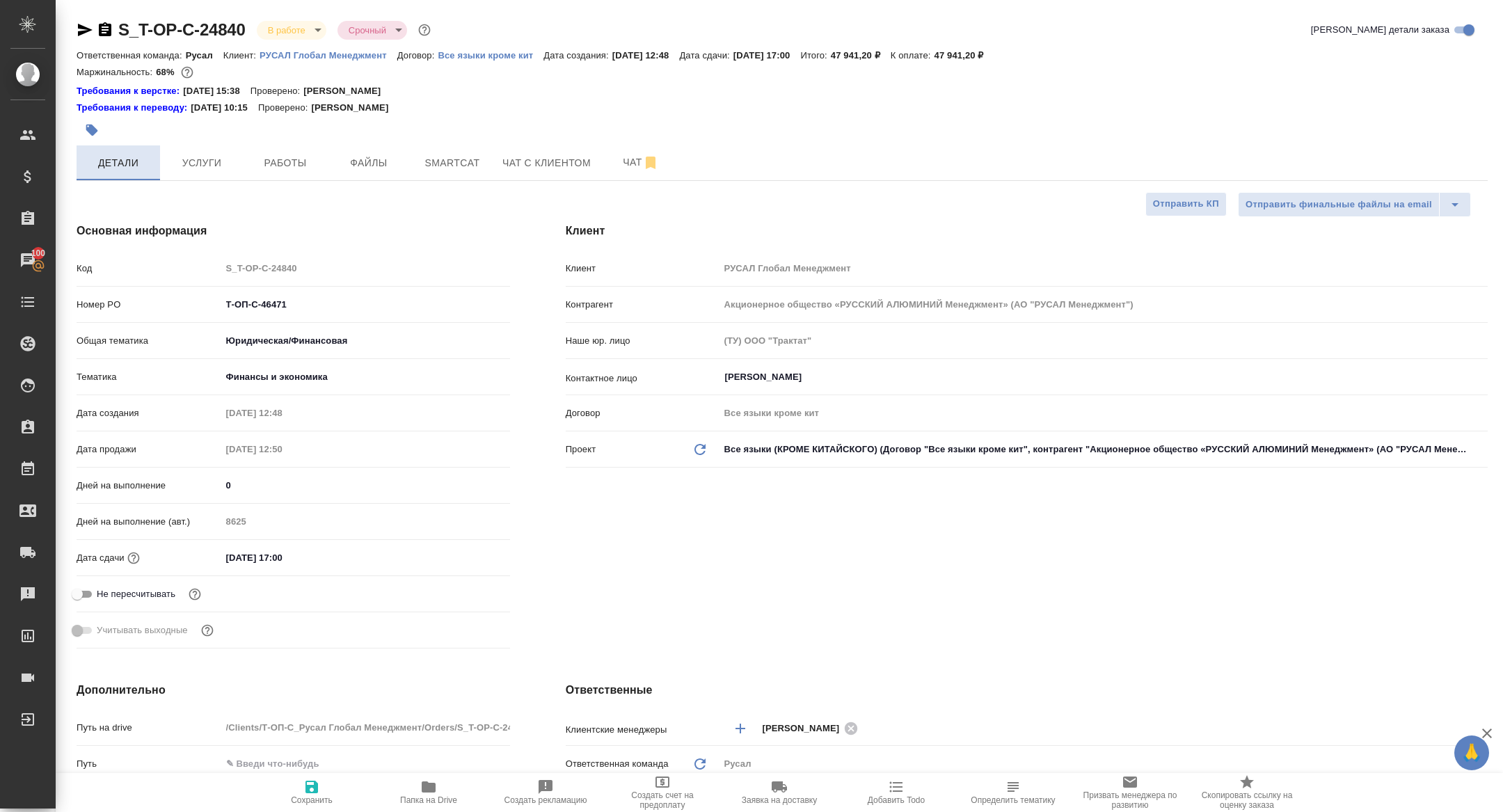
type textarea "x"
click at [91, 24] on icon "button" at bounding box center [85, 30] width 17 height 17
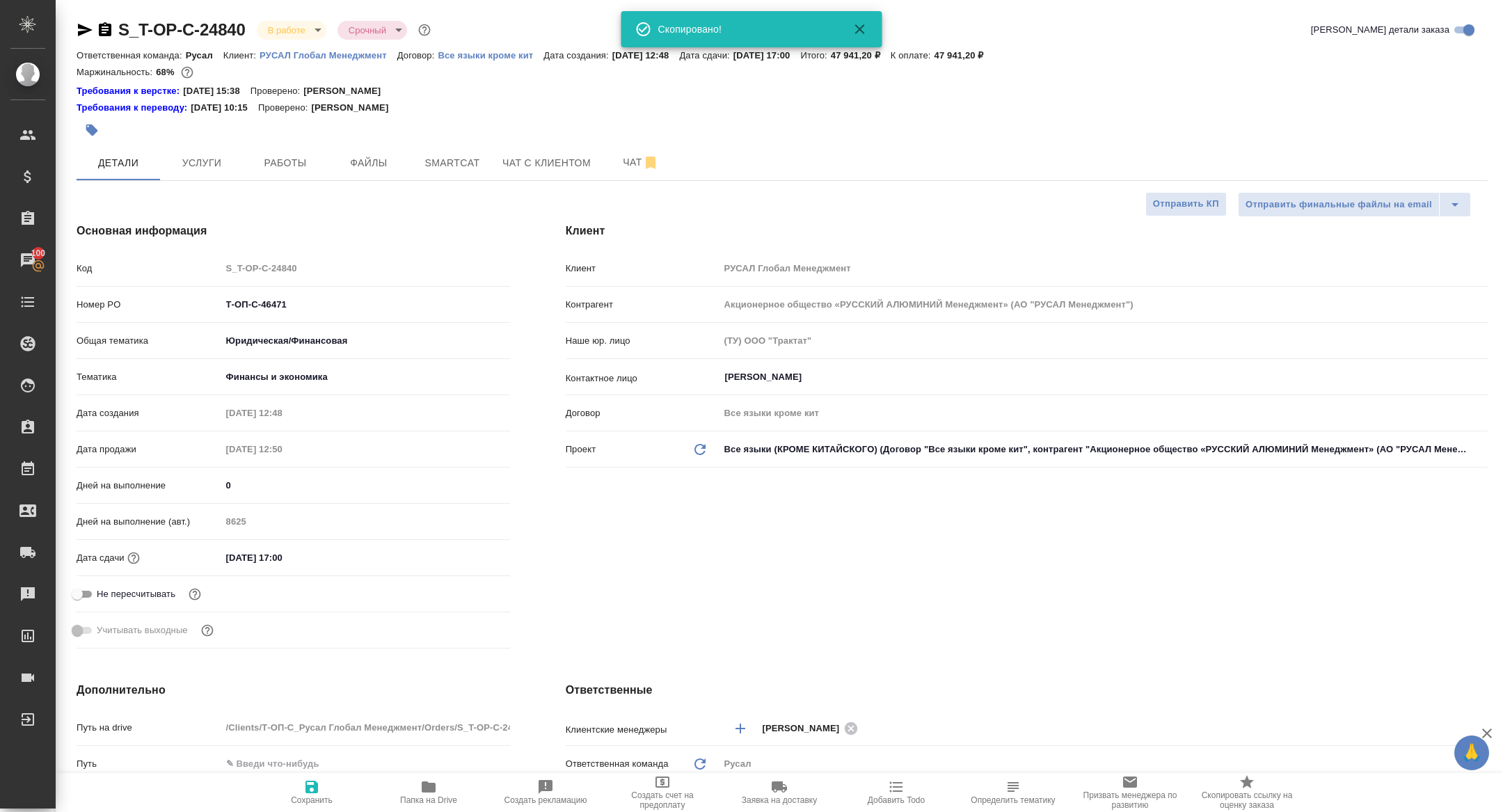
type textarea "x"
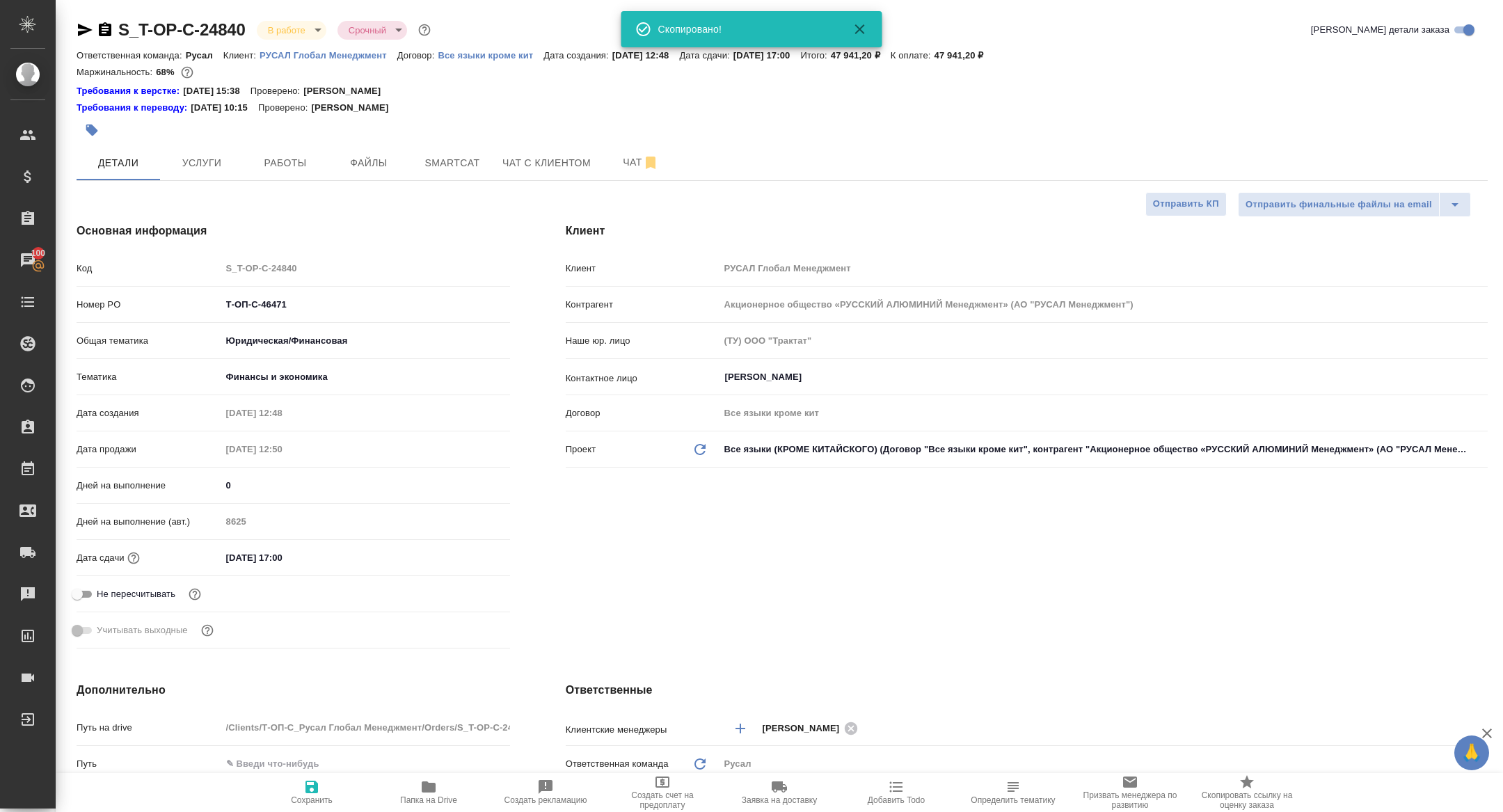
type textarea "x"
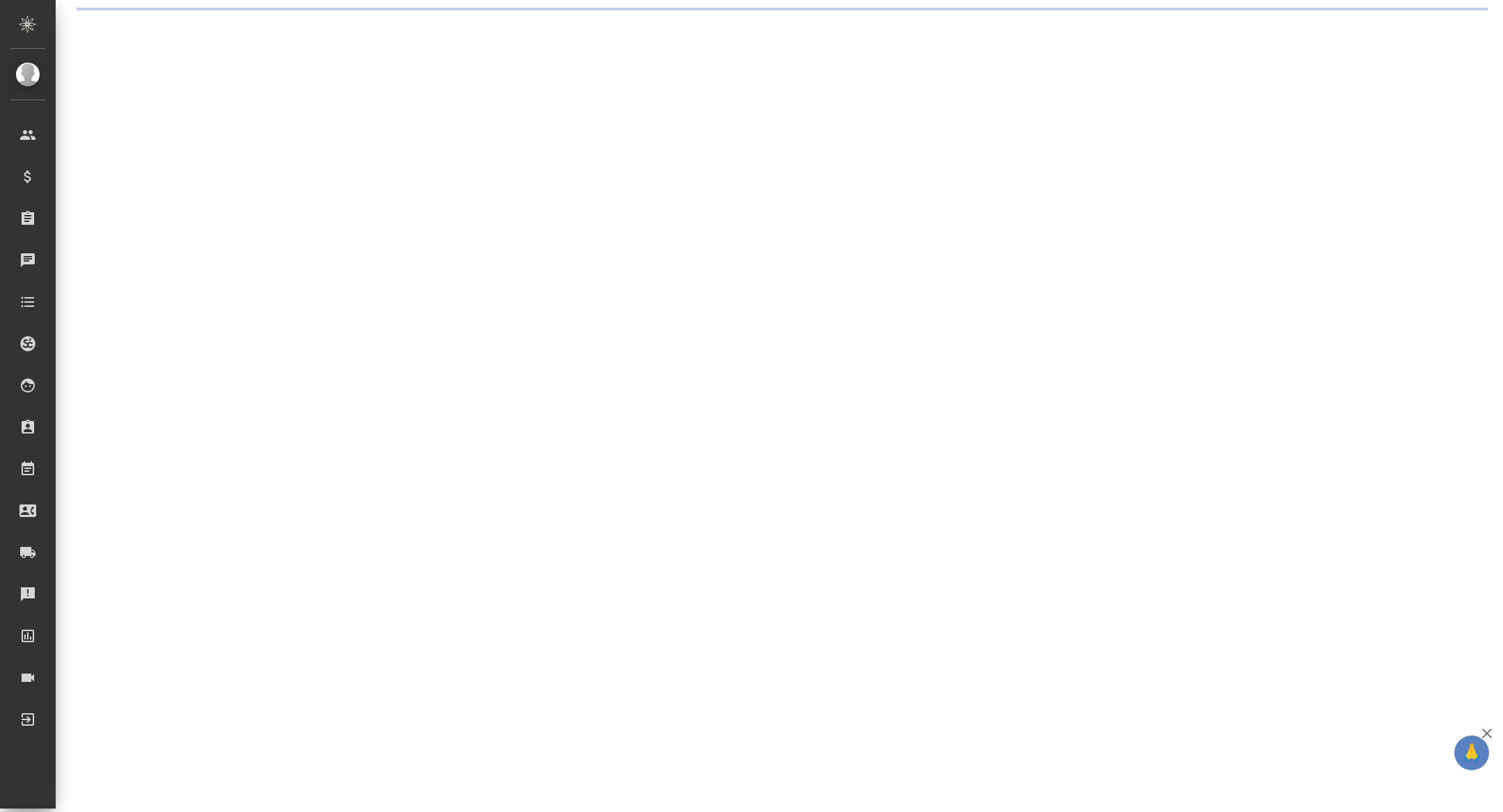
select select "RU"
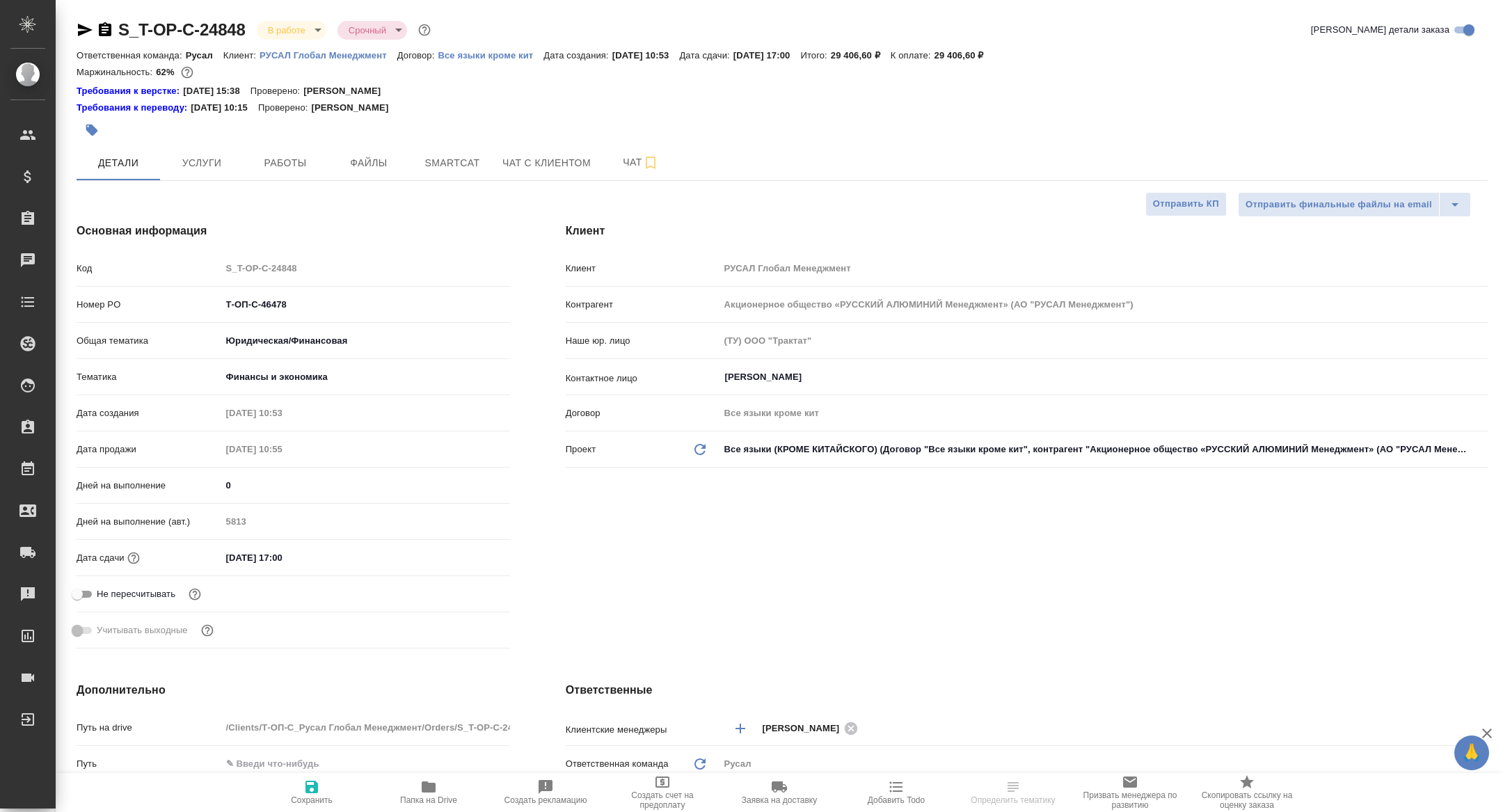
type textarea "x"
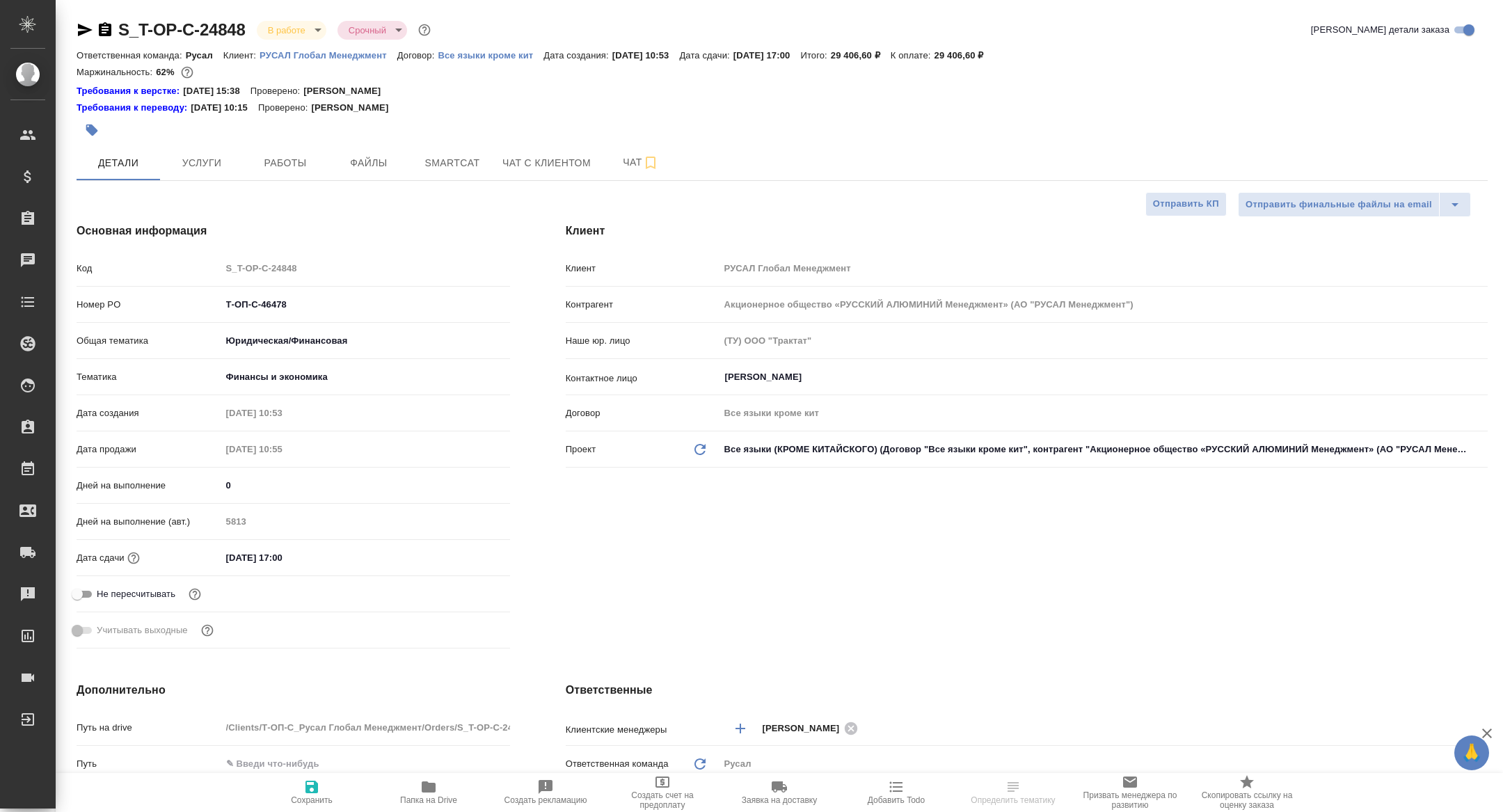
type textarea "x"
click at [302, 165] on span "Работы" at bounding box center [285, 162] width 67 height 17
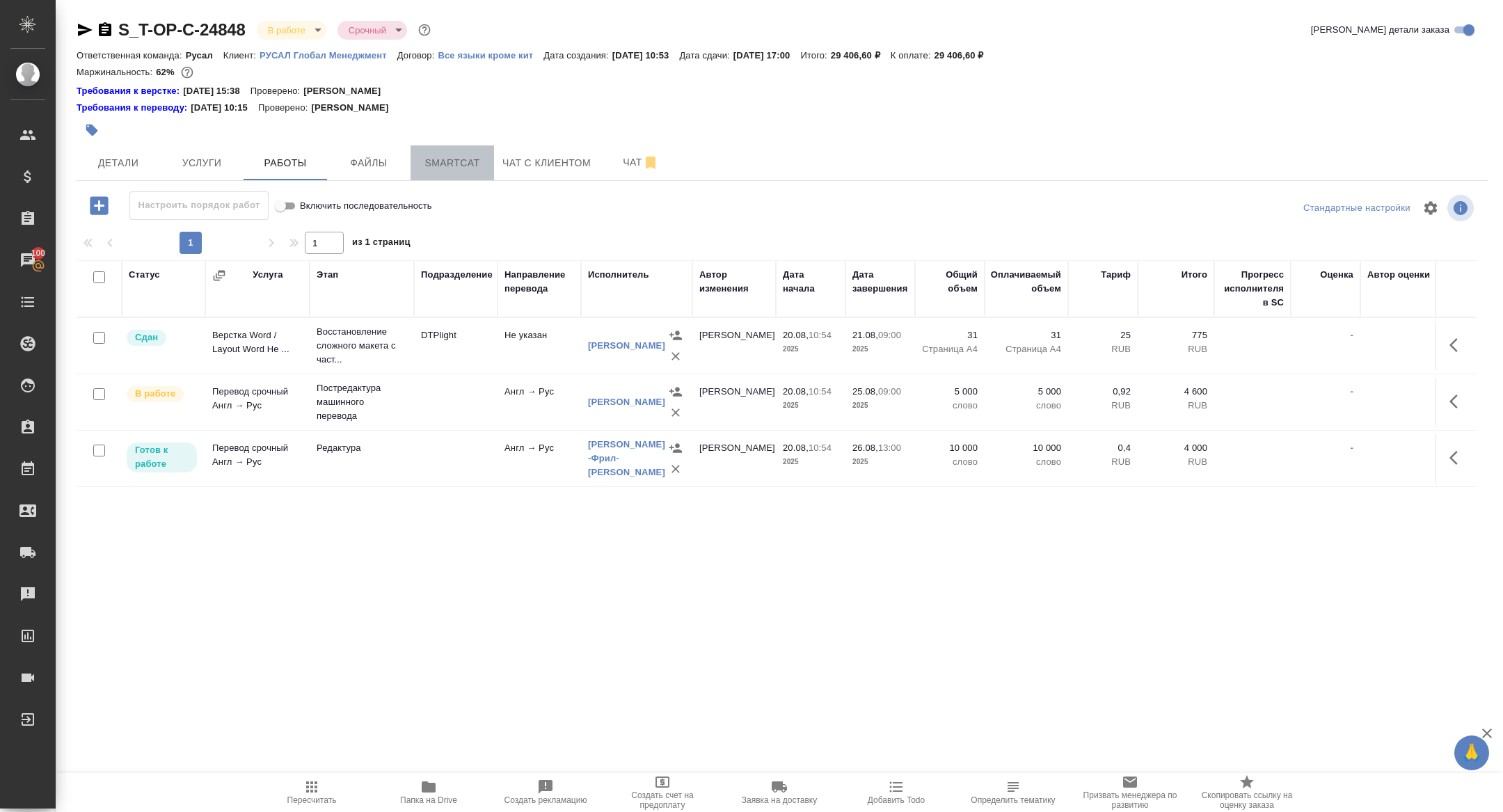
click at [459, 162] on span "Smartcat" at bounding box center [452, 162] width 67 height 17
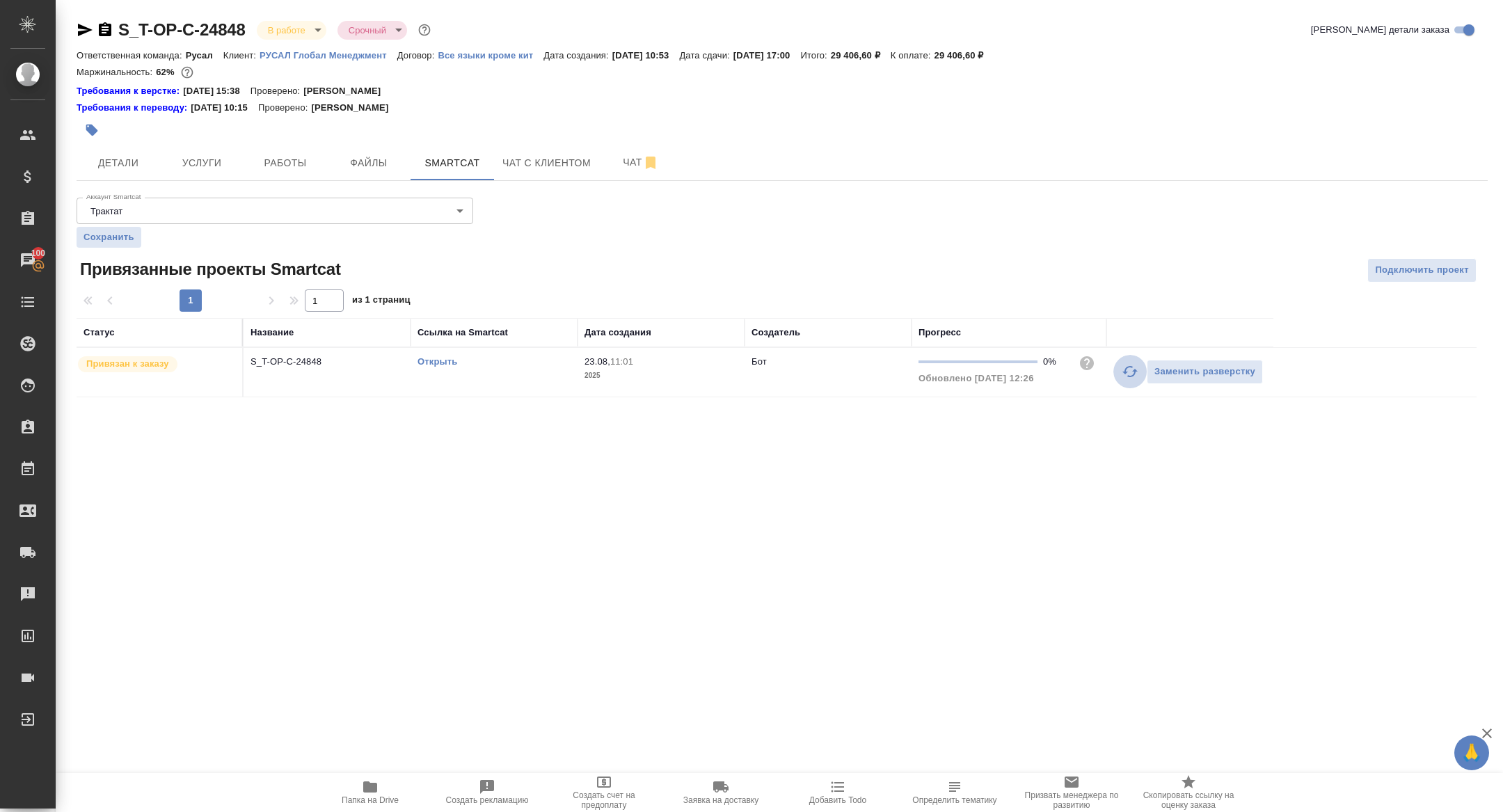
click at [1129, 369] on icon "button" at bounding box center [1130, 371] width 17 height 17
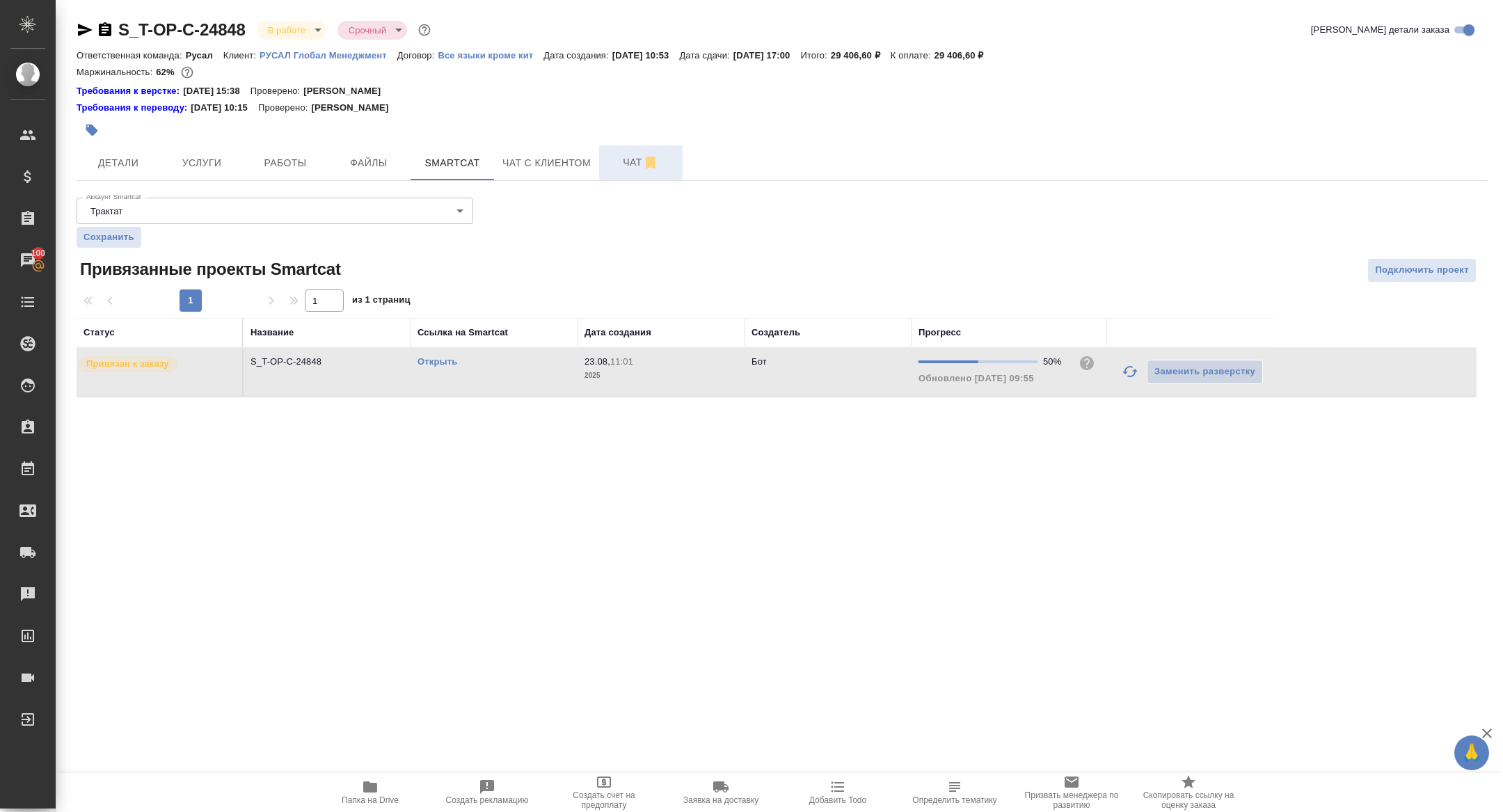
click at [635, 165] on span "Чат" at bounding box center [641, 161] width 67 height 17
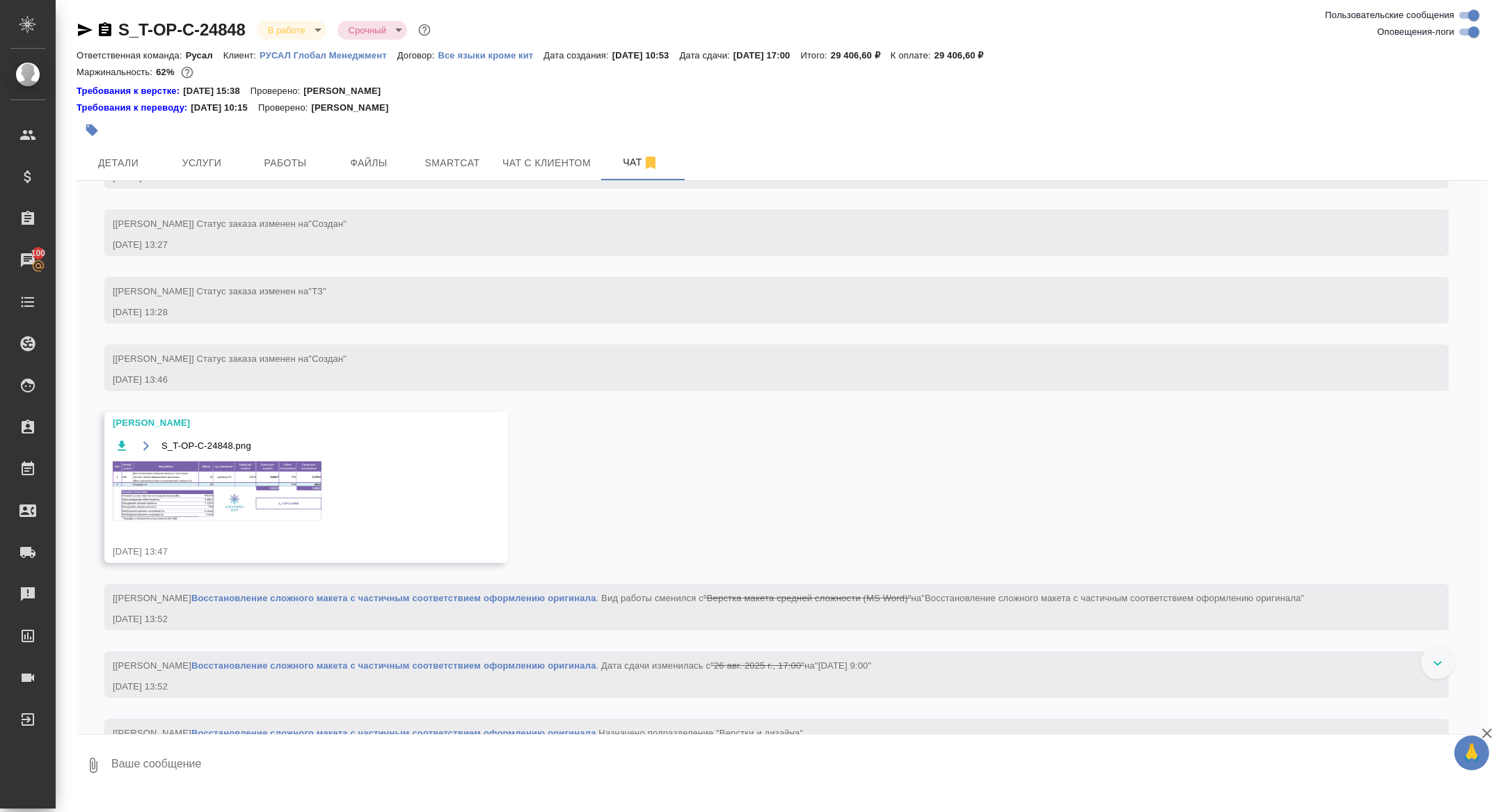
scroll to position [1093, 0]
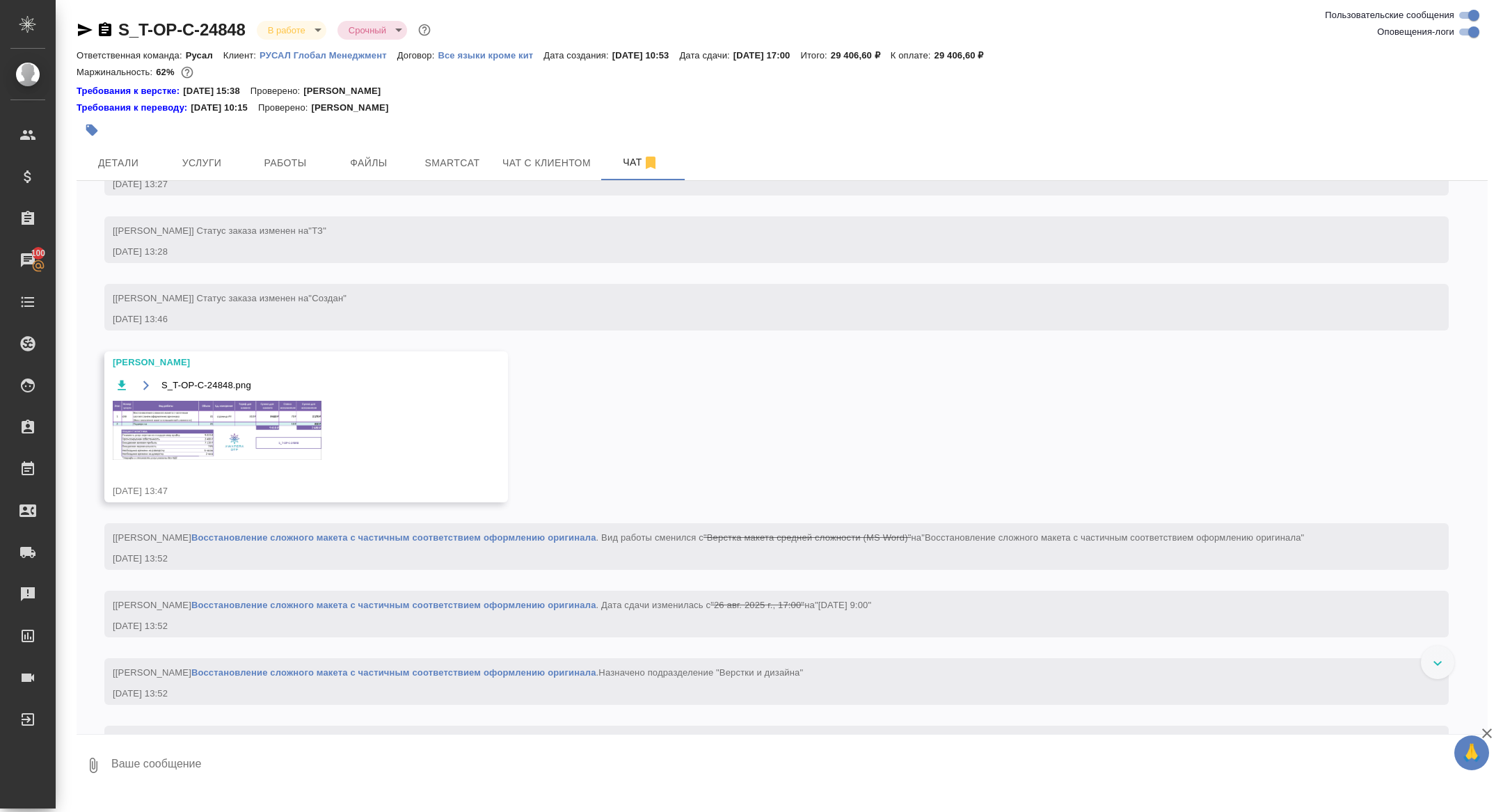
click at [184, 456] on img at bounding box center [217, 430] width 209 height 60
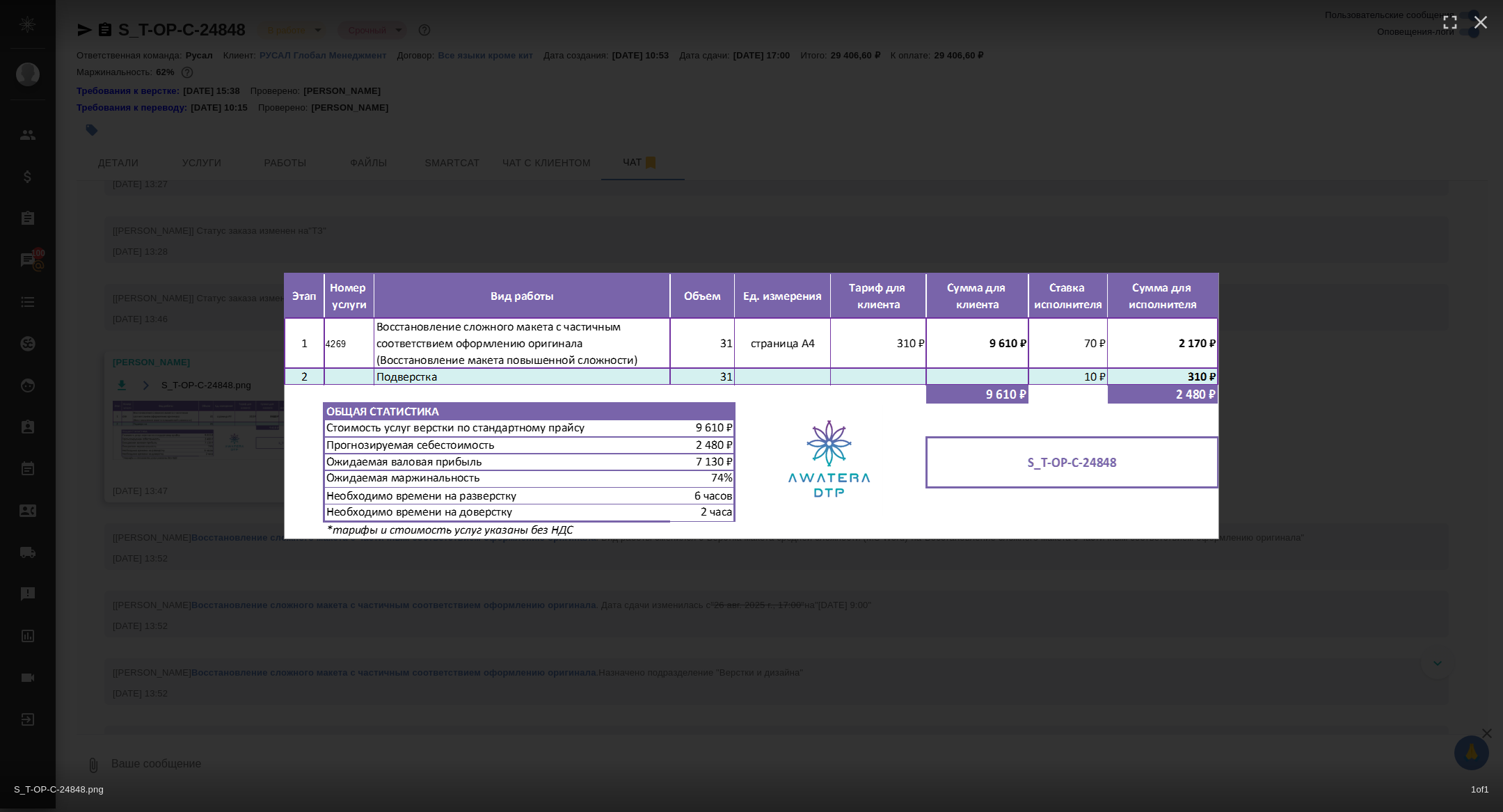
click at [130, 429] on div "S_T-OP-C-24848.png 1 of 1" at bounding box center [751, 406] width 1503 height 812
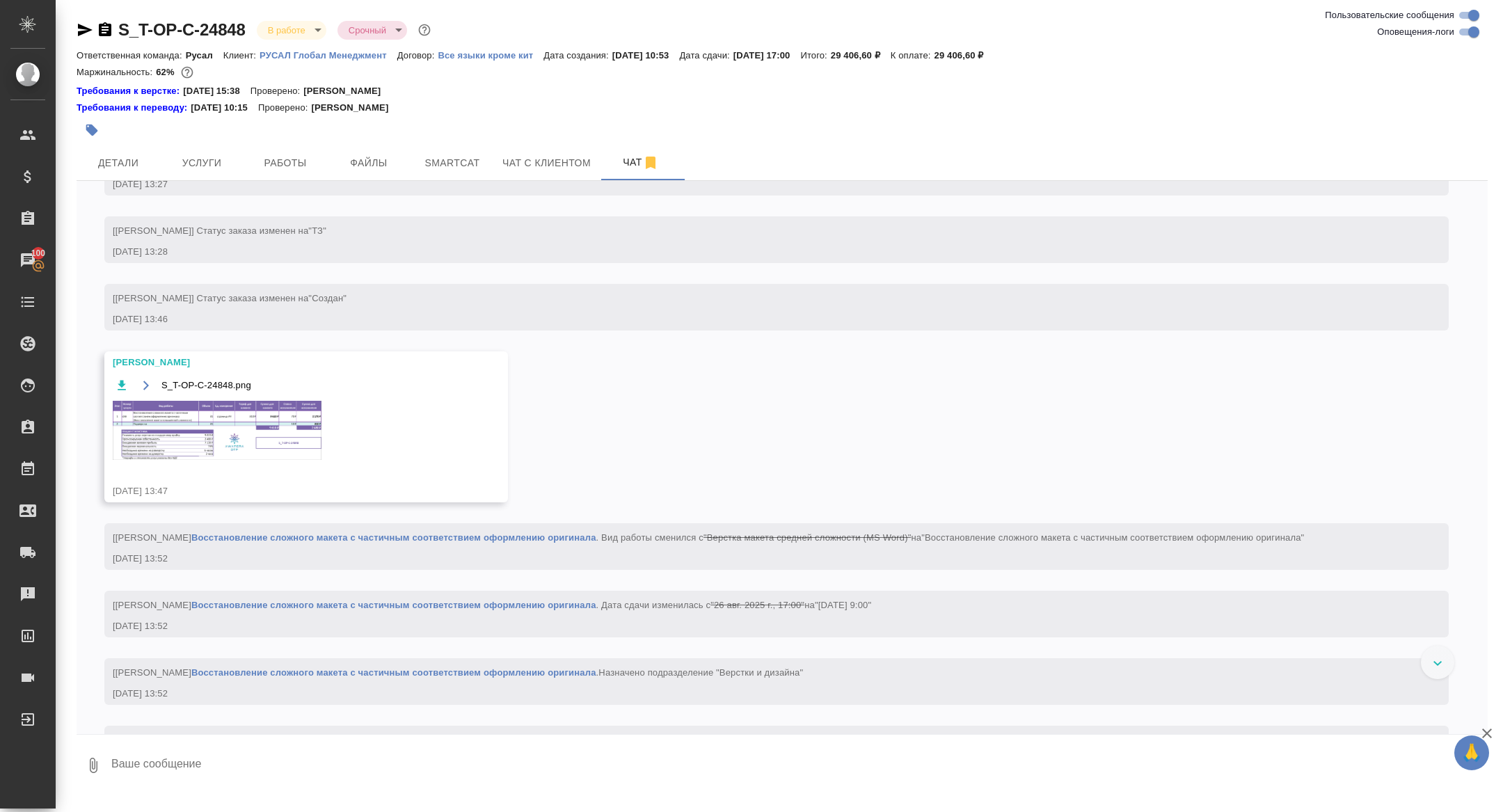
click at [318, 143] on div at bounding box center [547, 130] width 941 height 31
click at [300, 151] on button "Работы" at bounding box center [285, 162] width 84 height 35
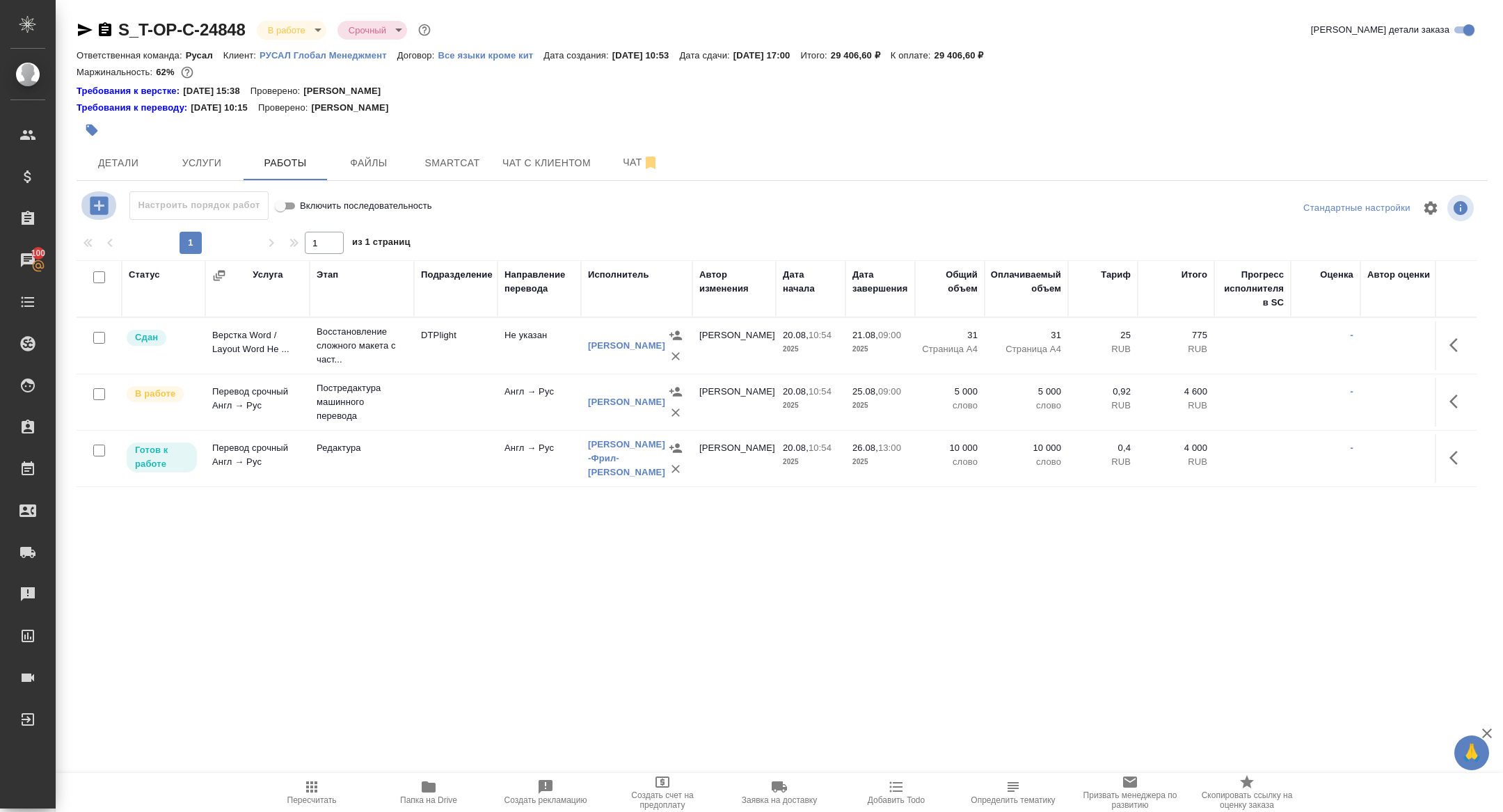
click at [95, 210] on icon "button" at bounding box center [98, 205] width 18 height 18
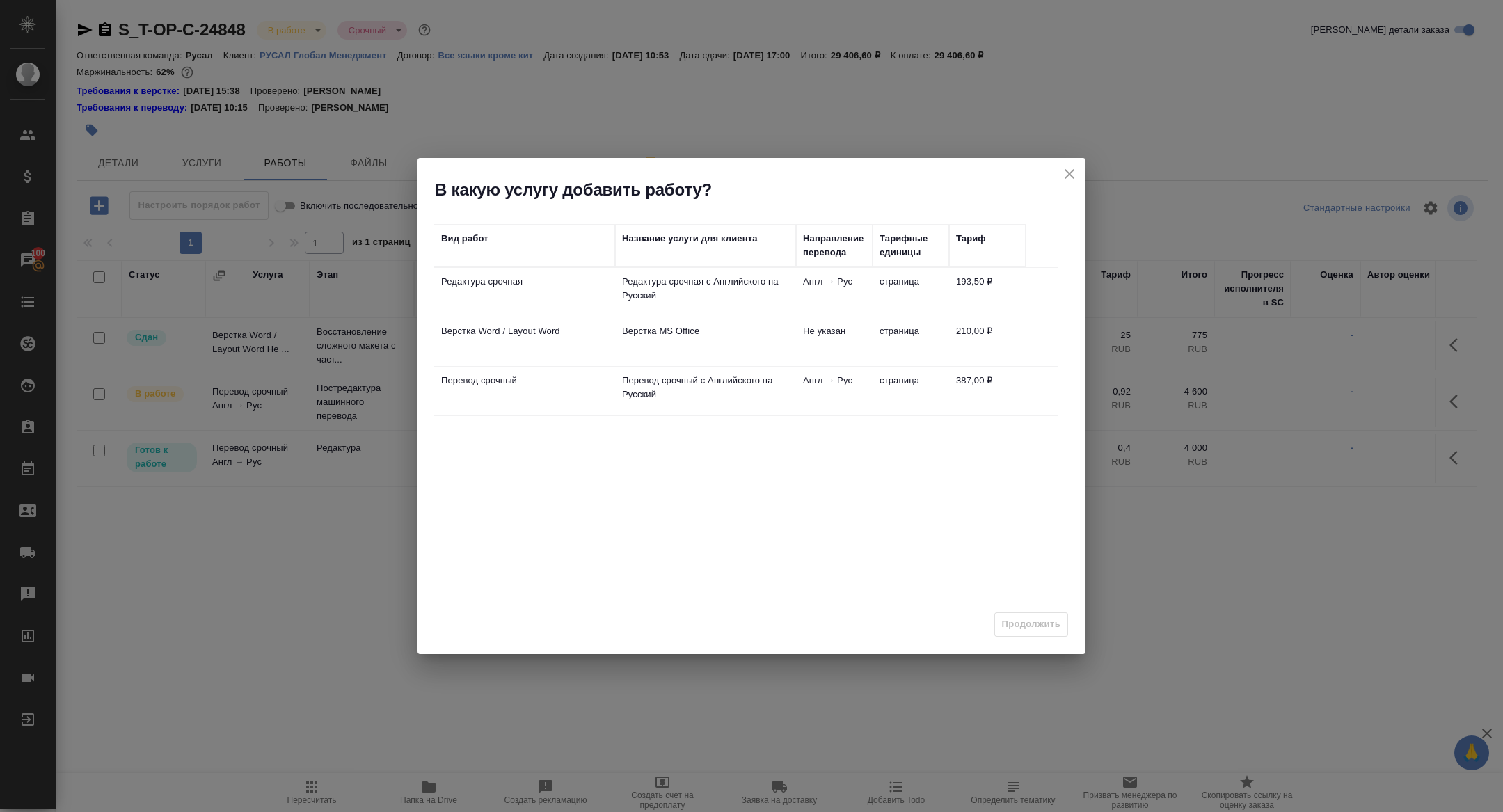
click at [474, 302] on td "Редактура срочная" at bounding box center [524, 292] width 181 height 49
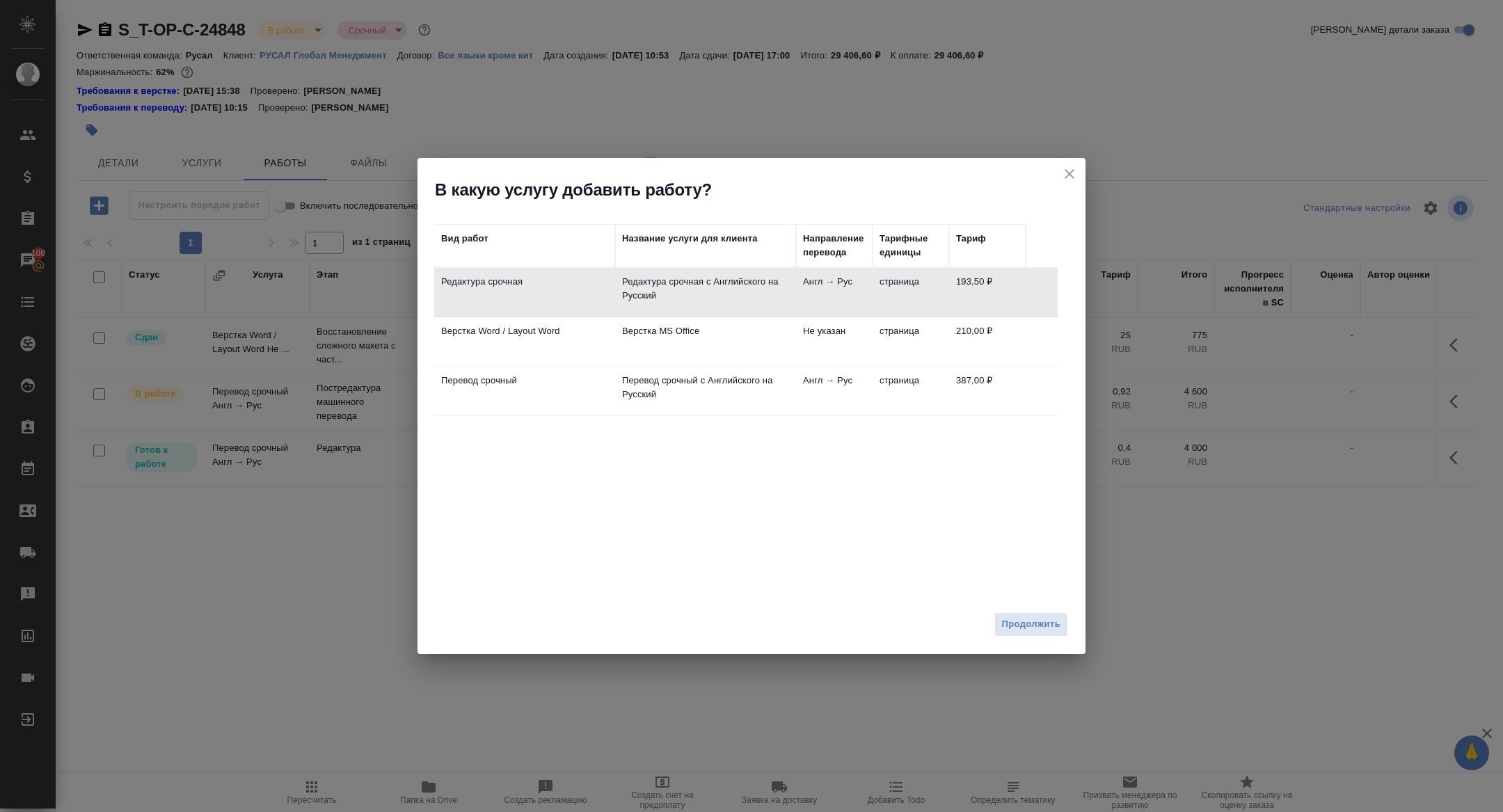
click at [476, 342] on td "Верстка Word / Layout Word" at bounding box center [524, 342] width 181 height 49
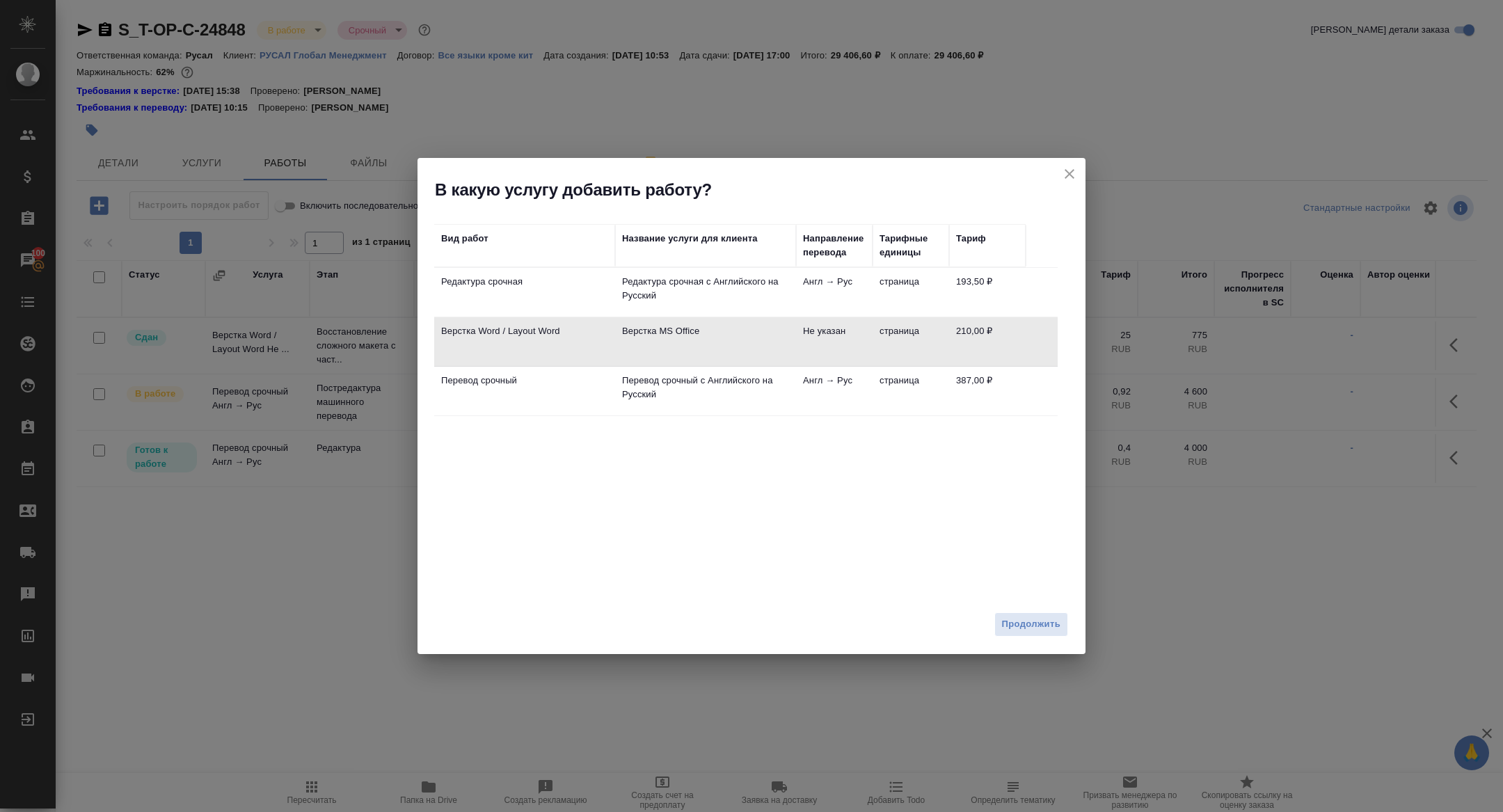
click at [476, 342] on td "Верстка Word / Layout Word" at bounding box center [524, 342] width 181 height 49
click at [1024, 623] on span "Продолжить" at bounding box center [1031, 624] width 59 height 16
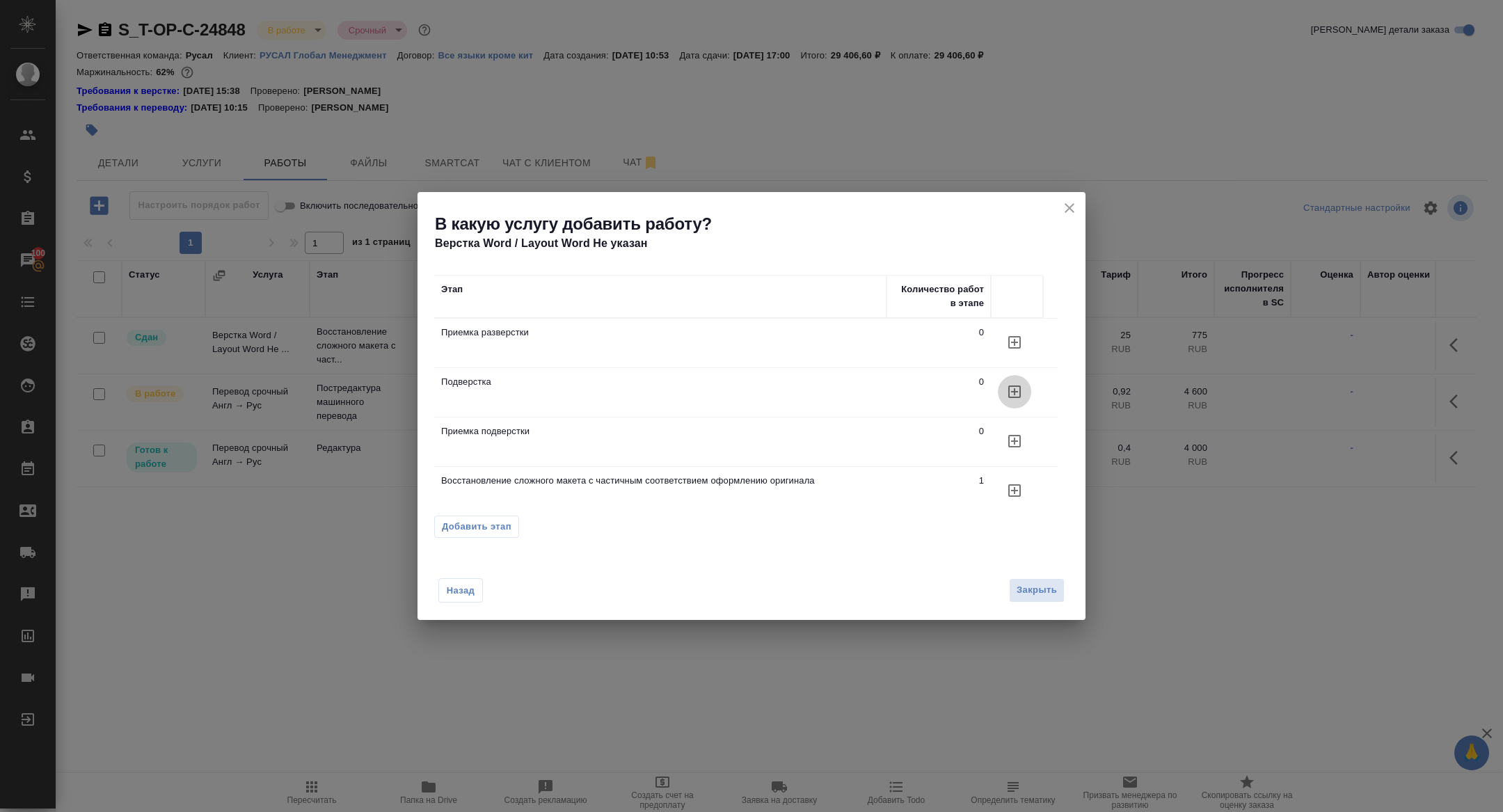
click at [1015, 395] on icon "button" at bounding box center [1015, 392] width 17 height 17
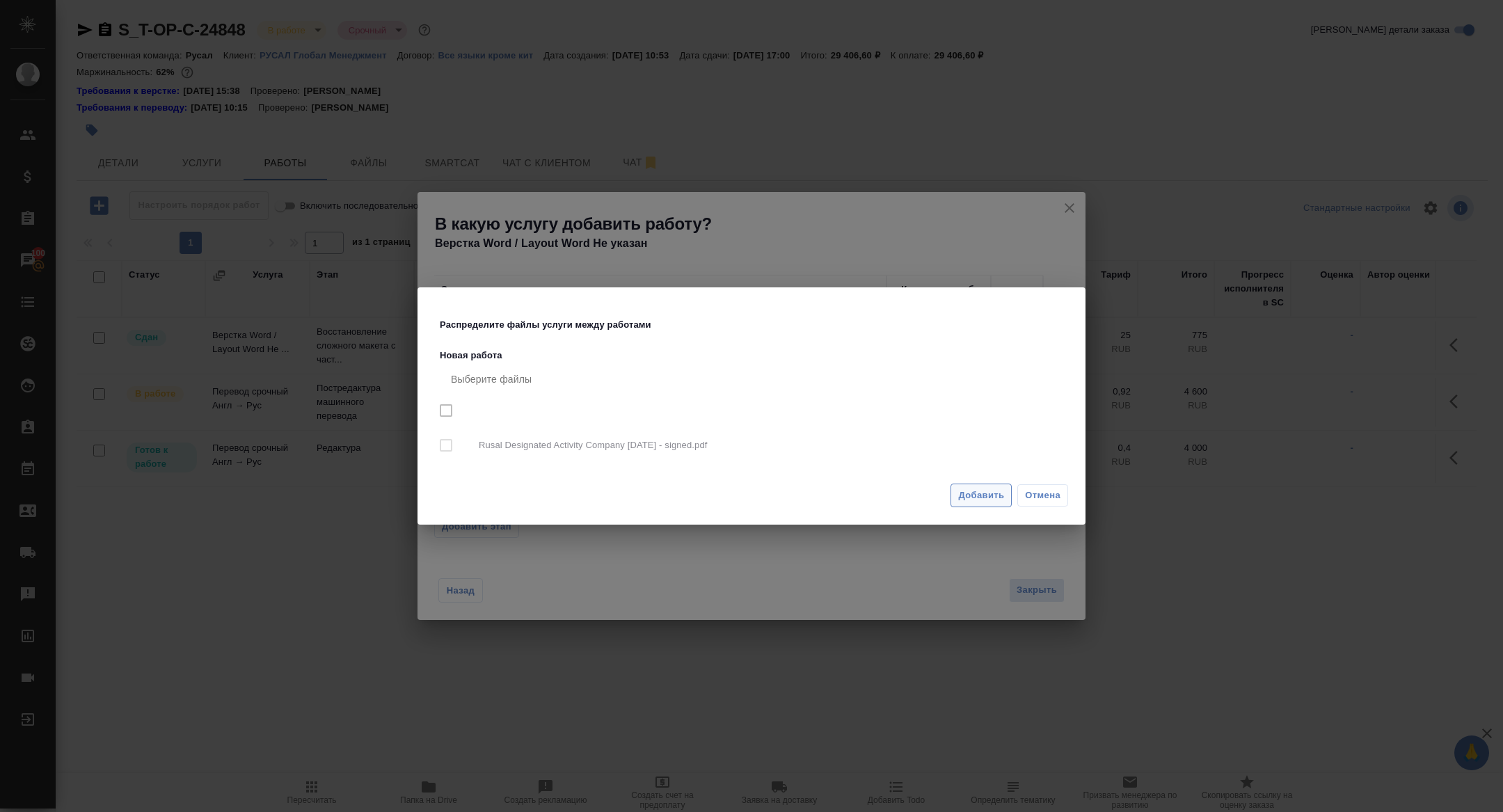
click at [984, 487] on span "Добавить" at bounding box center [981, 495] width 46 height 16
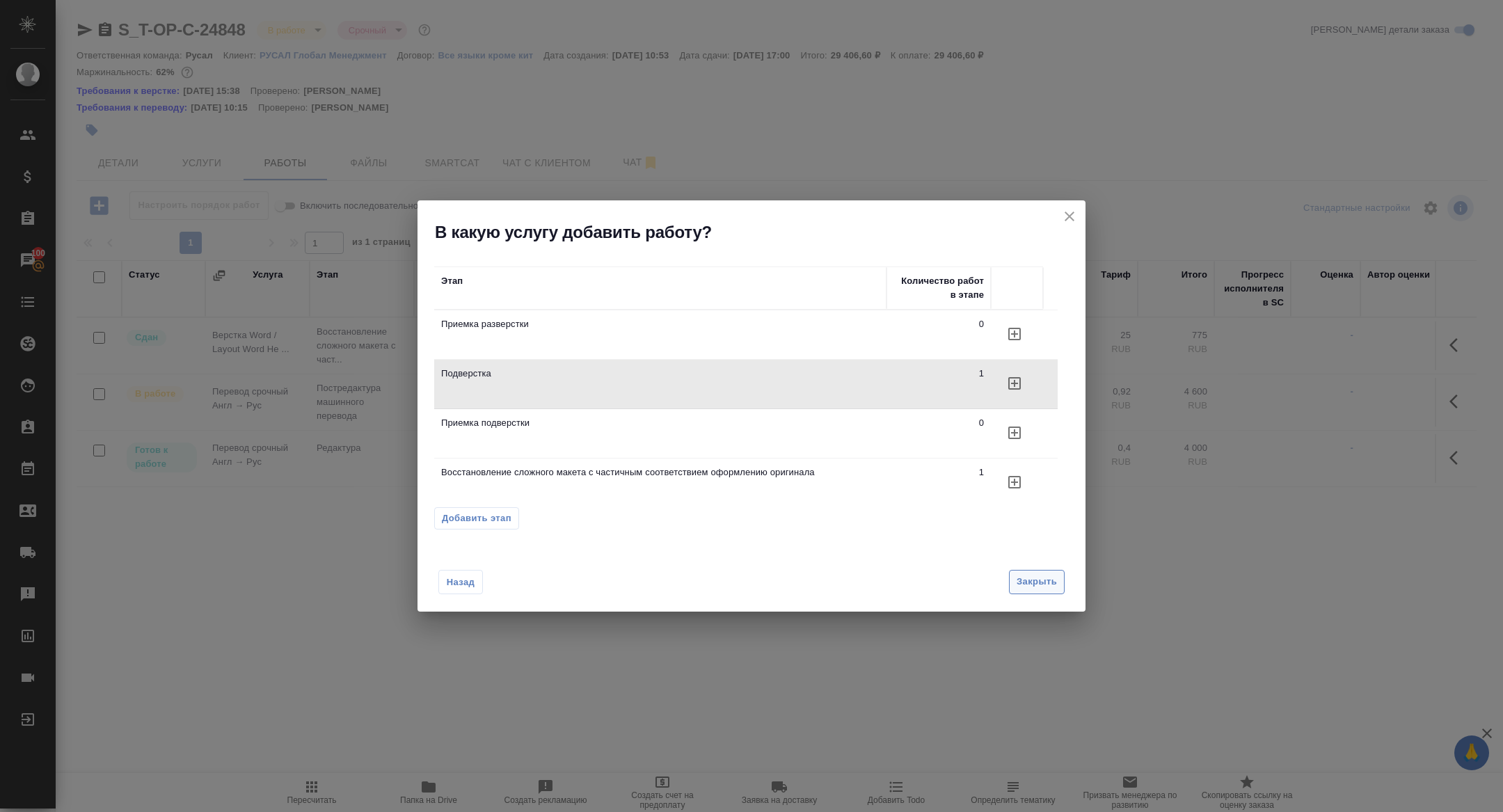
click at [1036, 583] on span "Закрыть" at bounding box center [1036, 582] width 41 height 16
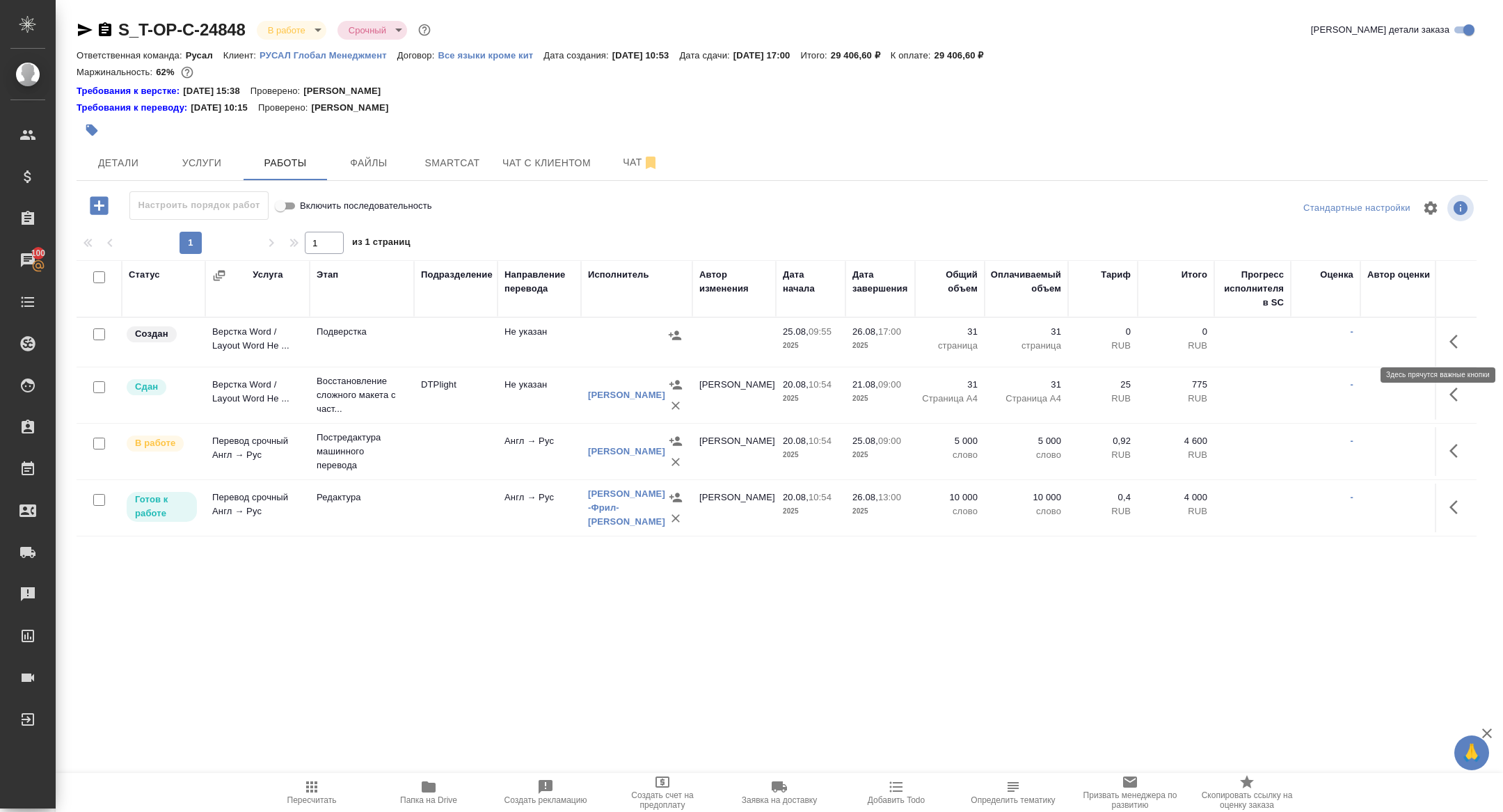
click at [1452, 351] on button "button" at bounding box center [1458, 341] width 33 height 33
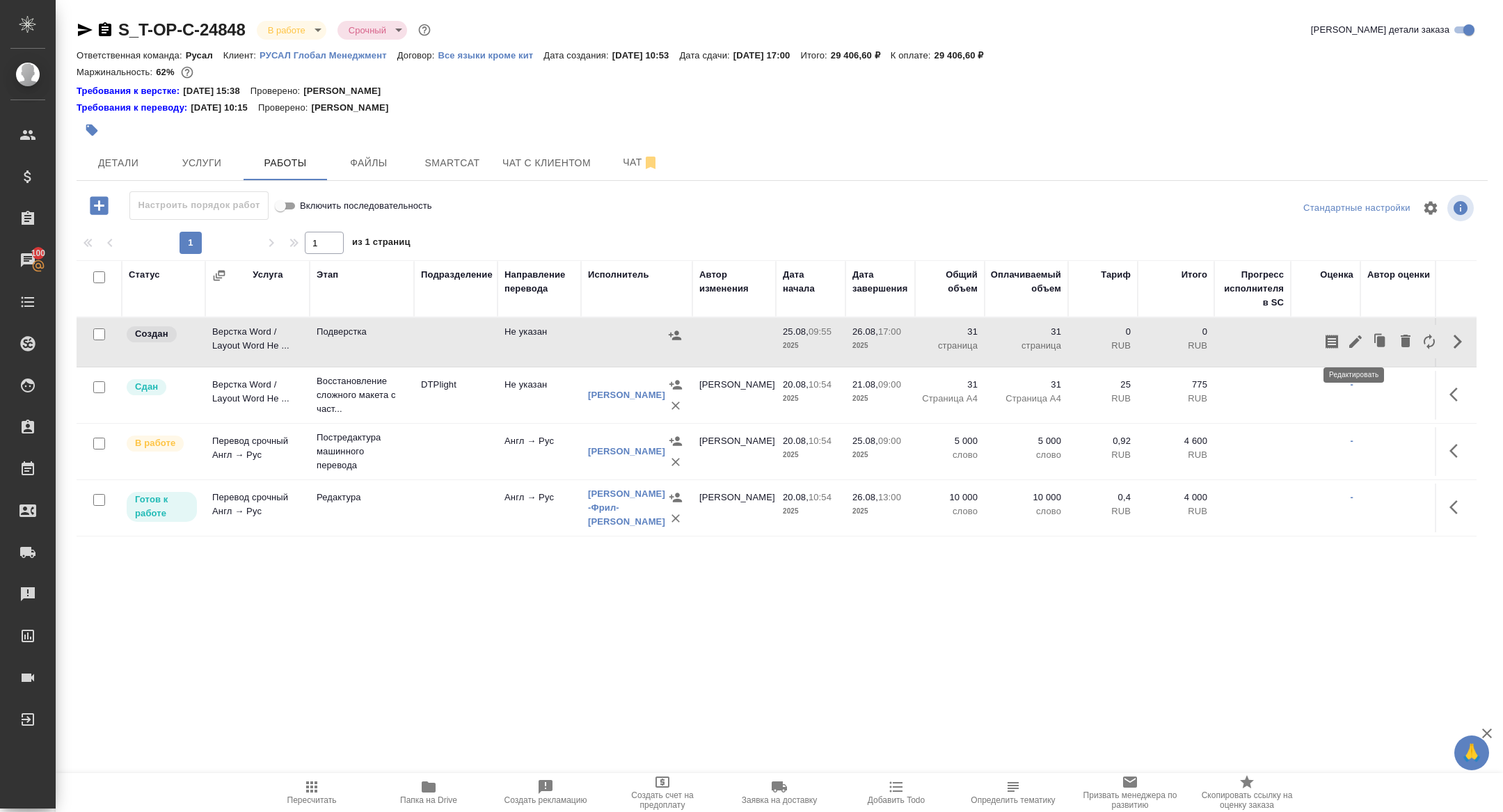
click at [1363, 340] on icon "button" at bounding box center [1356, 341] width 17 height 17
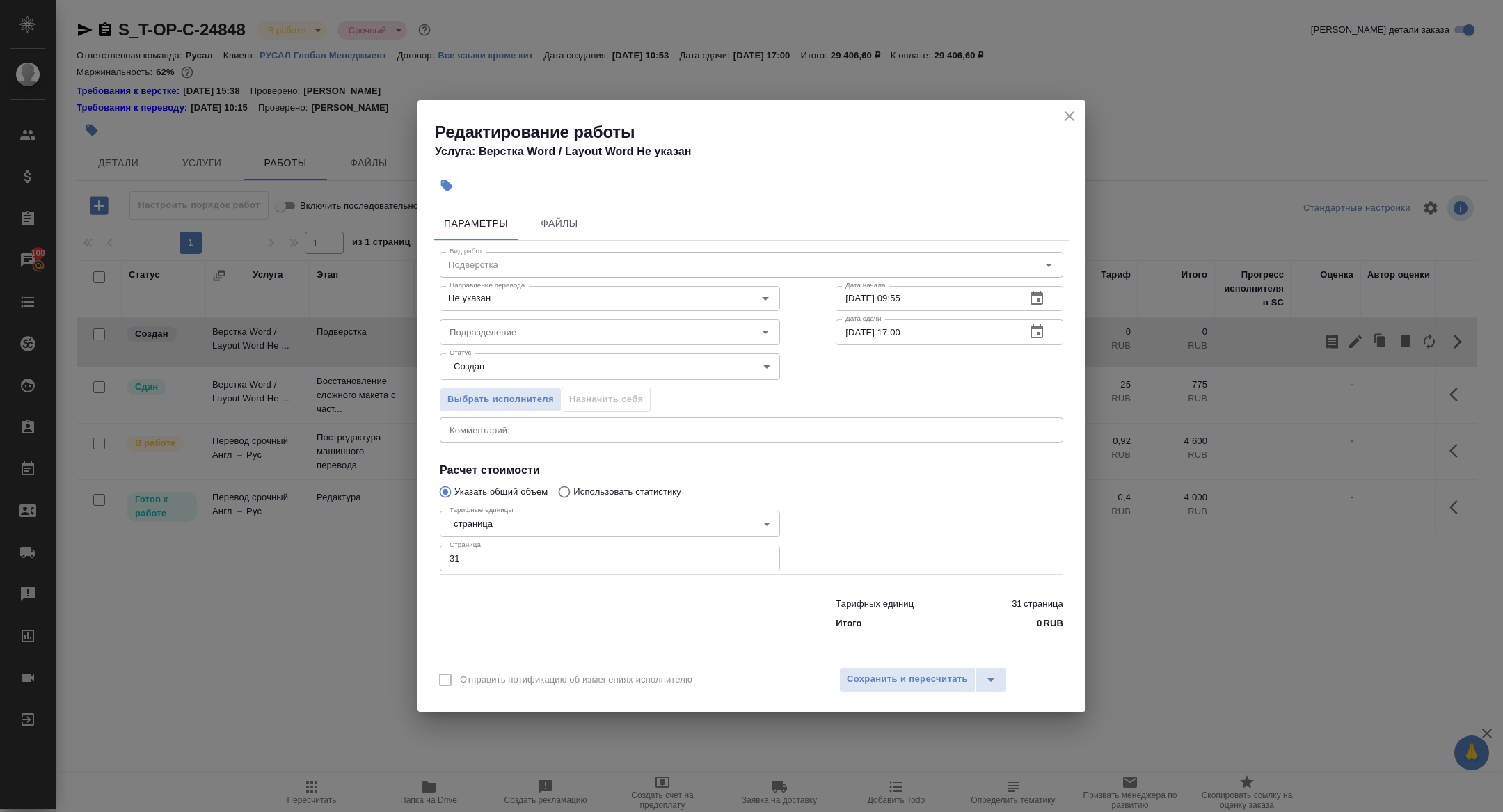
click at [1067, 120] on icon "close" at bounding box center [1070, 115] width 17 height 17
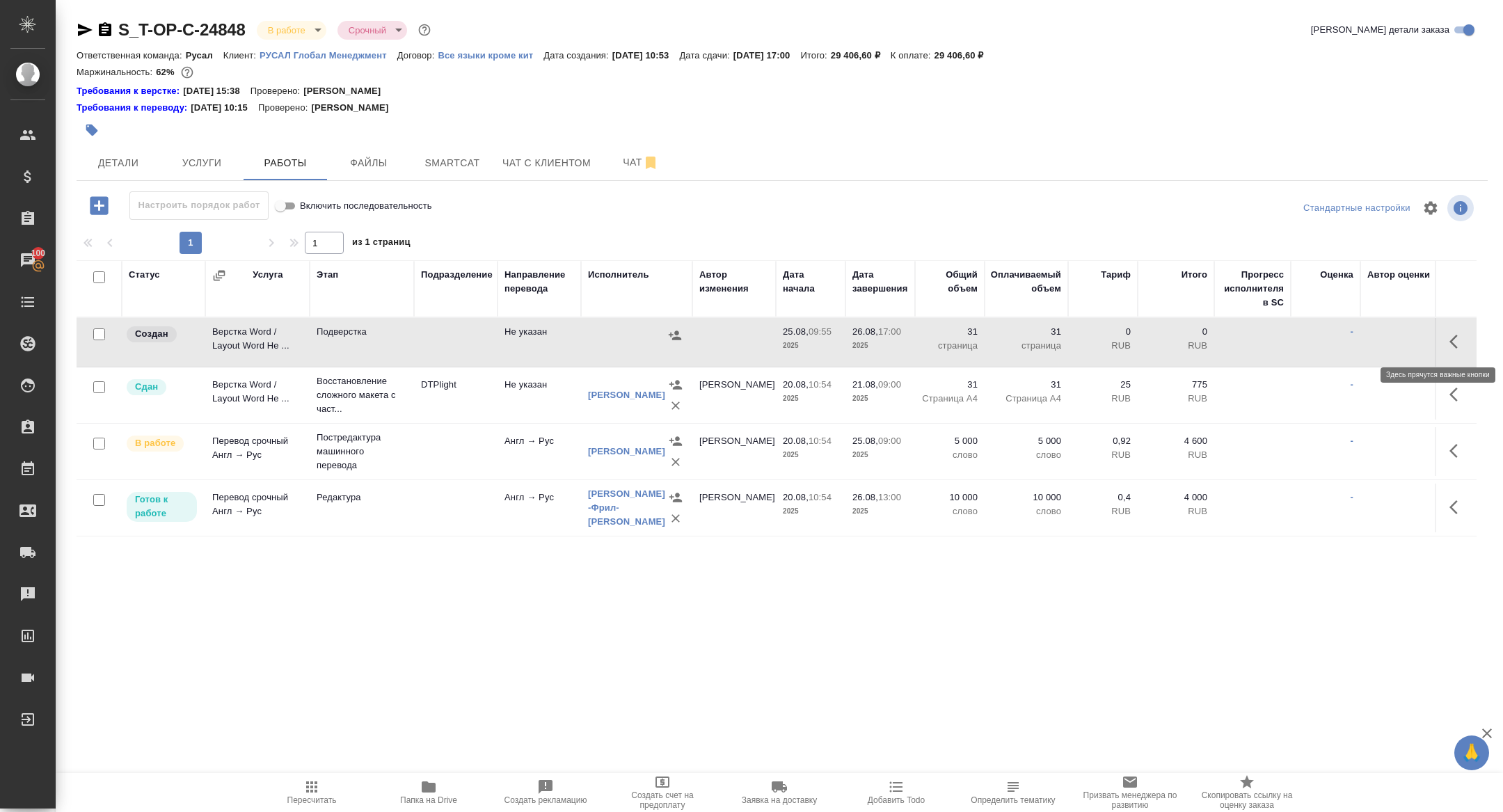
click at [1451, 340] on icon "button" at bounding box center [1453, 341] width 8 height 14
click at [1351, 339] on icon "button" at bounding box center [1356, 341] width 17 height 17
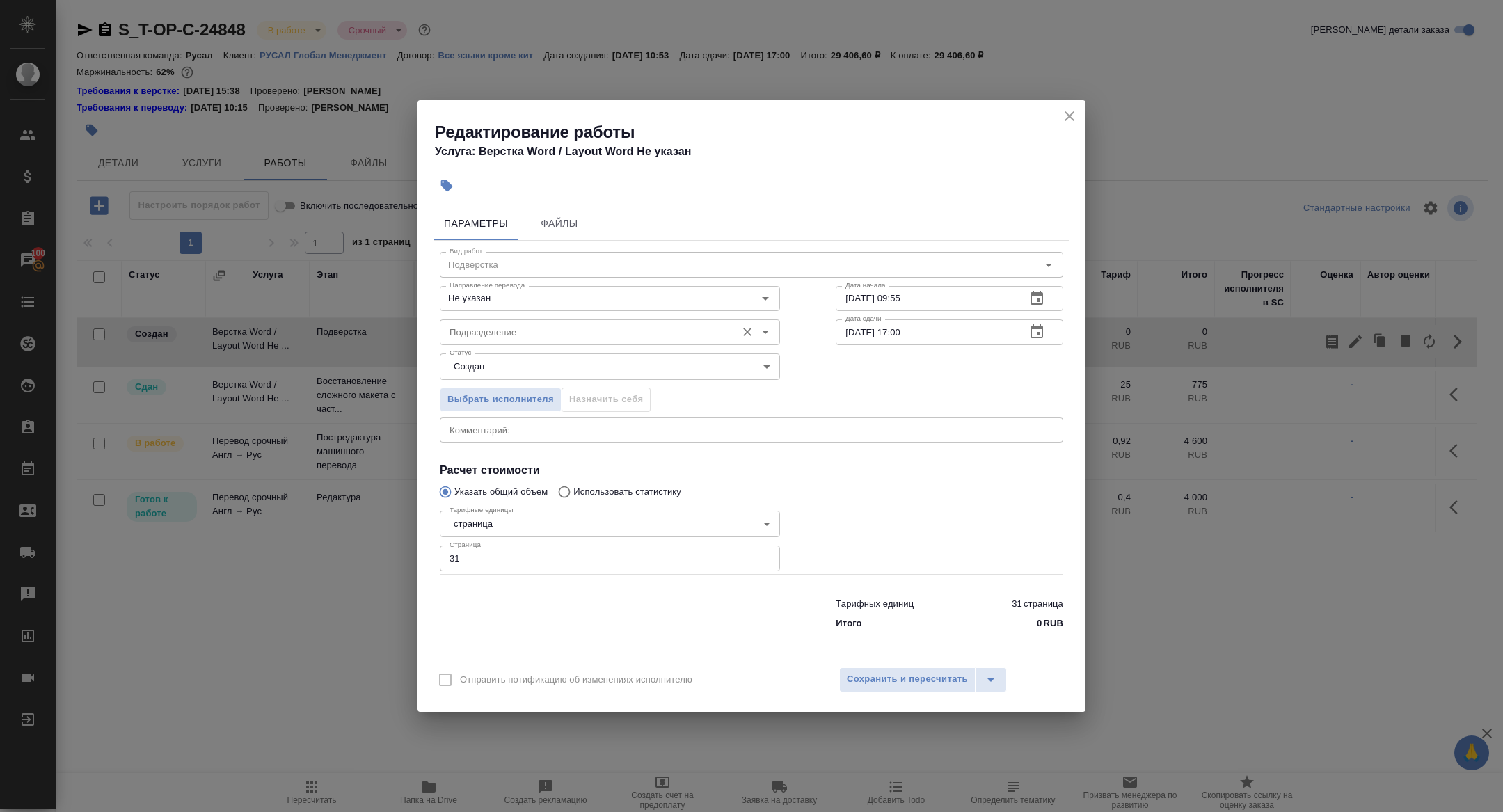
click at [560, 343] on div "Подразделение" at bounding box center [609, 332] width 340 height 25
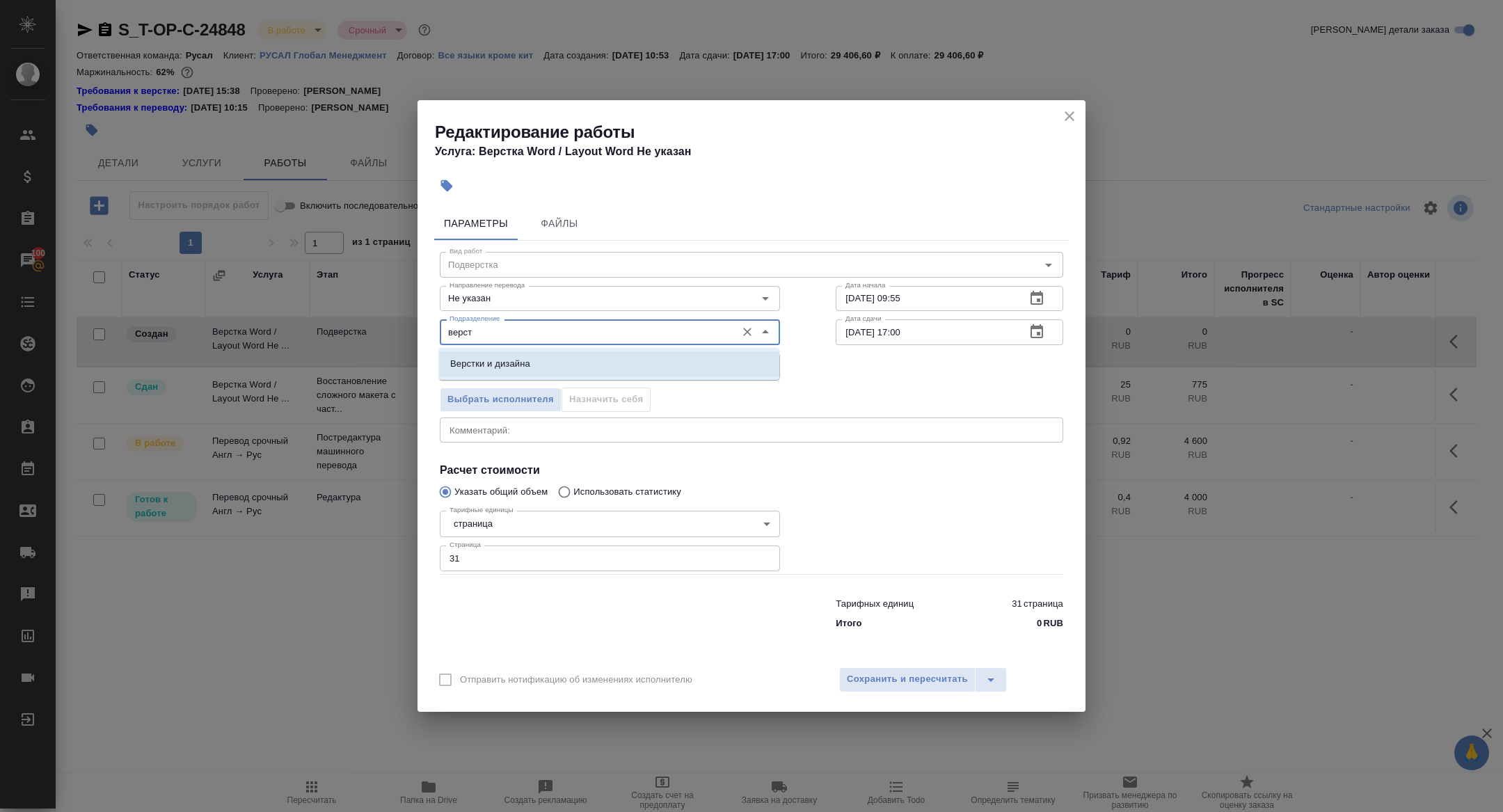
click at [584, 365] on li "Верстки и дизайна" at bounding box center [608, 364] width 340 height 25
type input "Верстки и дизайна"
click at [492, 364] on body "🙏 .cls-1 fill:#fff; AWATERA Zhuravleva Alexandra Клиенты Спецификации Заказы 10…" at bounding box center [751, 406] width 1503 height 812
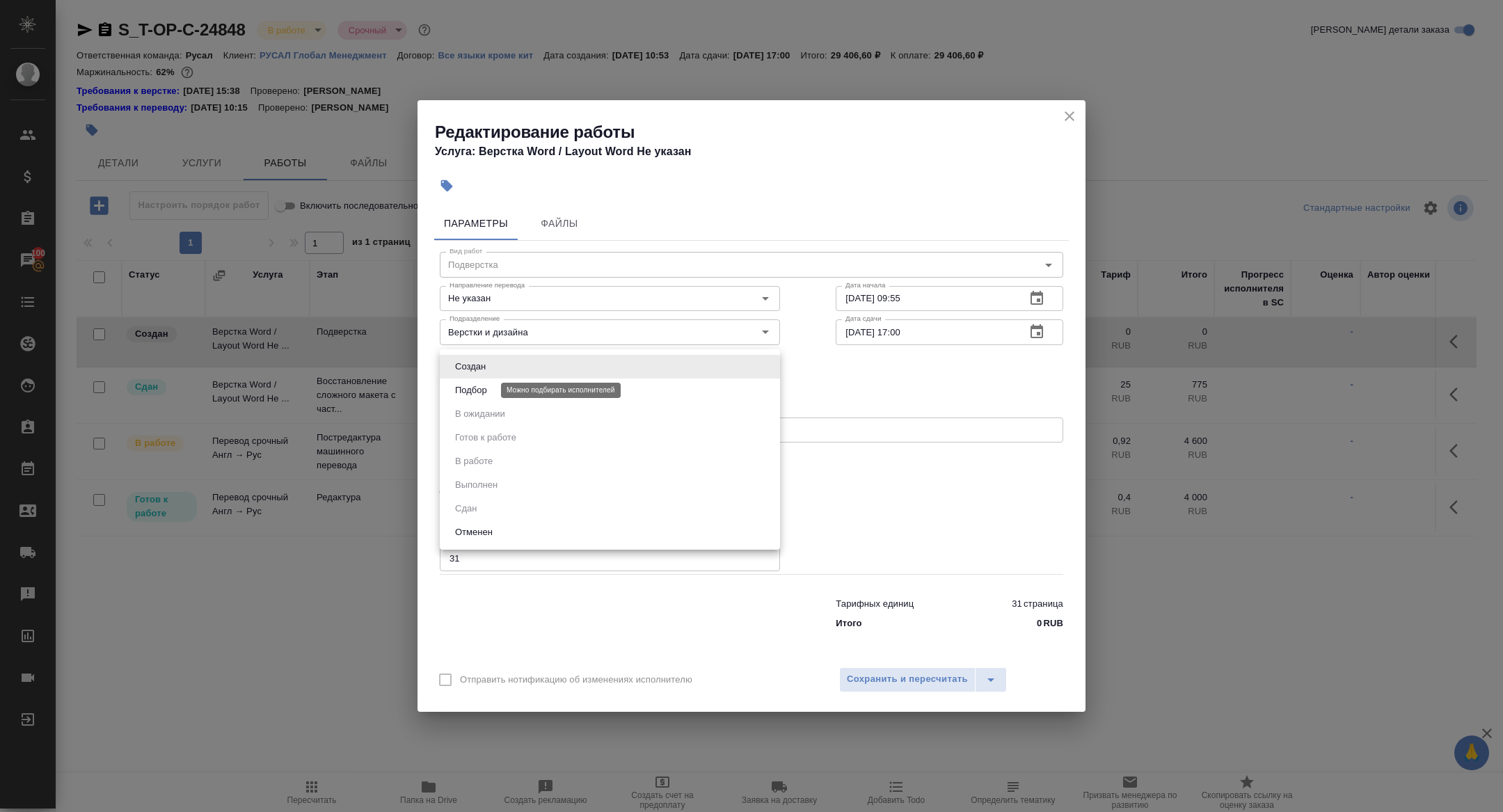
click at [487, 387] on button "Подбор" at bounding box center [471, 390] width 41 height 15
type input "recruiting"
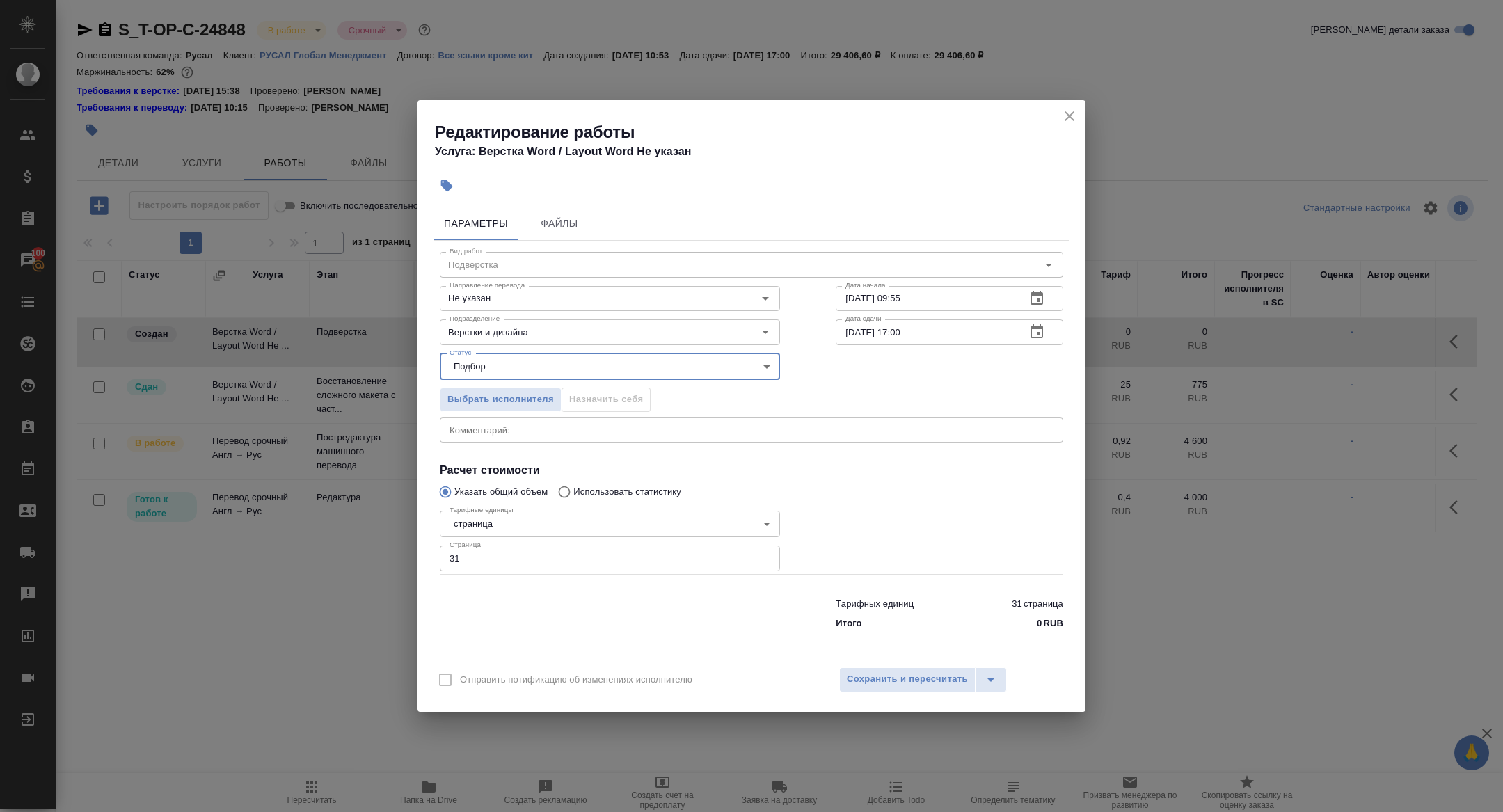
click at [1036, 338] on icon "button" at bounding box center [1036, 331] width 17 height 17
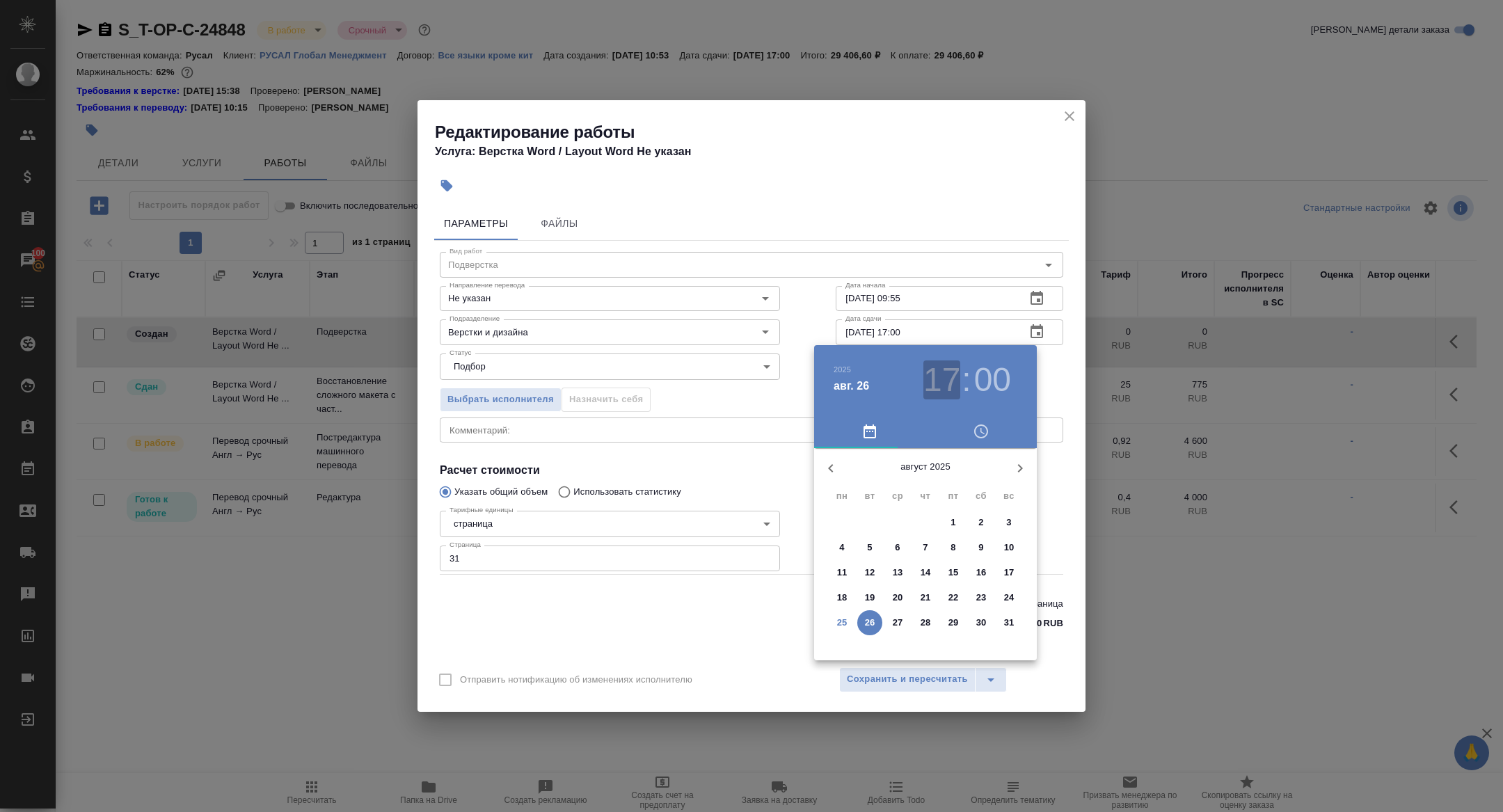
click at [951, 378] on h3 "17" at bounding box center [942, 379] width 37 height 39
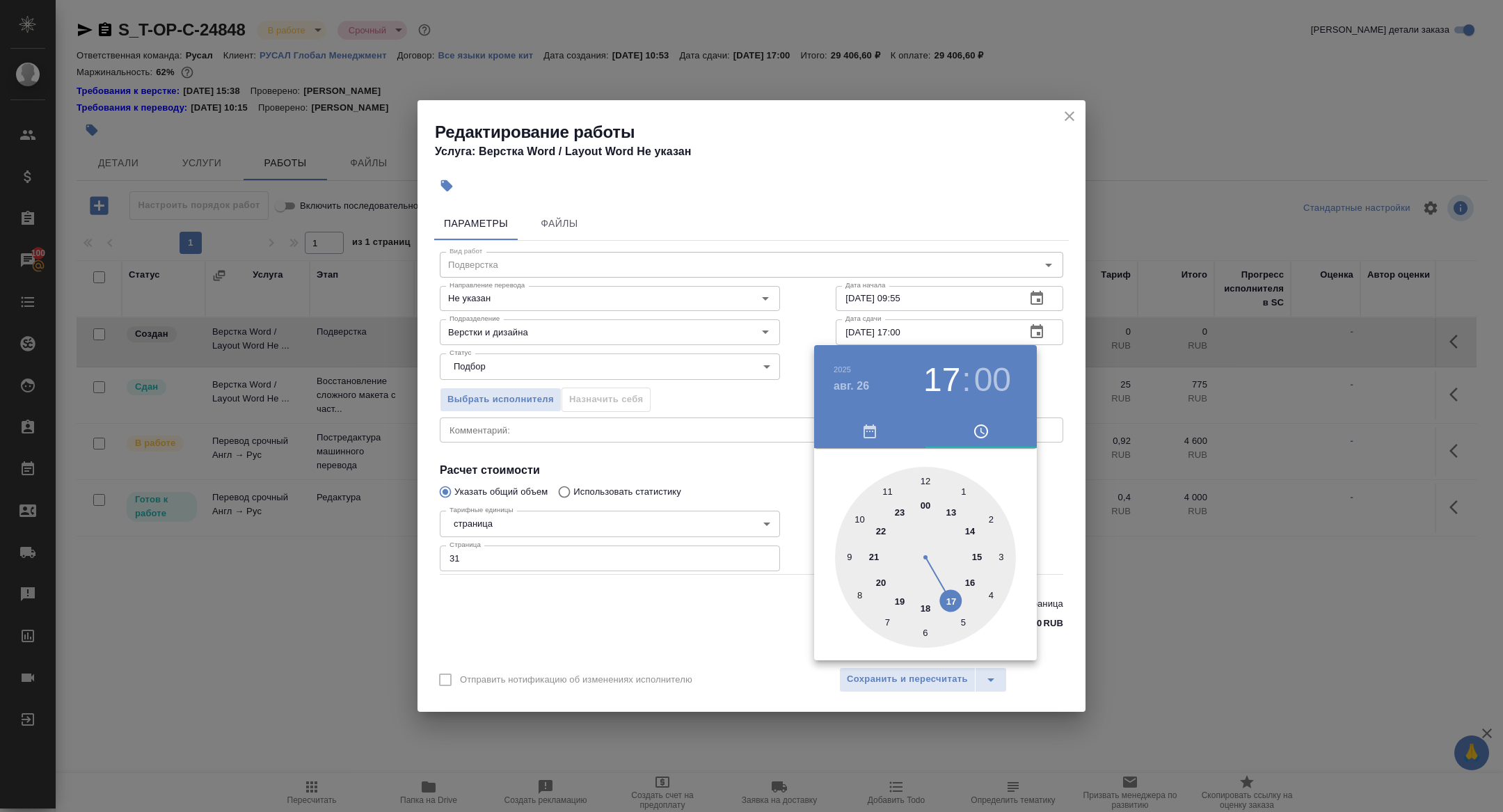
click at [923, 478] on div at bounding box center [925, 557] width 181 height 180
click at [953, 370] on h3 "12" at bounding box center [942, 379] width 37 height 39
click at [970, 576] on div at bounding box center [925, 557] width 181 height 180
type input "26.08.2025 16:00"
click at [745, 384] on div at bounding box center [751, 406] width 1503 height 812
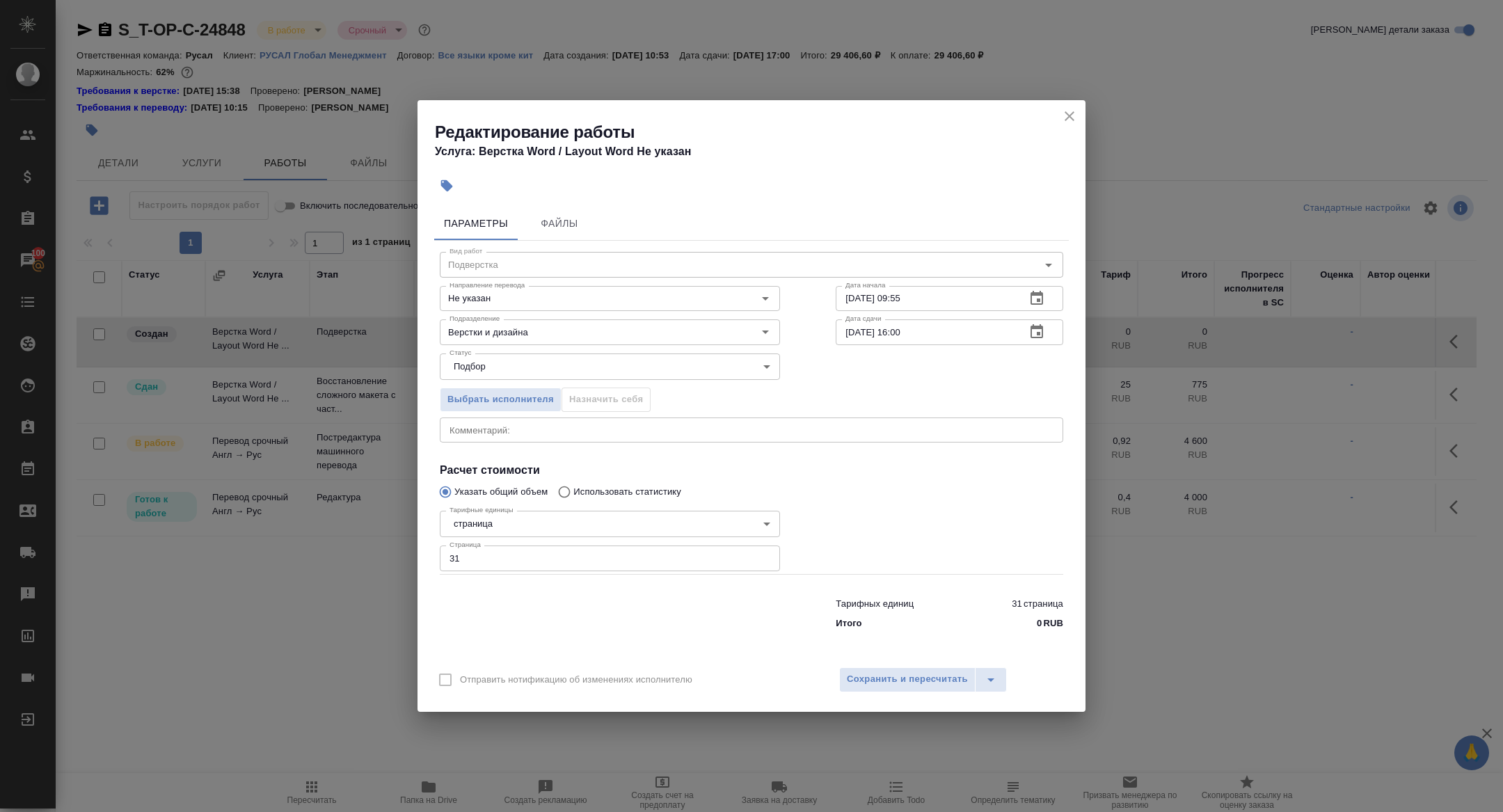
click at [901, 660] on div "Отправить нотификацию об изменениях исполнителю Сохранить и пересчитать" at bounding box center [752, 684] width 668 height 53
click at [901, 687] on button "Сохранить и пересчитать" at bounding box center [907, 679] width 136 height 25
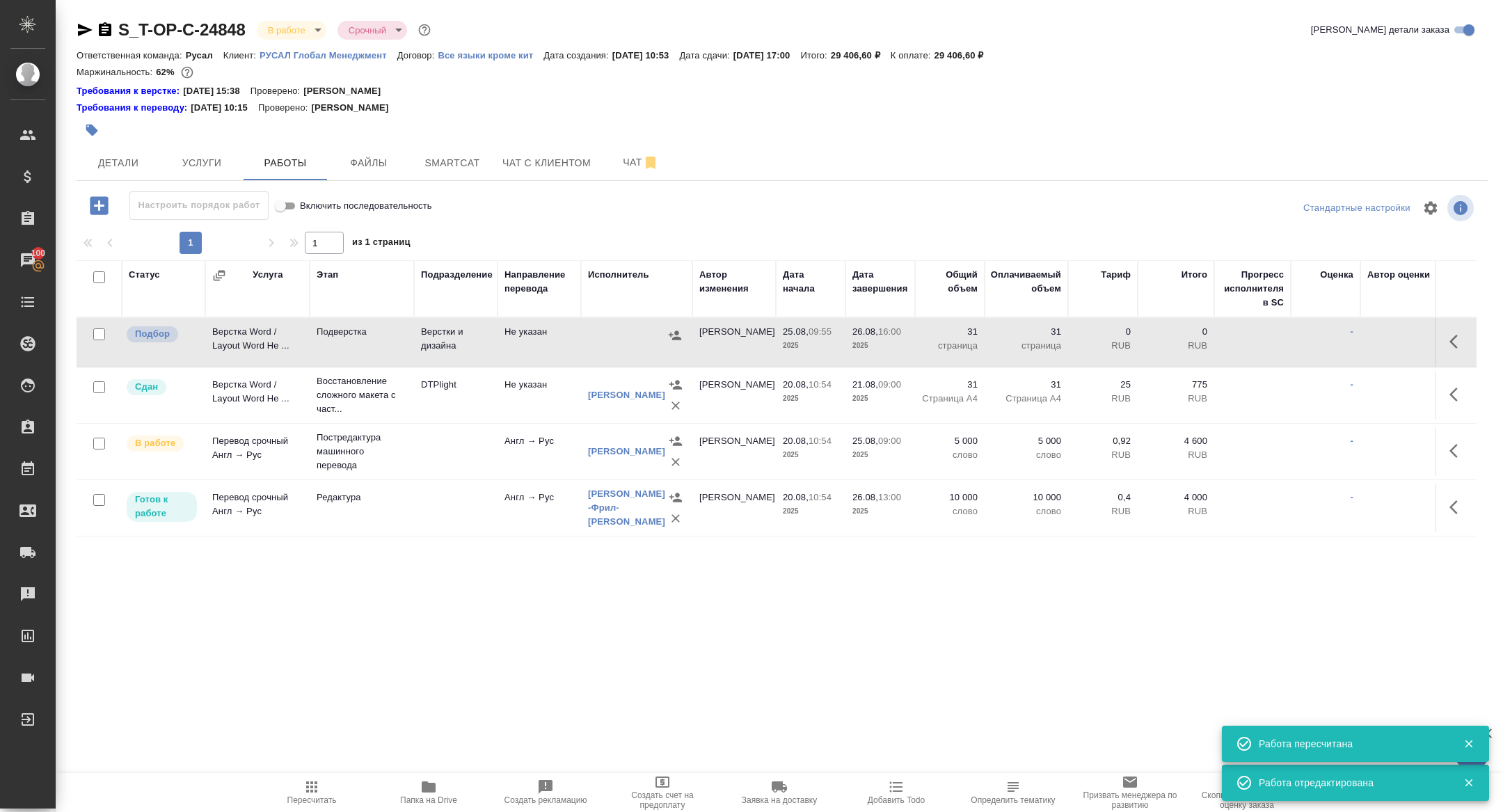
click at [1464, 328] on button "button" at bounding box center [1458, 341] width 33 height 33
click at [1356, 333] on icon "button" at bounding box center [1356, 341] width 17 height 17
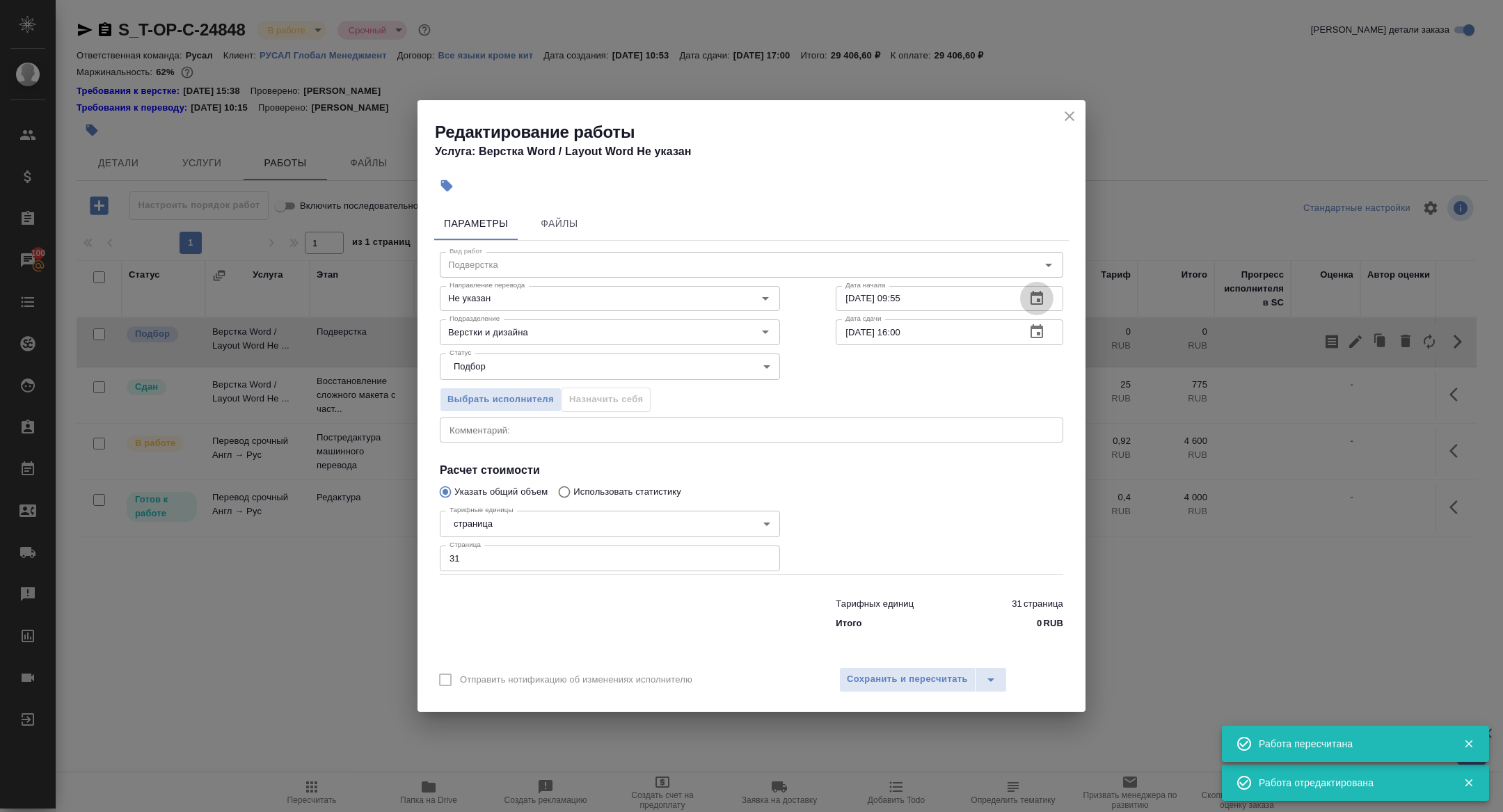
click at [1044, 301] on icon "button" at bounding box center [1036, 298] width 17 height 17
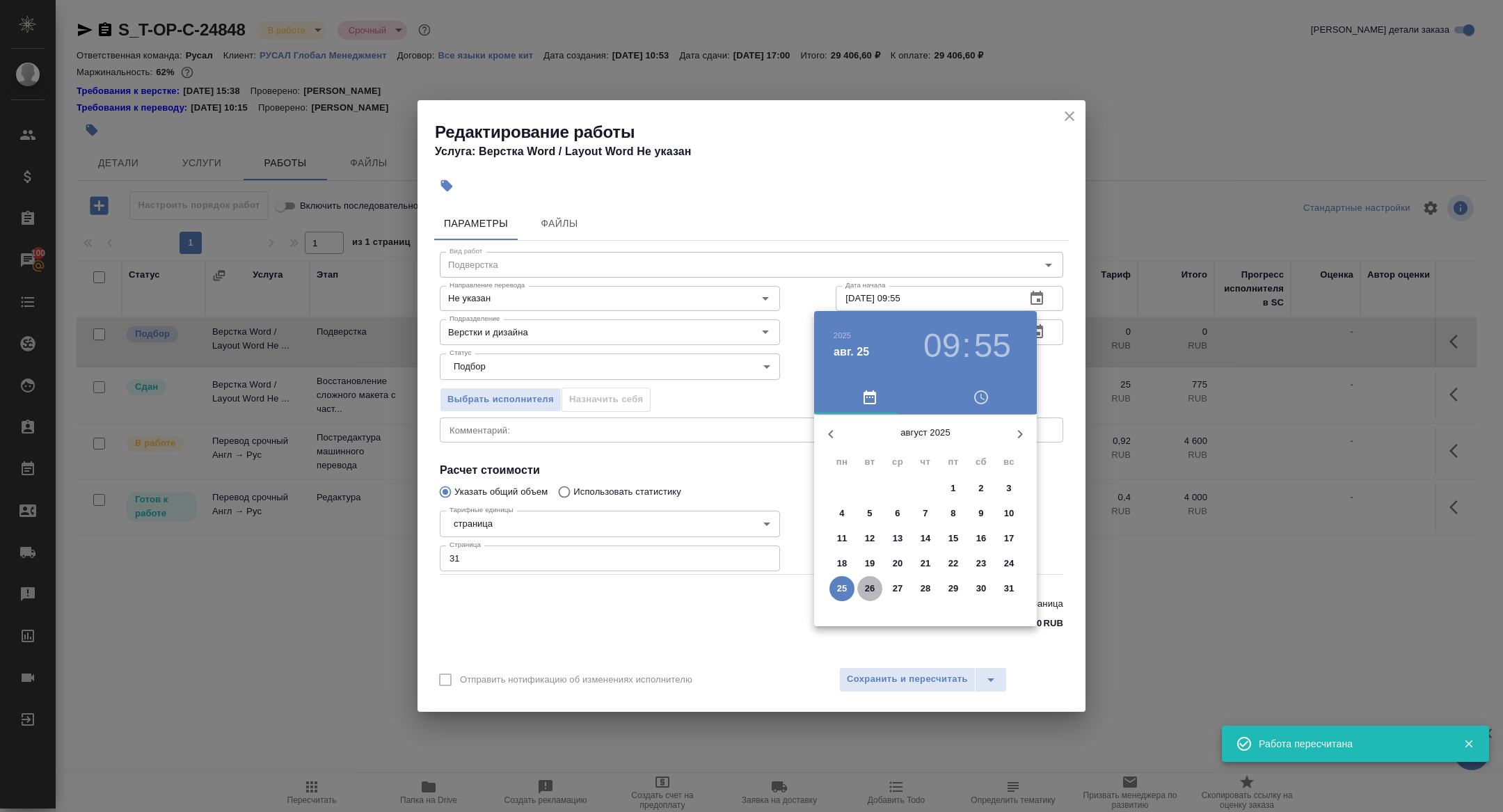
click at [867, 590] on p "26" at bounding box center [870, 588] width 11 height 14
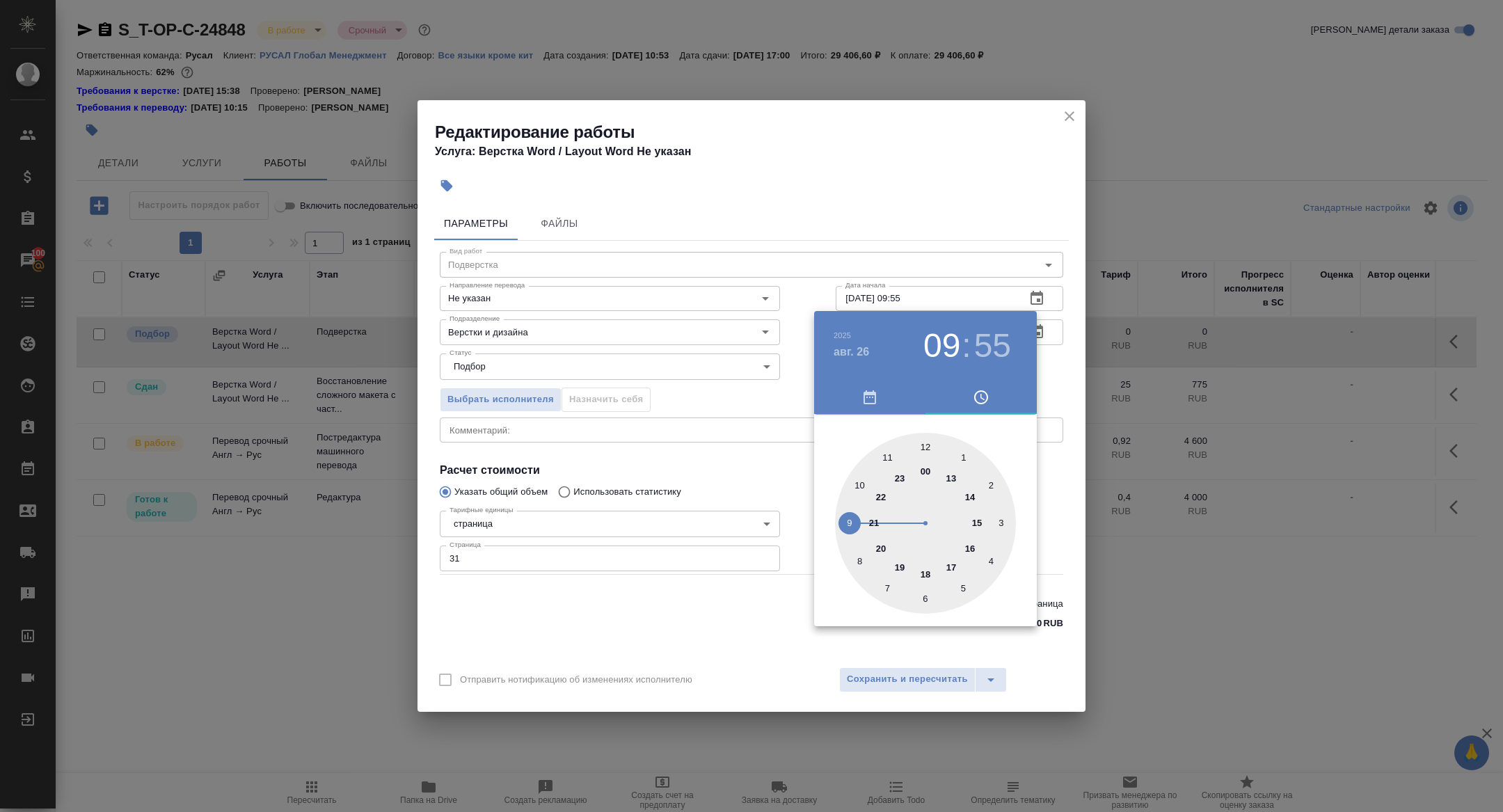
click at [951, 481] on div at bounding box center [925, 523] width 181 height 180
click at [924, 446] on div at bounding box center [925, 523] width 181 height 180
type input "26.08.2025 13:00"
click at [749, 375] on div at bounding box center [751, 406] width 1503 height 812
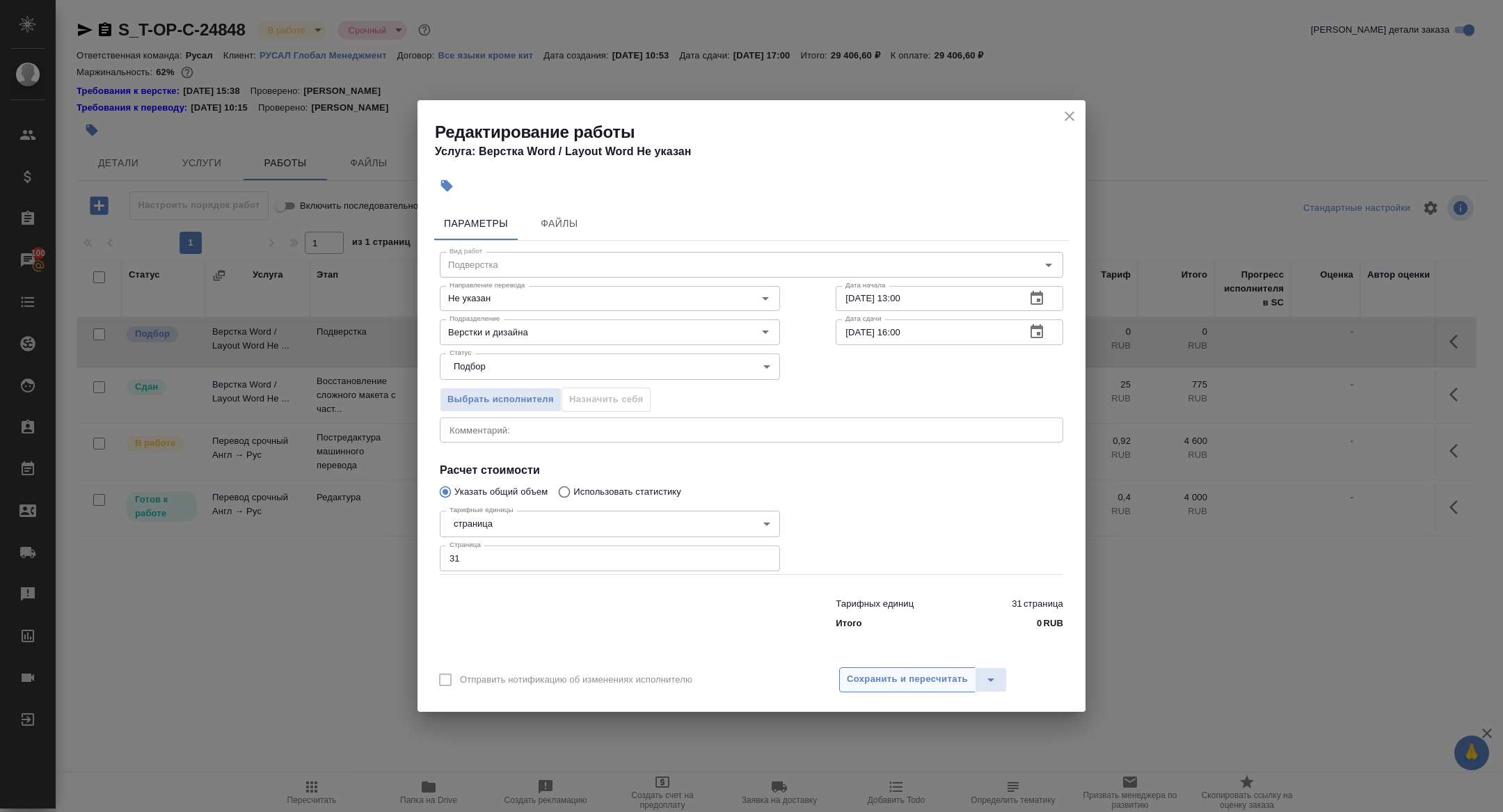
click at [919, 688] on button "Сохранить и пересчитать" at bounding box center [907, 679] width 136 height 25
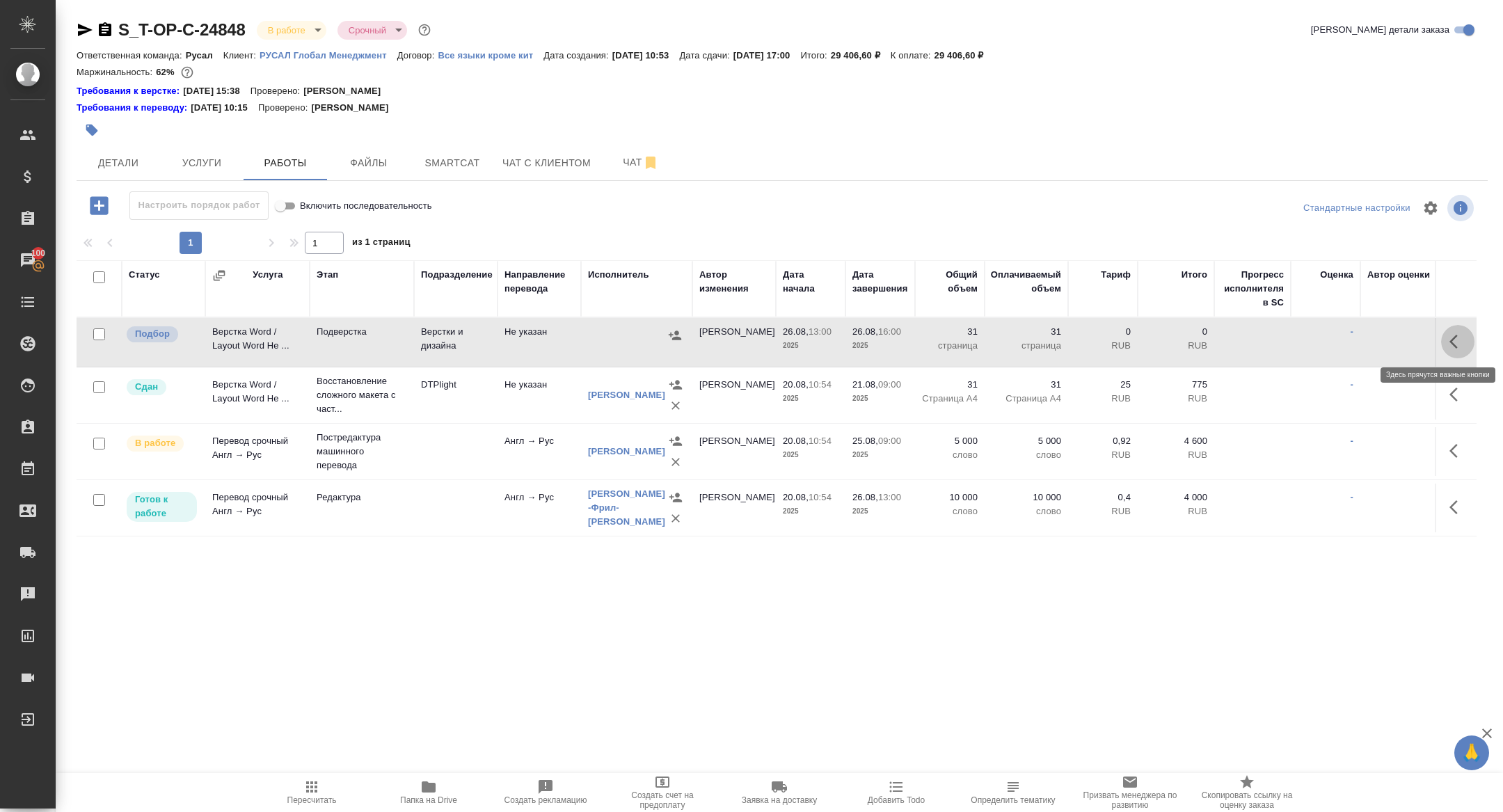
click at [1458, 333] on icon "button" at bounding box center [1458, 341] width 17 height 17
click at [1358, 338] on icon "button" at bounding box center [1356, 342] width 13 height 13
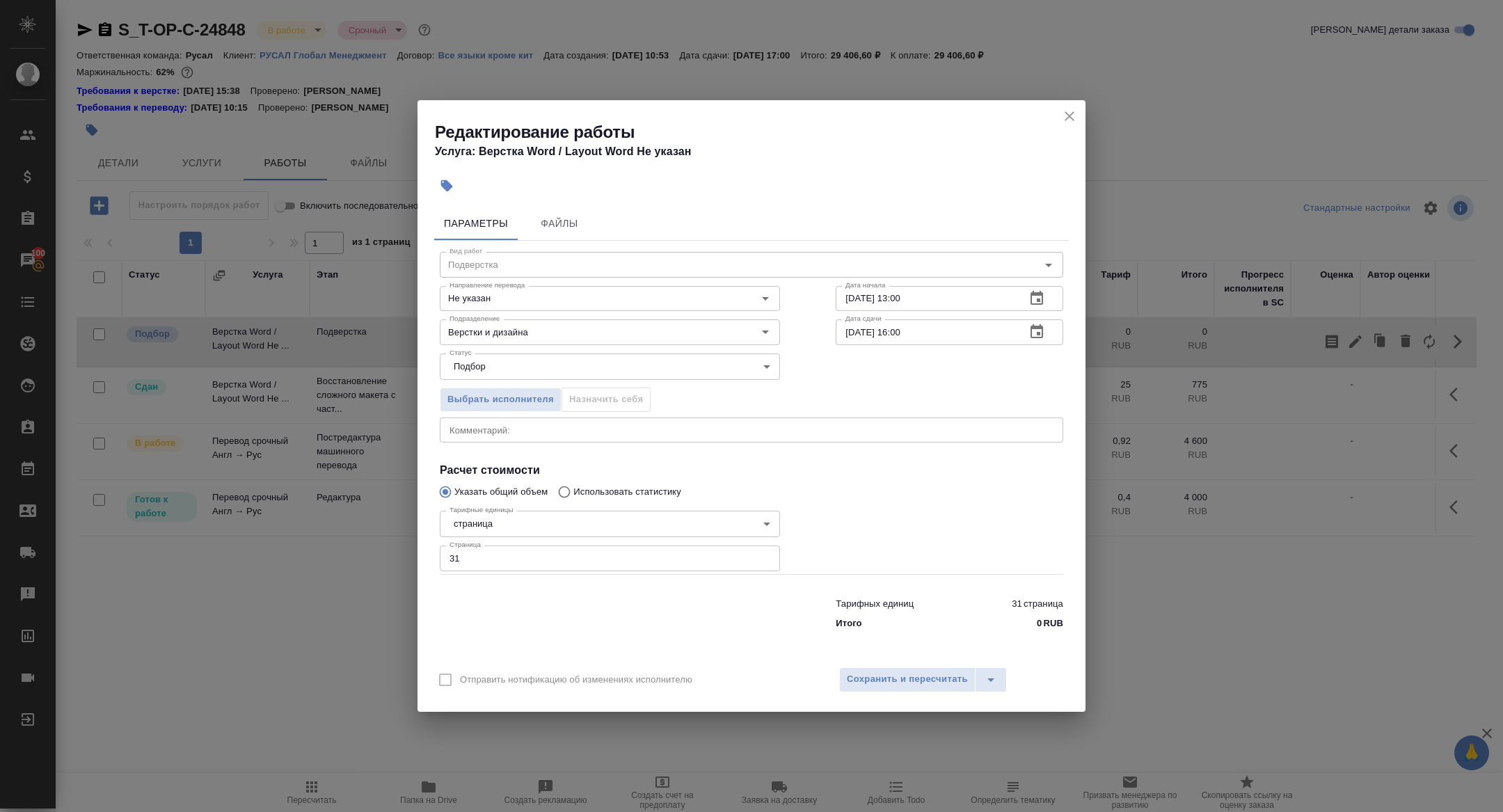
click at [445, 194] on button "button" at bounding box center [447, 186] width 31 height 31
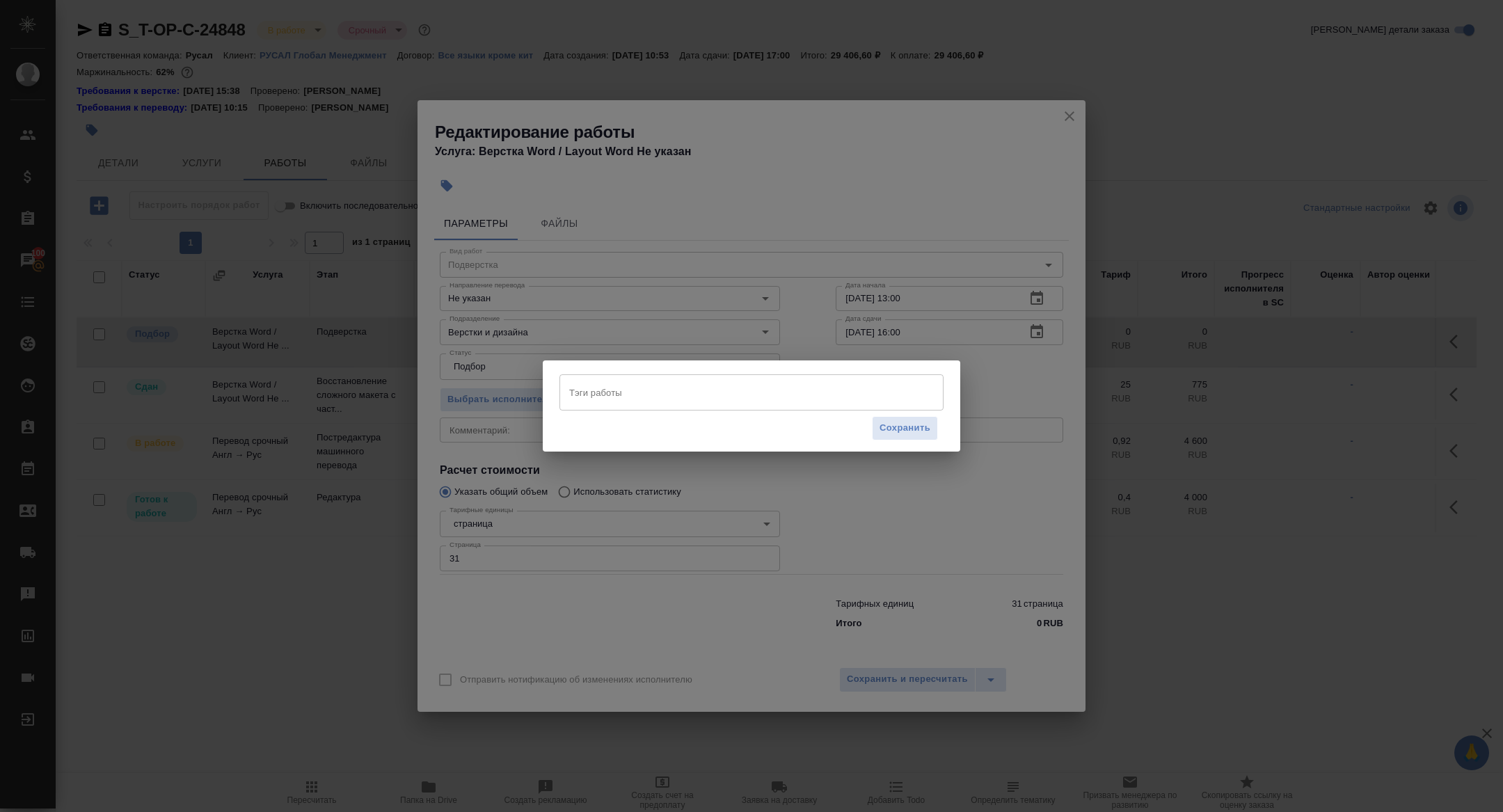
click at [598, 395] on input "Тэги работы" at bounding box center [738, 392] width 345 height 23
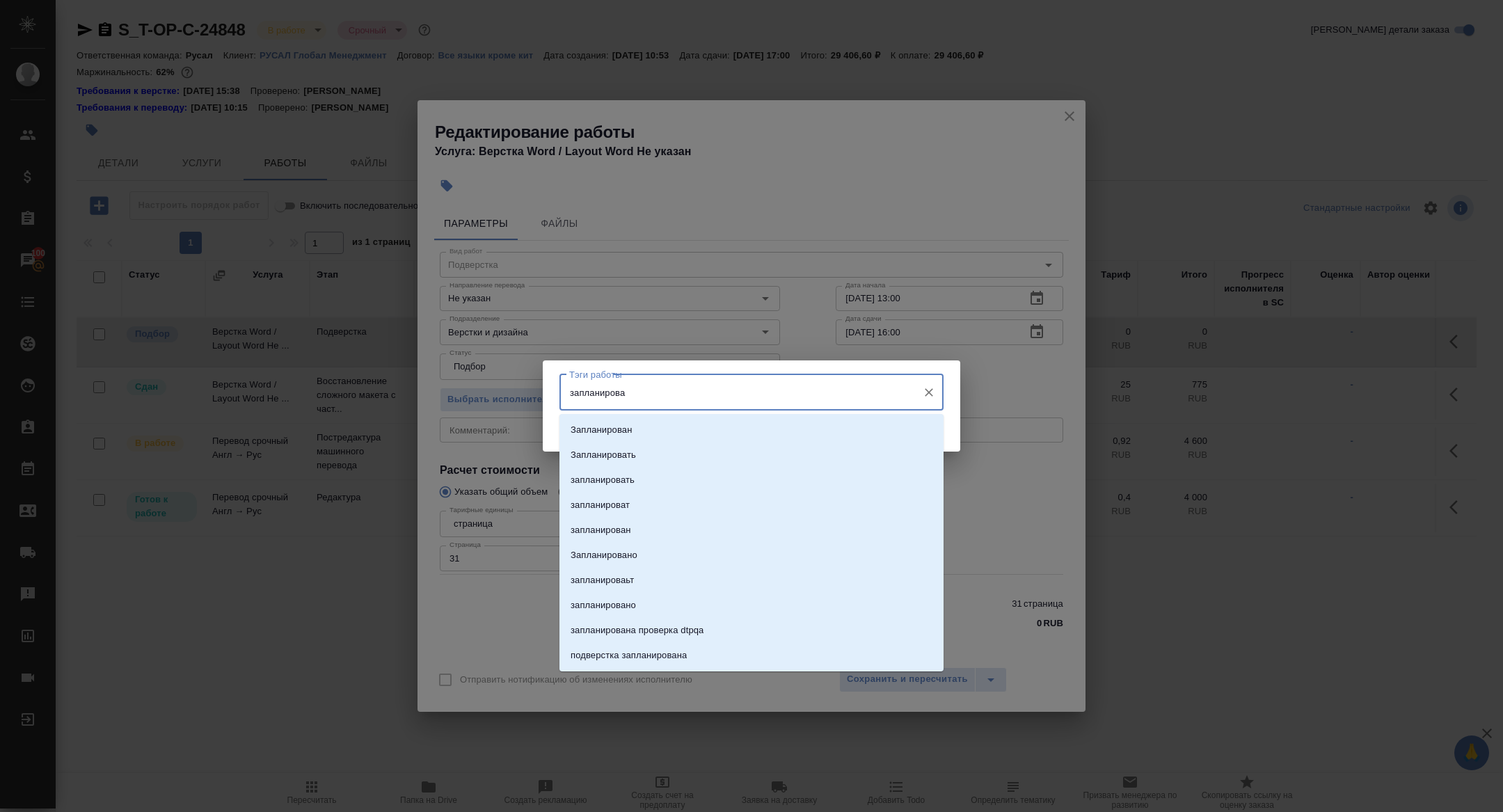
type input "запланирован"
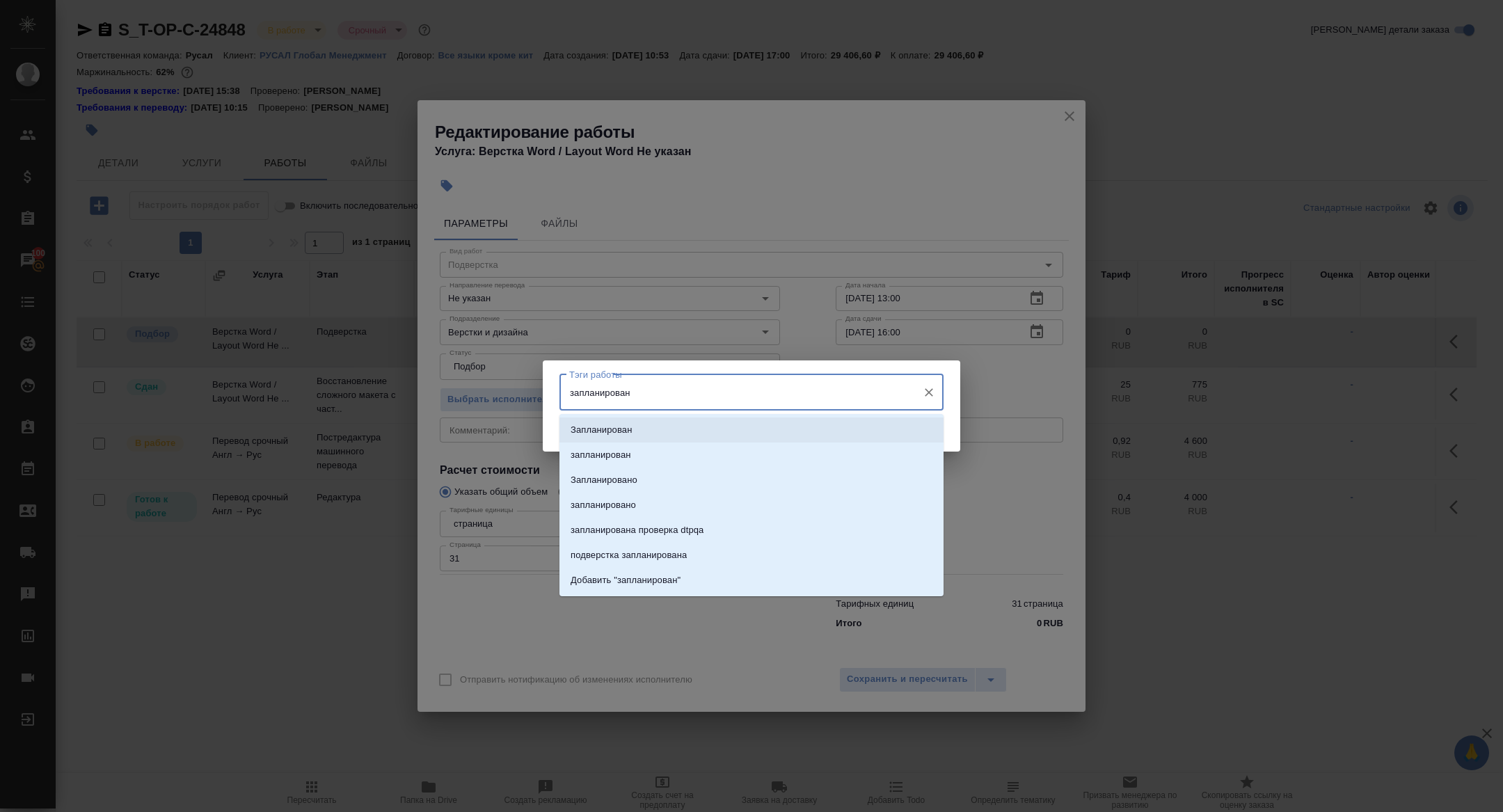
click at [665, 429] on li "Запланирован" at bounding box center [752, 430] width 385 height 25
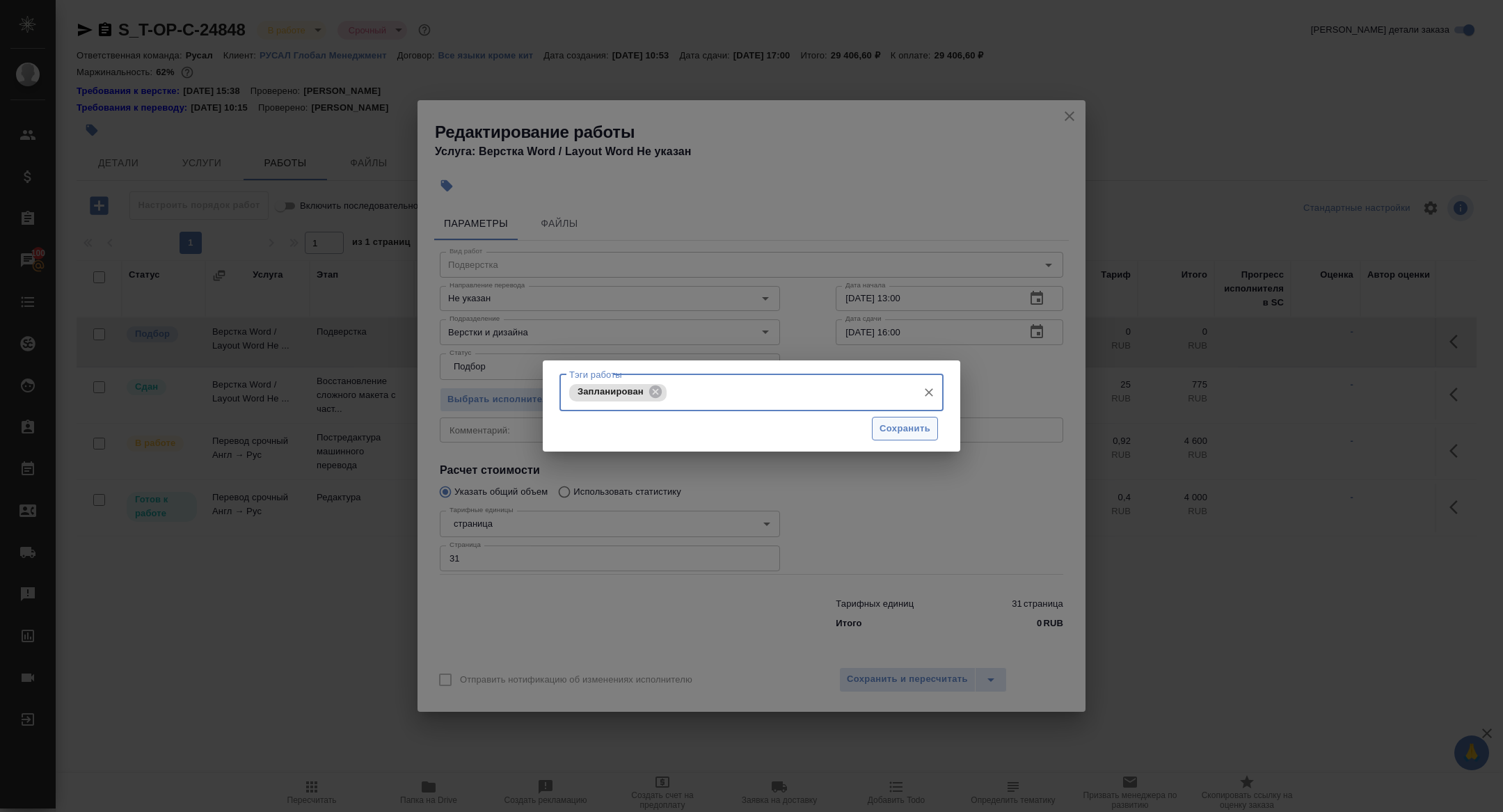
click at [904, 420] on button "Сохранить" at bounding box center [905, 429] width 66 height 24
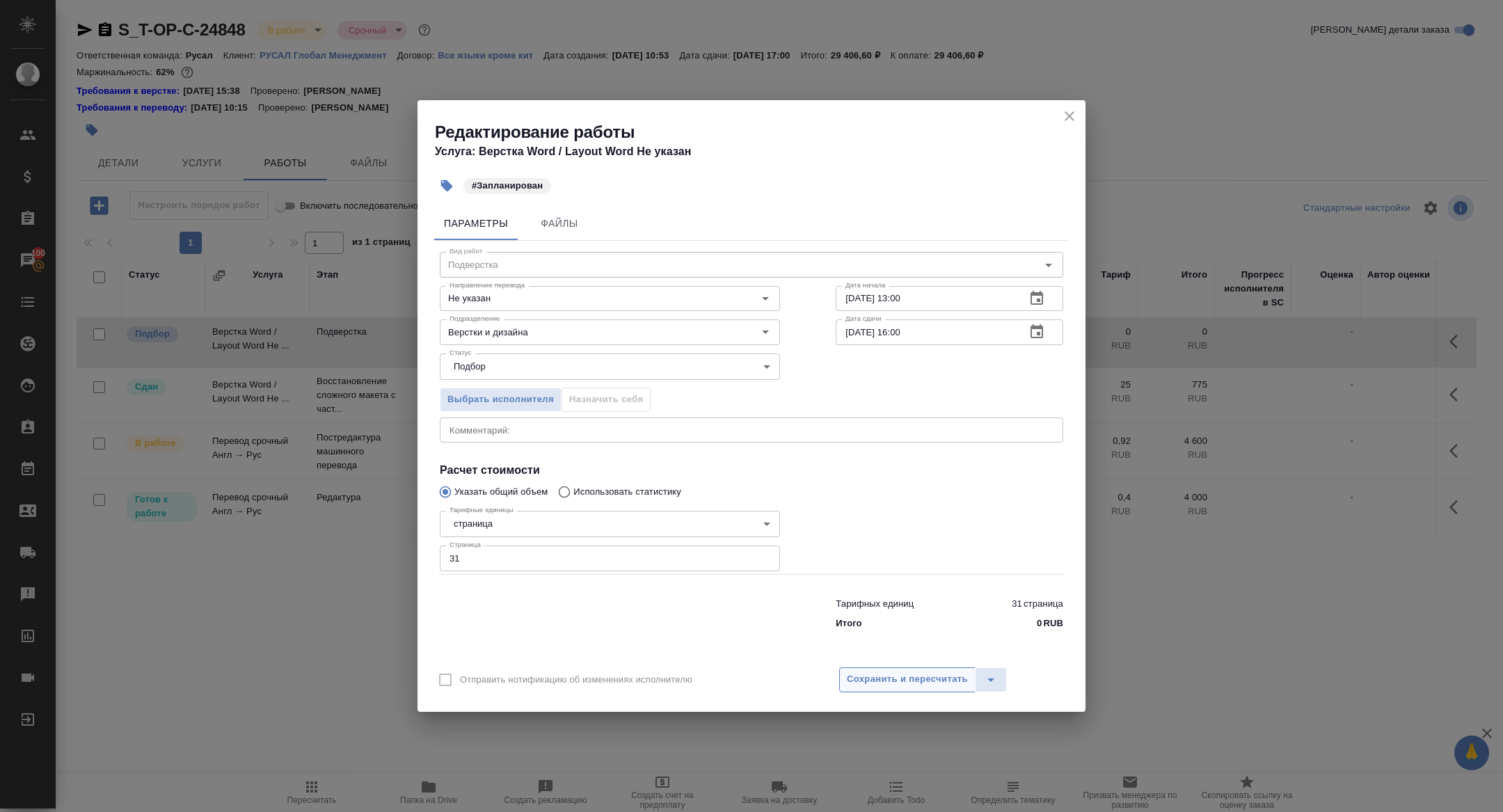
click at [899, 669] on button "Сохранить и пересчитать" at bounding box center [907, 679] width 136 height 25
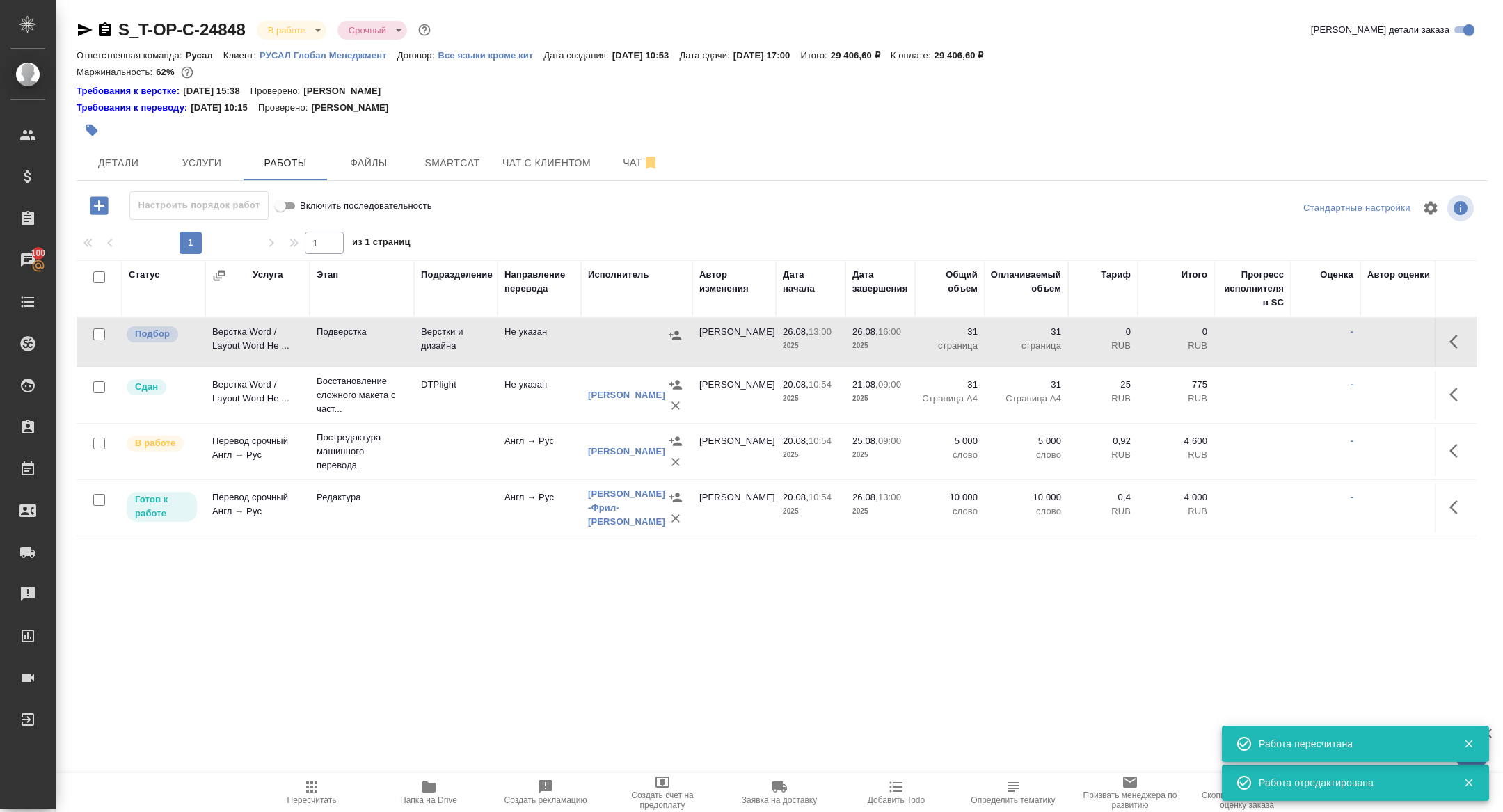
click at [83, 29] on icon "button" at bounding box center [85, 30] width 17 height 17
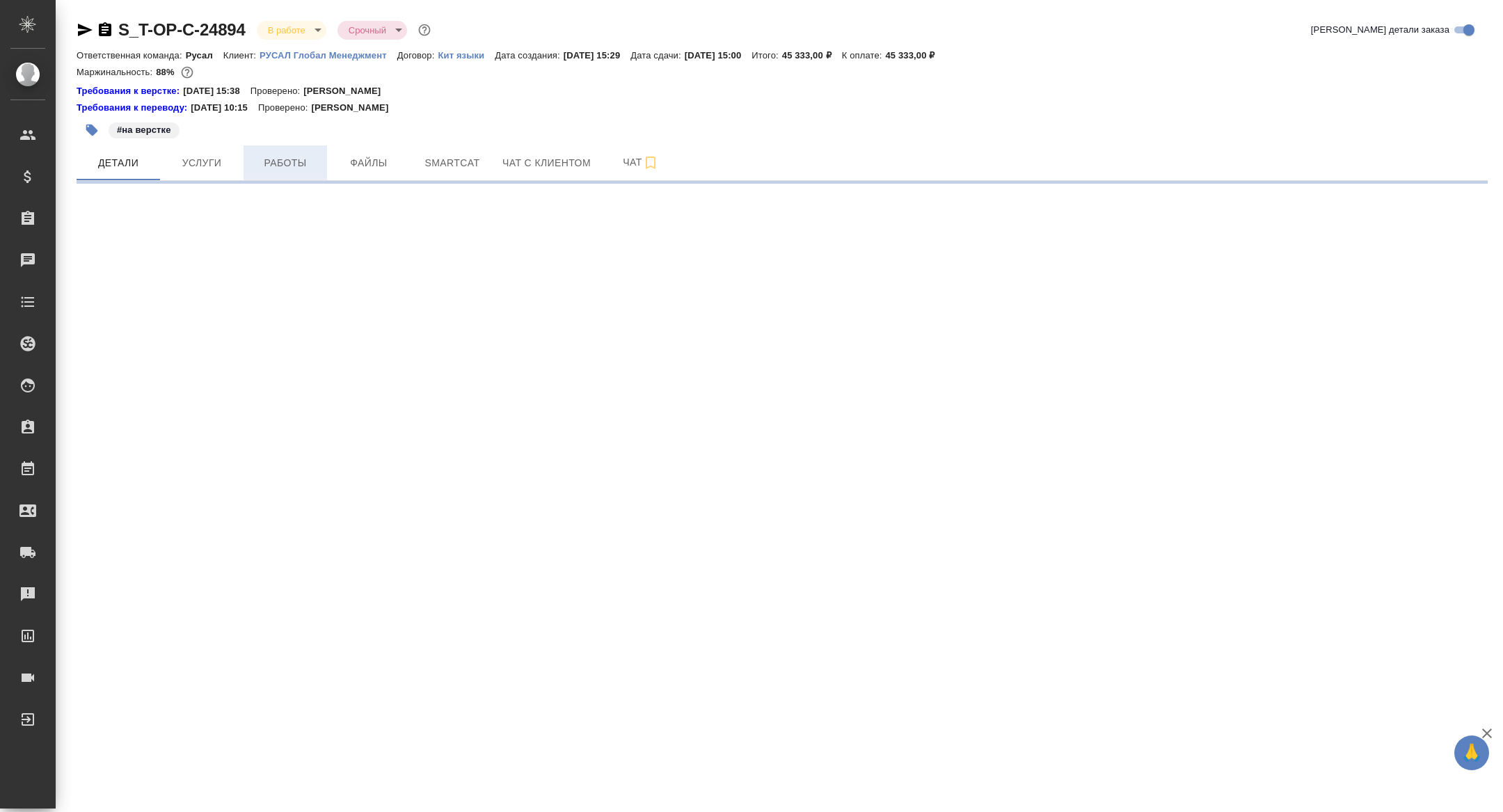
select select "RU"
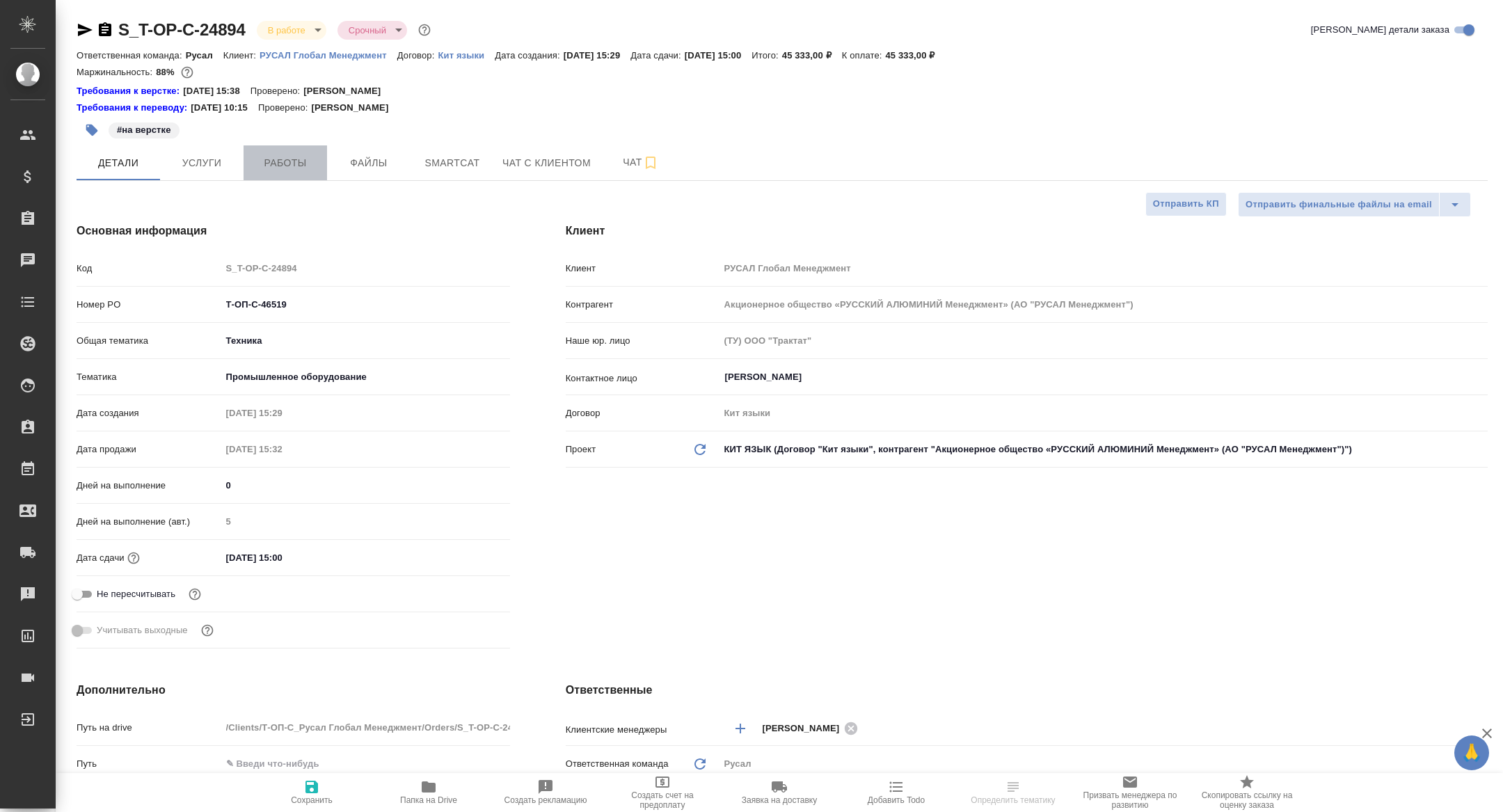
click at [292, 161] on span "Работы" at bounding box center [285, 162] width 67 height 17
type textarea "x"
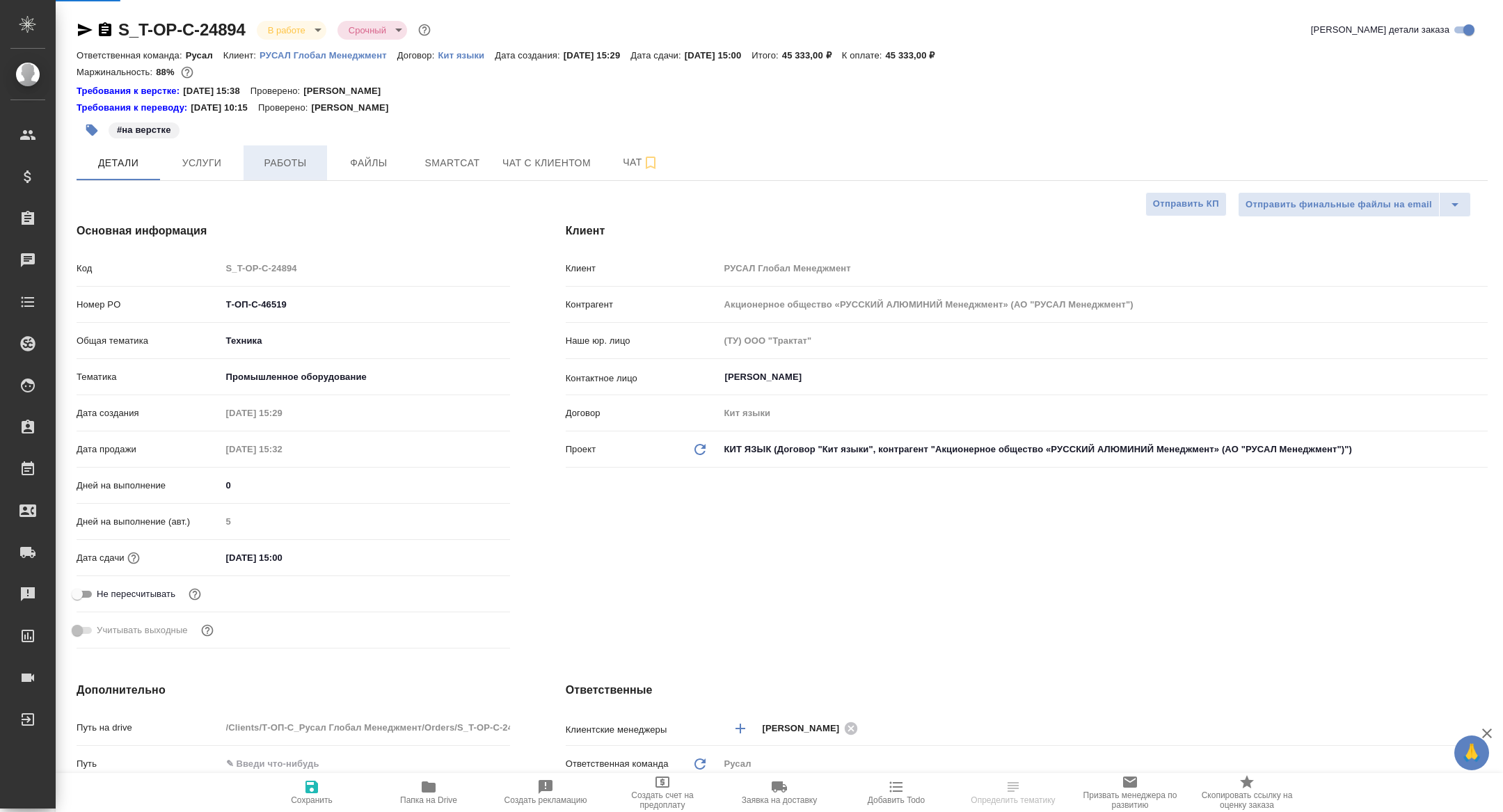
type textarea "x"
